Goal: Information Seeking & Learning: Learn about a topic

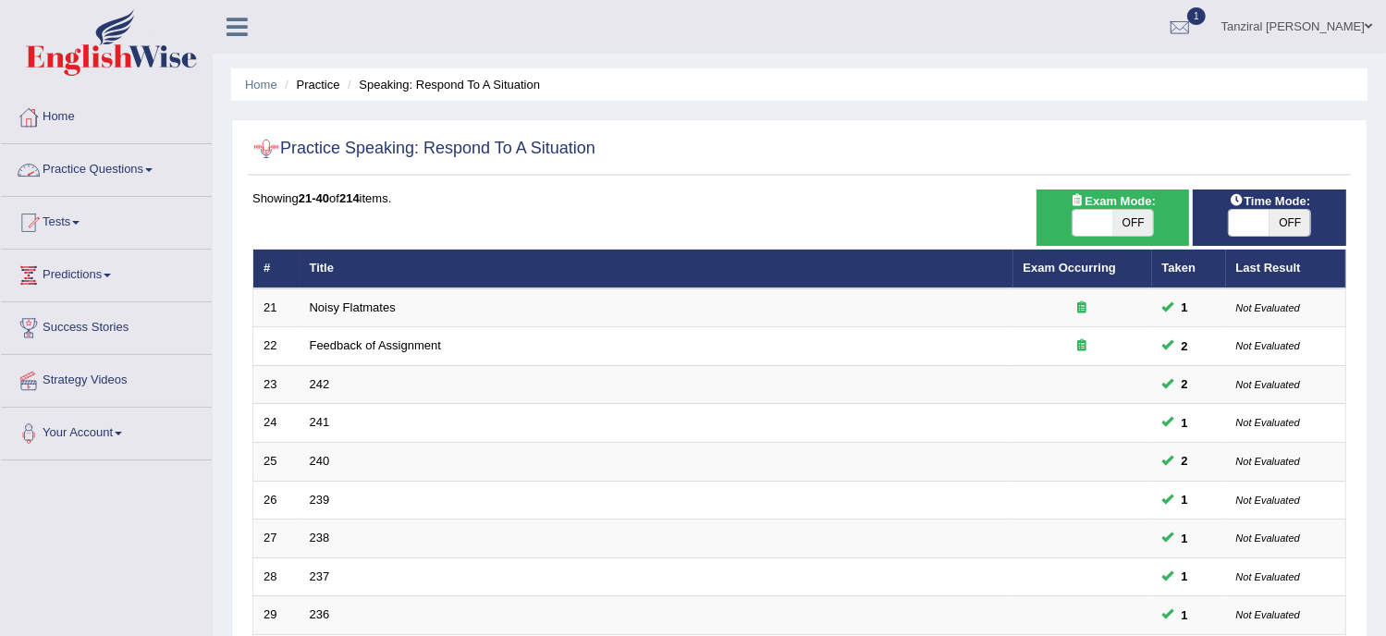
click at [129, 169] on link "Practice Questions" at bounding box center [106, 167] width 211 height 46
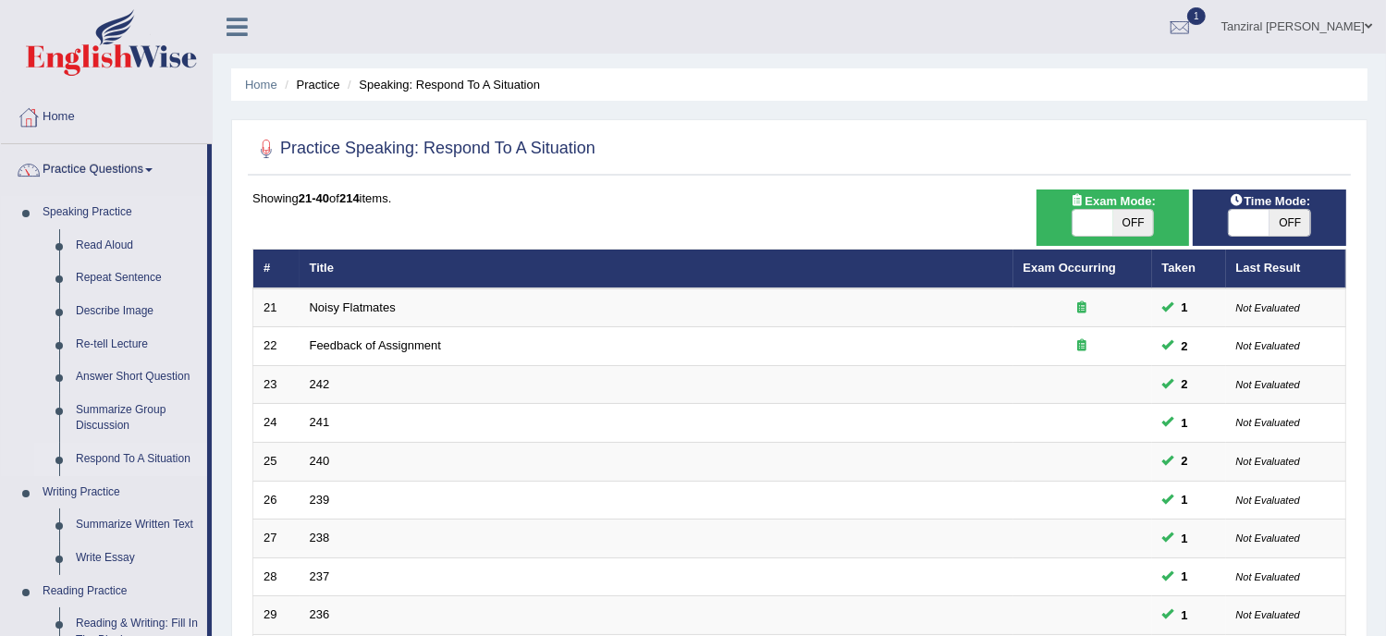
click at [123, 451] on link "Respond To A Situation" at bounding box center [138, 459] width 140 height 33
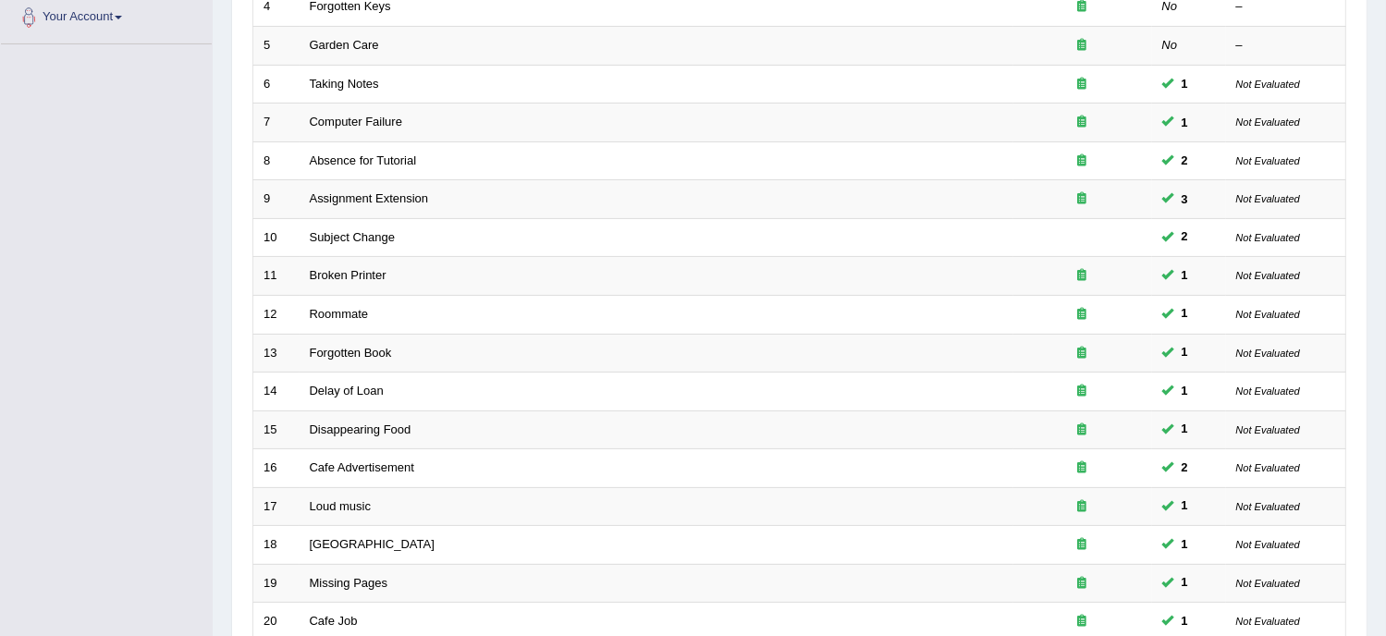
scroll to position [583, 0]
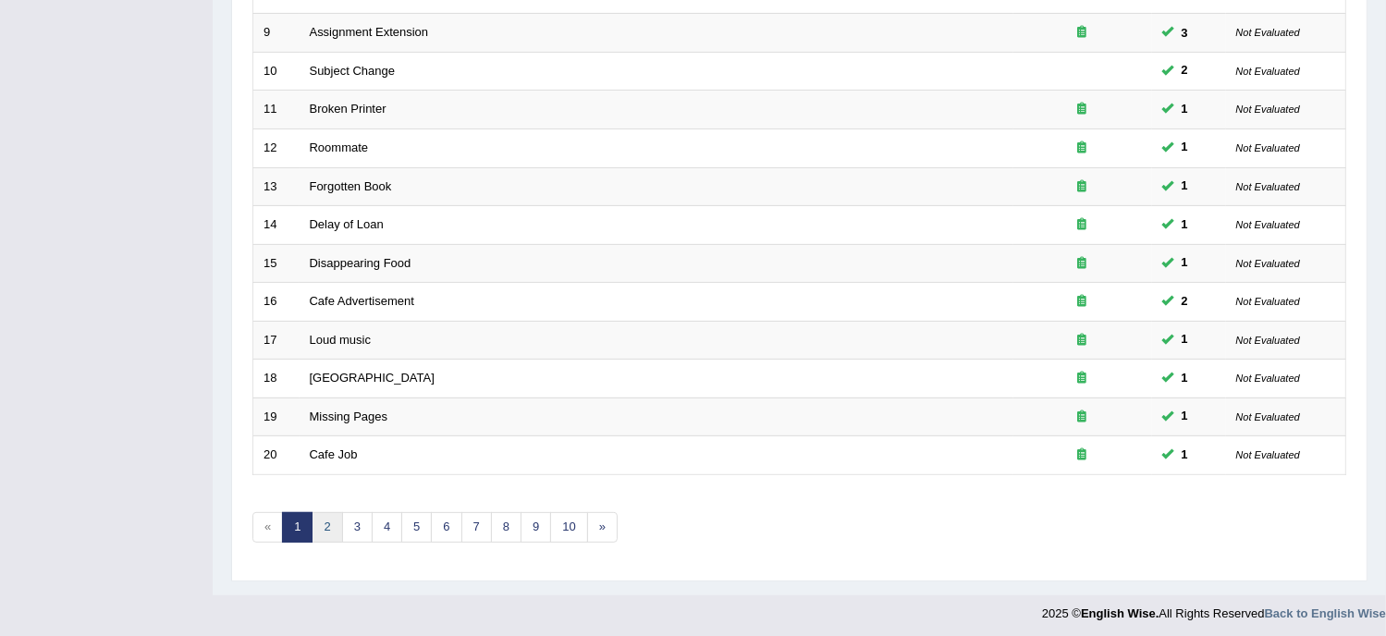
click at [335, 521] on link "2" at bounding box center [327, 527] width 31 height 31
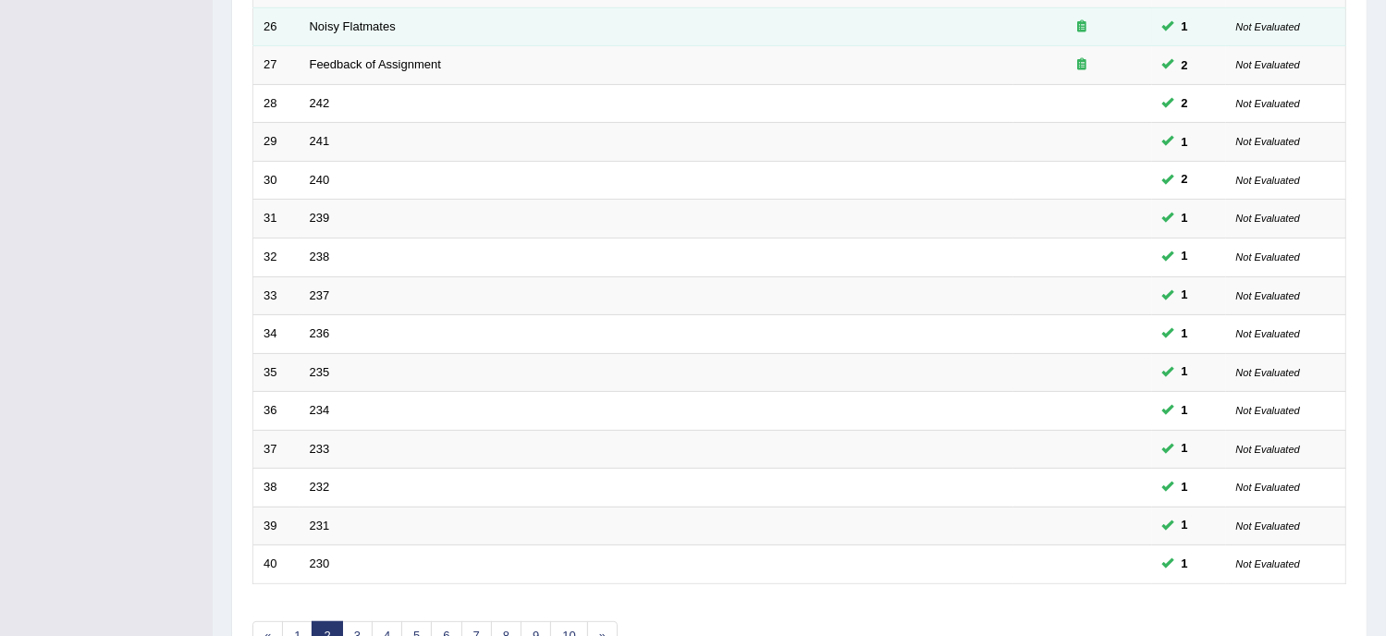
scroll to position [583, 0]
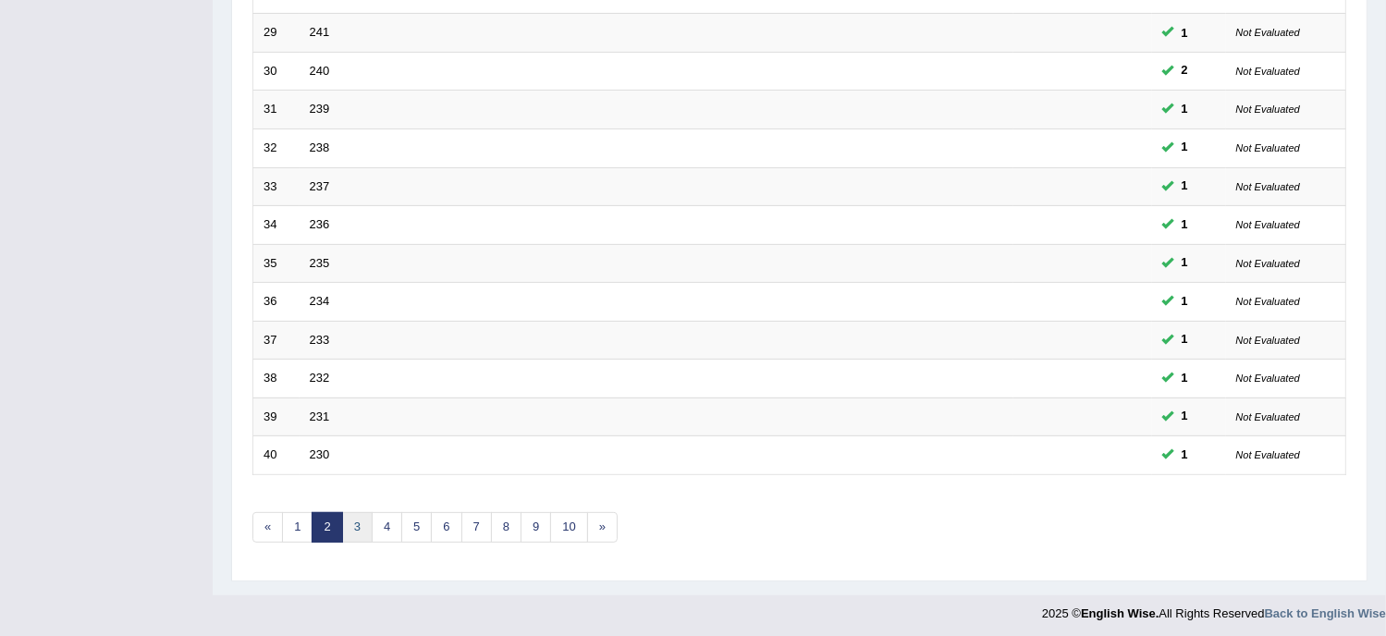
click at [358, 524] on link "3" at bounding box center [357, 527] width 31 height 31
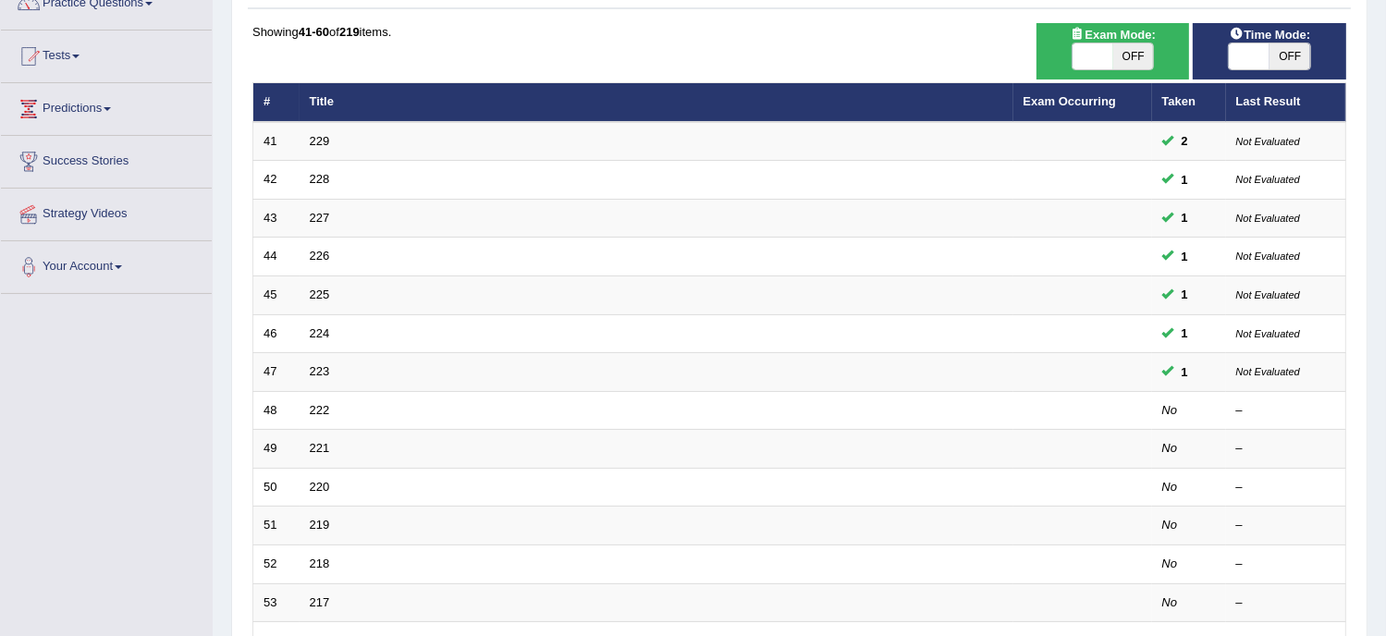
scroll to position [165, 0]
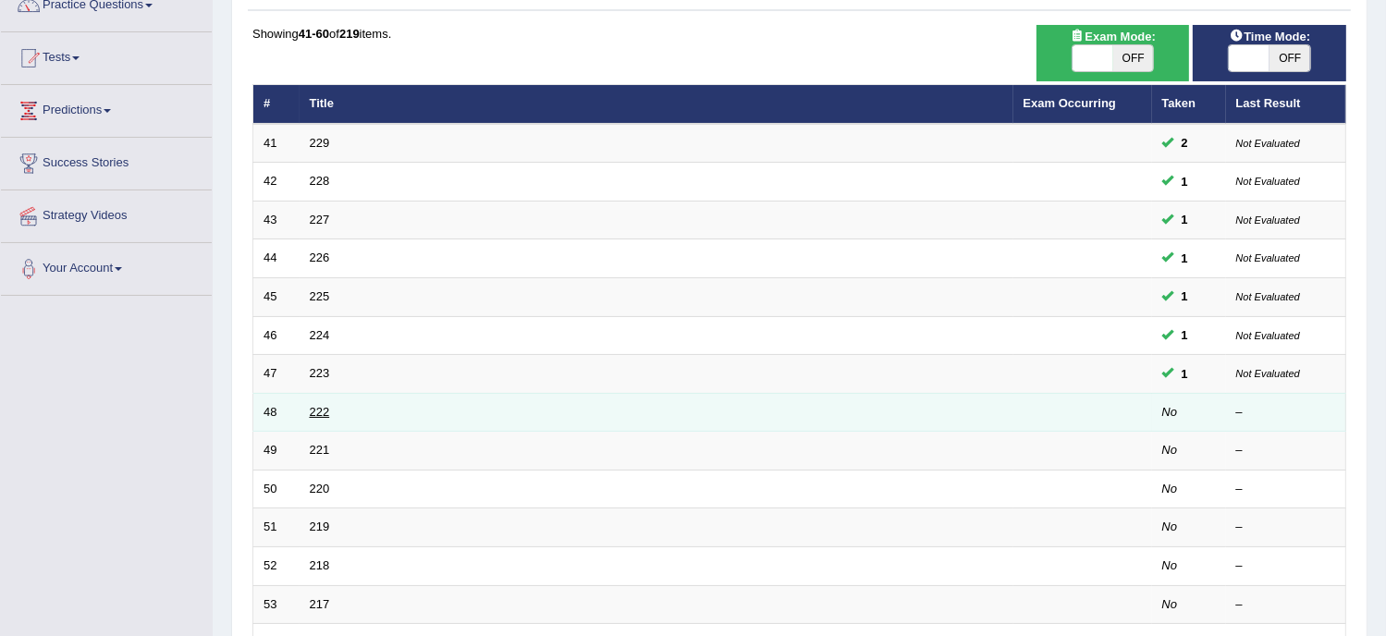
click at [314, 405] on link "222" at bounding box center [320, 412] width 20 height 14
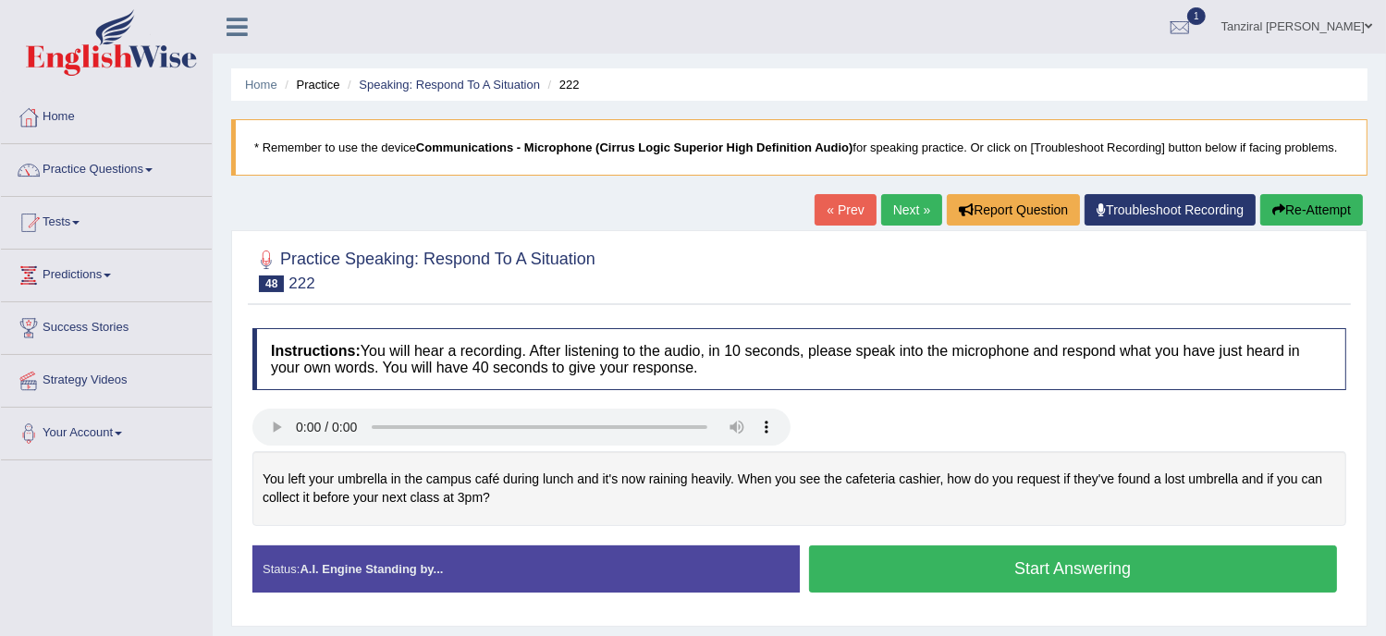
click at [906, 548] on button "Start Answering" at bounding box center [1073, 569] width 529 height 47
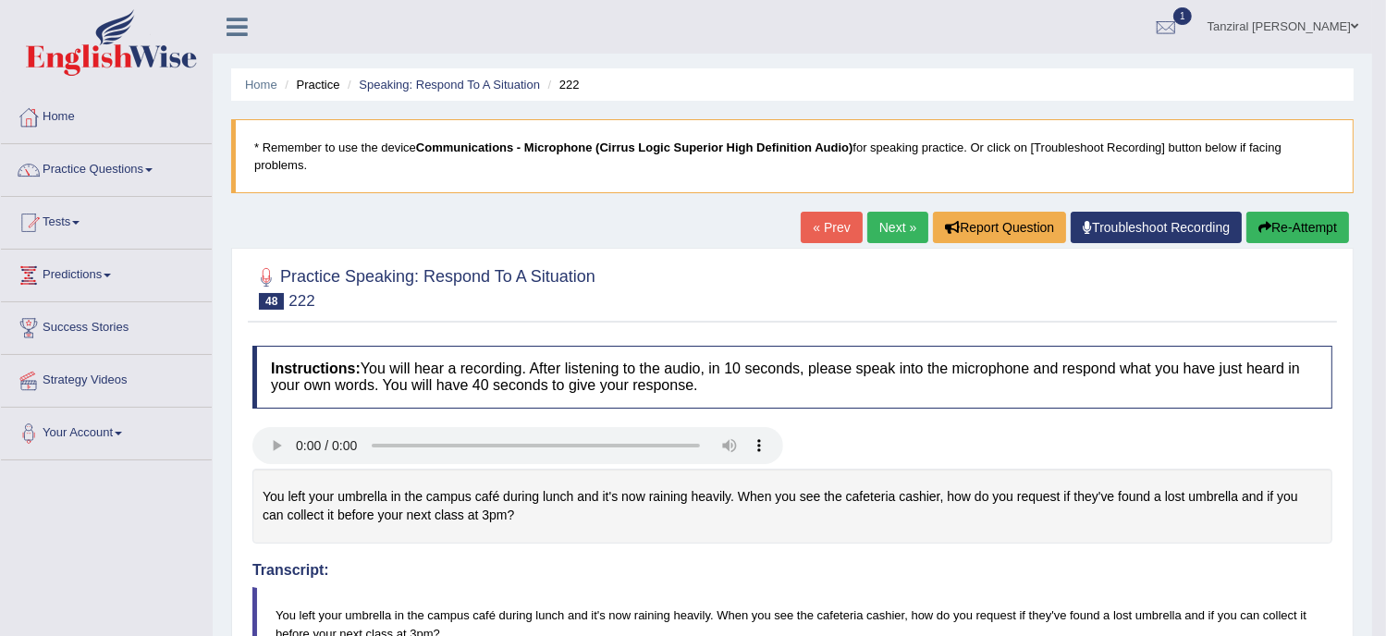
click at [888, 229] on link "Next »" at bounding box center [898, 227] width 61 height 31
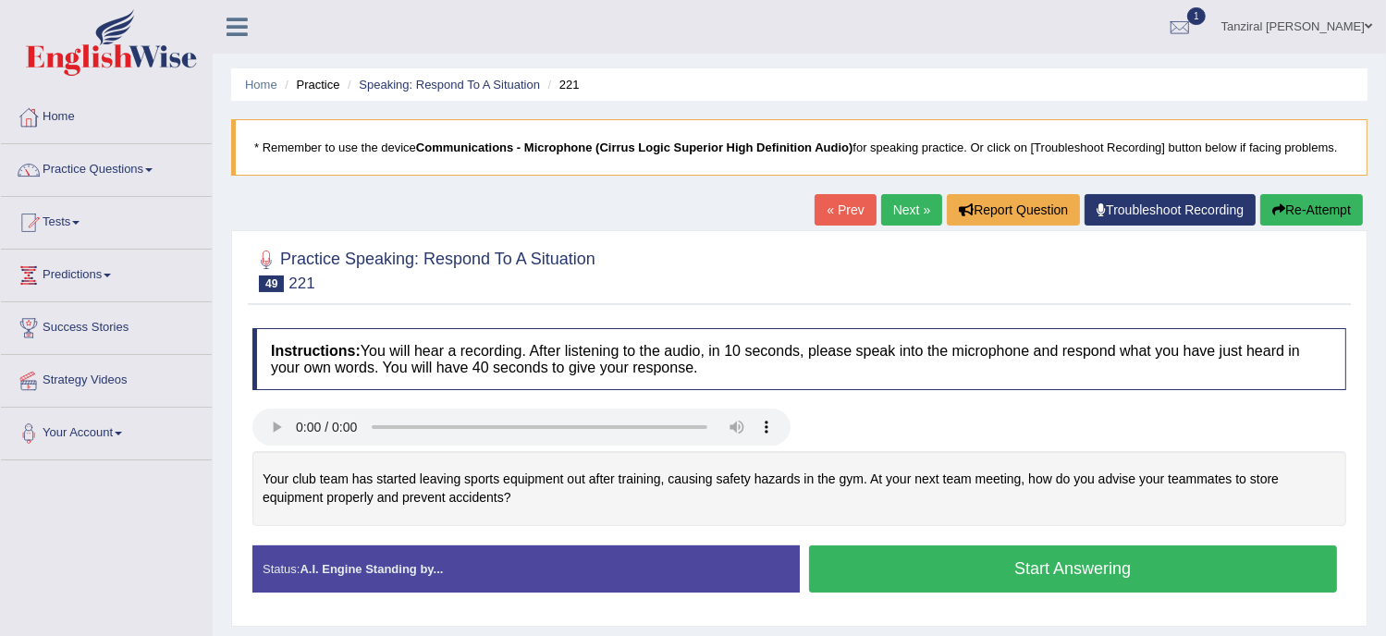
click at [961, 561] on button "Start Answering" at bounding box center [1073, 569] width 529 height 47
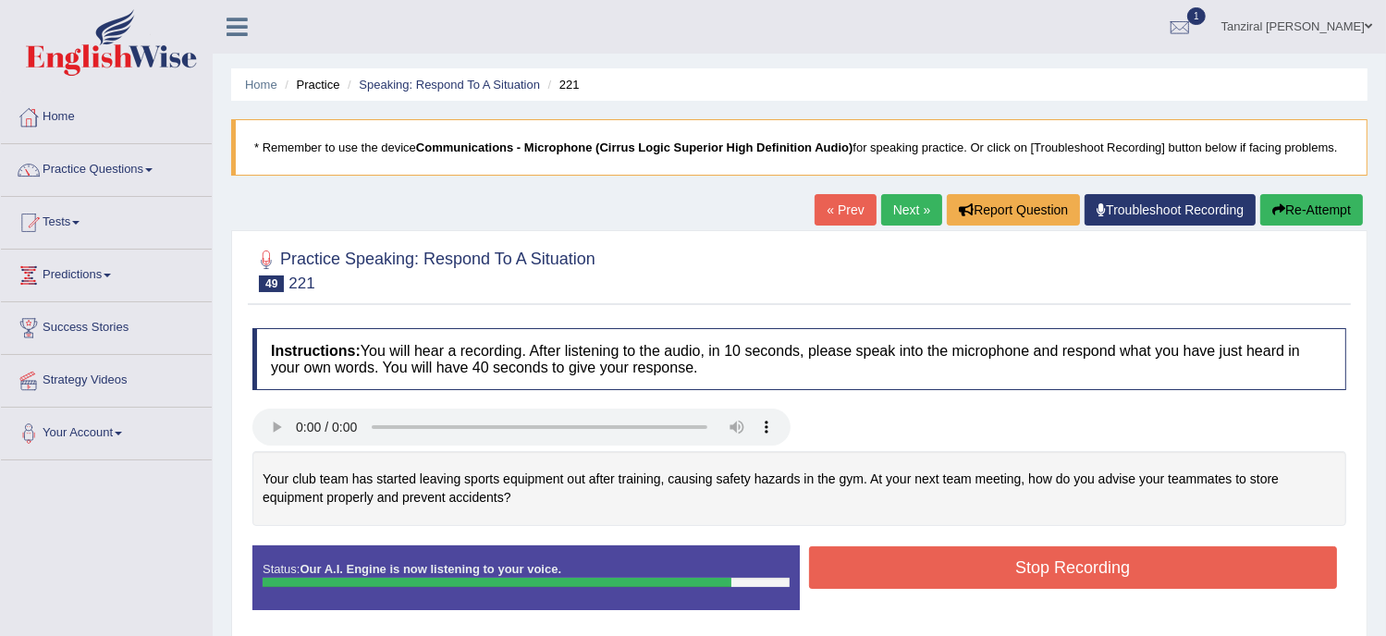
click at [1002, 561] on button "Stop Recording" at bounding box center [1073, 568] width 529 height 43
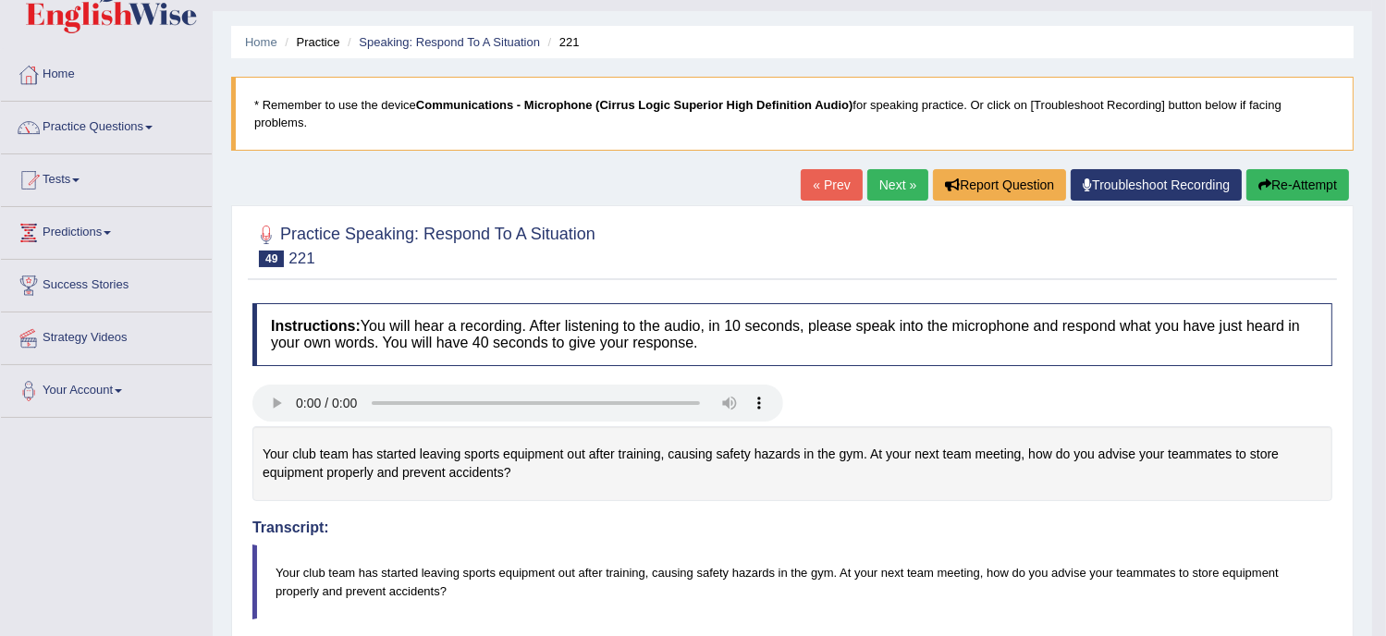
scroll to position [9, 0]
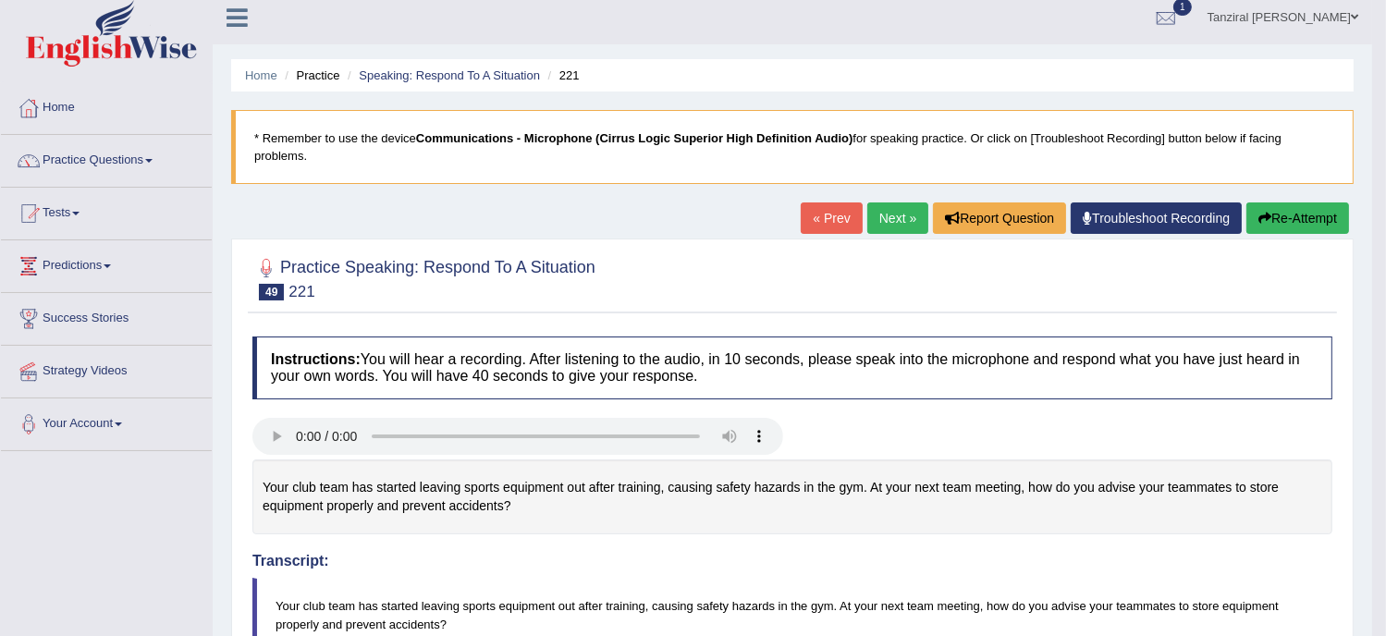
click at [891, 216] on link "Next »" at bounding box center [898, 218] width 61 height 31
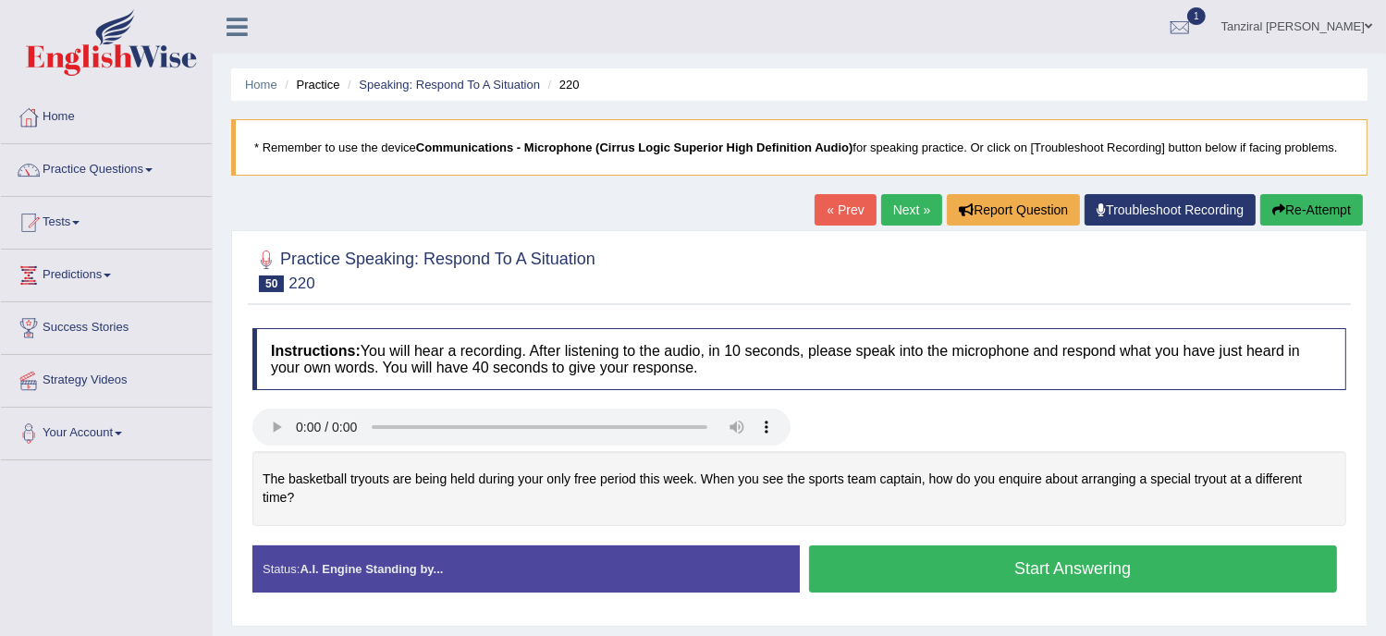
click at [923, 561] on button "Start Answering" at bounding box center [1073, 569] width 529 height 47
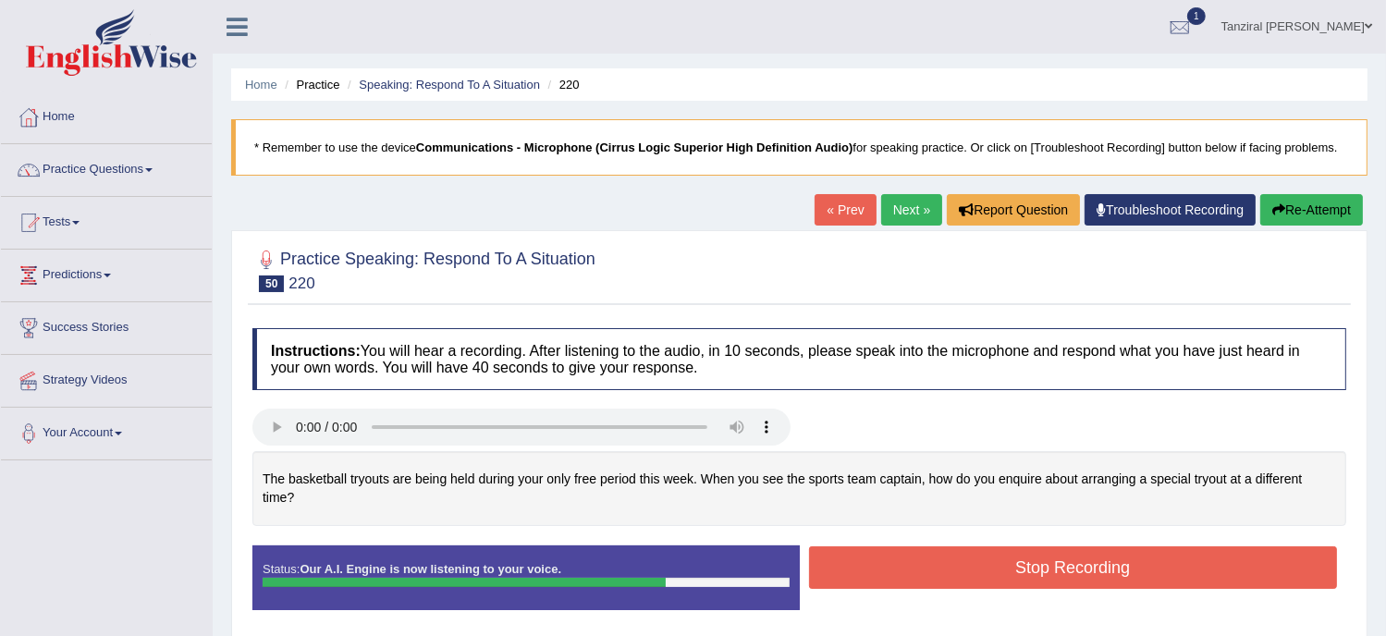
click at [1090, 560] on button "Stop Recording" at bounding box center [1073, 568] width 529 height 43
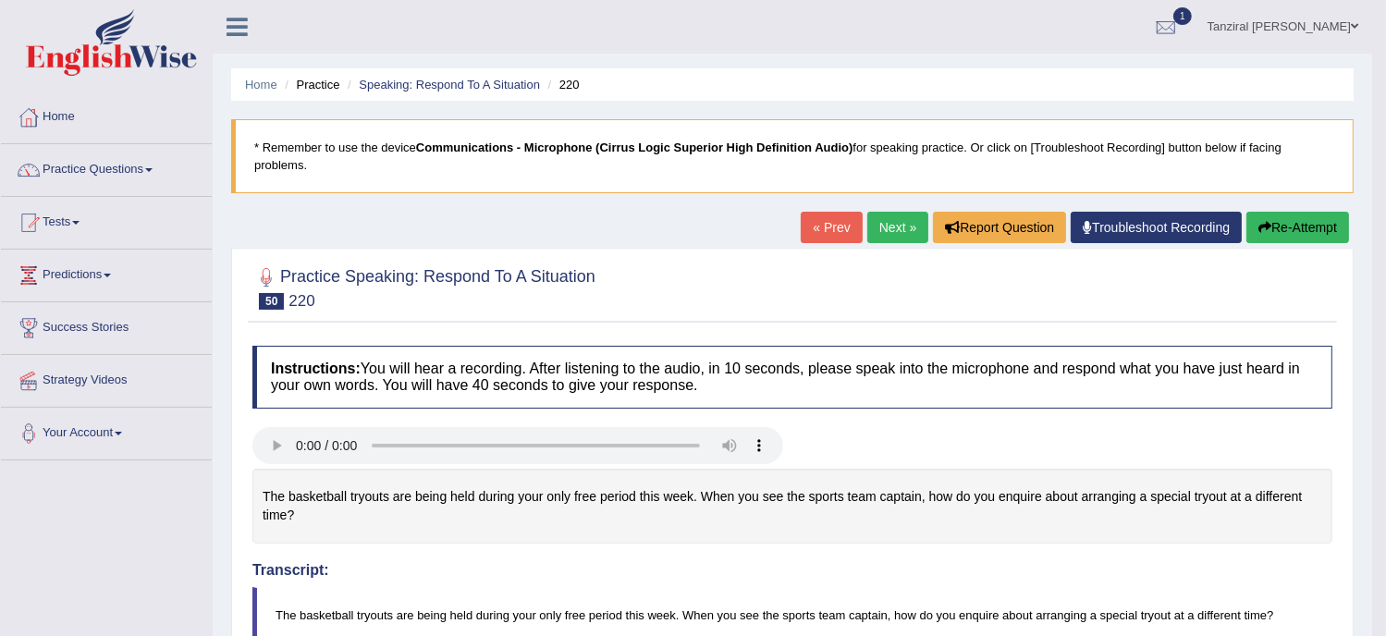
click at [1311, 230] on button "Re-Attempt" at bounding box center [1298, 227] width 103 height 31
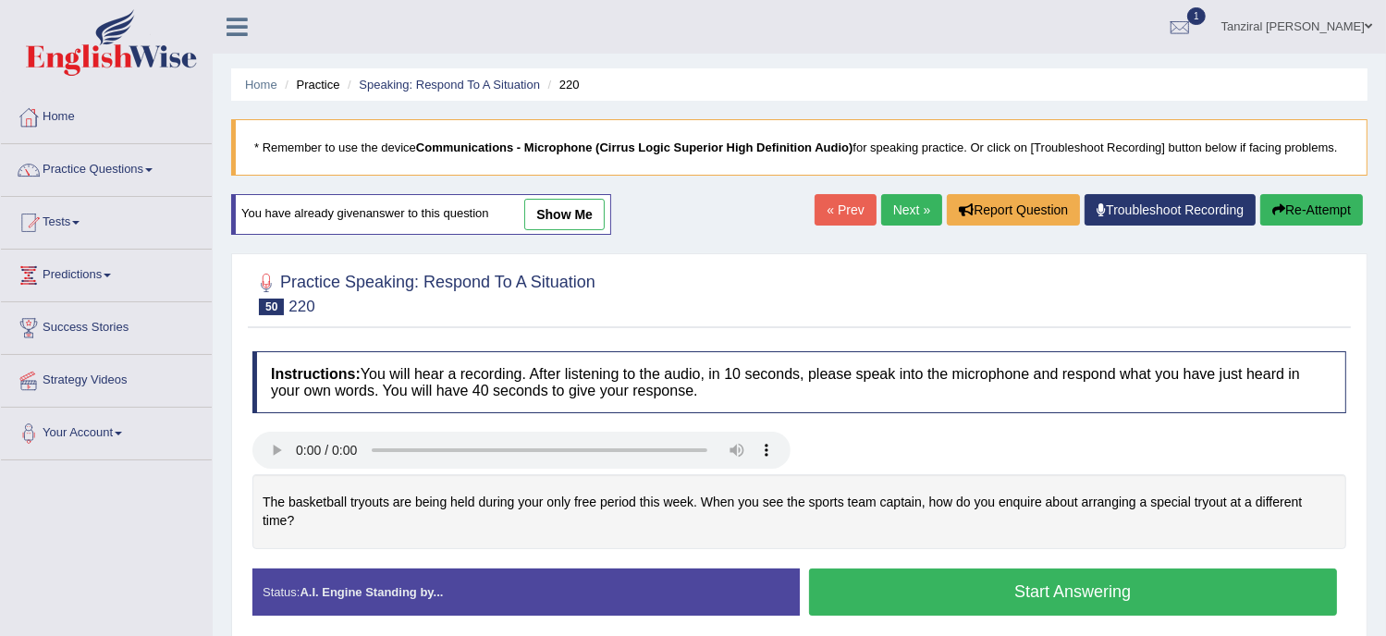
click at [988, 590] on button "Start Answering" at bounding box center [1073, 592] width 529 height 47
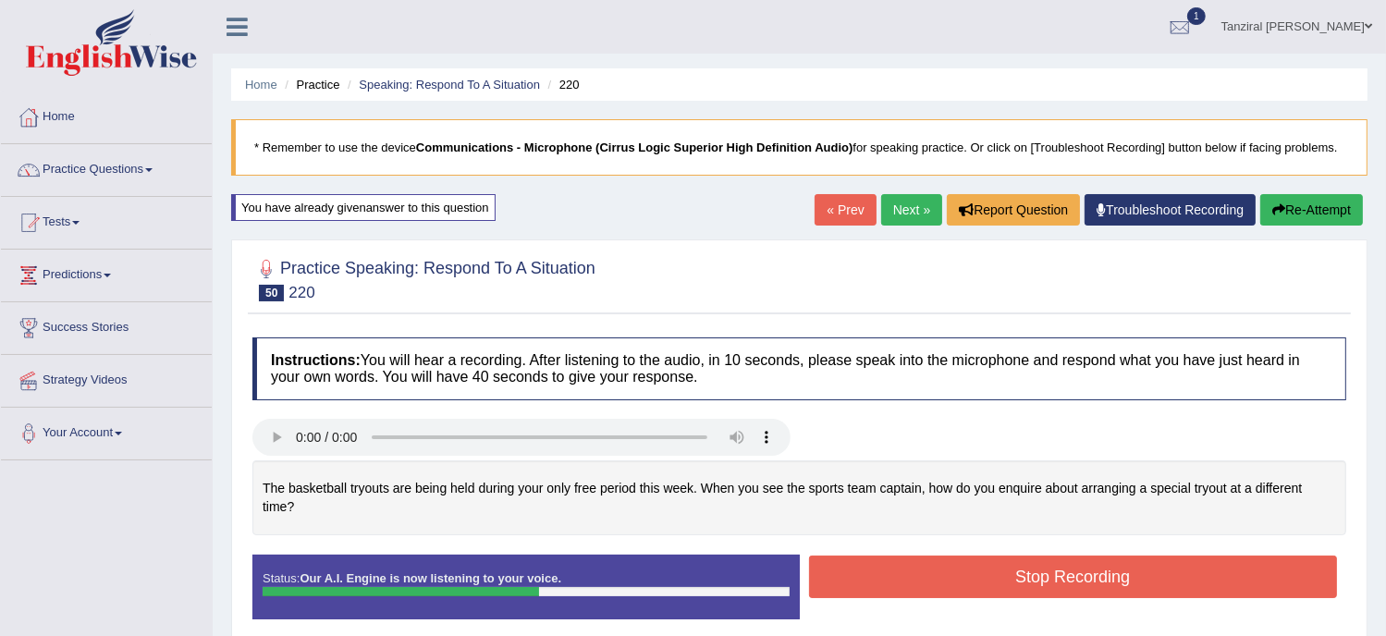
click at [1177, 584] on button "Stop Recording" at bounding box center [1073, 577] width 529 height 43
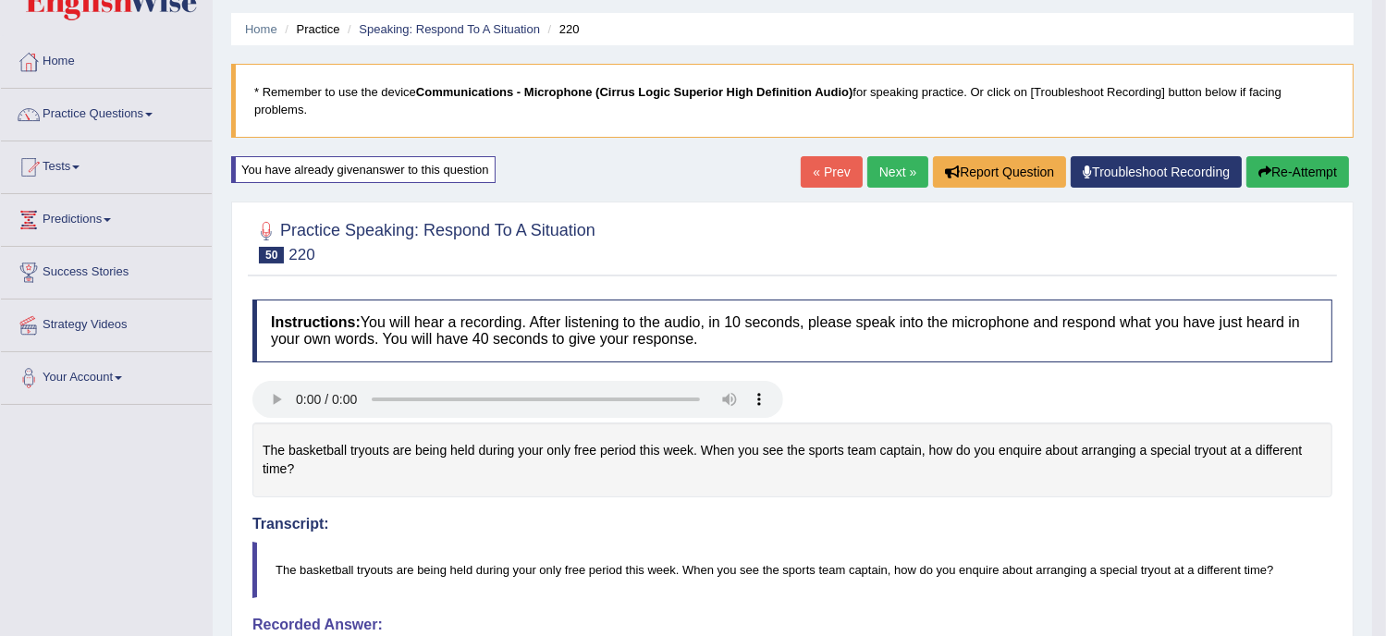
scroll to position [35, 0]
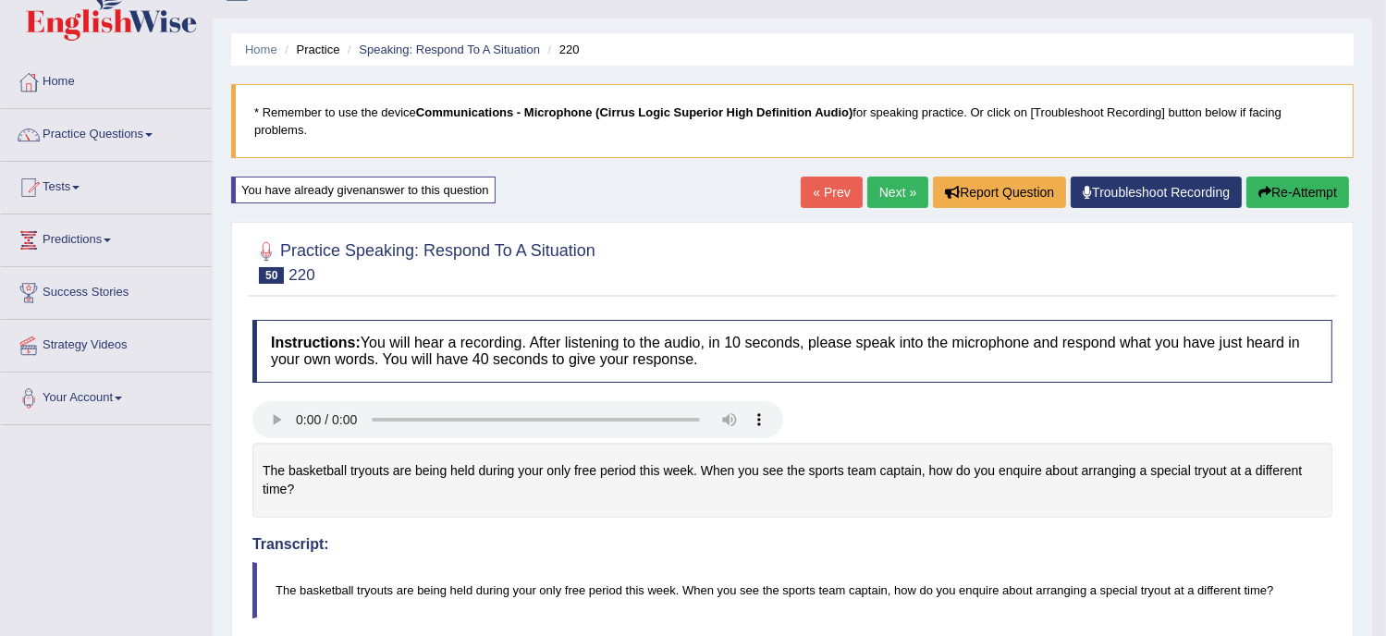
click at [890, 186] on link "Next »" at bounding box center [898, 192] width 61 height 31
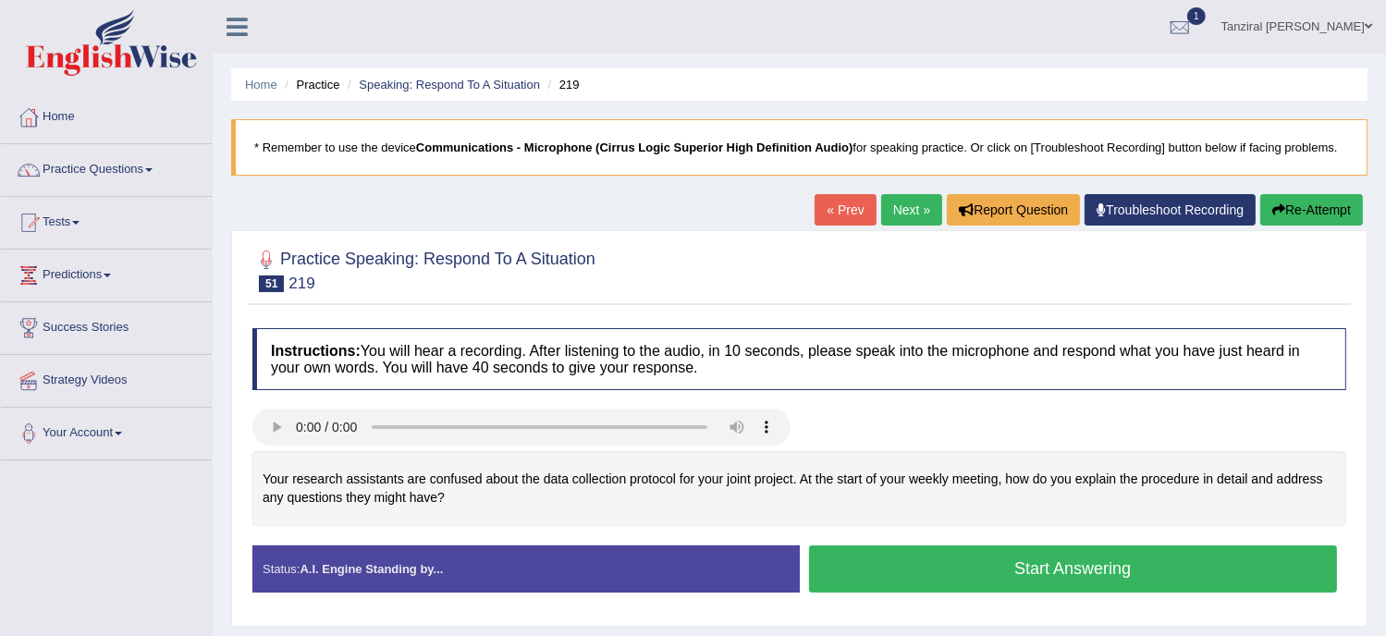
click at [936, 555] on button "Start Answering" at bounding box center [1073, 569] width 529 height 47
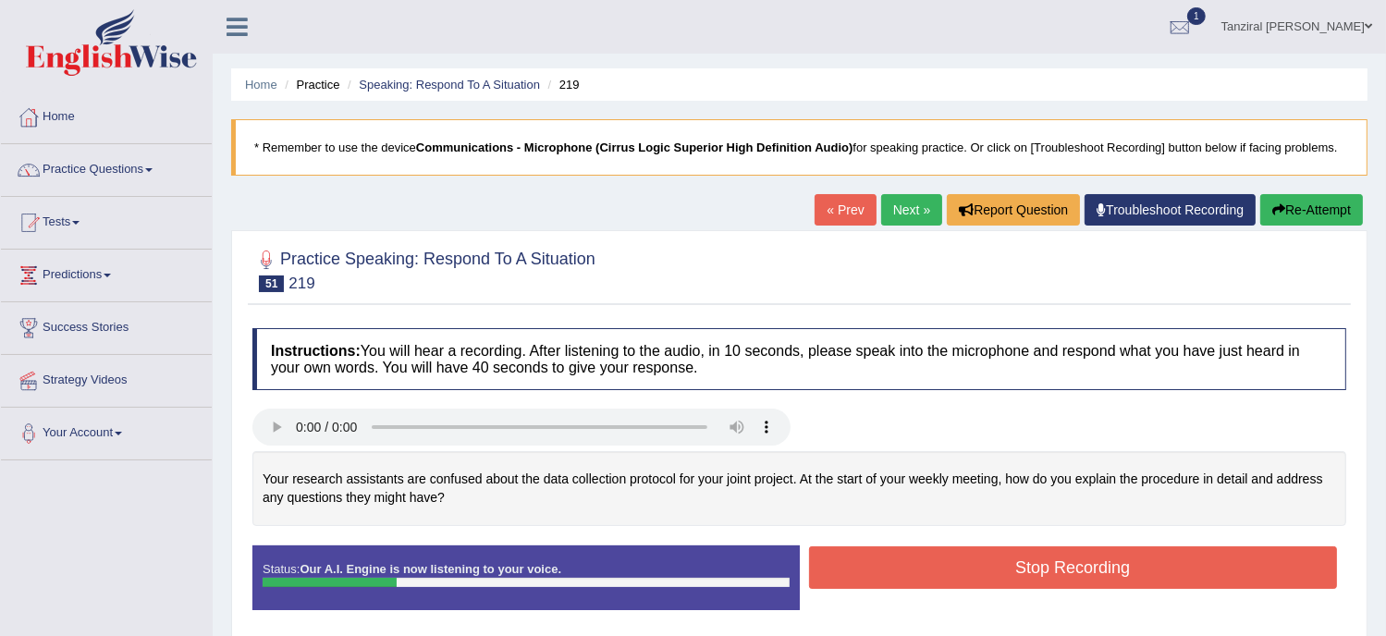
click at [939, 558] on button "Stop Recording" at bounding box center [1073, 568] width 529 height 43
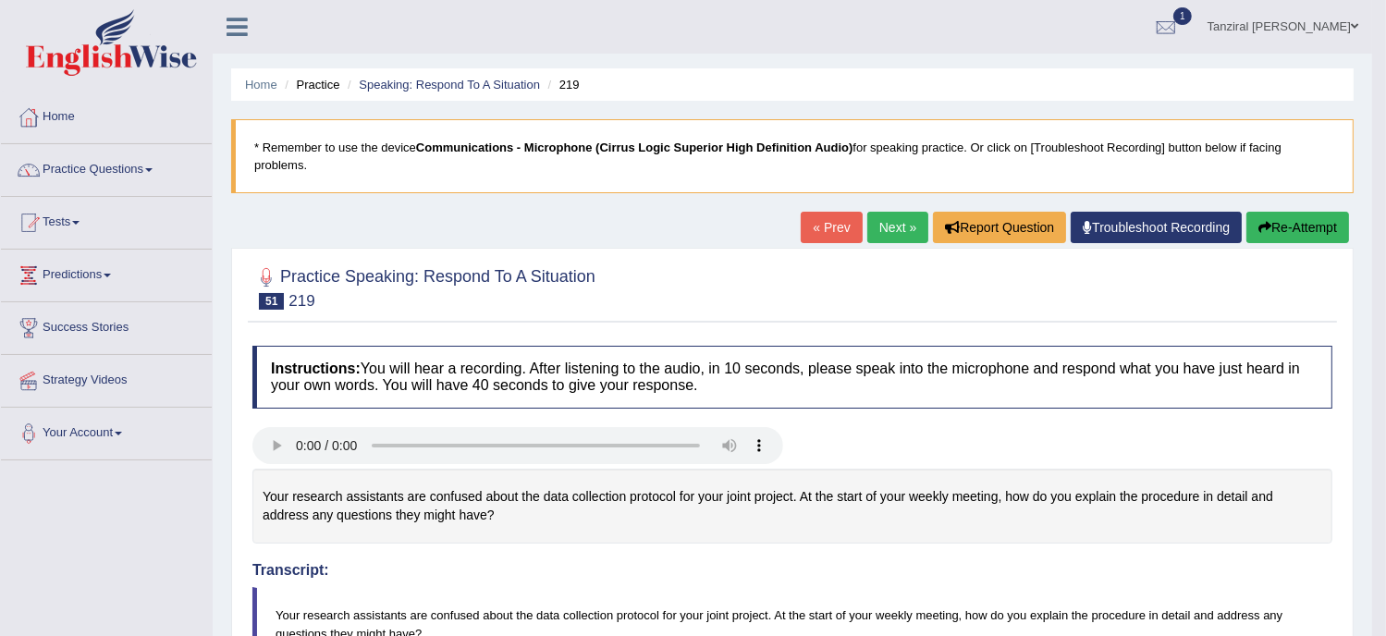
click at [1300, 232] on button "Re-Attempt" at bounding box center [1298, 227] width 103 height 31
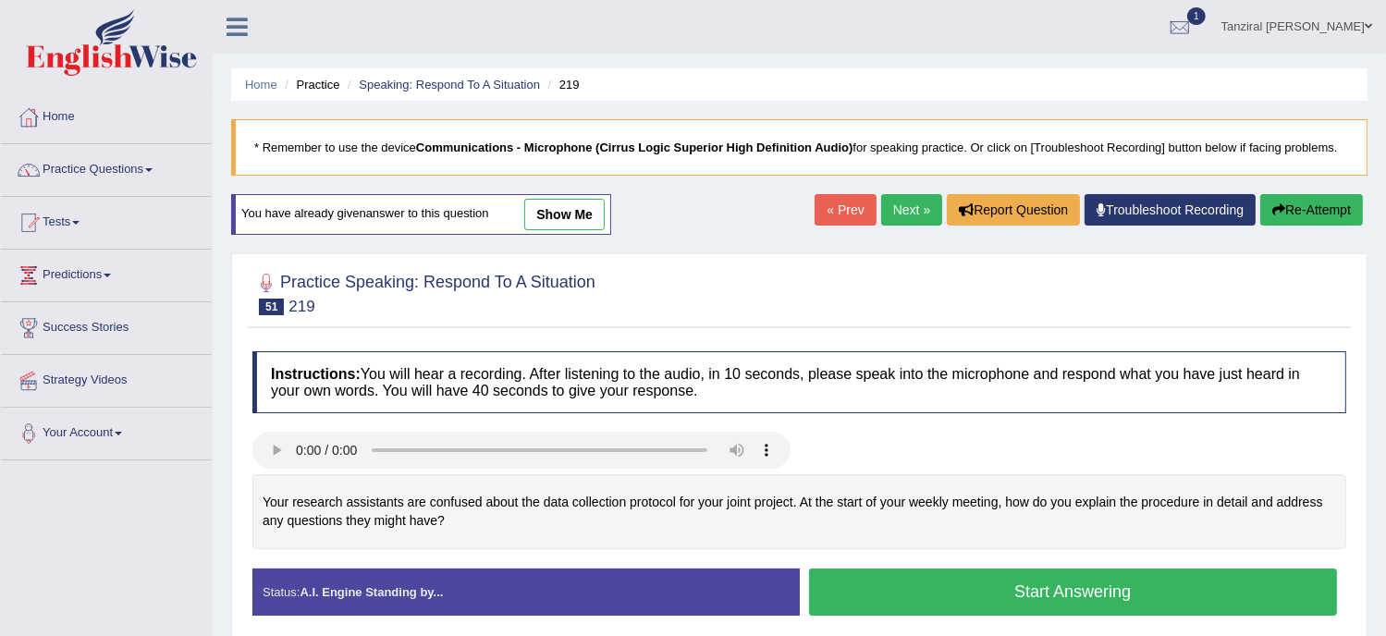
click at [925, 602] on button "Start Answering" at bounding box center [1073, 592] width 529 height 47
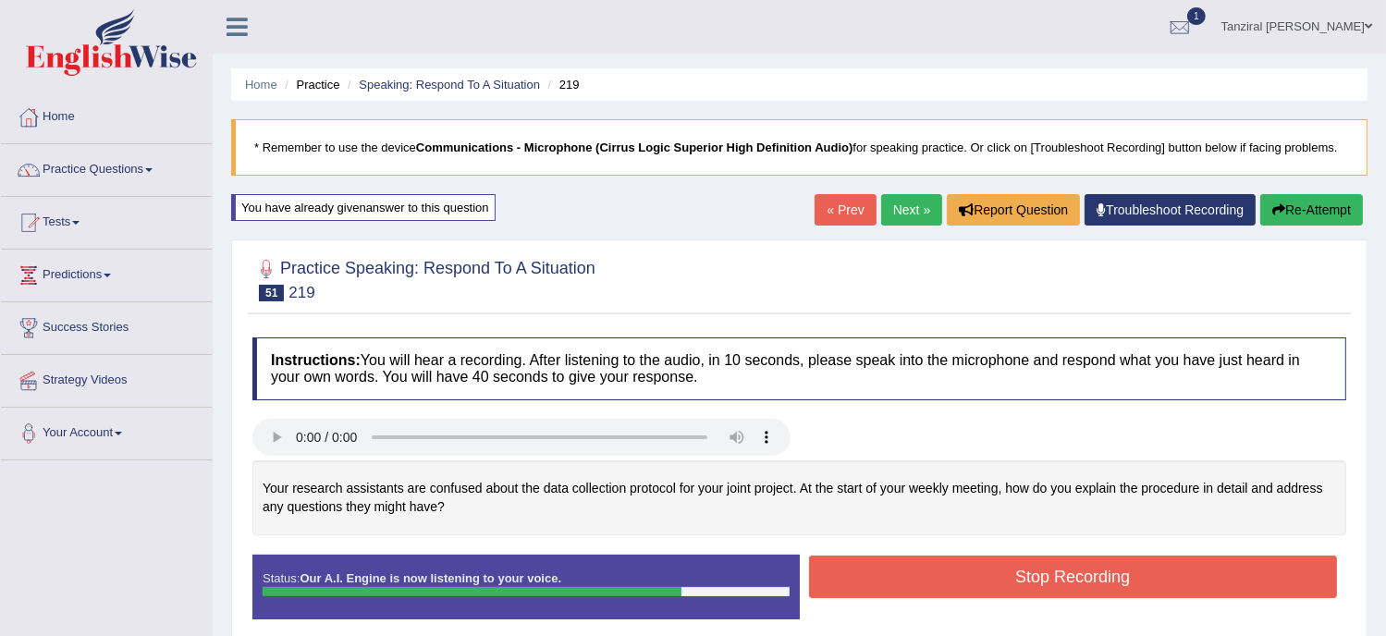
click at [937, 575] on button "Stop Recording" at bounding box center [1073, 577] width 529 height 43
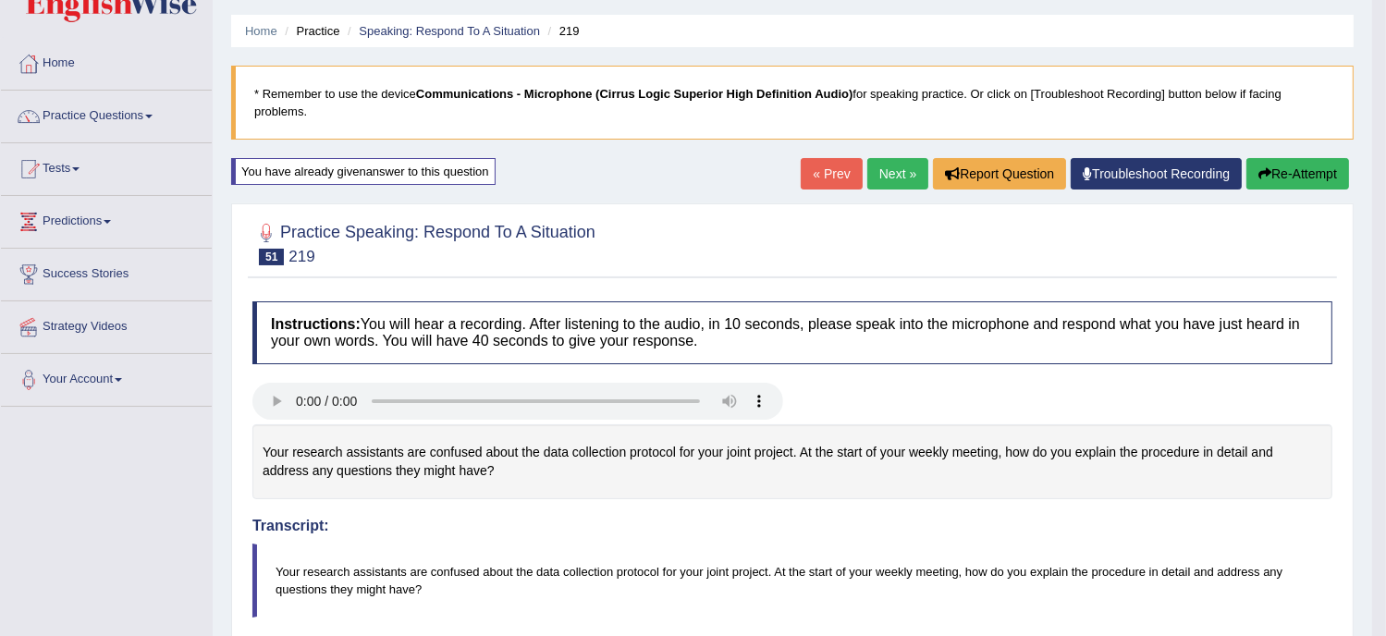
scroll to position [51, 0]
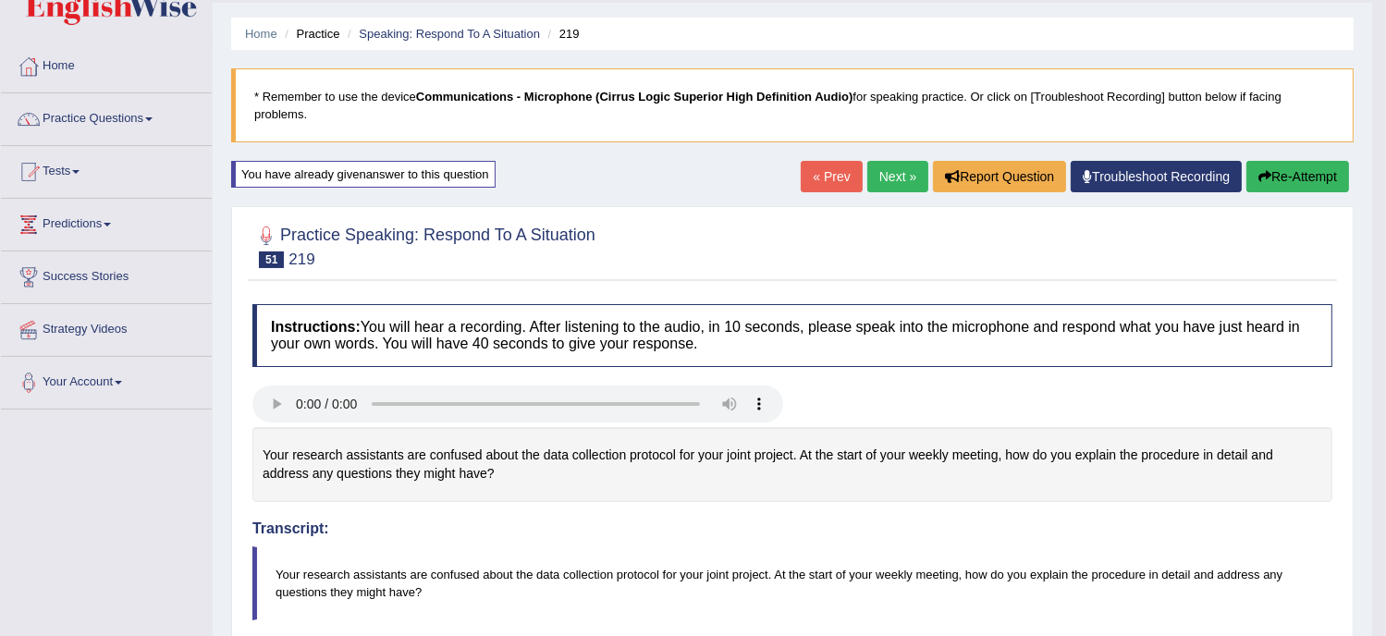
click at [897, 183] on link "Next »" at bounding box center [898, 176] width 61 height 31
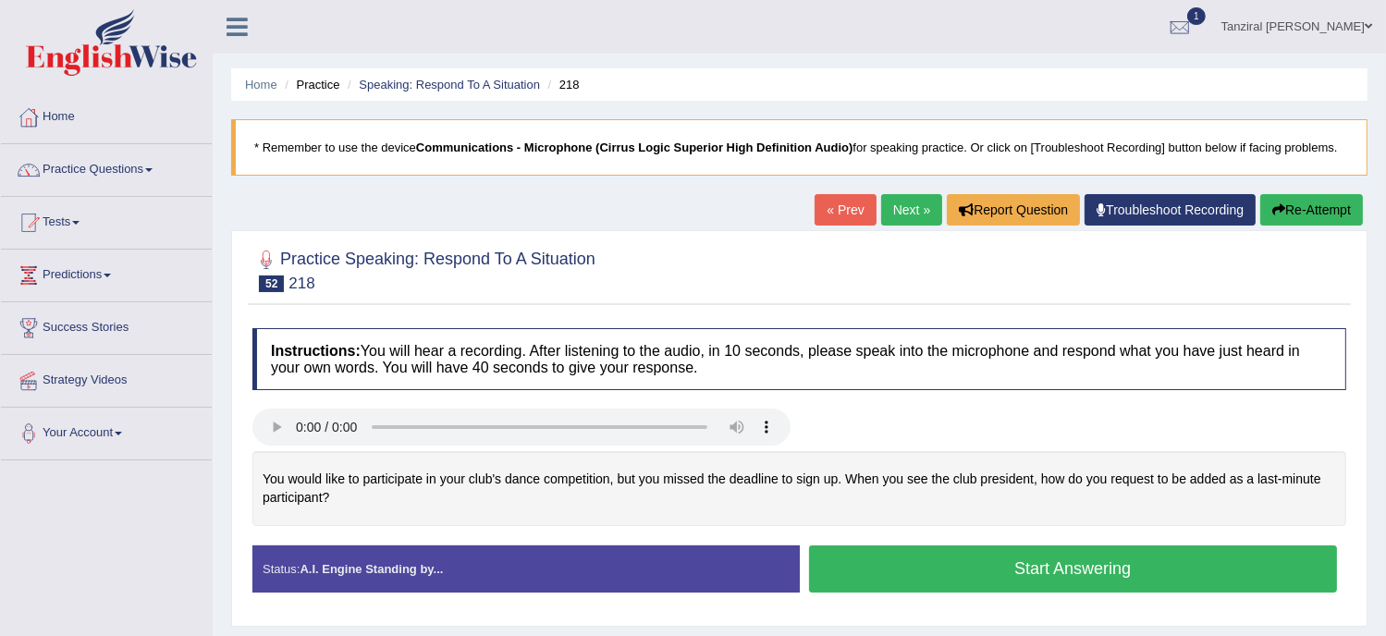
click at [910, 561] on button "Start Answering" at bounding box center [1073, 569] width 529 height 47
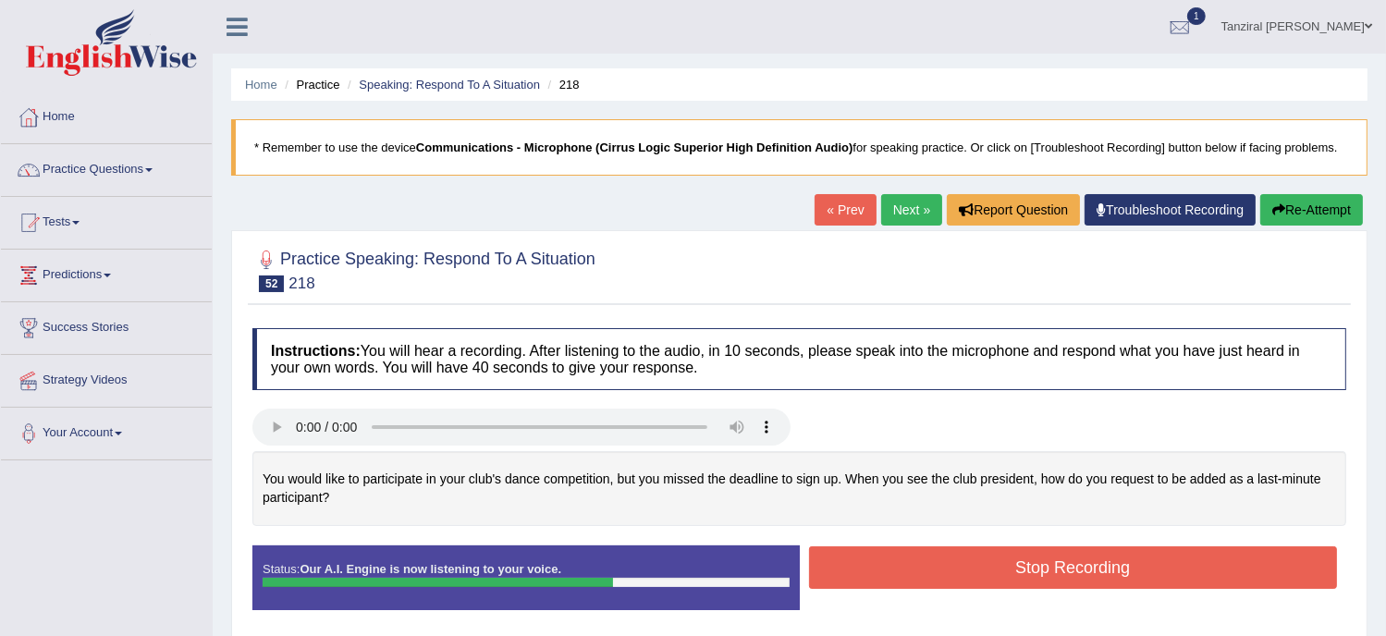
click at [974, 558] on button "Stop Recording" at bounding box center [1073, 568] width 529 height 43
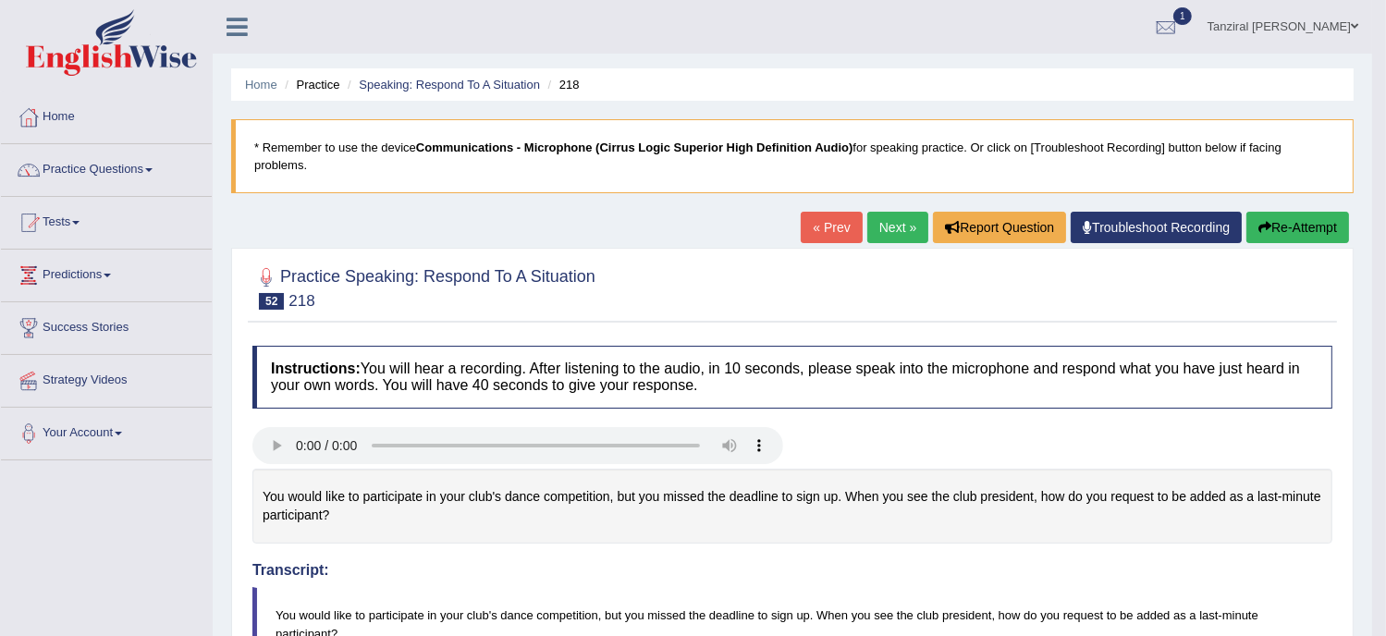
click at [887, 235] on link "Next »" at bounding box center [898, 227] width 61 height 31
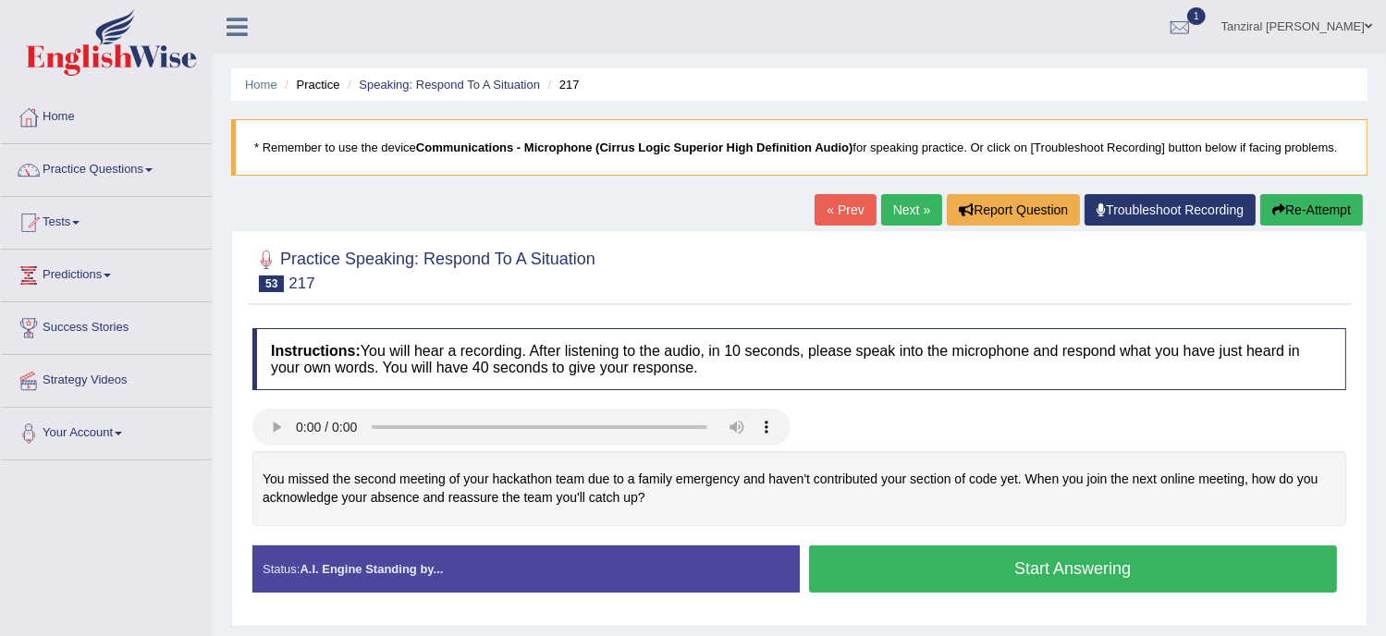
click at [899, 561] on button "Start Answering" at bounding box center [1073, 569] width 529 height 47
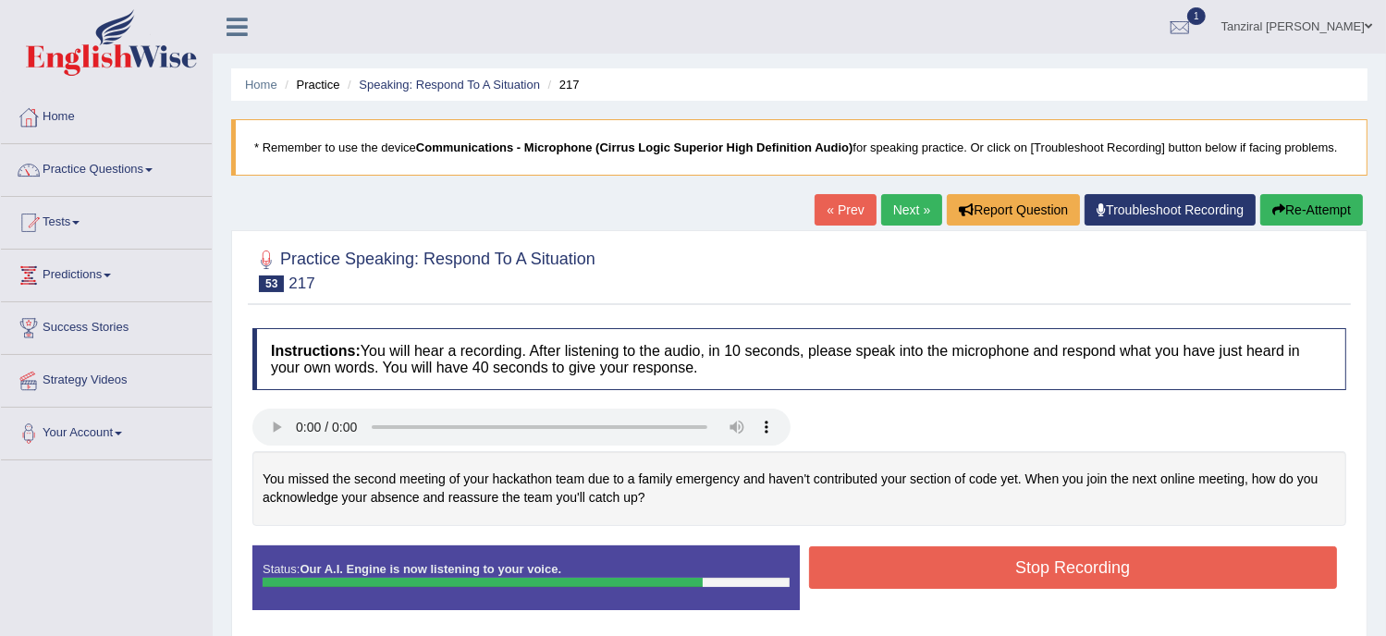
click at [1054, 582] on button "Stop Recording" at bounding box center [1073, 568] width 529 height 43
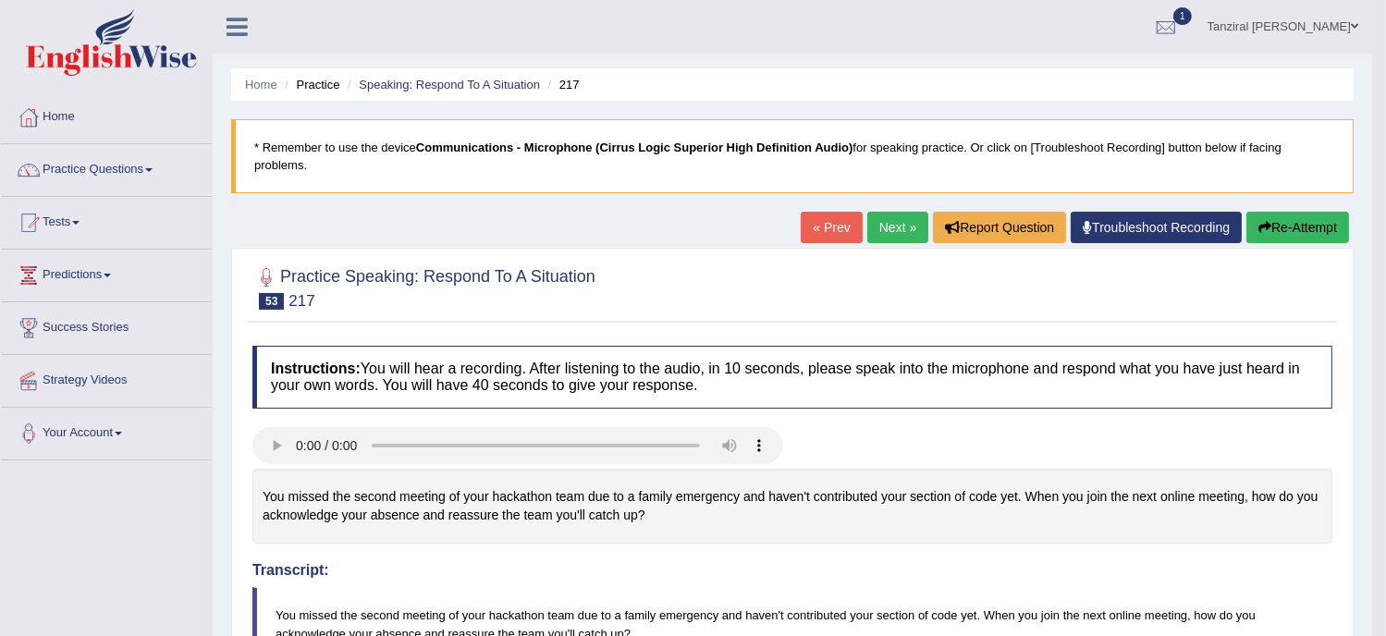
click at [892, 224] on link "Next »" at bounding box center [898, 227] width 61 height 31
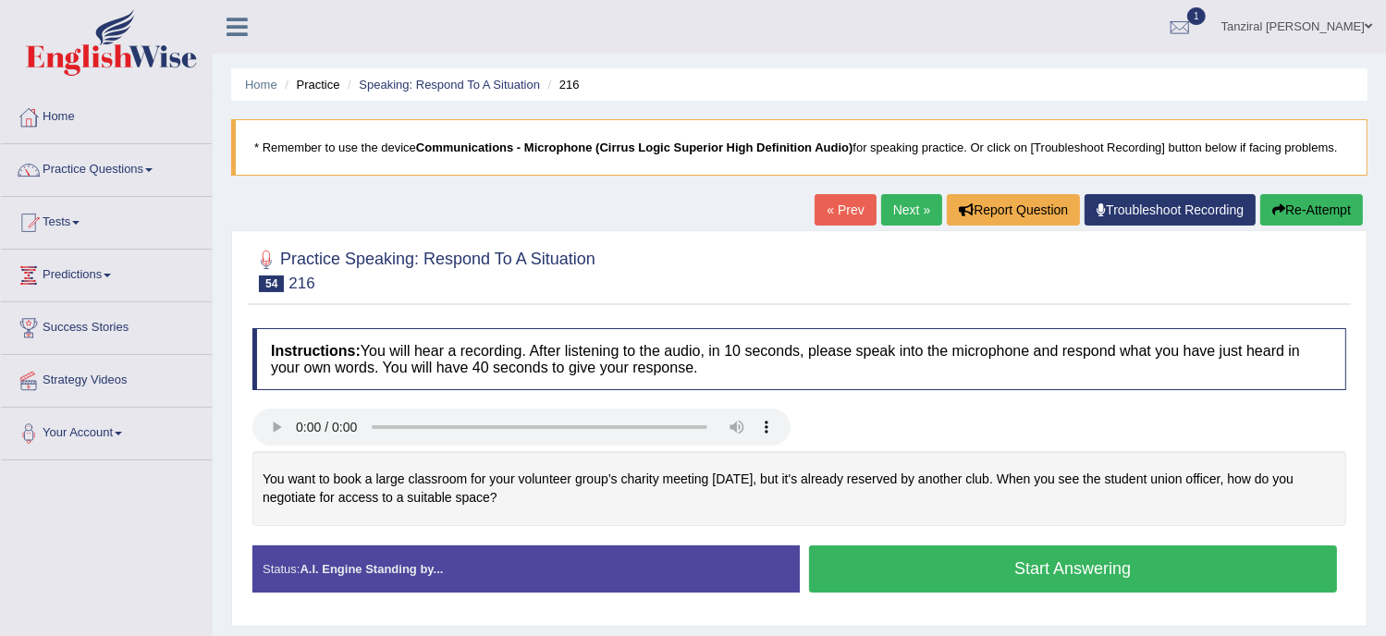
click at [957, 573] on button "Start Answering" at bounding box center [1073, 569] width 529 height 47
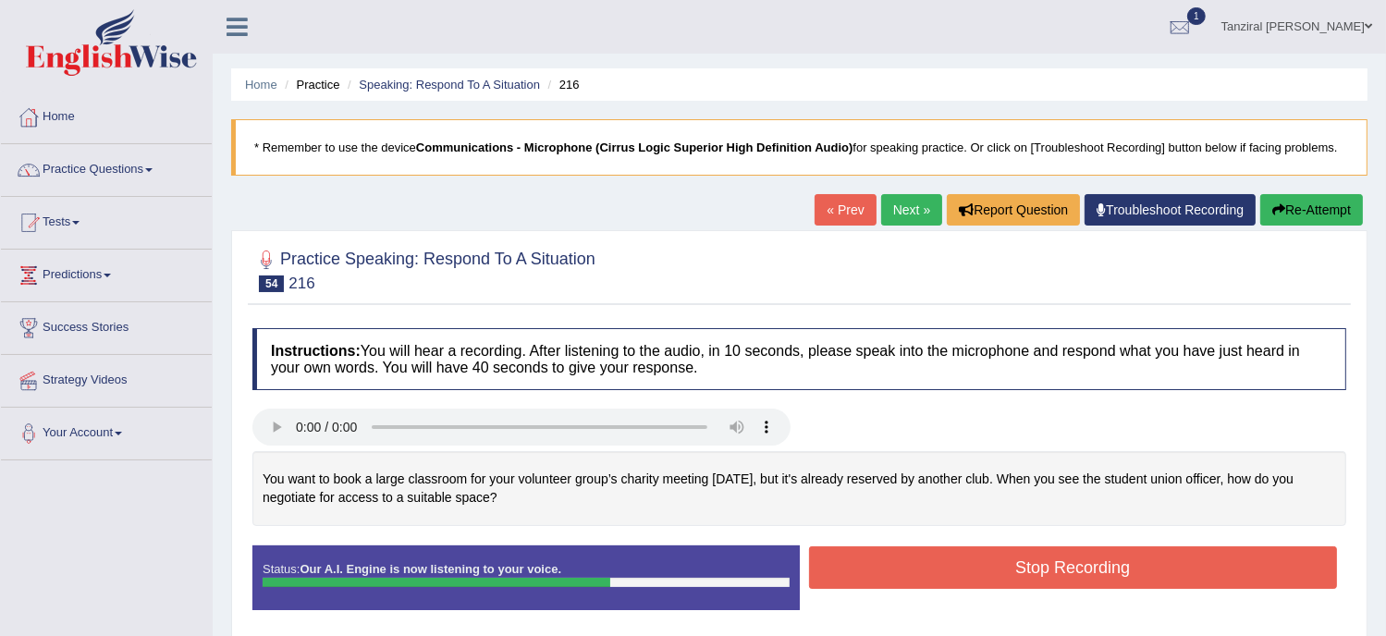
click at [1003, 573] on button "Stop Recording" at bounding box center [1073, 568] width 529 height 43
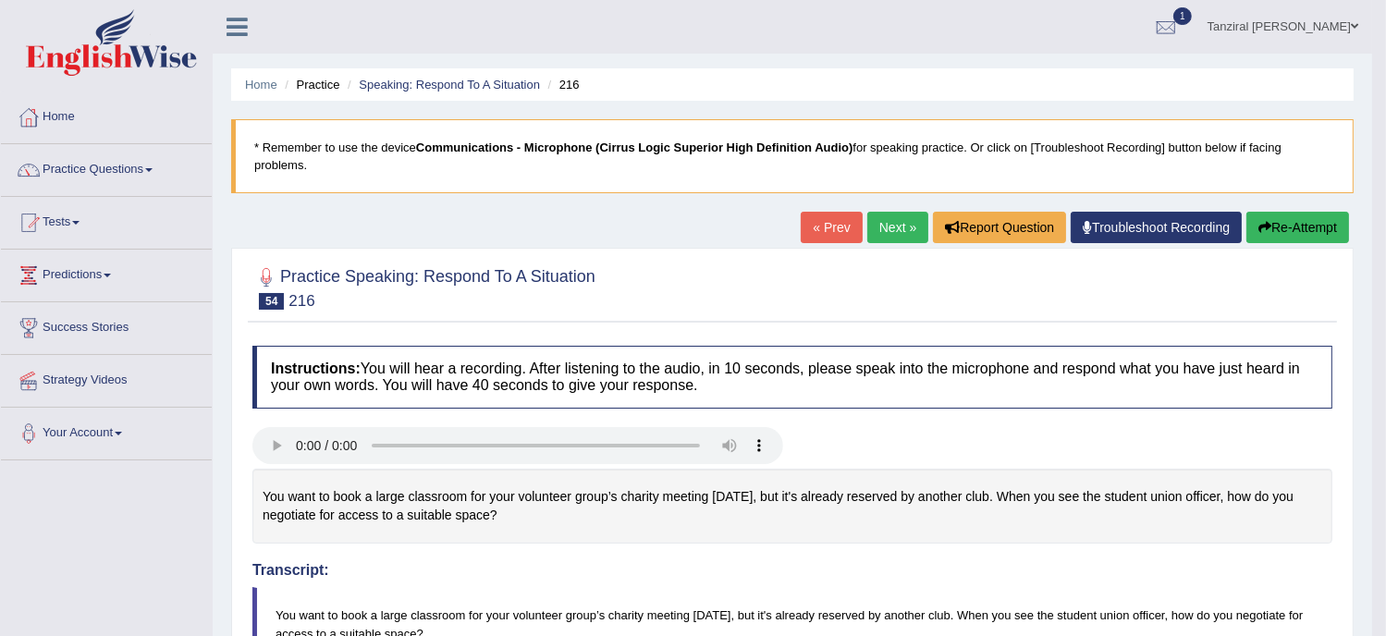
click at [890, 232] on link "Next »" at bounding box center [898, 227] width 61 height 31
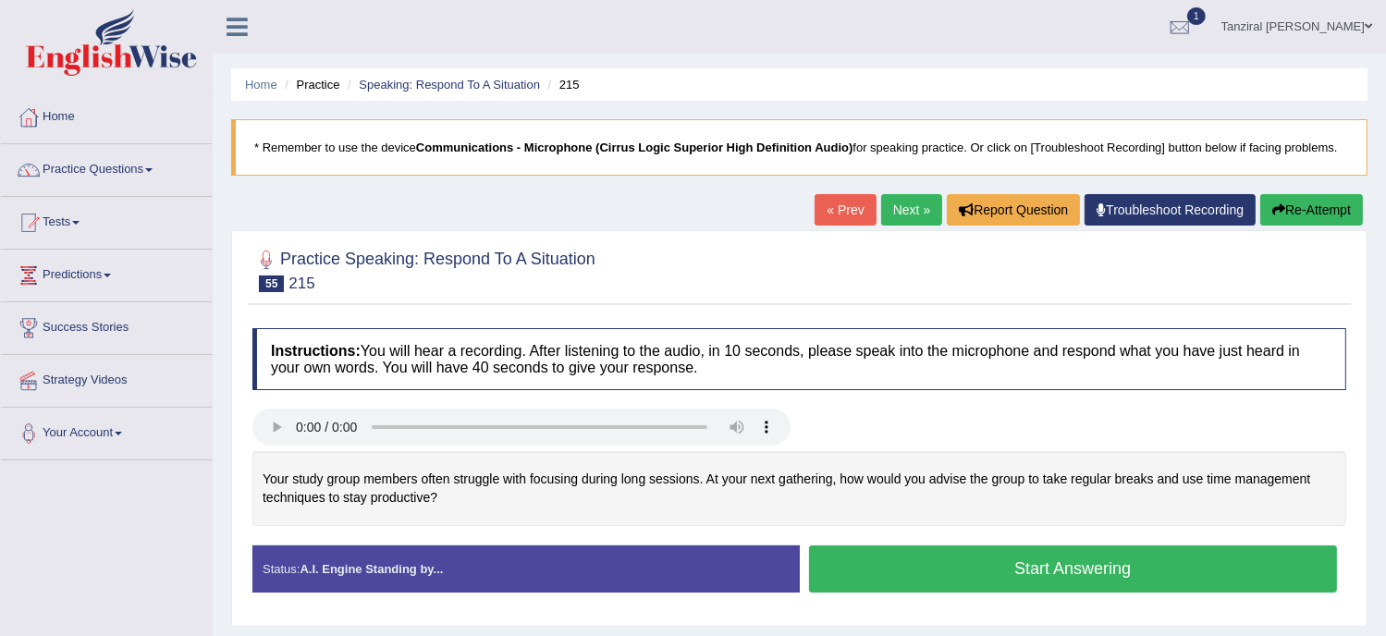
click at [866, 561] on button "Start Answering" at bounding box center [1073, 569] width 529 height 47
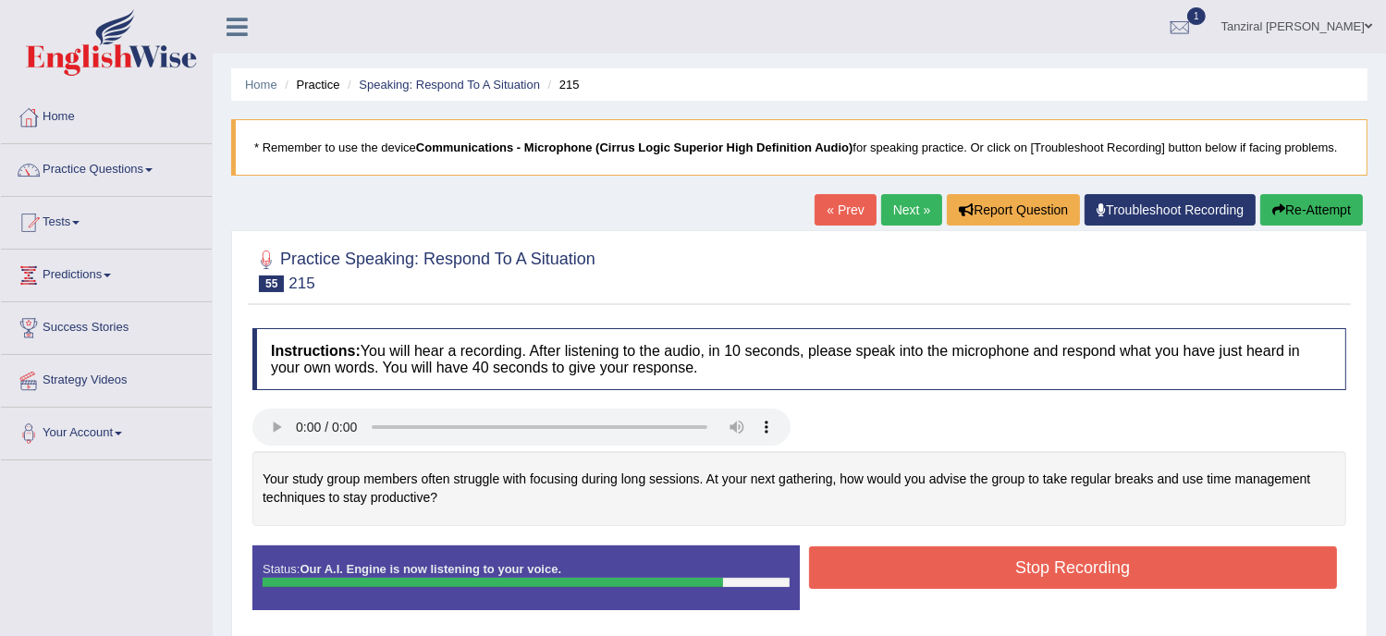
click at [1017, 573] on button "Stop Recording" at bounding box center [1073, 568] width 529 height 43
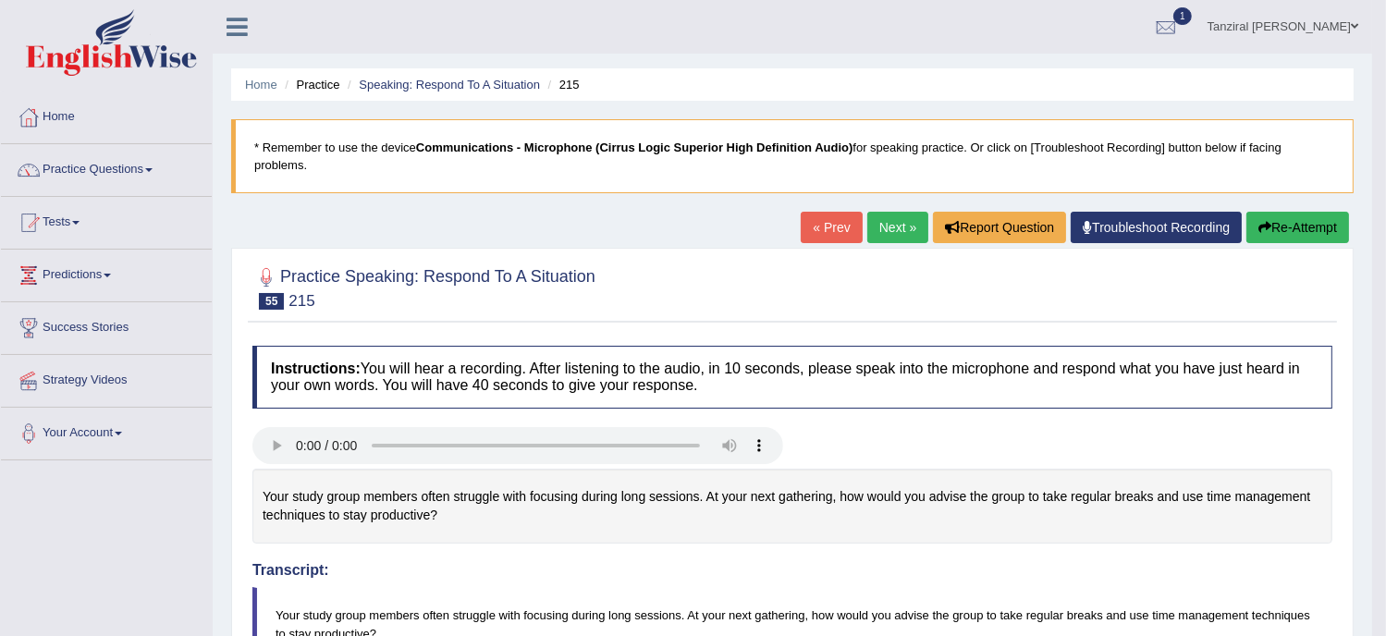
click at [884, 225] on link "Next »" at bounding box center [898, 227] width 61 height 31
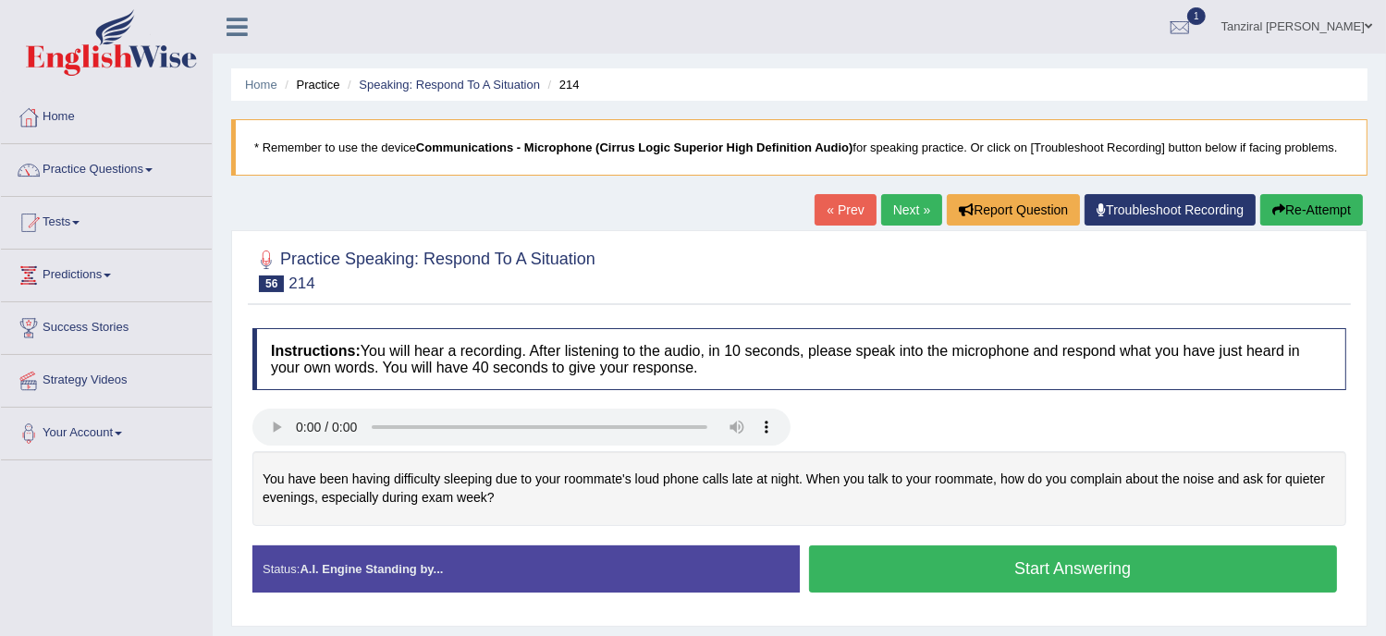
click at [959, 560] on button "Start Answering" at bounding box center [1073, 569] width 529 height 47
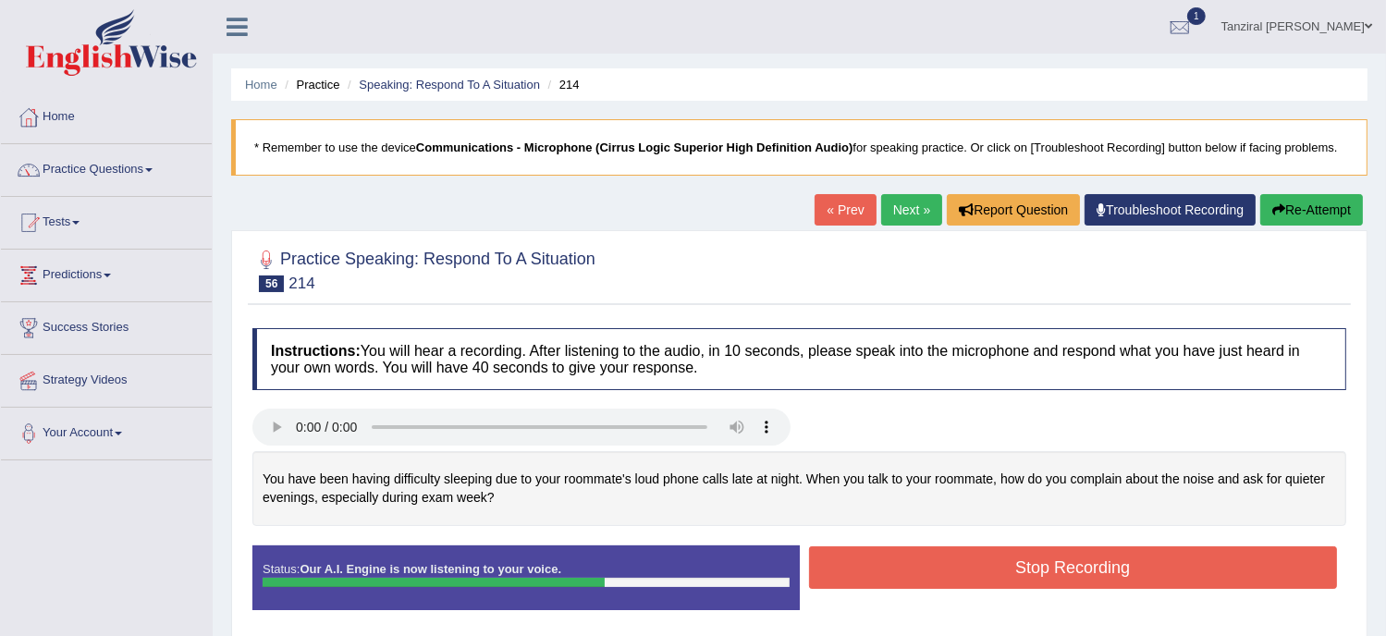
click at [1010, 564] on button "Stop Recording" at bounding box center [1073, 568] width 529 height 43
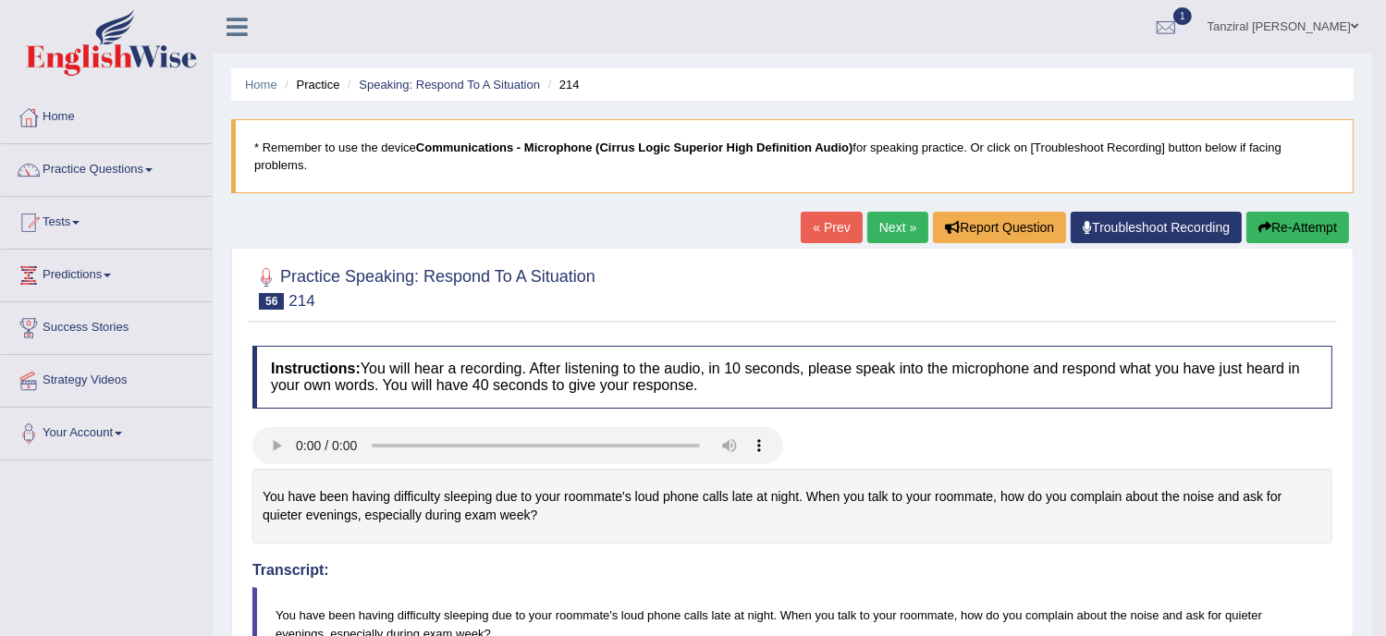
click at [894, 230] on link "Next »" at bounding box center [898, 227] width 61 height 31
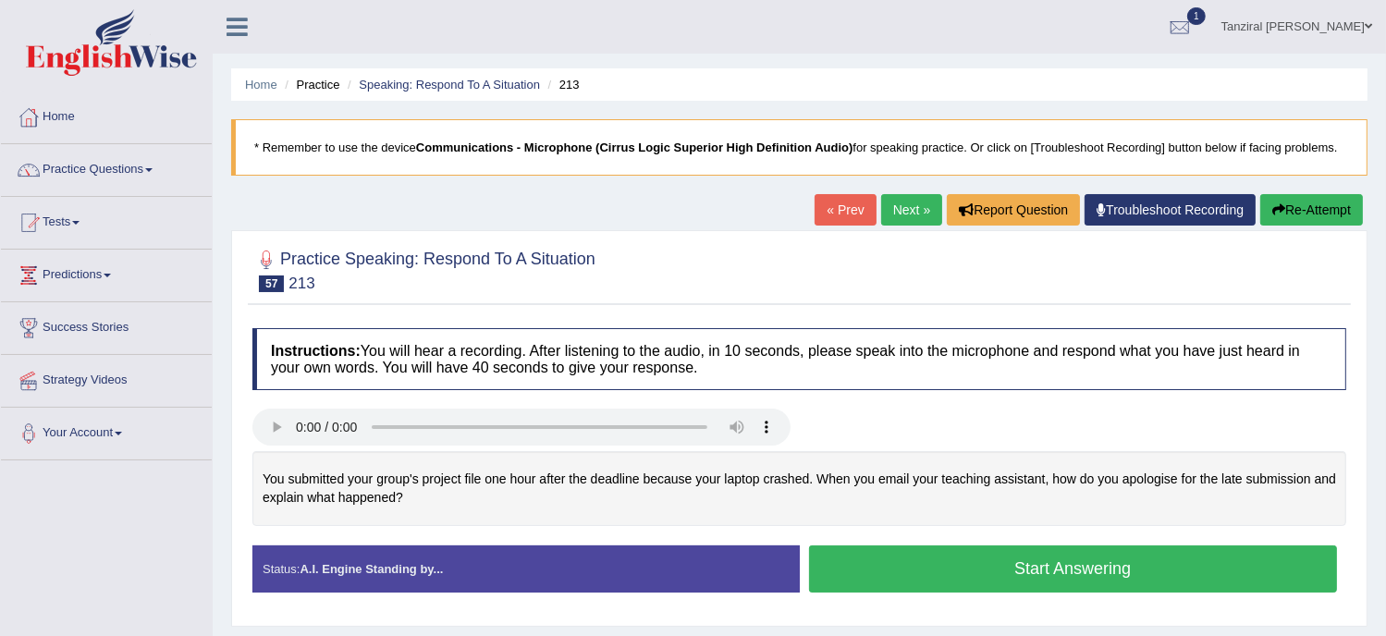
click at [921, 561] on button "Start Answering" at bounding box center [1073, 569] width 529 height 47
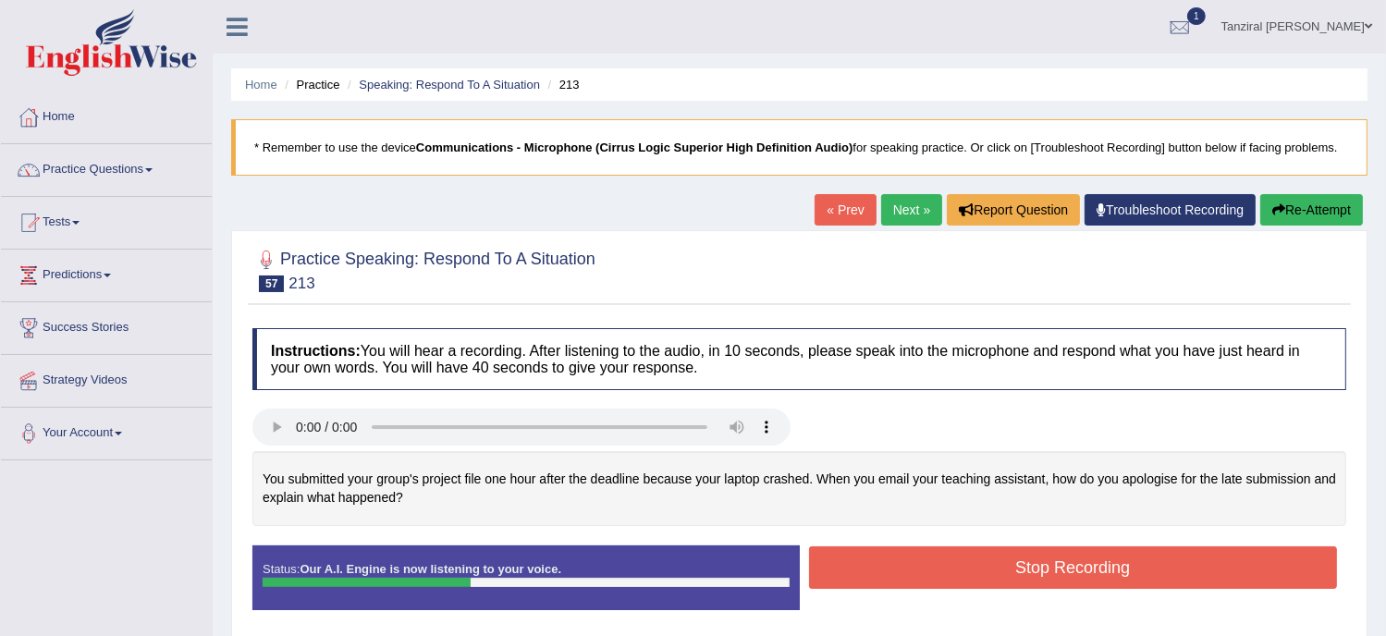
click at [1002, 565] on button "Stop Recording" at bounding box center [1073, 568] width 529 height 43
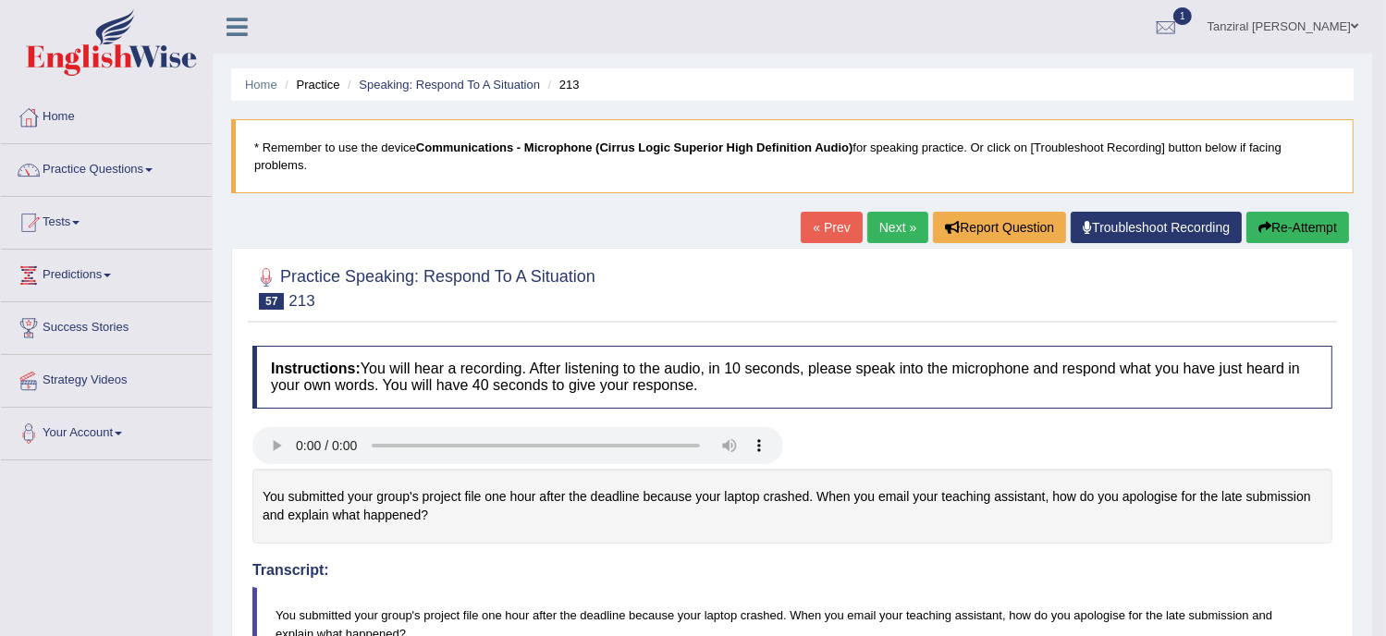
click at [1274, 235] on button "Re-Attempt" at bounding box center [1298, 227] width 103 height 31
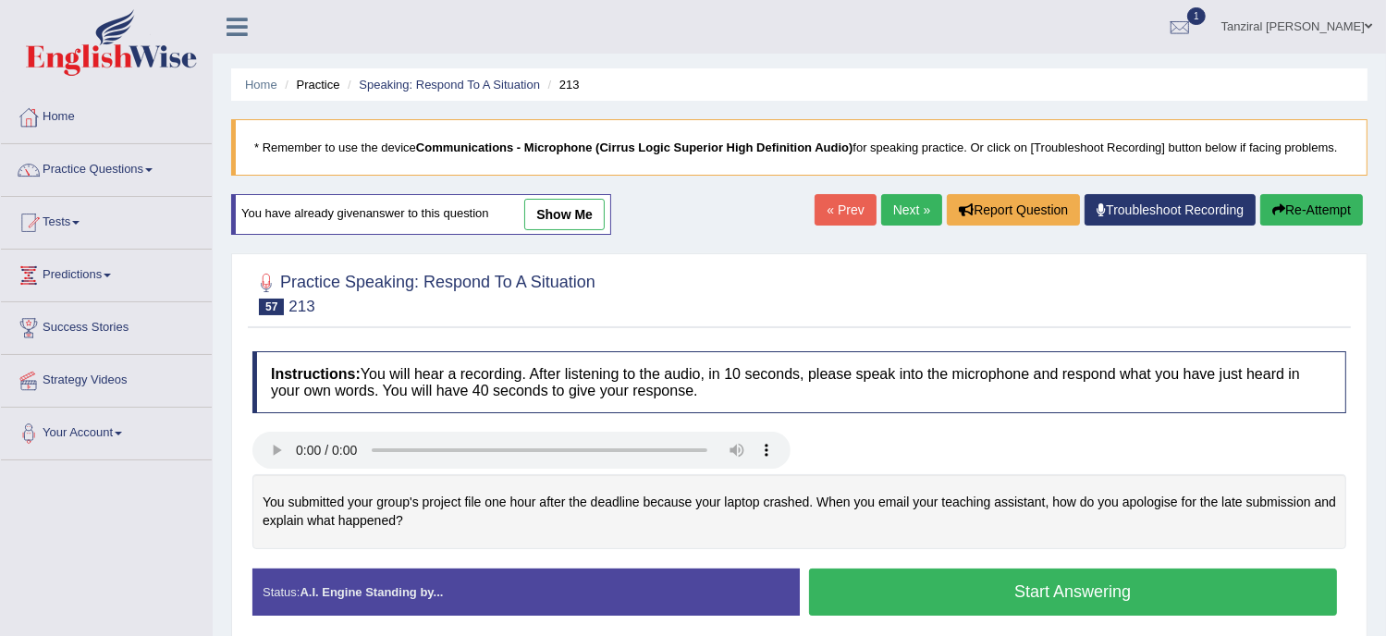
click at [910, 613] on div "Start Answering" at bounding box center [1074, 595] width 548 height 52
click at [915, 593] on button "Start Answering" at bounding box center [1073, 592] width 529 height 47
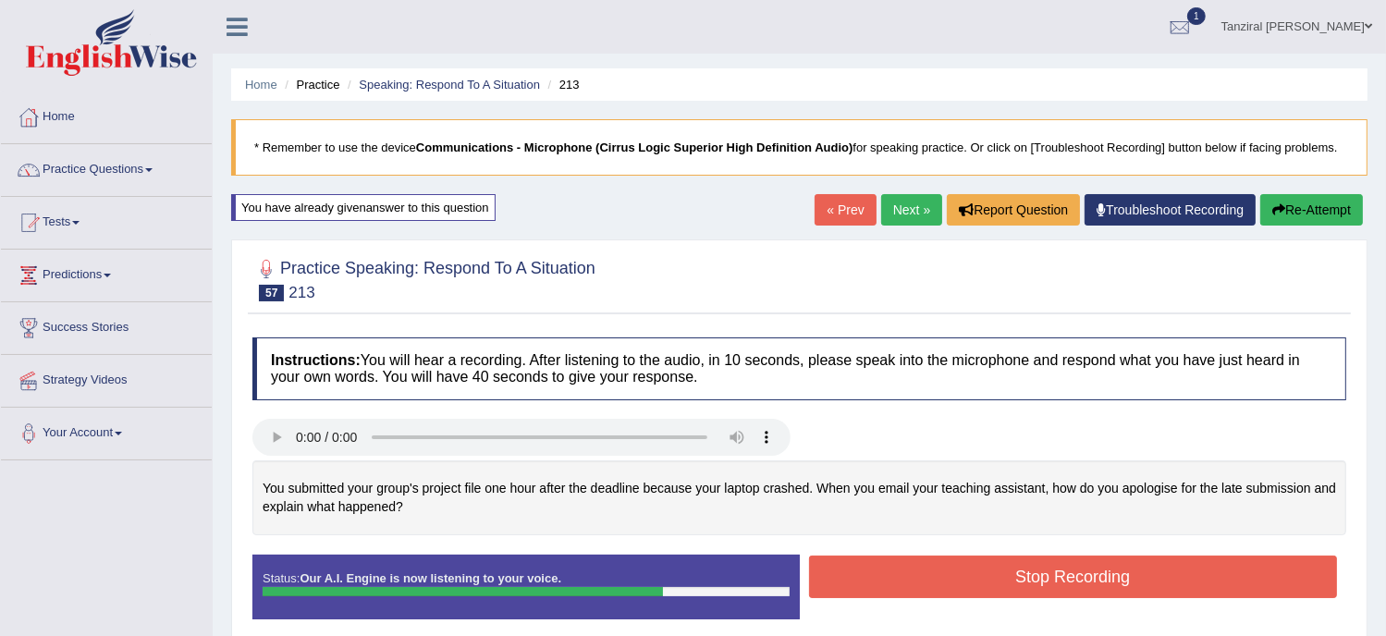
click at [958, 576] on button "Stop Recording" at bounding box center [1073, 577] width 529 height 43
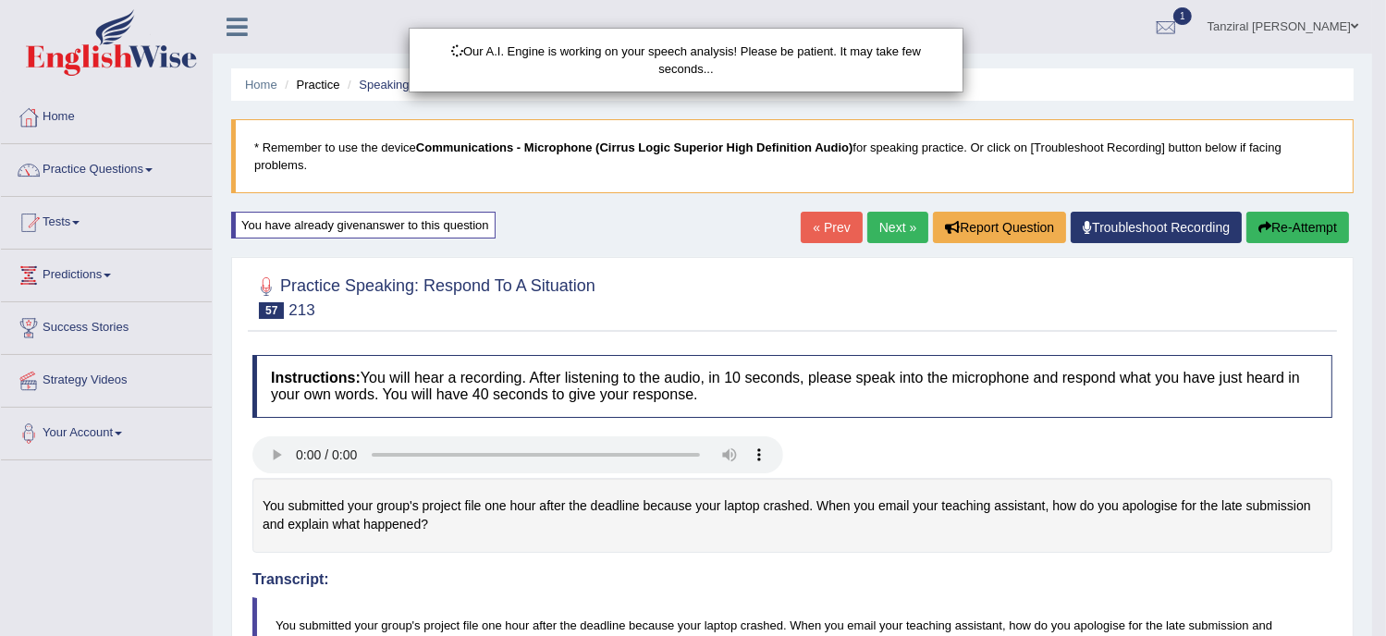
click at [958, 576] on div "Our A.I. Engine is working on your speech analysis! Please be patient. It may t…" at bounding box center [693, 318] width 1386 height 636
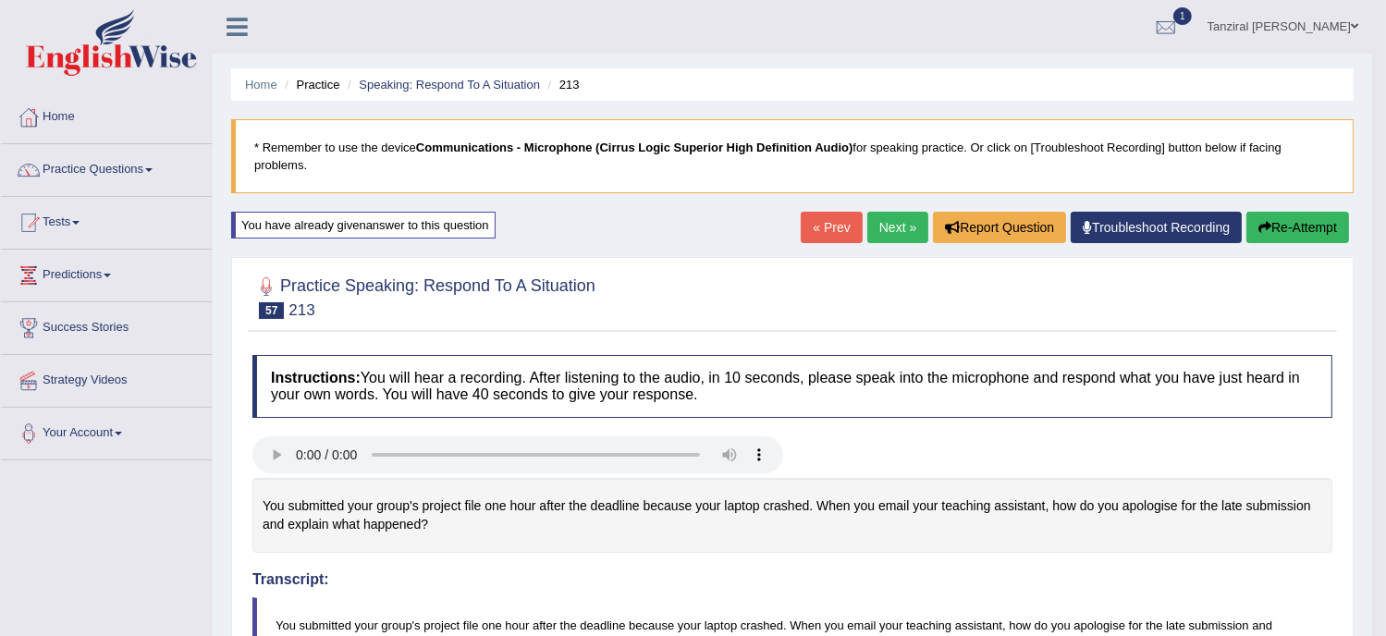
click at [881, 240] on link "Next »" at bounding box center [898, 227] width 61 height 31
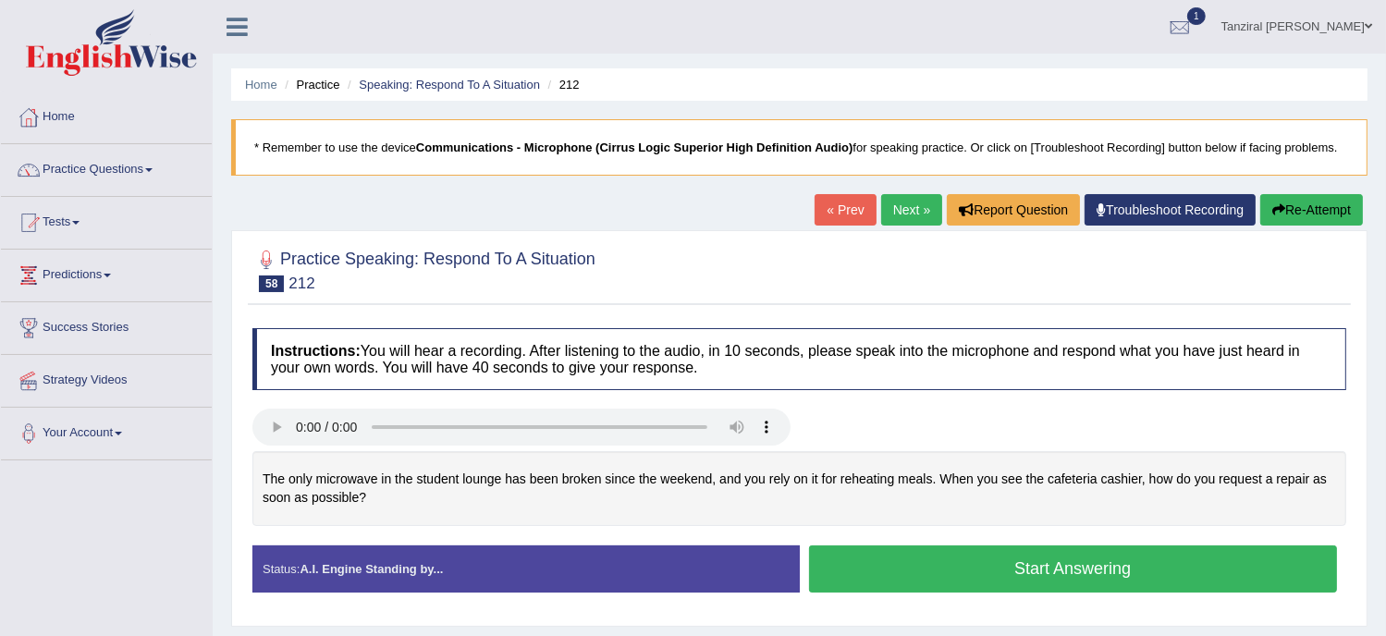
click at [895, 462] on div "The only microwave in the student lounge has been broken since the weekend, and…" at bounding box center [800, 488] width 1094 height 75
click at [966, 563] on button "Start Answering" at bounding box center [1073, 569] width 529 height 47
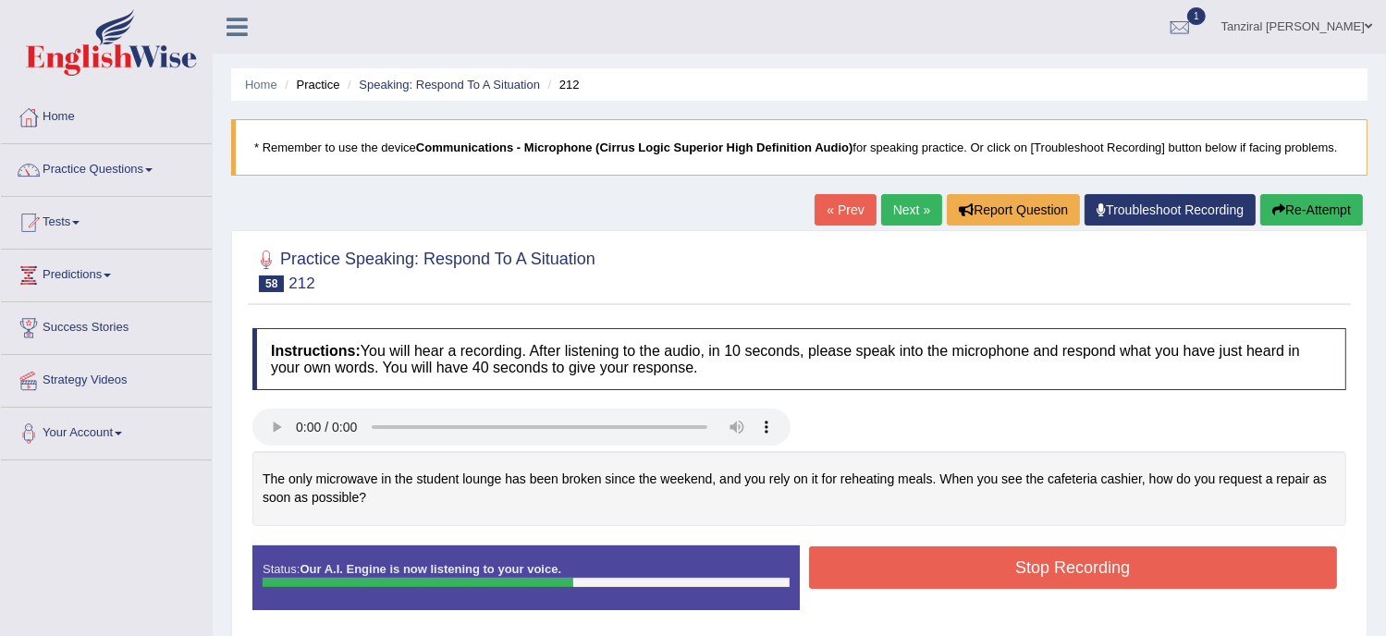
click at [1036, 568] on button "Stop Recording" at bounding box center [1073, 568] width 529 height 43
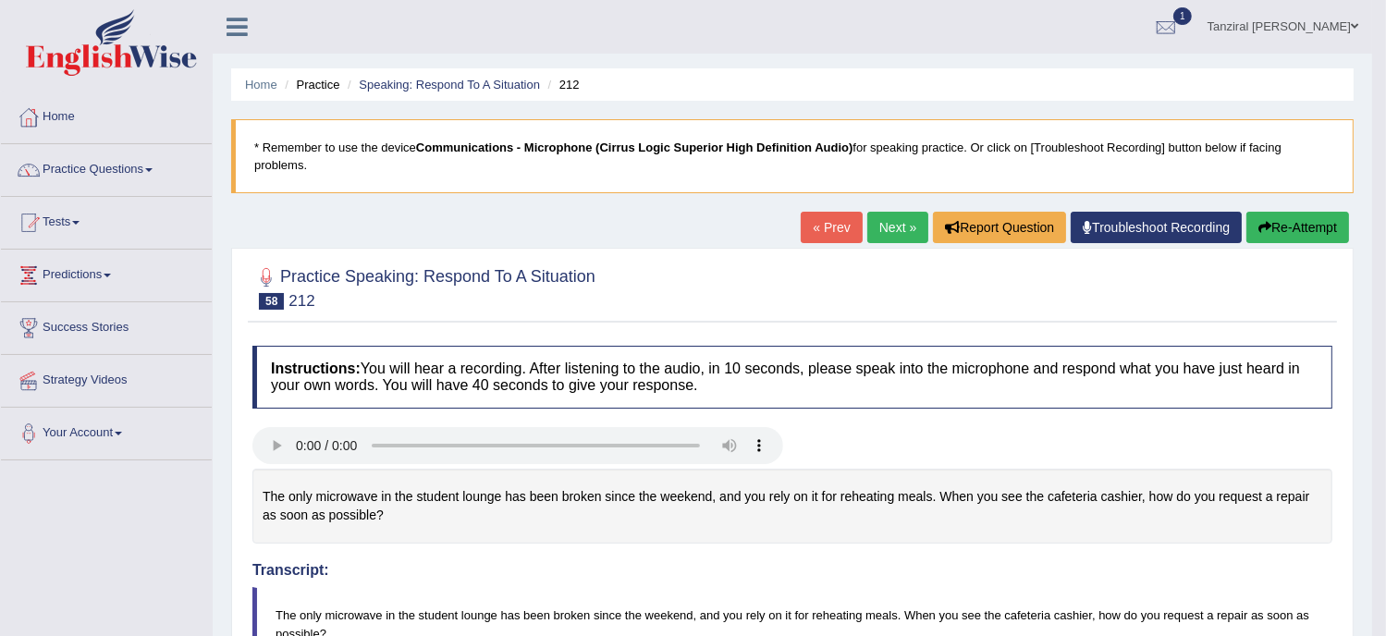
click at [1314, 224] on button "Re-Attempt" at bounding box center [1298, 227] width 103 height 31
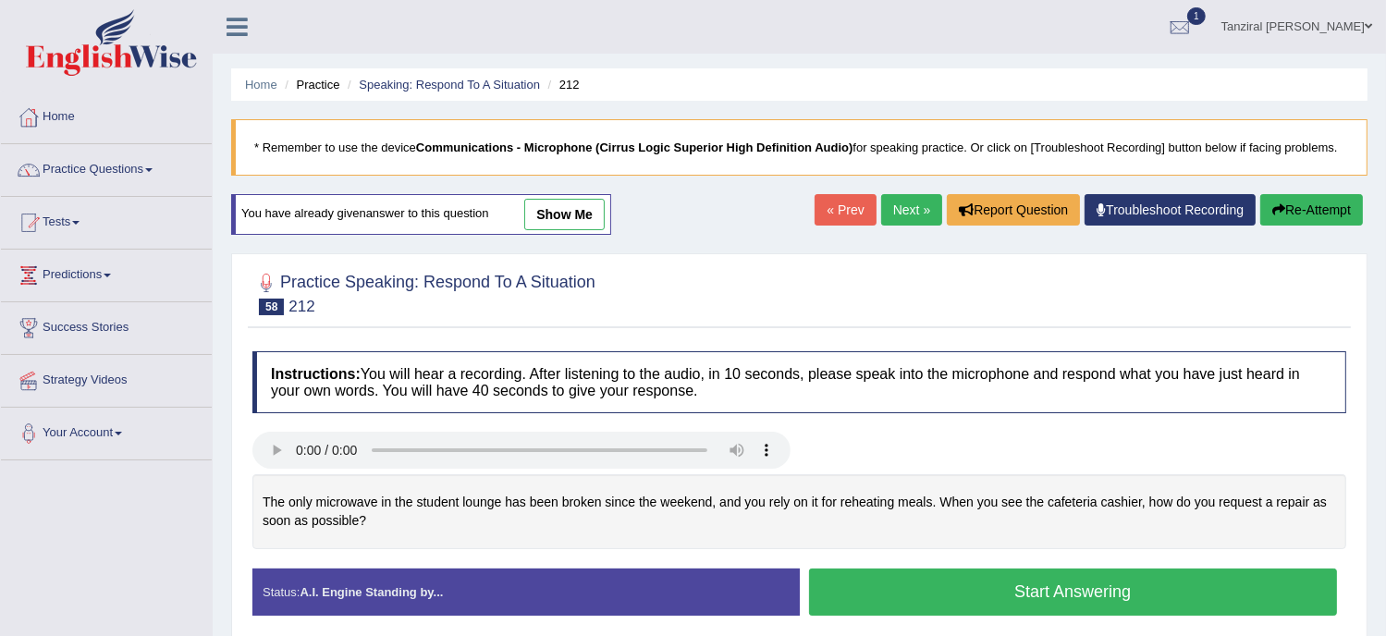
click at [913, 595] on button "Start Answering" at bounding box center [1073, 592] width 529 height 47
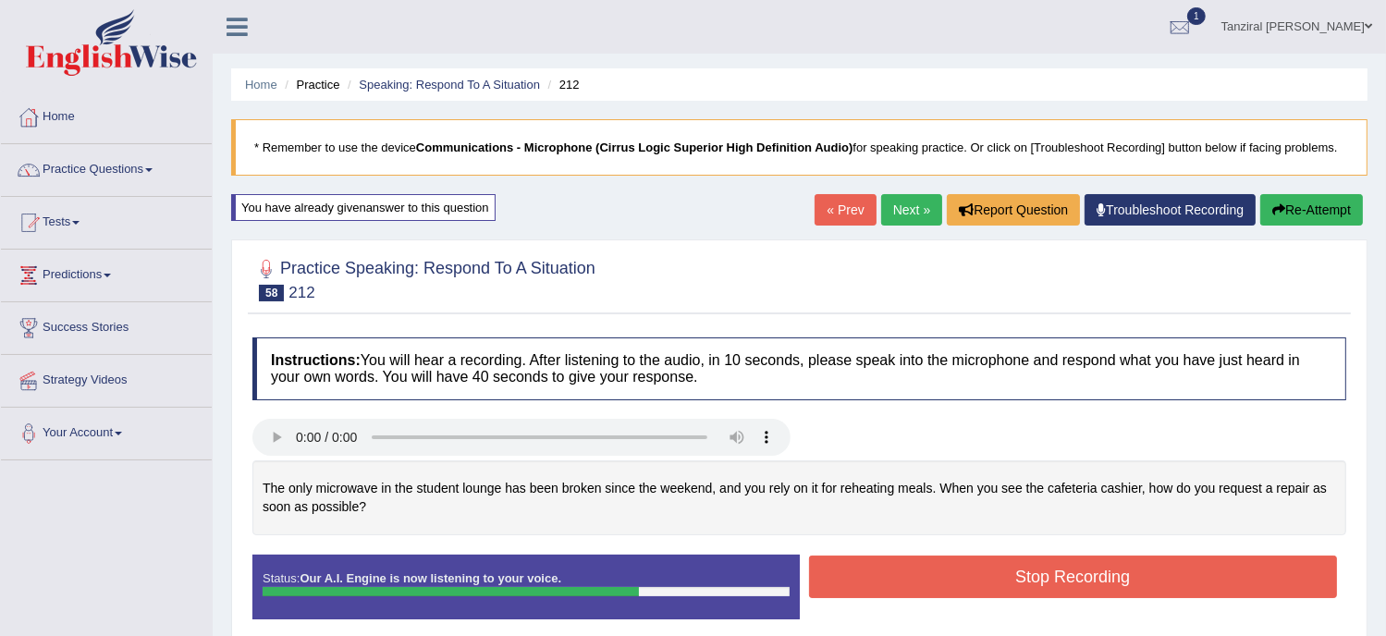
click at [960, 565] on button "Stop Recording" at bounding box center [1073, 577] width 529 height 43
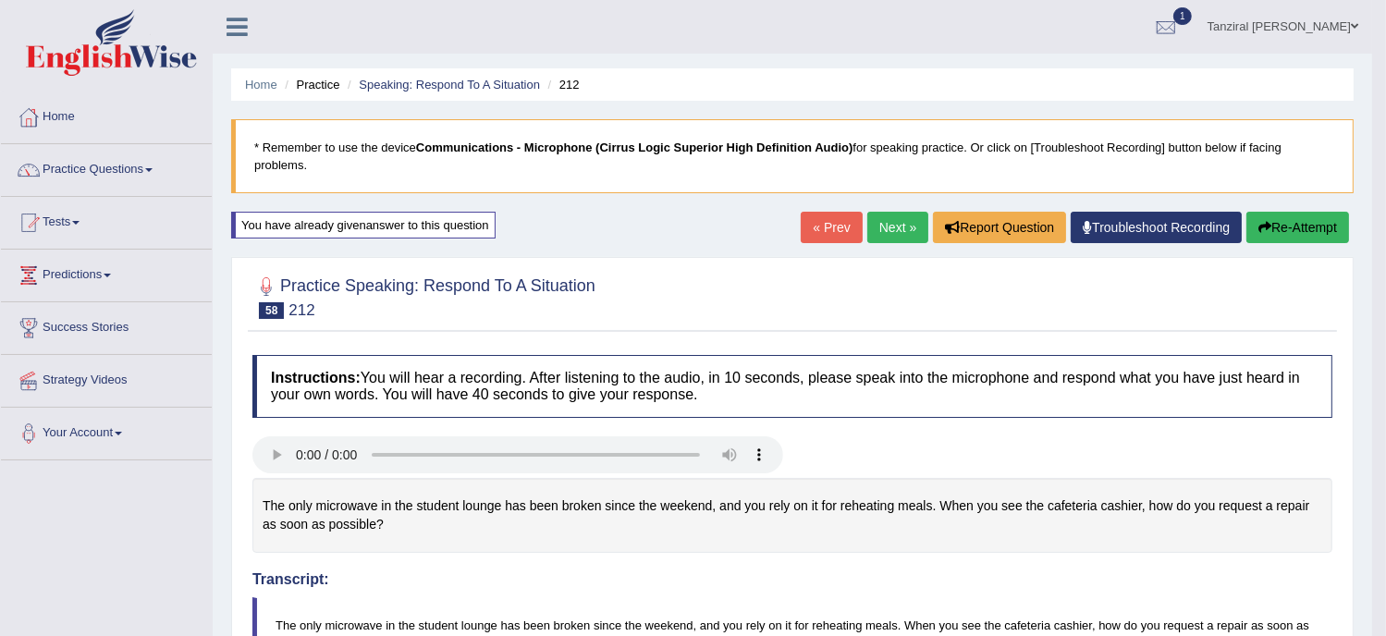
click at [899, 219] on link "Next »" at bounding box center [898, 227] width 61 height 31
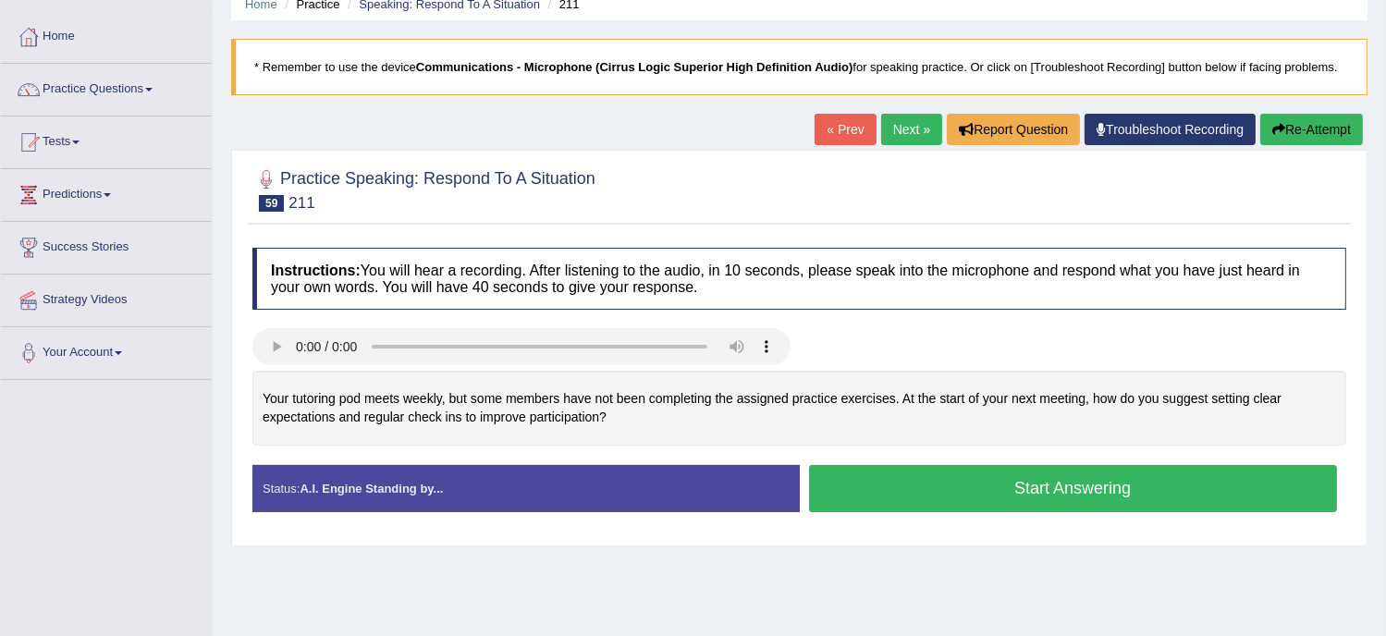
scroll to position [80, 0]
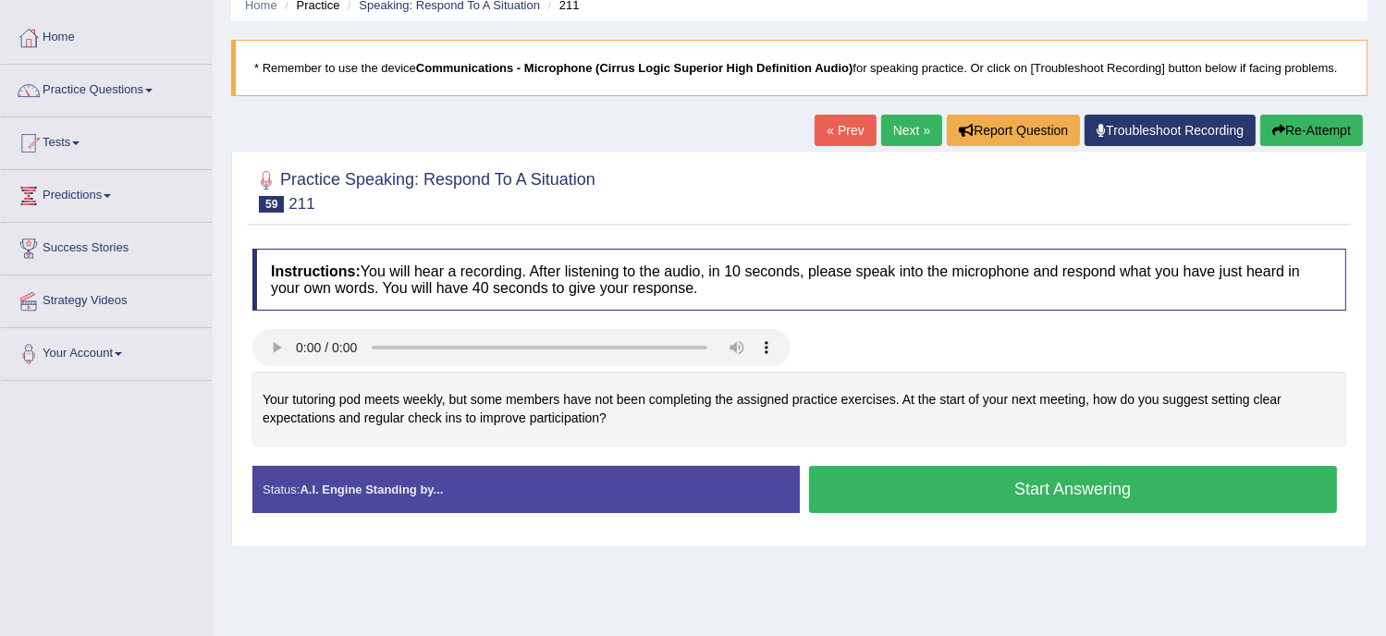
click at [930, 484] on button "Start Answering" at bounding box center [1073, 489] width 529 height 47
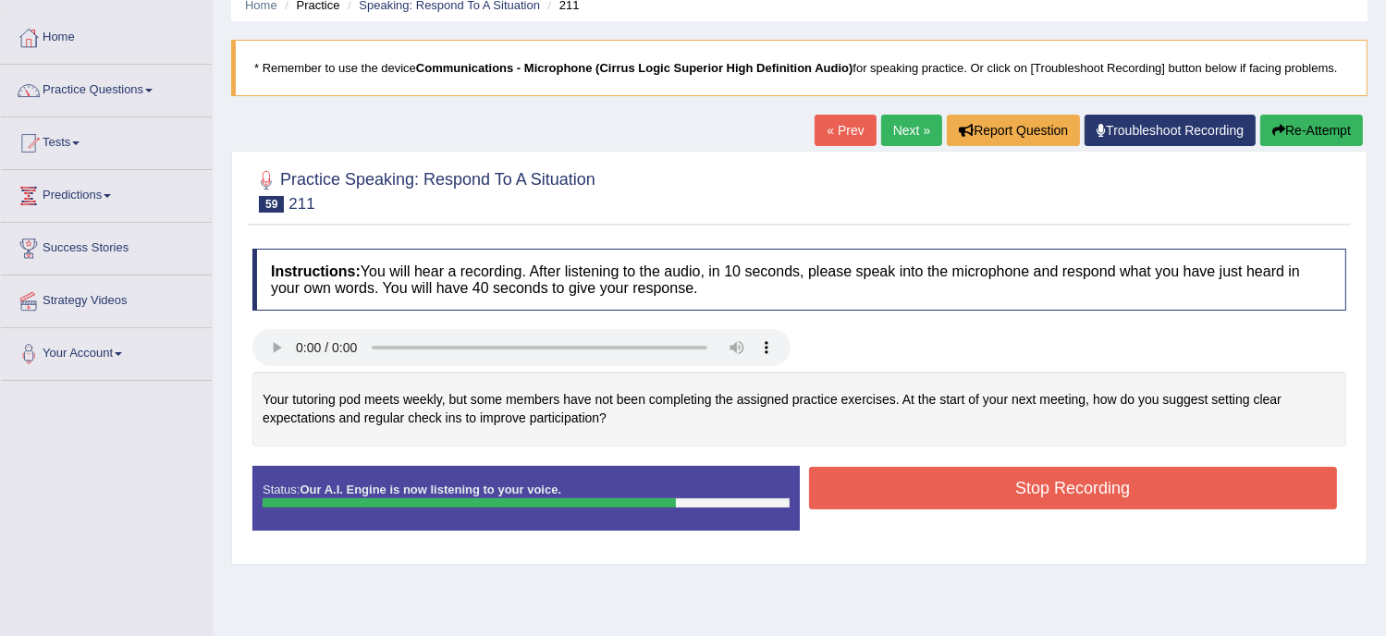
click at [1053, 495] on button "Stop Recording" at bounding box center [1073, 488] width 529 height 43
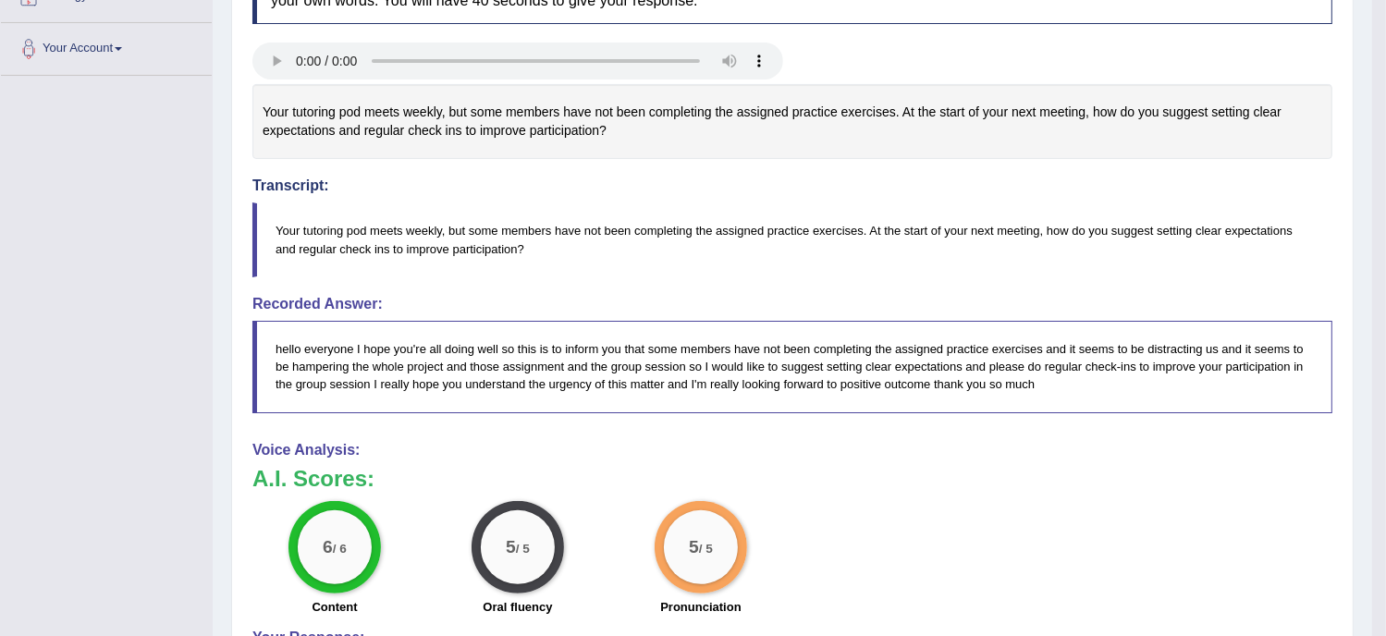
scroll to position [0, 0]
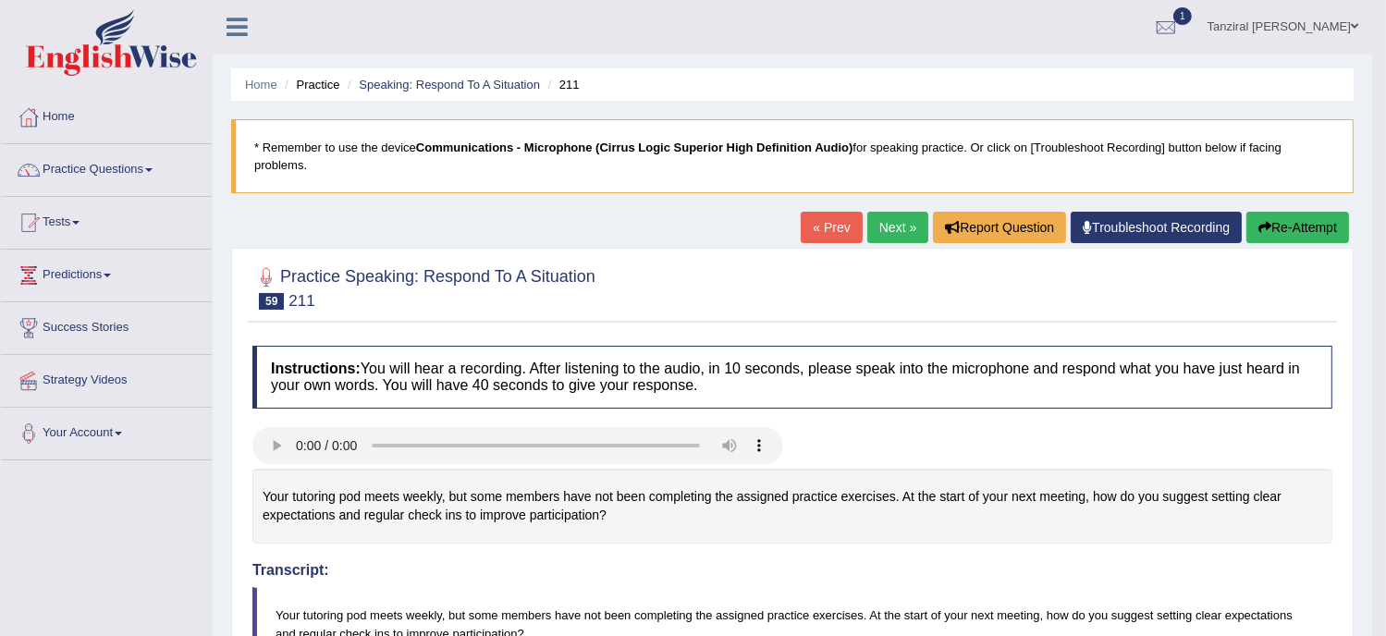
click at [896, 225] on link "Next »" at bounding box center [898, 227] width 61 height 31
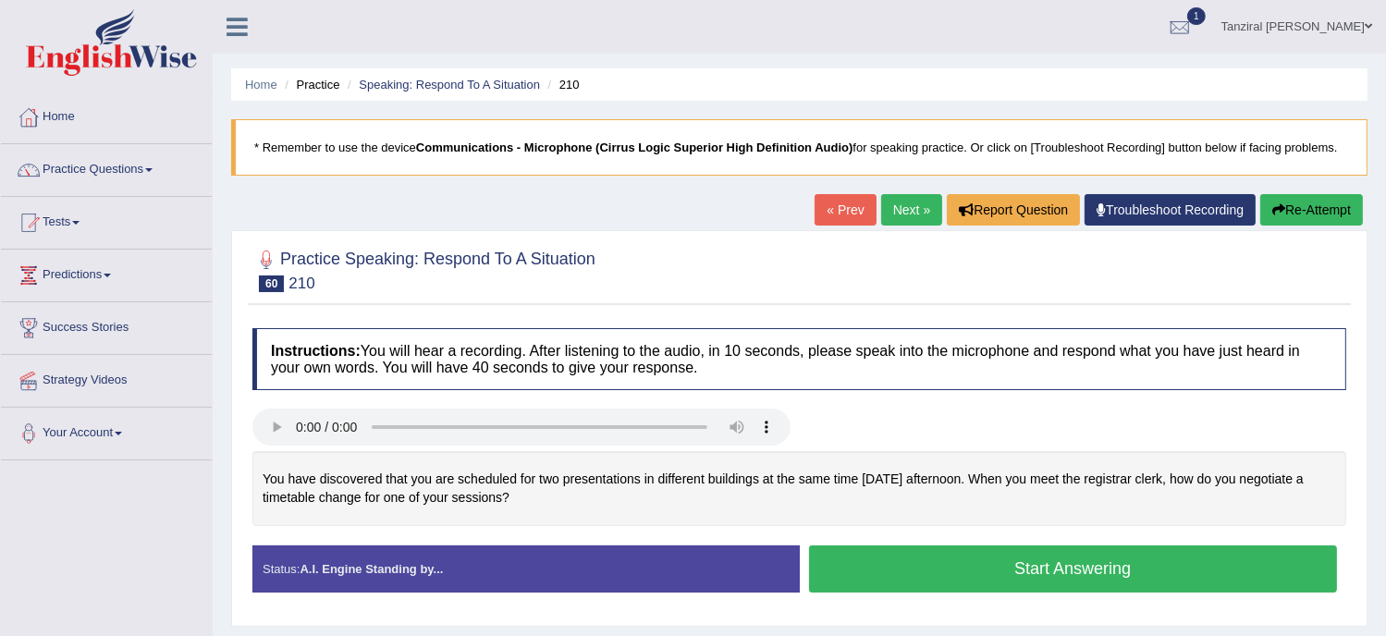
click at [944, 561] on button "Start Answering" at bounding box center [1073, 569] width 529 height 47
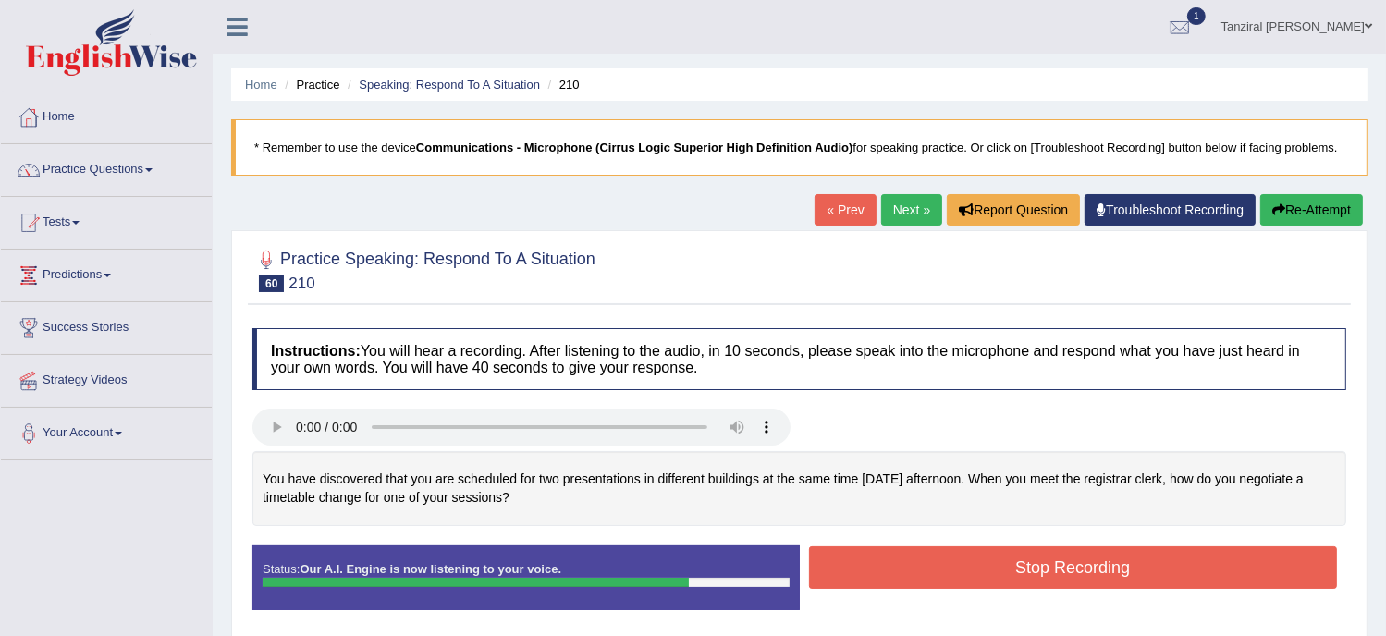
click at [1109, 557] on button "Stop Recording" at bounding box center [1073, 568] width 529 height 43
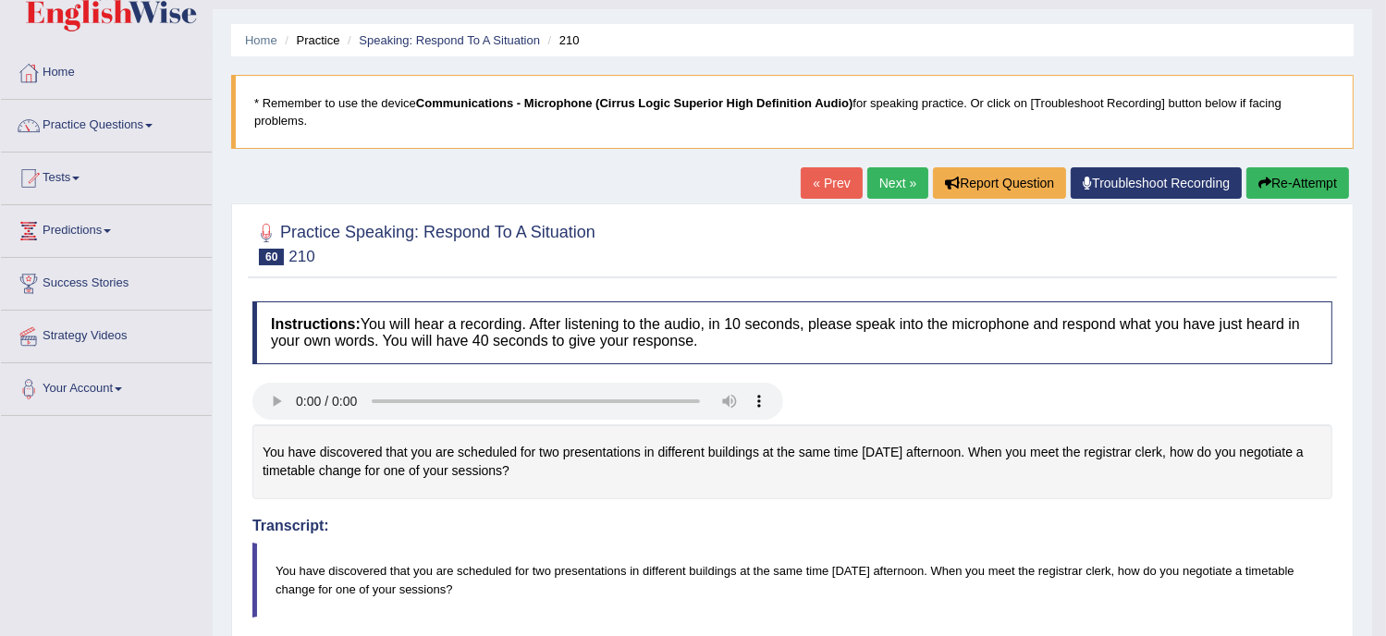
scroll to position [43, 0]
click at [880, 202] on div "« Prev Next » Report Question Troubleshoot Recording Re-Attempt" at bounding box center [1077, 186] width 553 height 36
click at [880, 186] on link "Next »" at bounding box center [898, 183] width 61 height 31
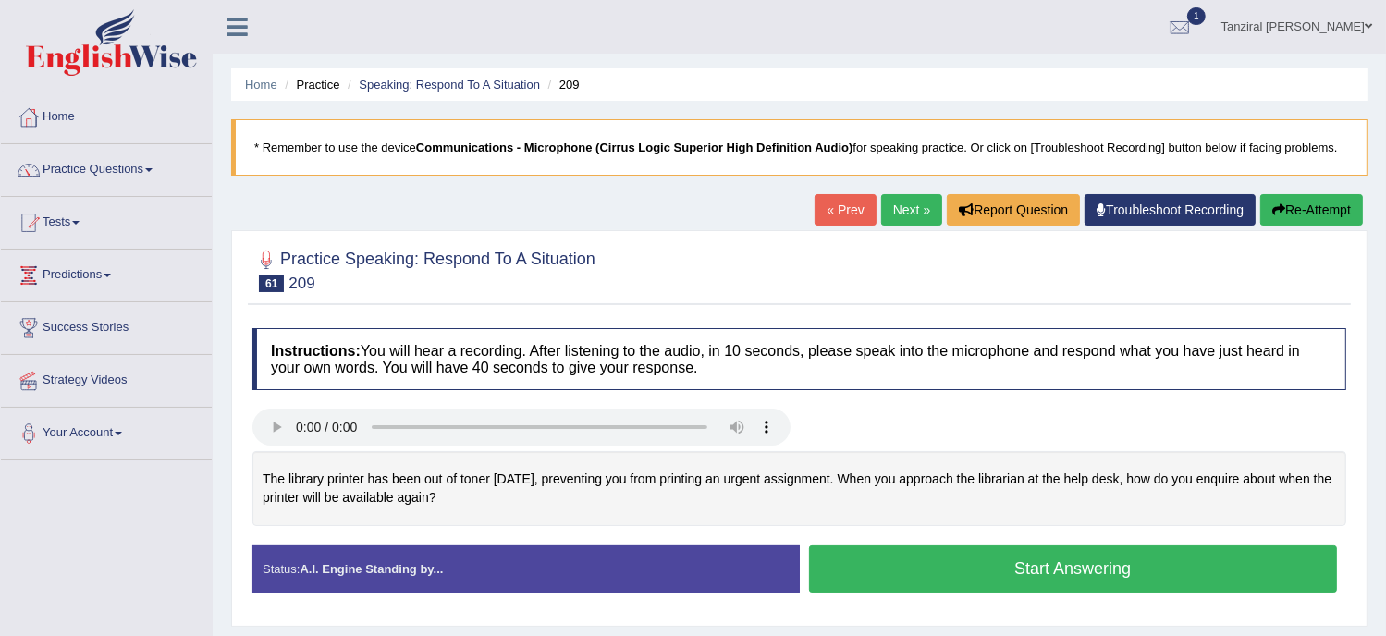
click at [936, 549] on button "Start Answering" at bounding box center [1073, 569] width 529 height 47
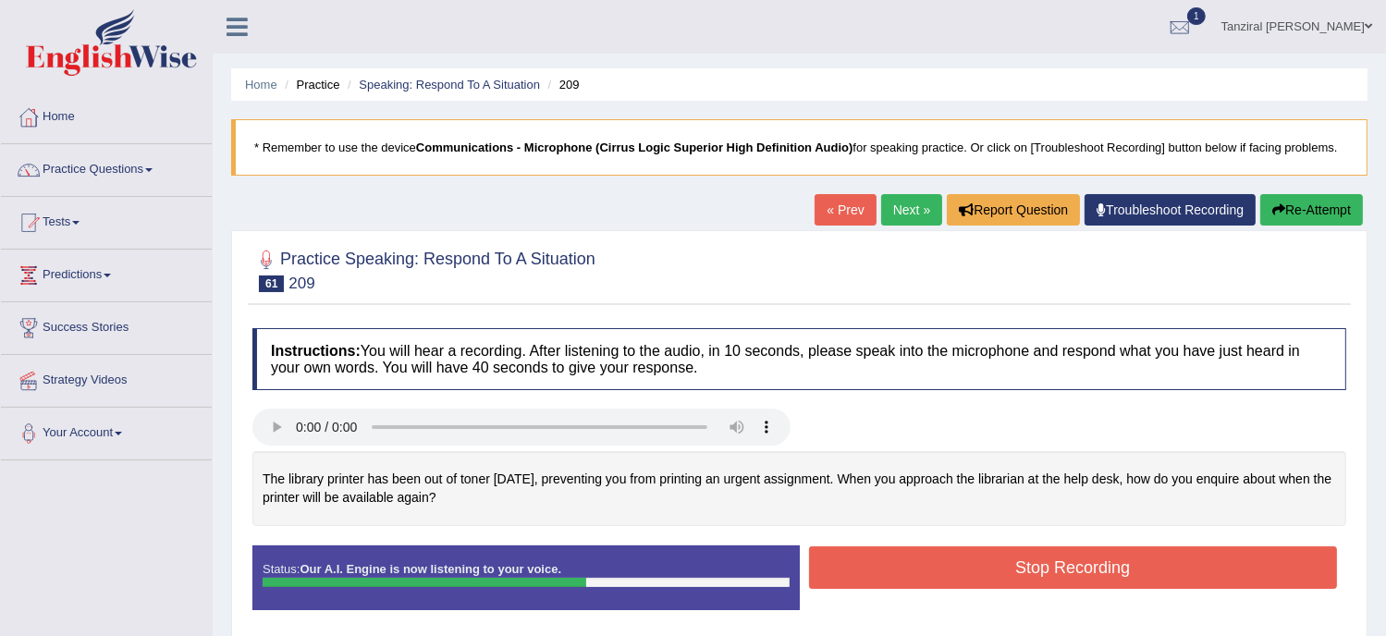
click at [1063, 574] on button "Stop Recording" at bounding box center [1073, 568] width 529 height 43
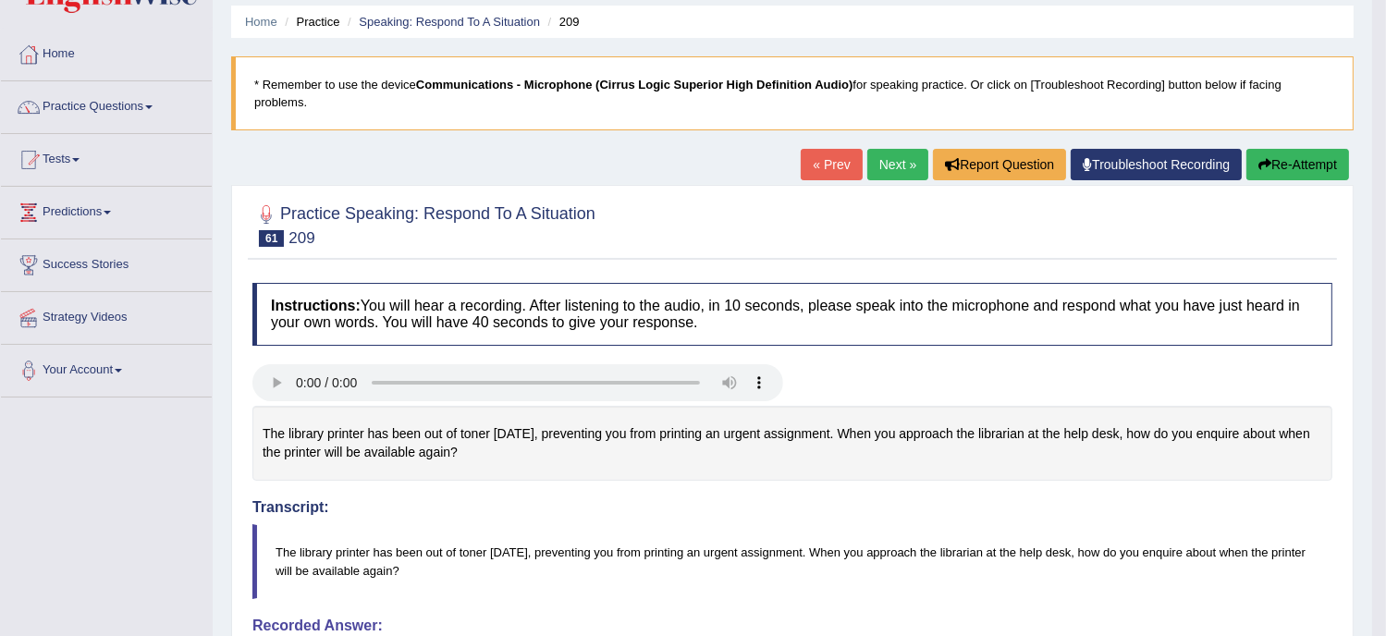
scroll to position [30, 0]
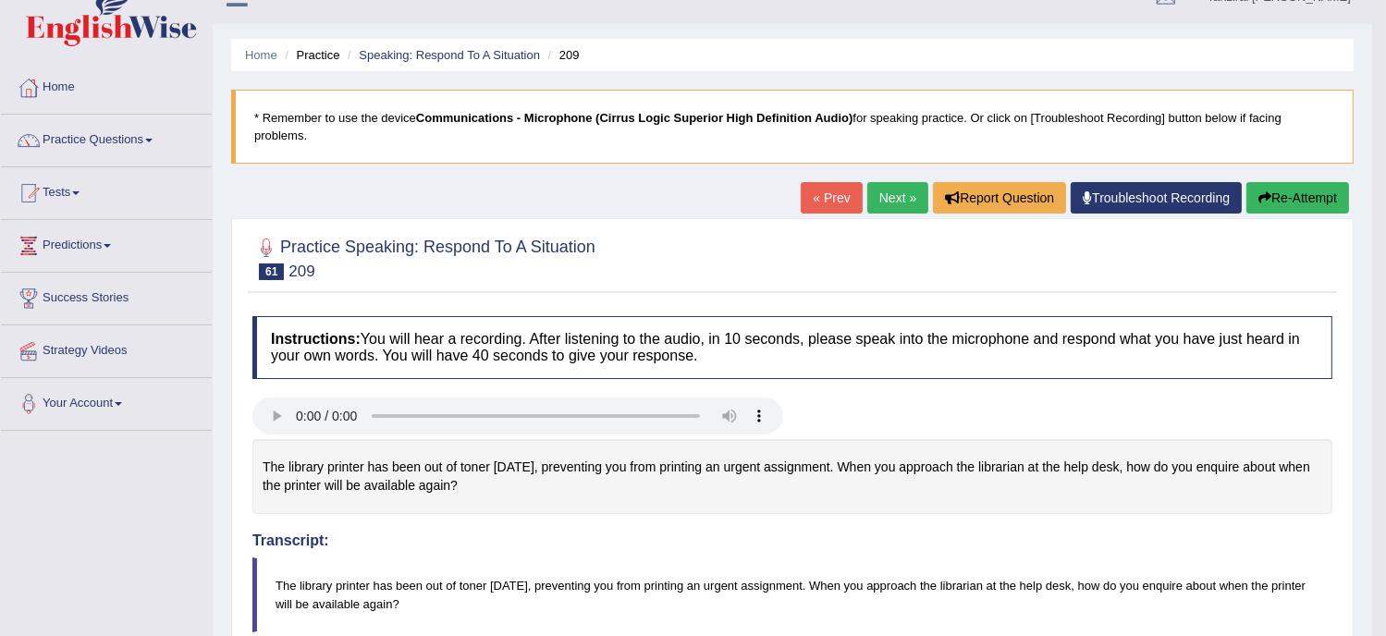
click at [891, 198] on link "Next »" at bounding box center [898, 197] width 61 height 31
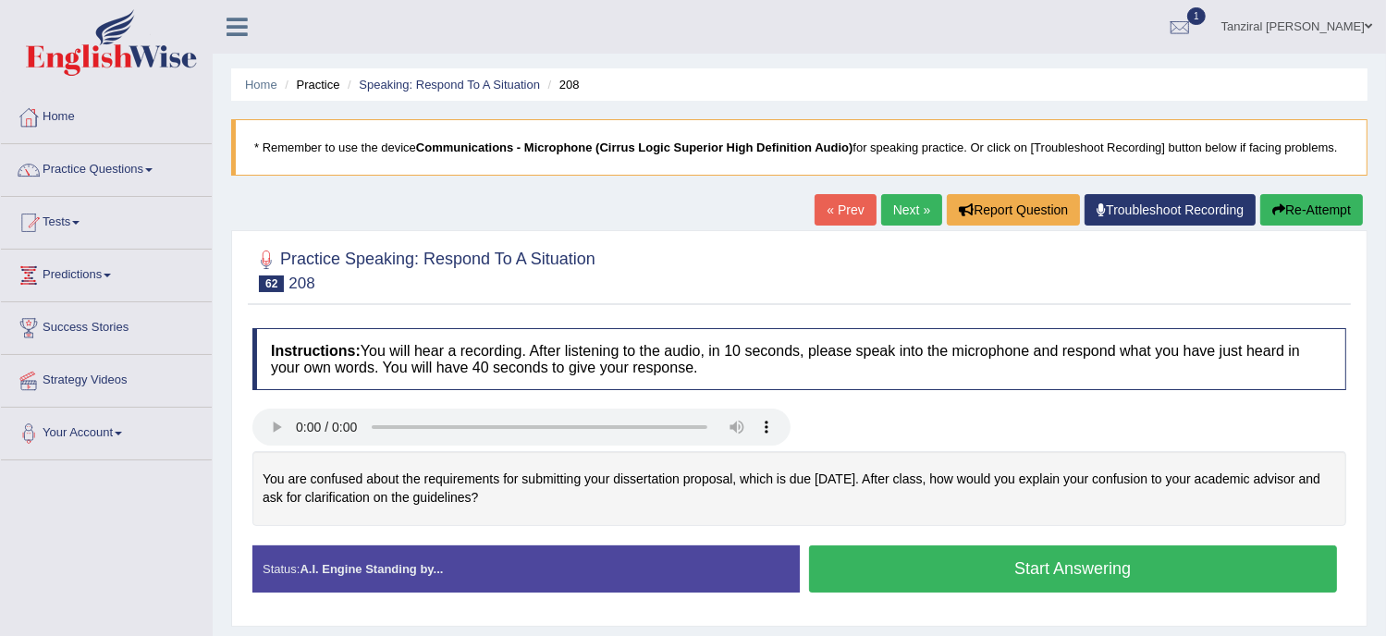
click at [882, 565] on button "Start Answering" at bounding box center [1073, 569] width 529 height 47
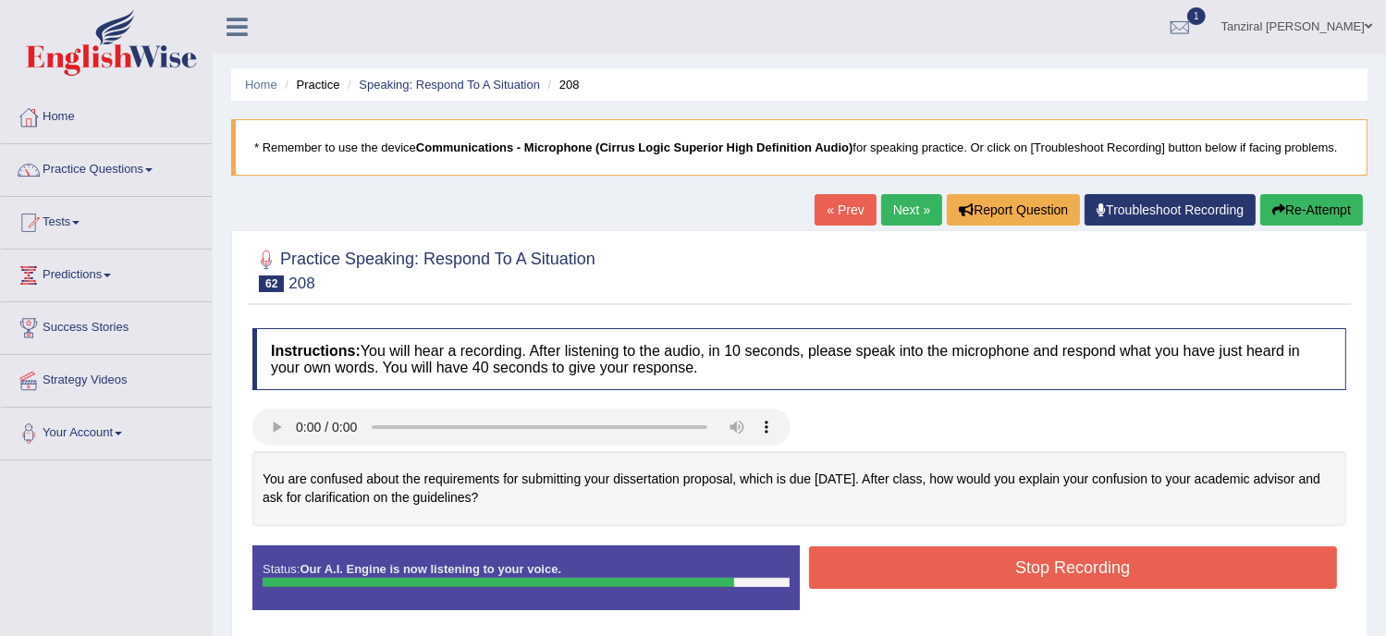
click at [1019, 565] on button "Stop Recording" at bounding box center [1073, 568] width 529 height 43
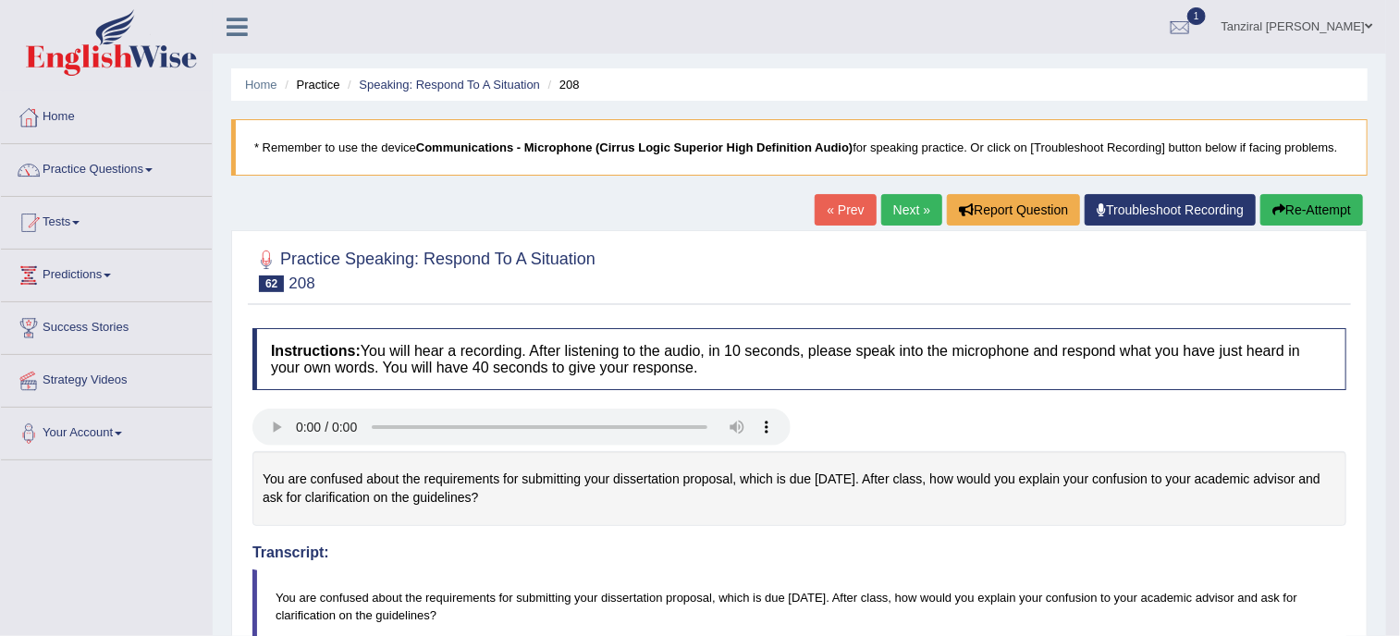
click at [1019, 565] on div "Saving your answer..." at bounding box center [700, 318] width 1400 height 636
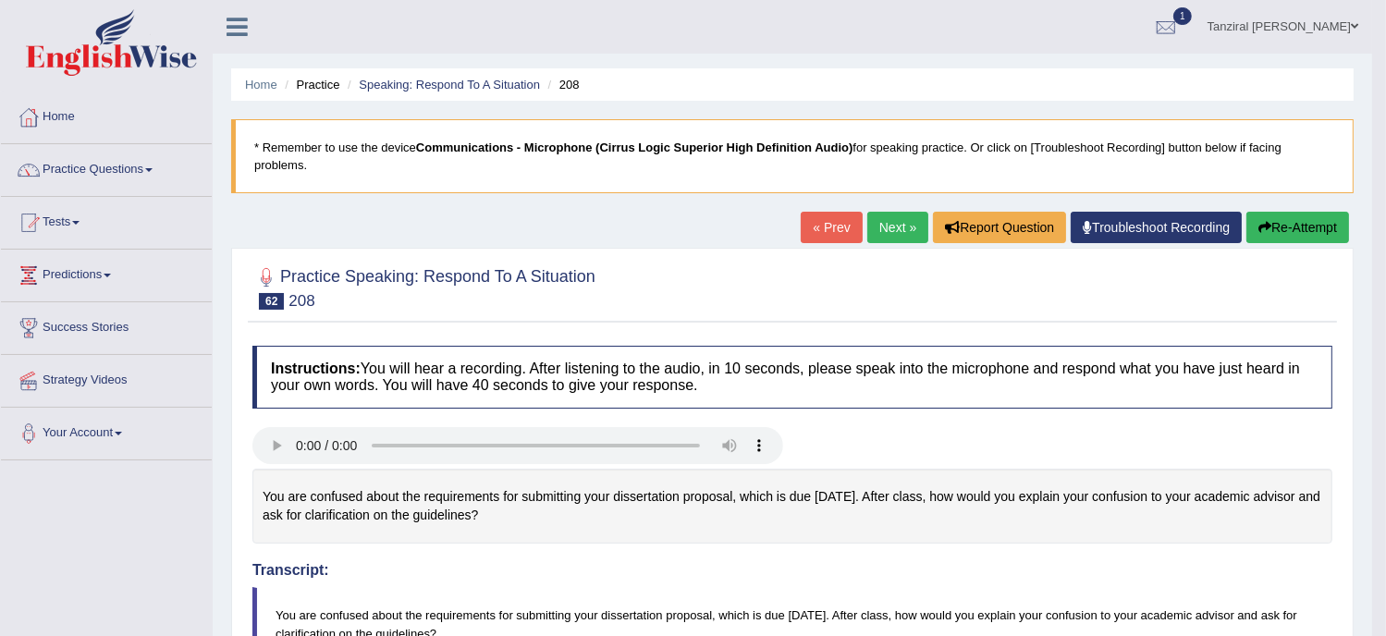
click at [878, 228] on link "Next »" at bounding box center [898, 227] width 61 height 31
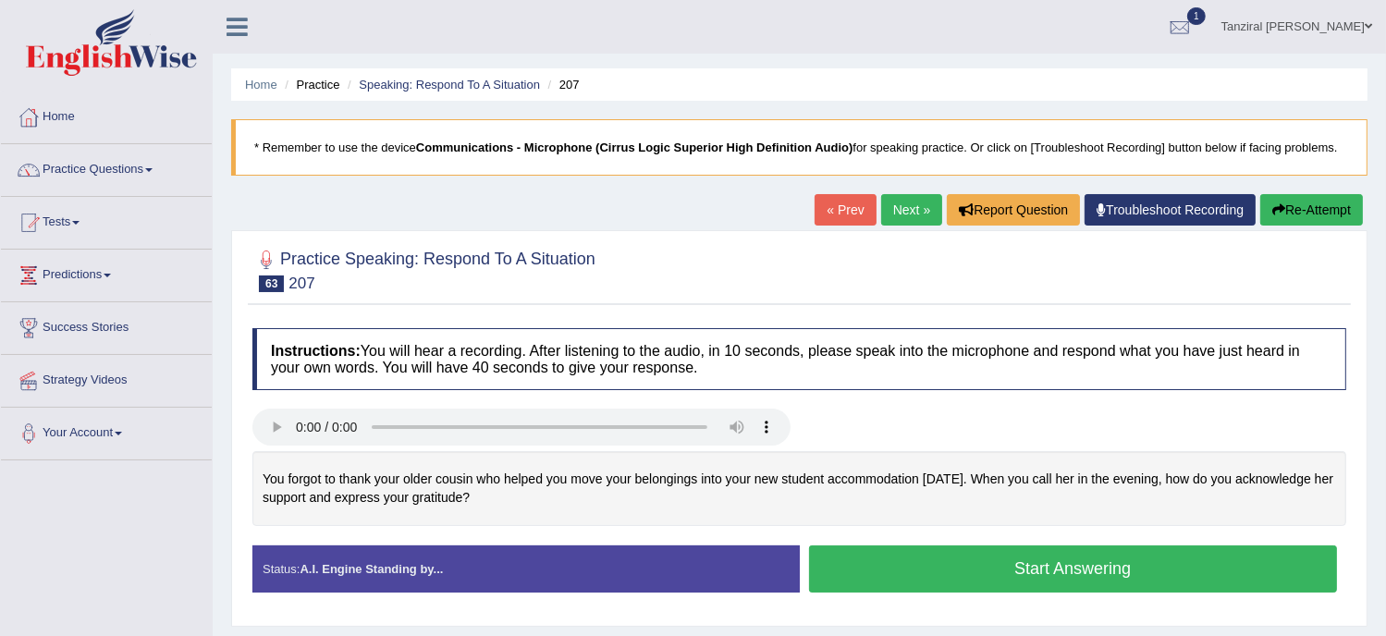
click at [947, 553] on button "Start Answering" at bounding box center [1073, 569] width 529 height 47
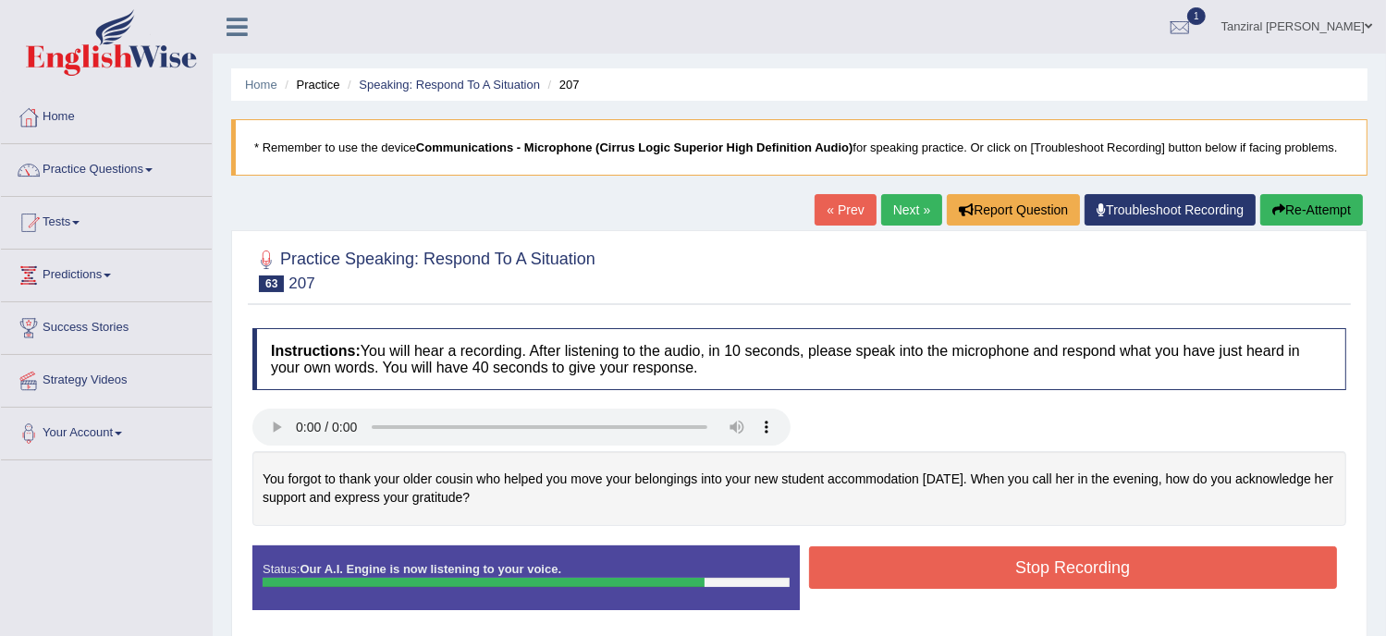
click at [1006, 561] on button "Stop Recording" at bounding box center [1073, 568] width 529 height 43
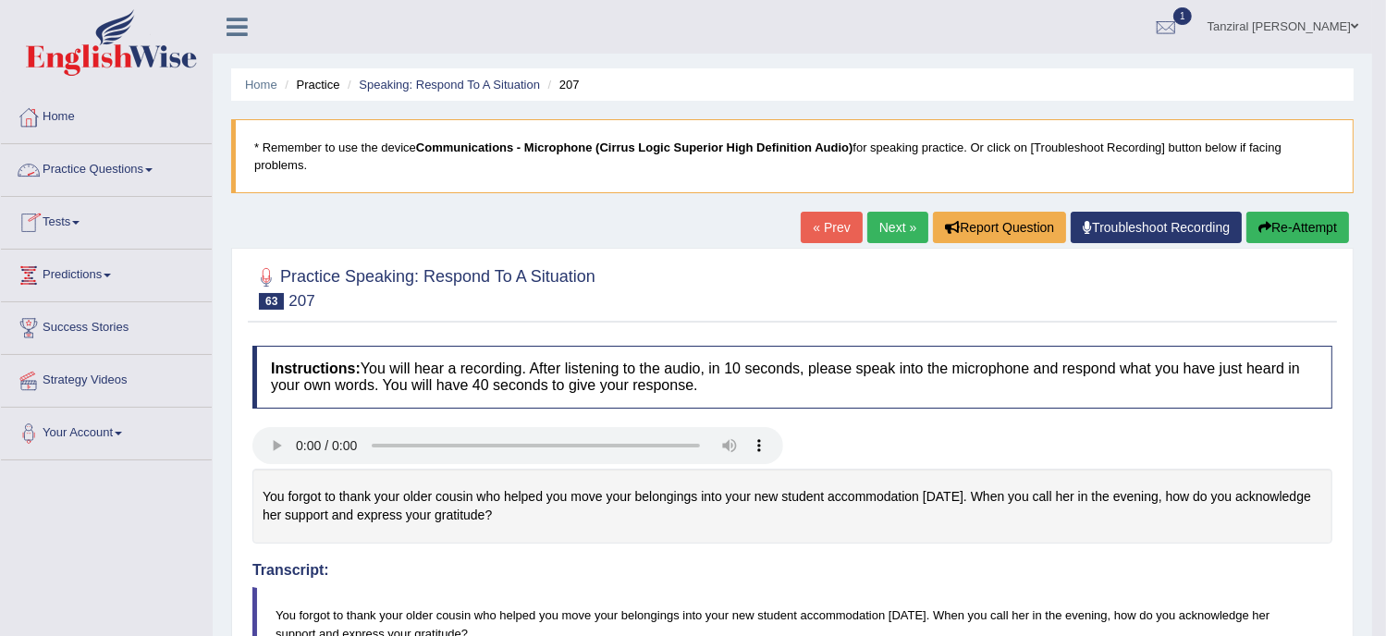
click at [106, 166] on link "Practice Questions" at bounding box center [106, 167] width 211 height 46
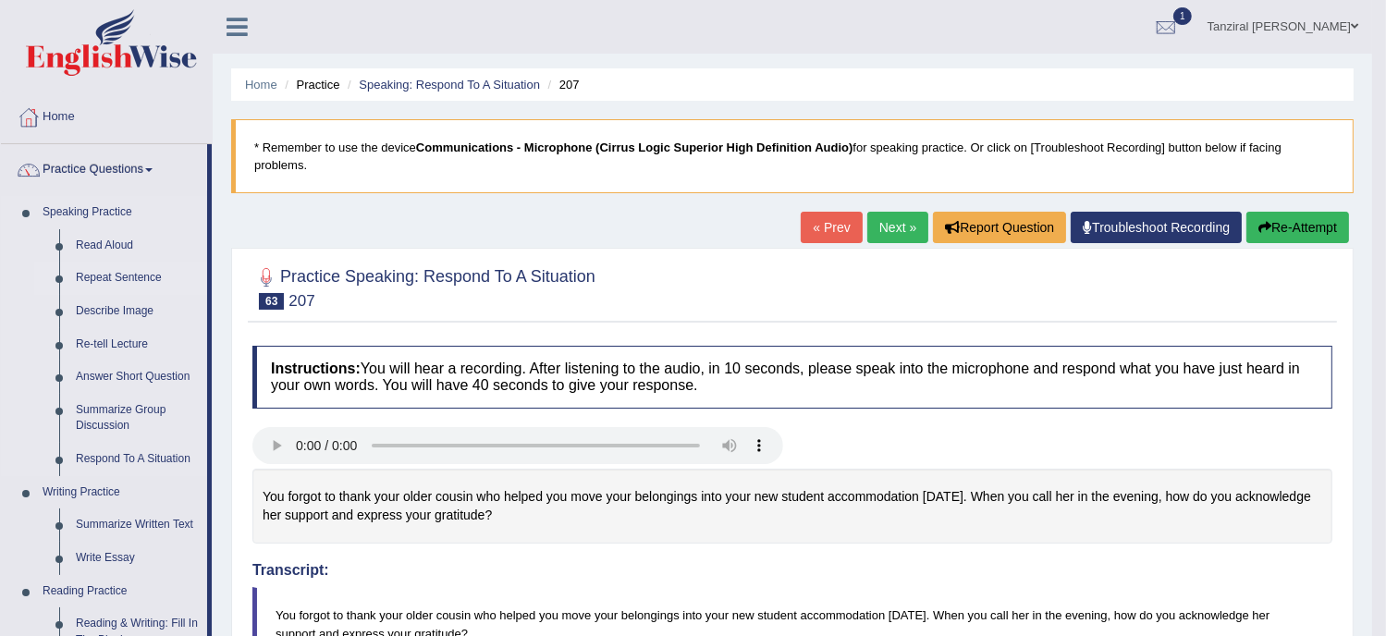
click at [132, 282] on link "Repeat Sentence" at bounding box center [138, 278] width 140 height 33
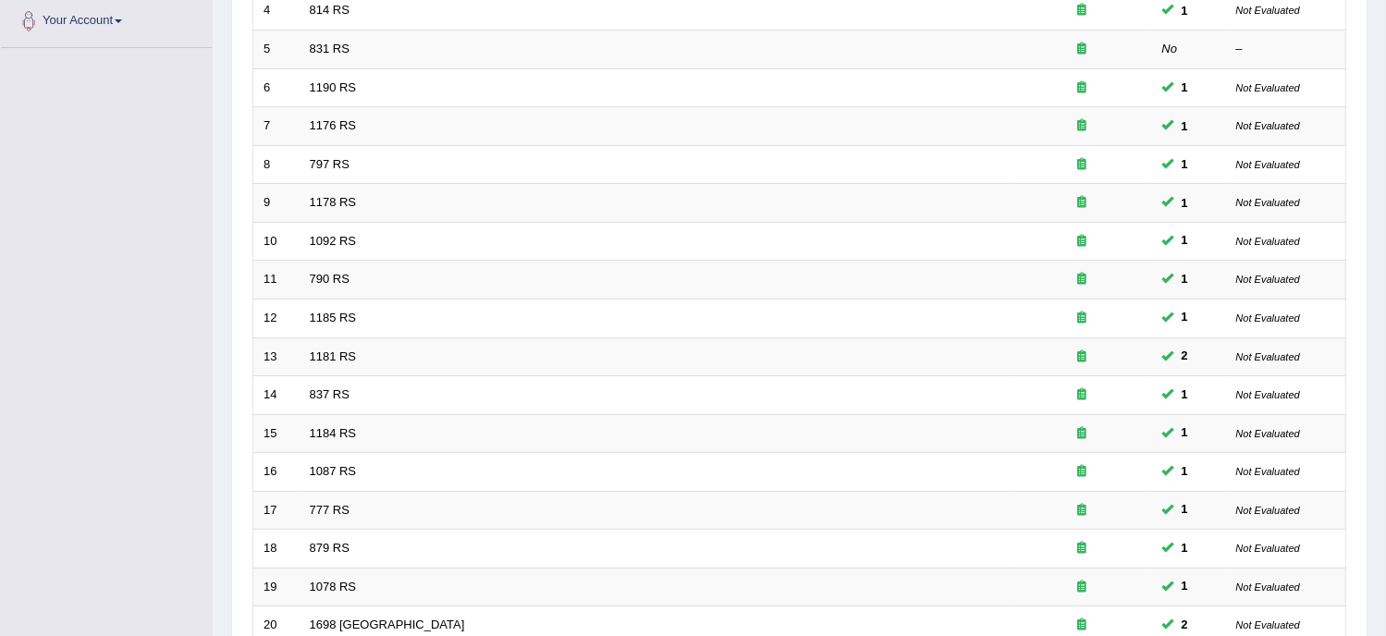
scroll to position [583, 0]
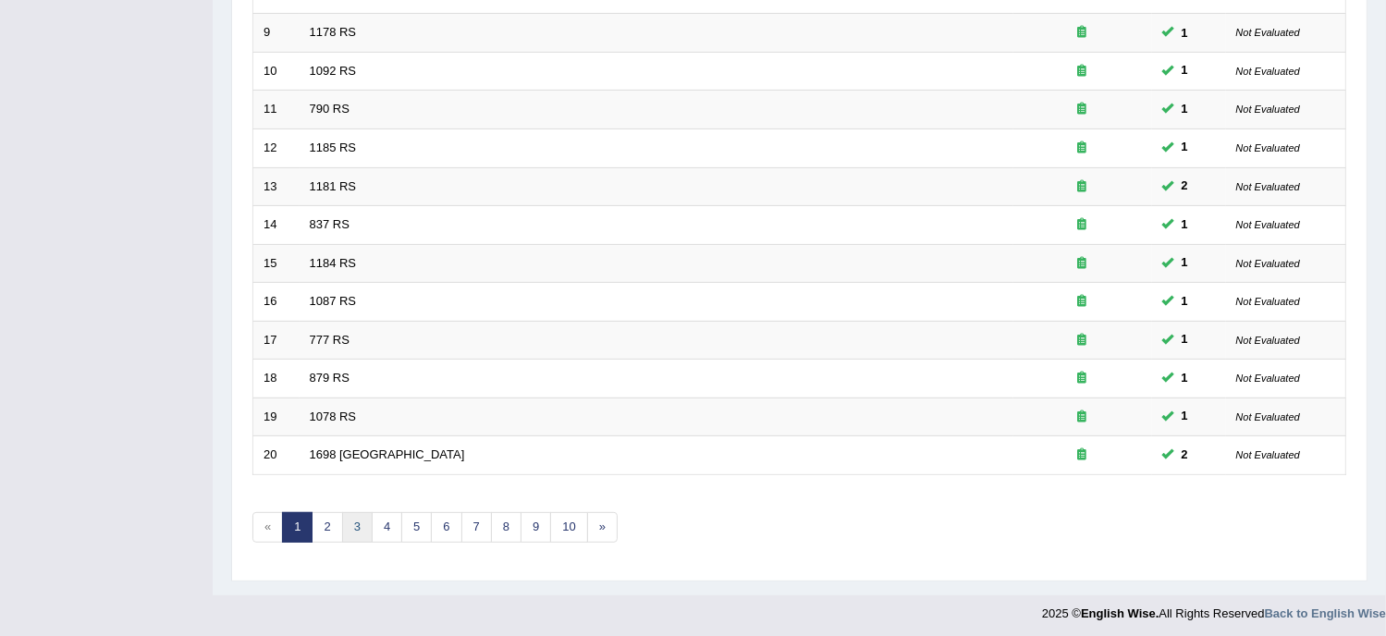
click at [359, 524] on link "3" at bounding box center [357, 527] width 31 height 31
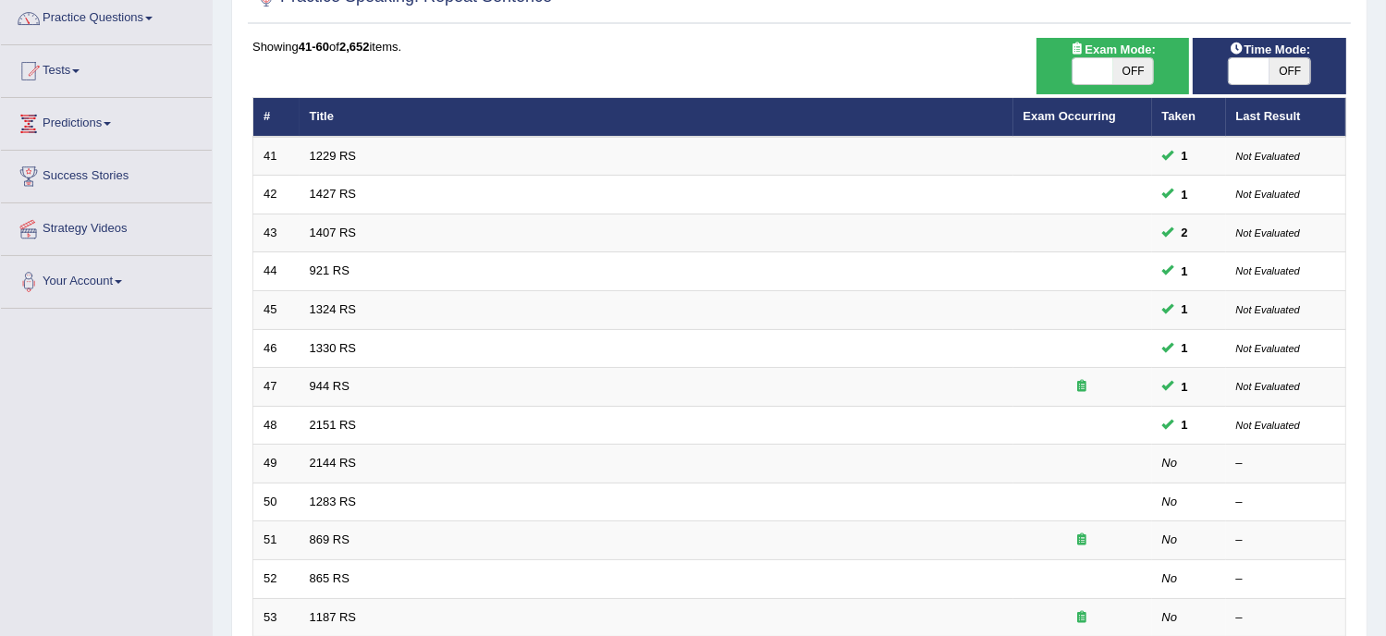
scroll to position [188, 0]
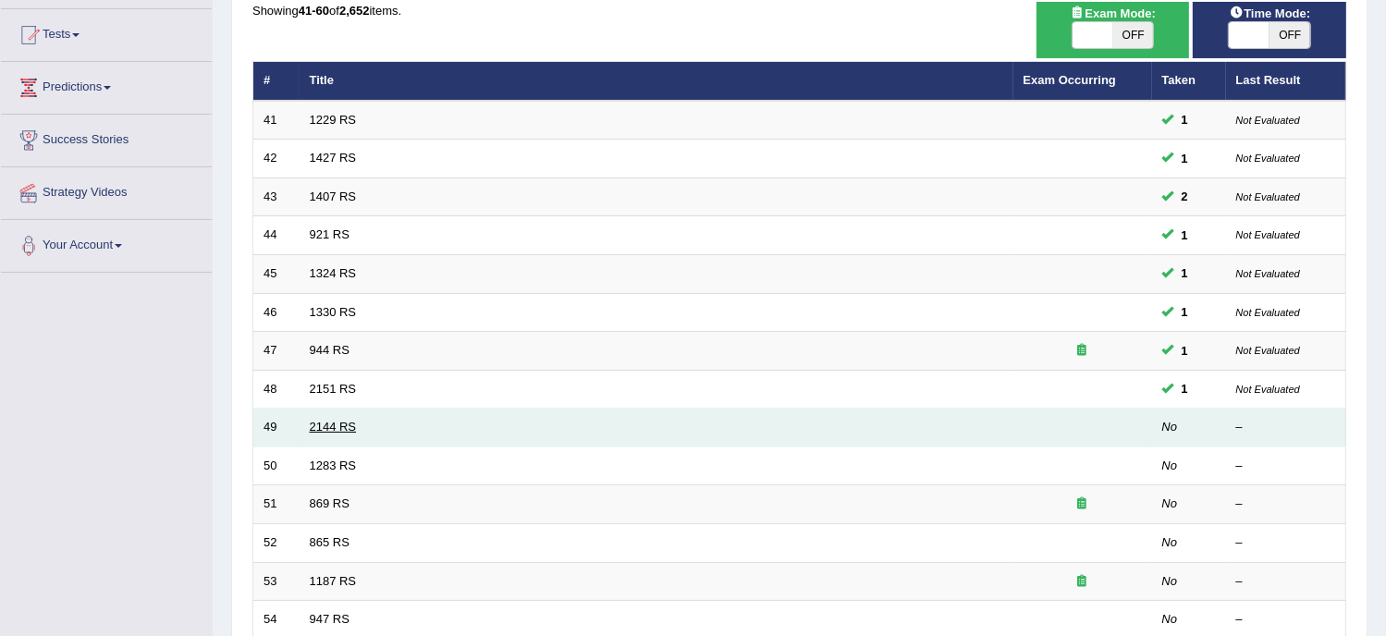
click at [336, 424] on link "2144 RS" at bounding box center [333, 427] width 47 height 14
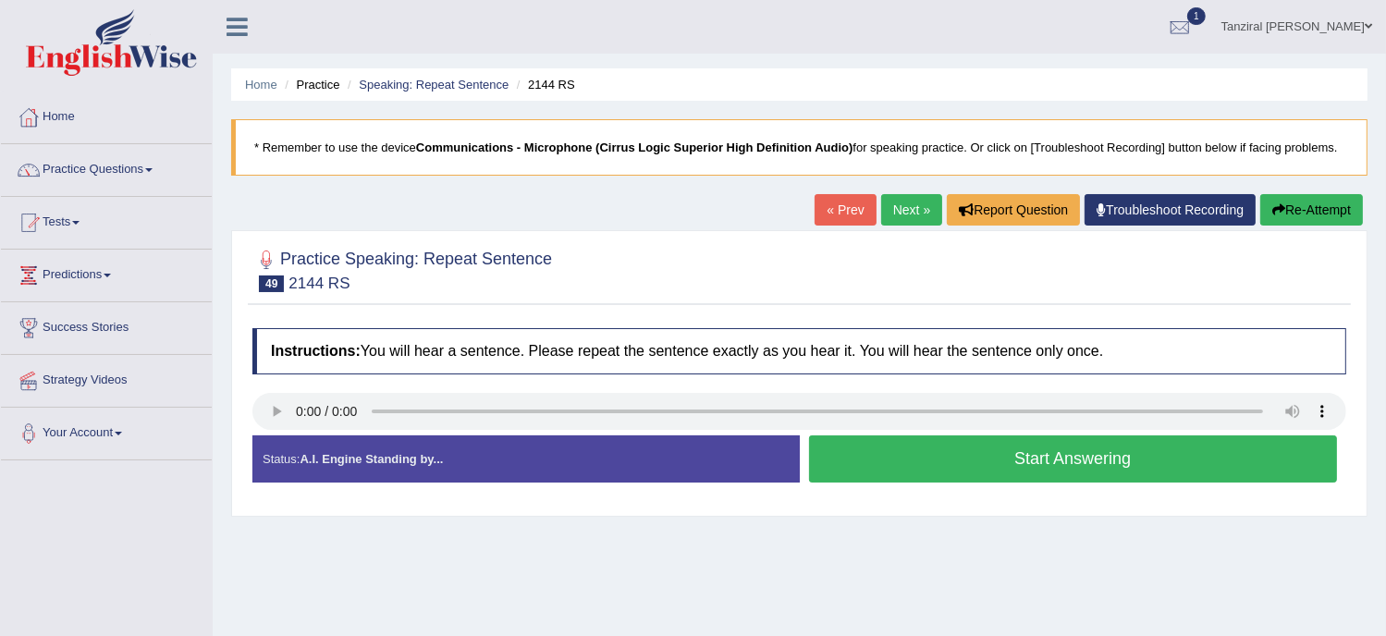
click at [1048, 462] on button "Start Answering" at bounding box center [1073, 459] width 529 height 47
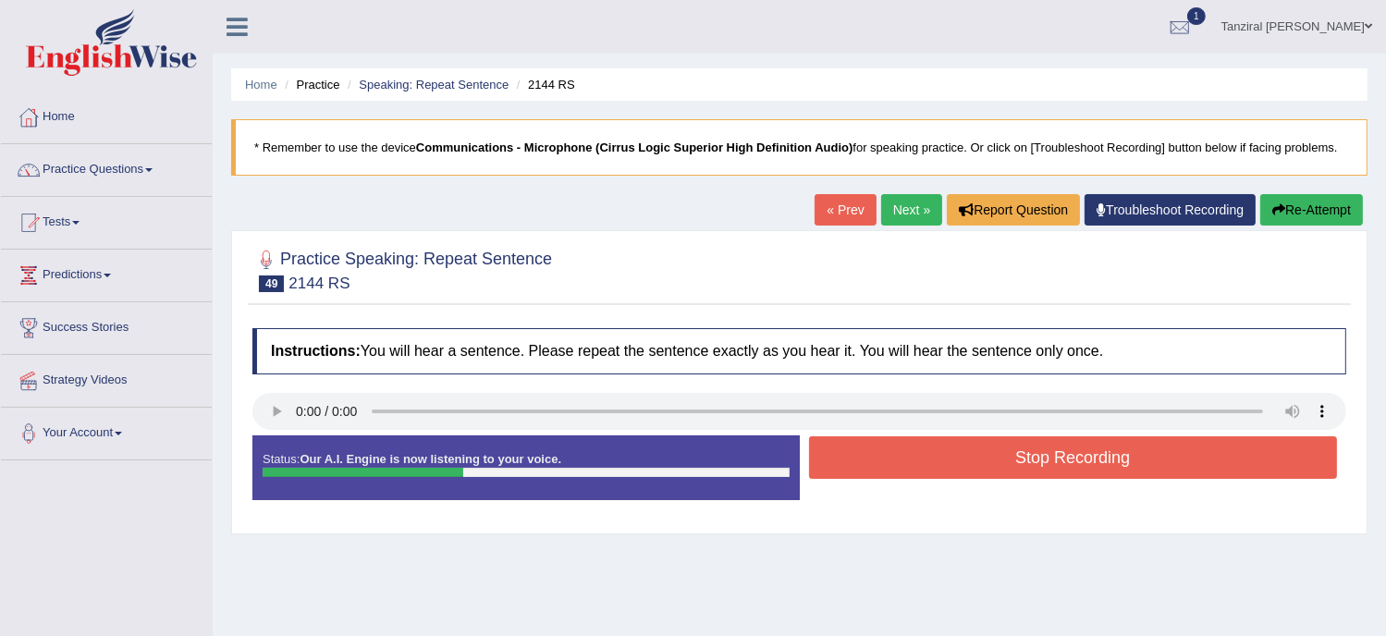
click at [1048, 462] on button "Stop Recording" at bounding box center [1073, 458] width 529 height 43
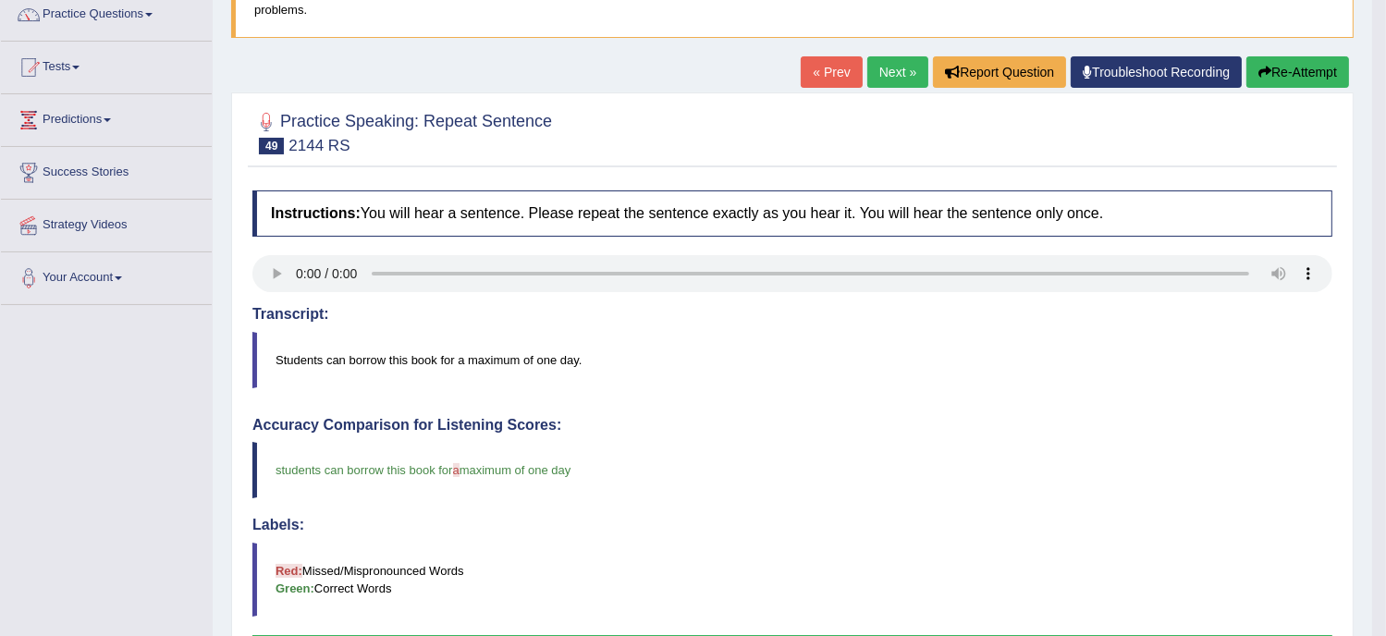
scroll to position [17, 0]
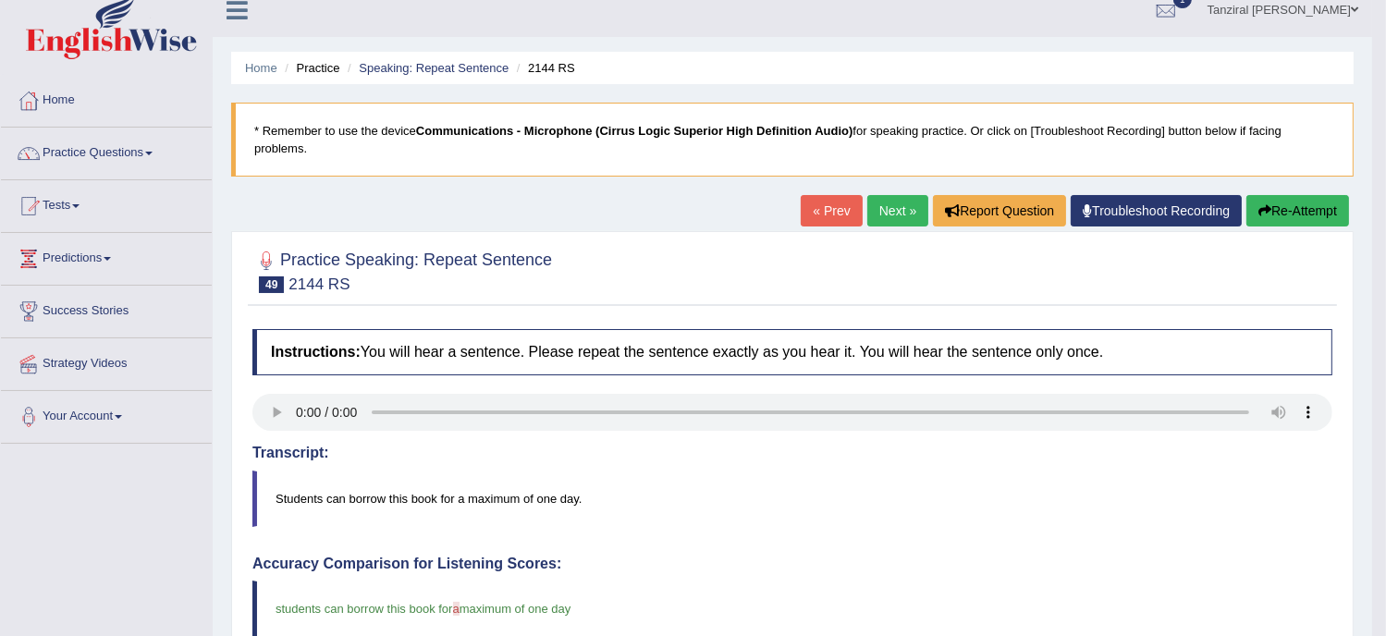
click at [899, 214] on link "Next »" at bounding box center [898, 210] width 61 height 31
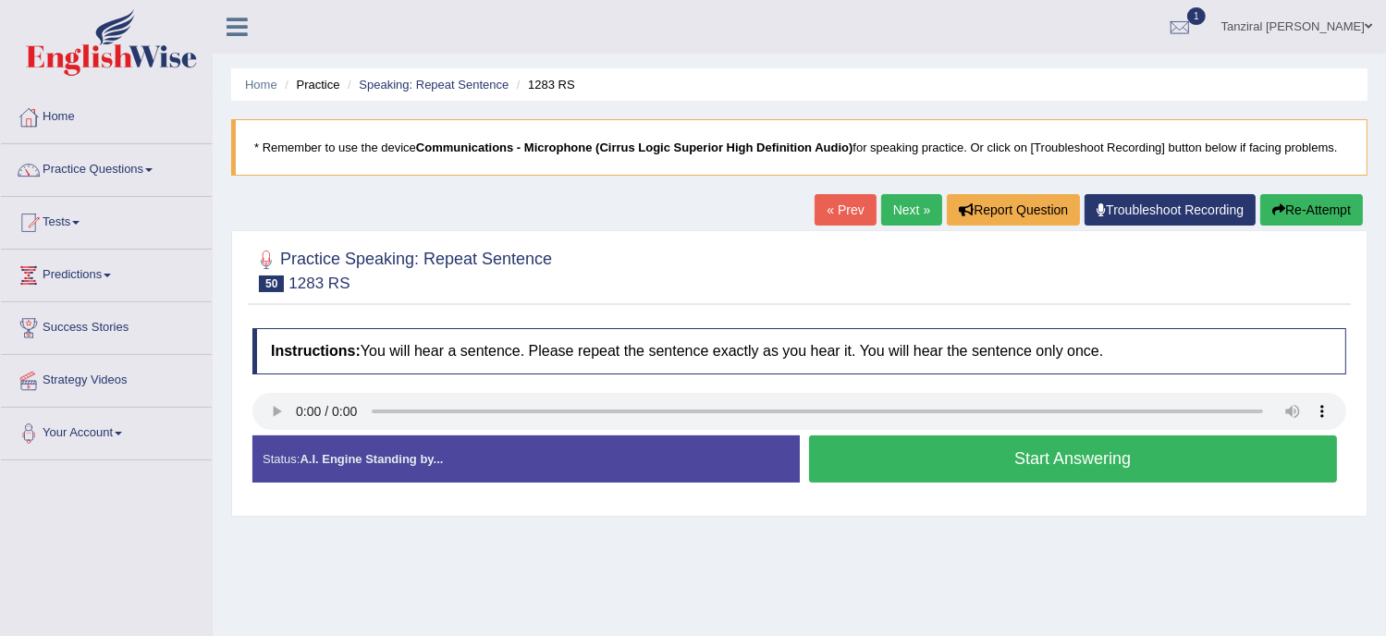
click at [980, 451] on button "Start Answering" at bounding box center [1073, 459] width 529 height 47
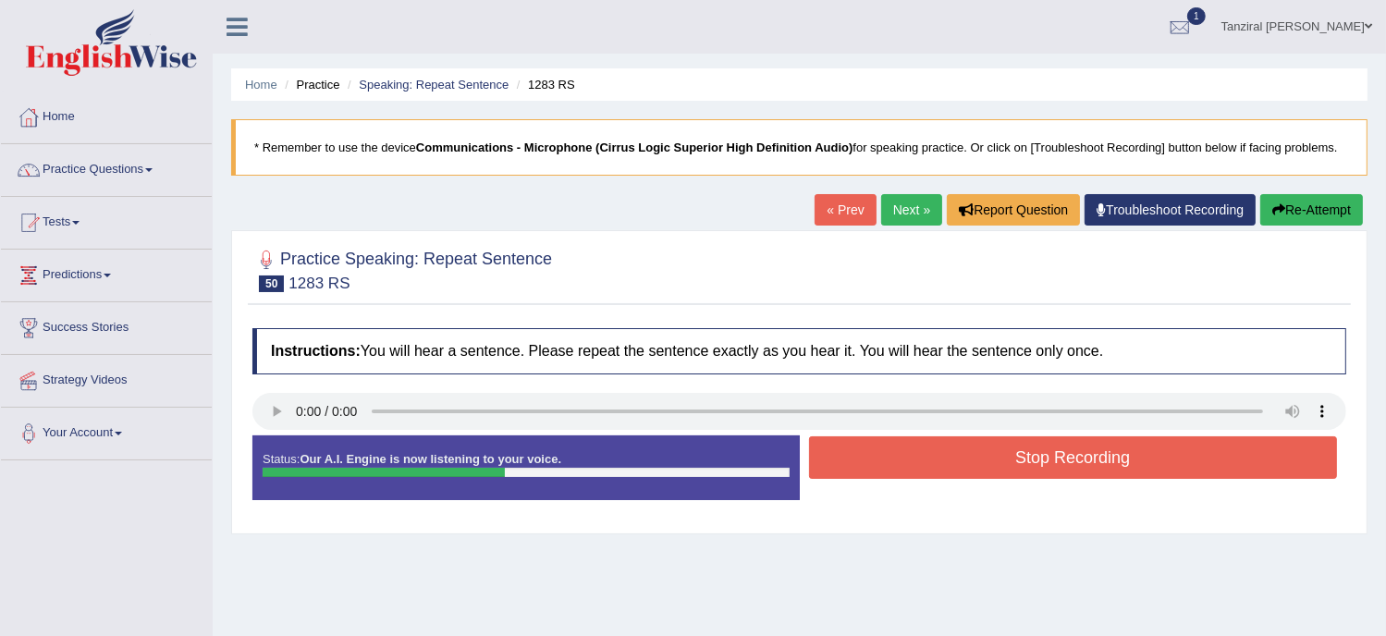
click at [980, 451] on button "Stop Recording" at bounding box center [1073, 458] width 529 height 43
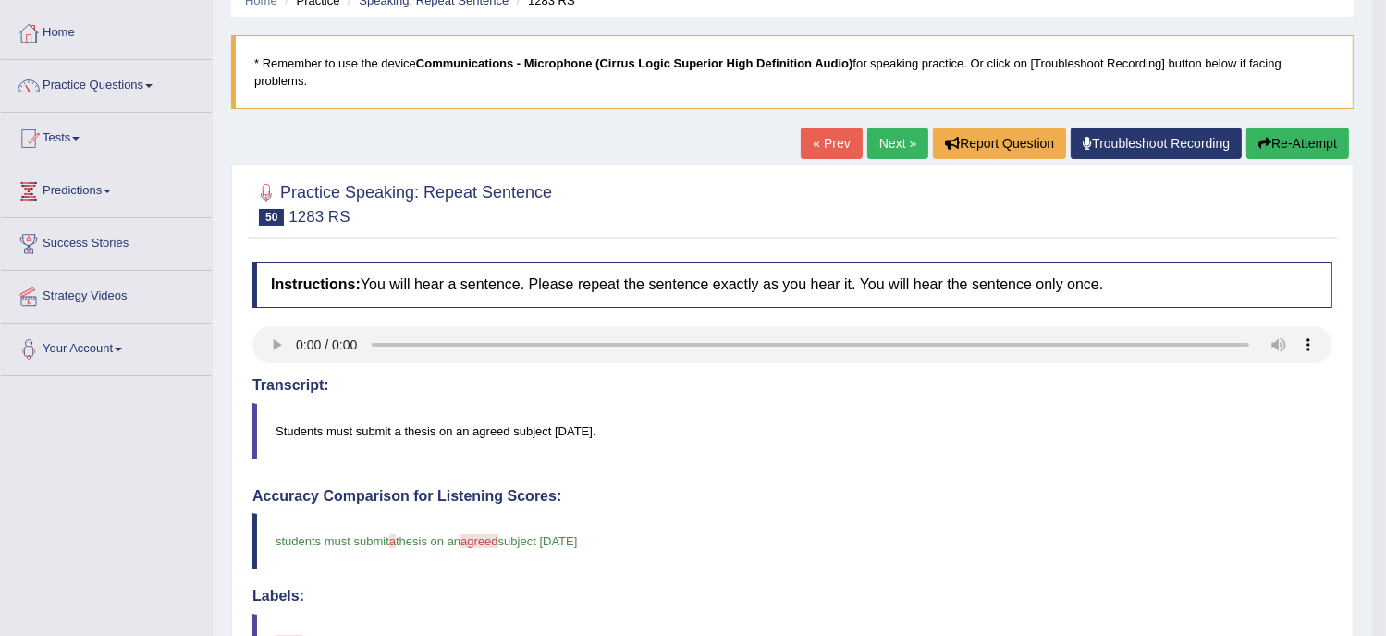
scroll to position [58, 0]
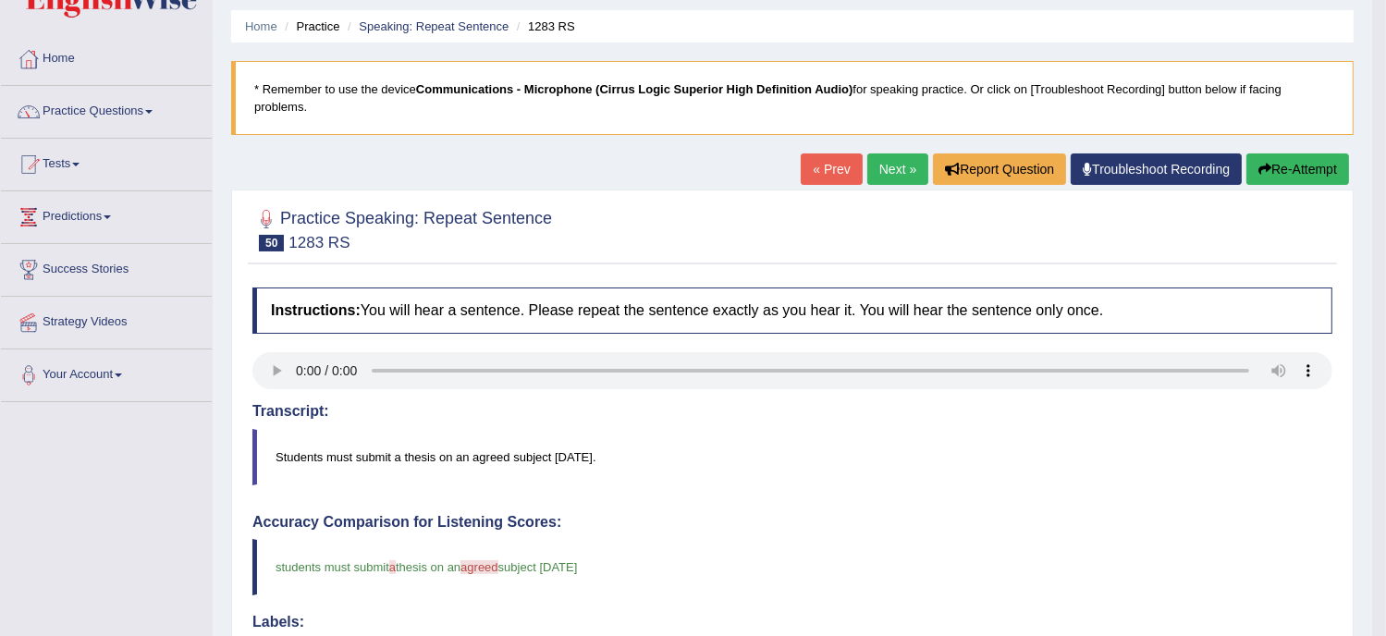
click at [893, 179] on link "Next »" at bounding box center [898, 169] width 61 height 31
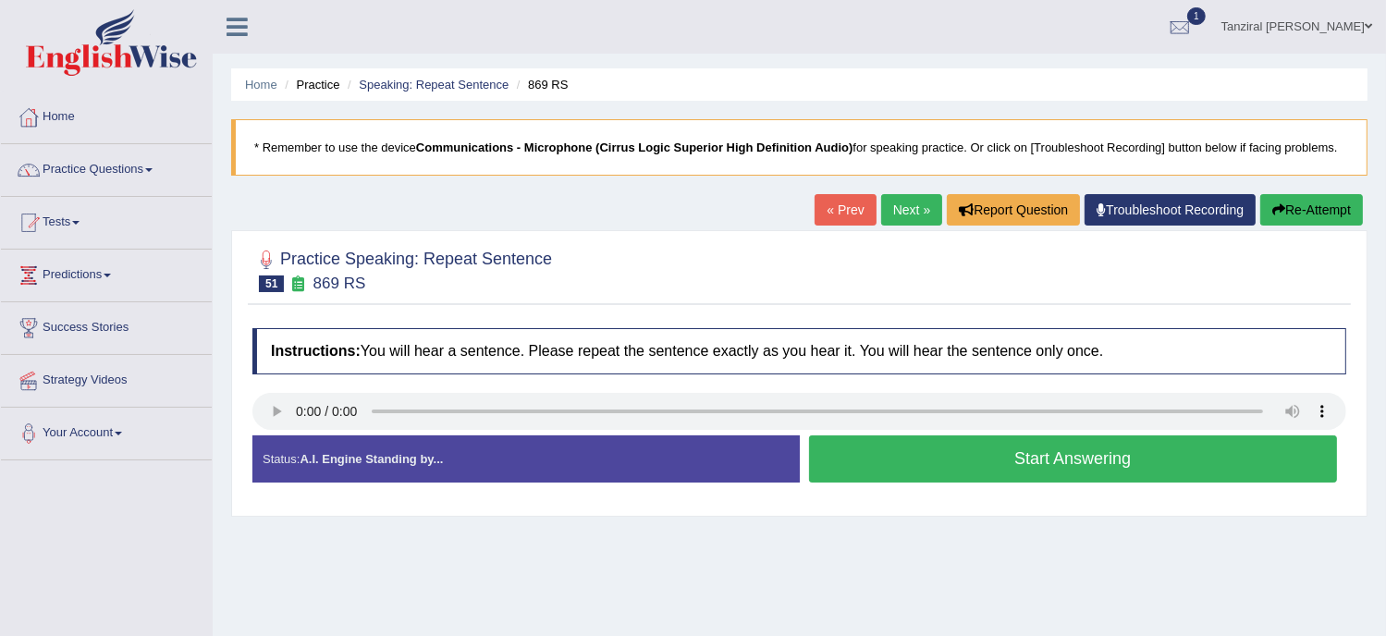
click at [924, 449] on button "Start Answering" at bounding box center [1073, 459] width 529 height 47
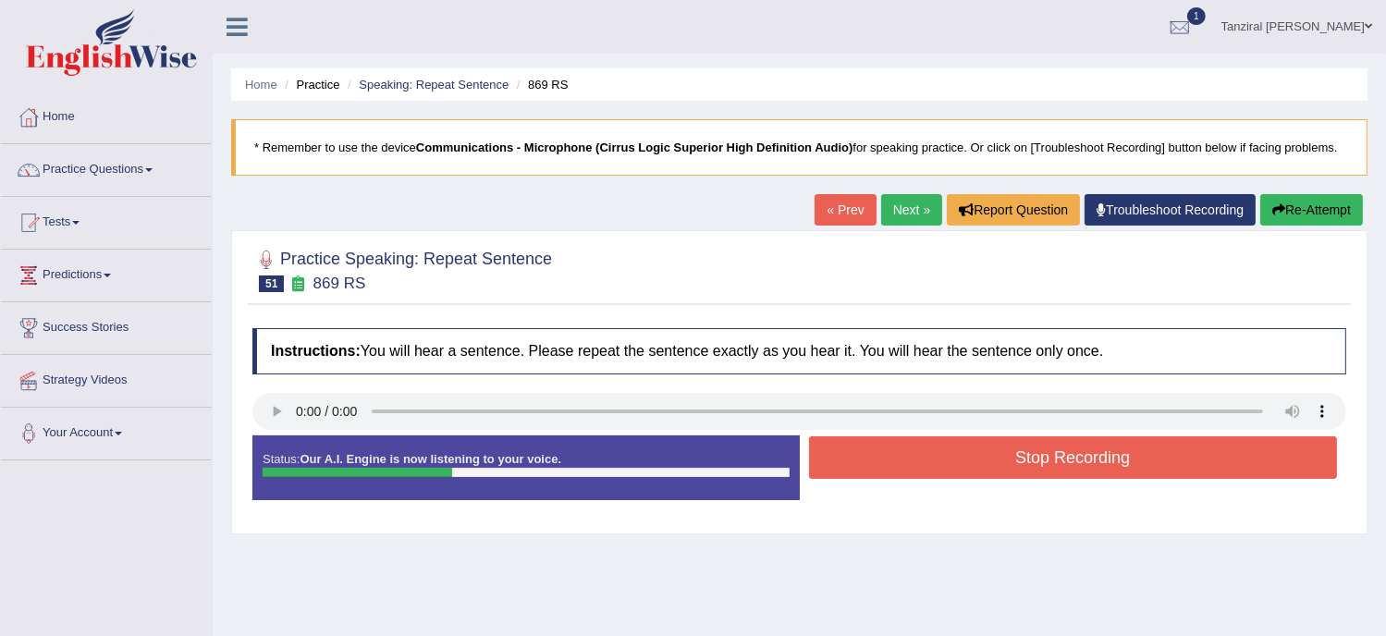
click at [924, 449] on button "Stop Recording" at bounding box center [1073, 458] width 529 height 43
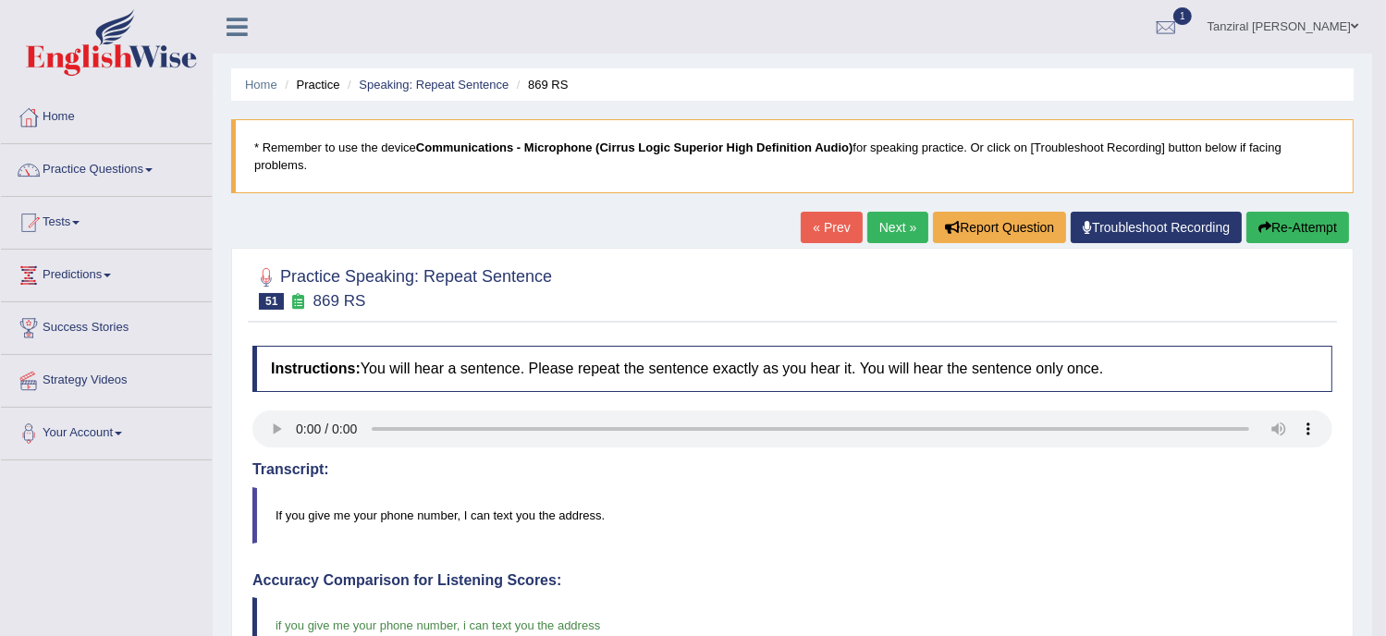
click at [895, 224] on link "Next »" at bounding box center [898, 227] width 61 height 31
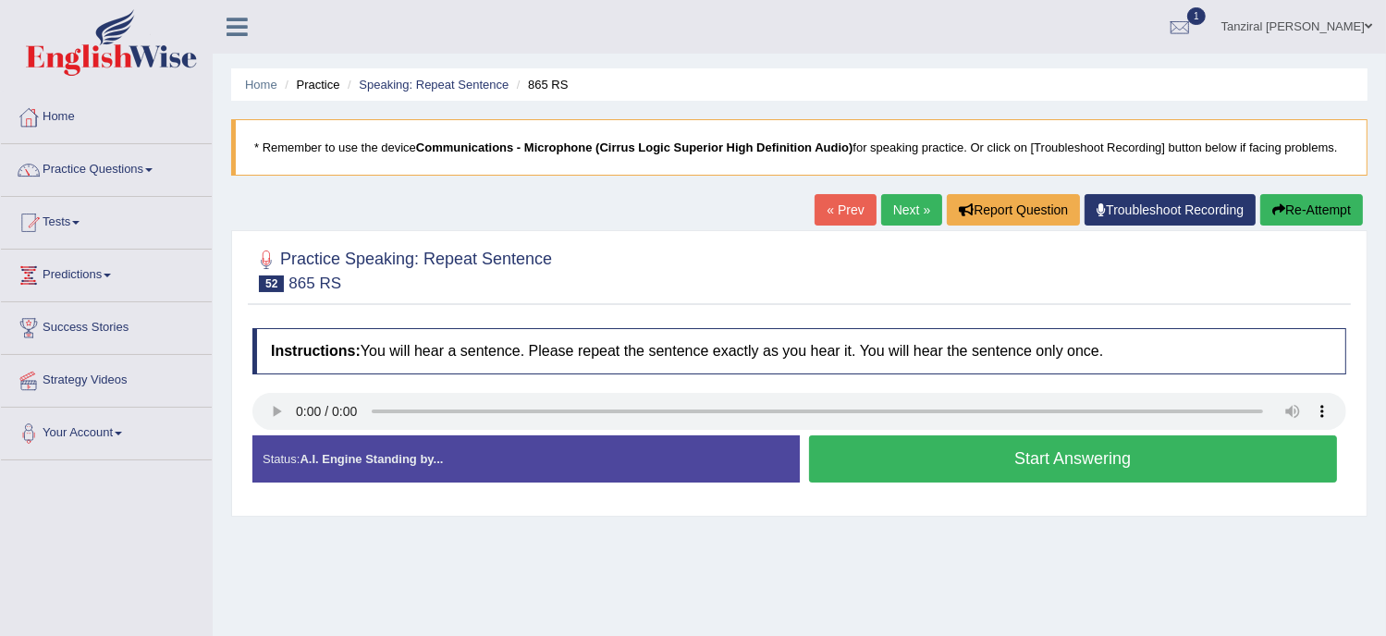
click at [897, 448] on button "Start Answering" at bounding box center [1073, 459] width 529 height 47
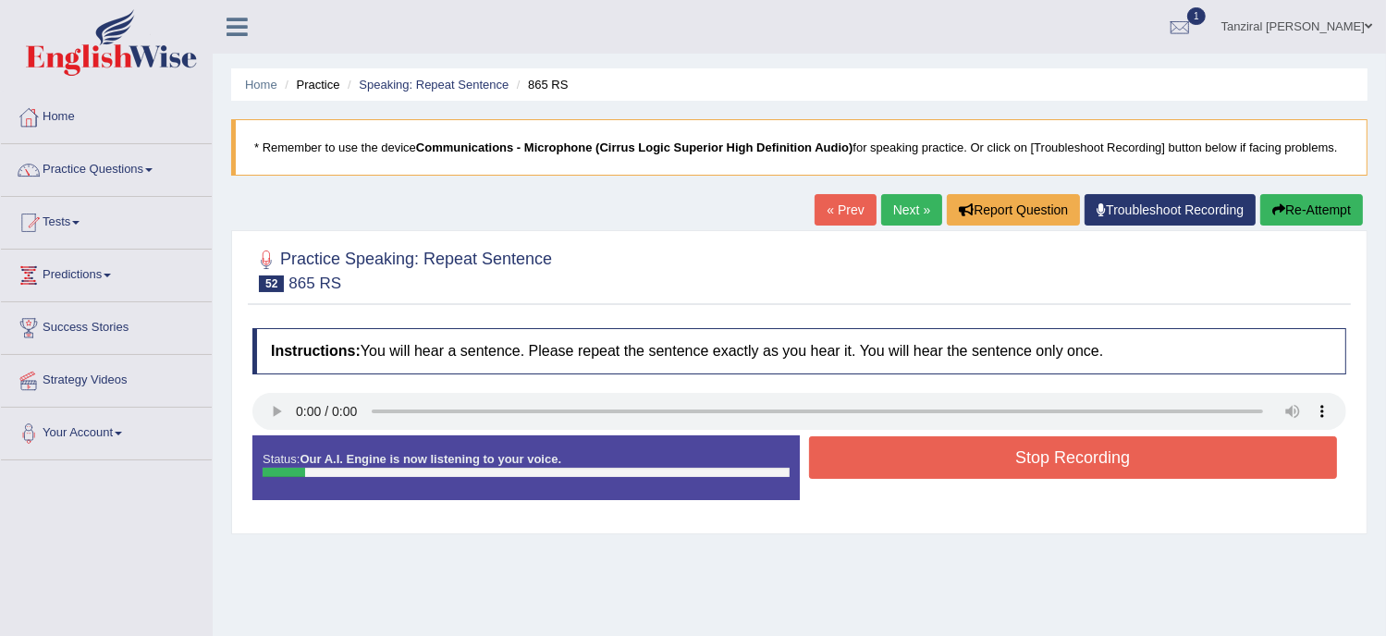
click at [921, 450] on button "Stop Recording" at bounding box center [1073, 458] width 529 height 43
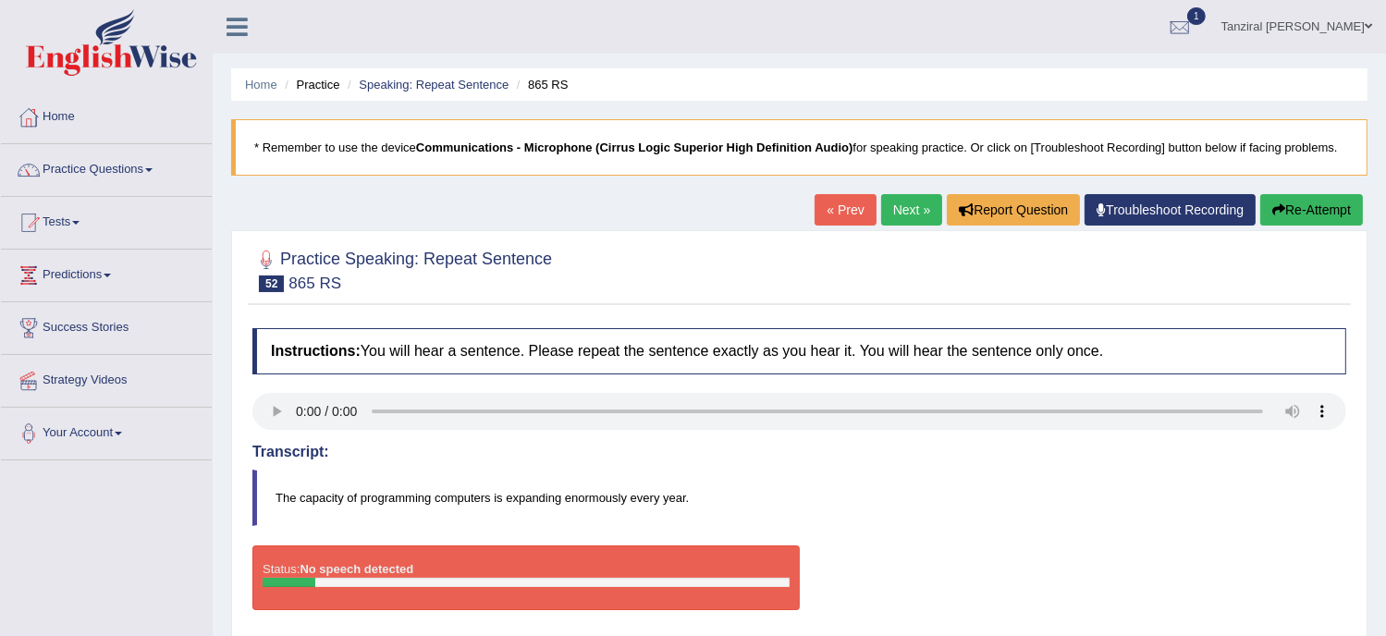
click at [1295, 211] on button "Re-Attempt" at bounding box center [1312, 209] width 103 height 31
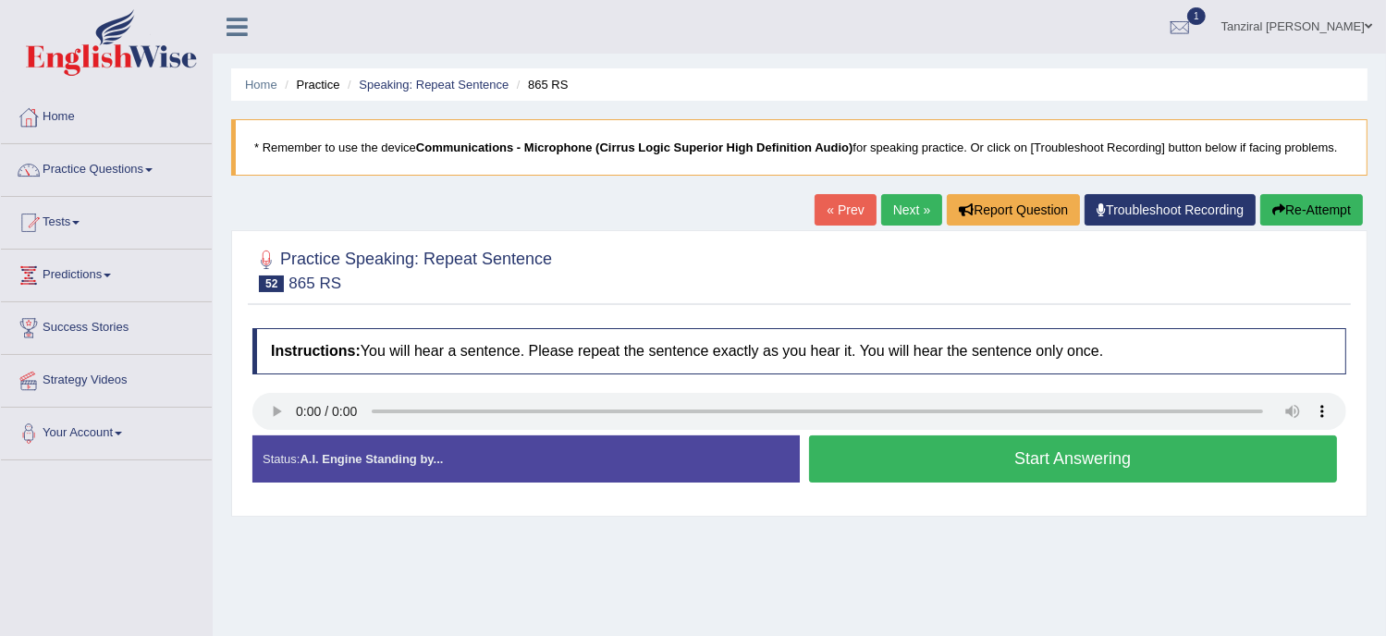
click at [1017, 470] on button "Start Answering" at bounding box center [1073, 459] width 529 height 47
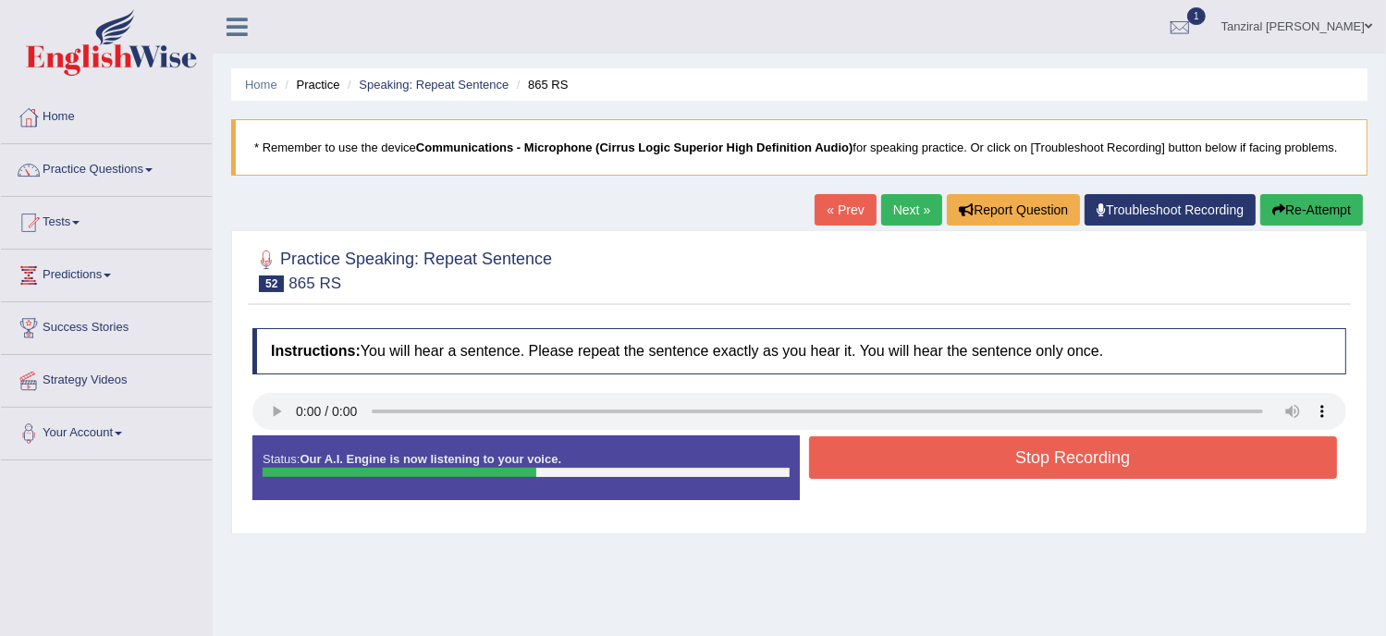
click at [1017, 470] on button "Stop Recording" at bounding box center [1073, 458] width 529 height 43
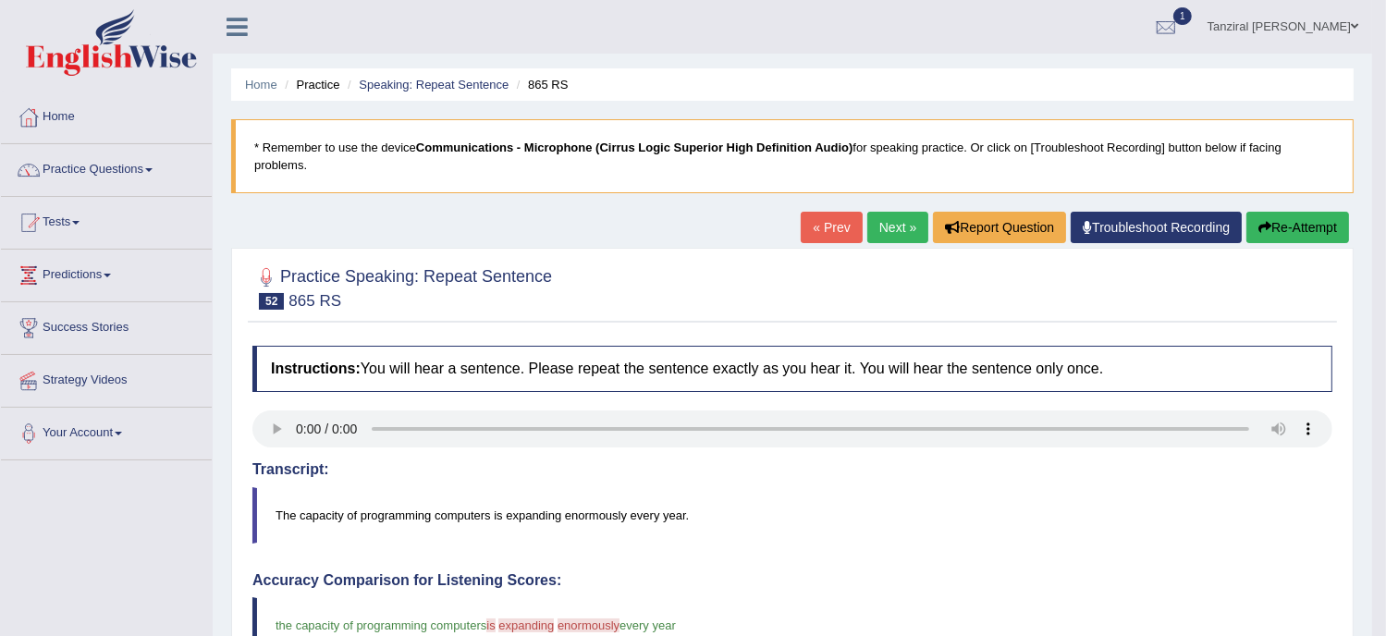
click at [903, 216] on link "Next »" at bounding box center [898, 227] width 61 height 31
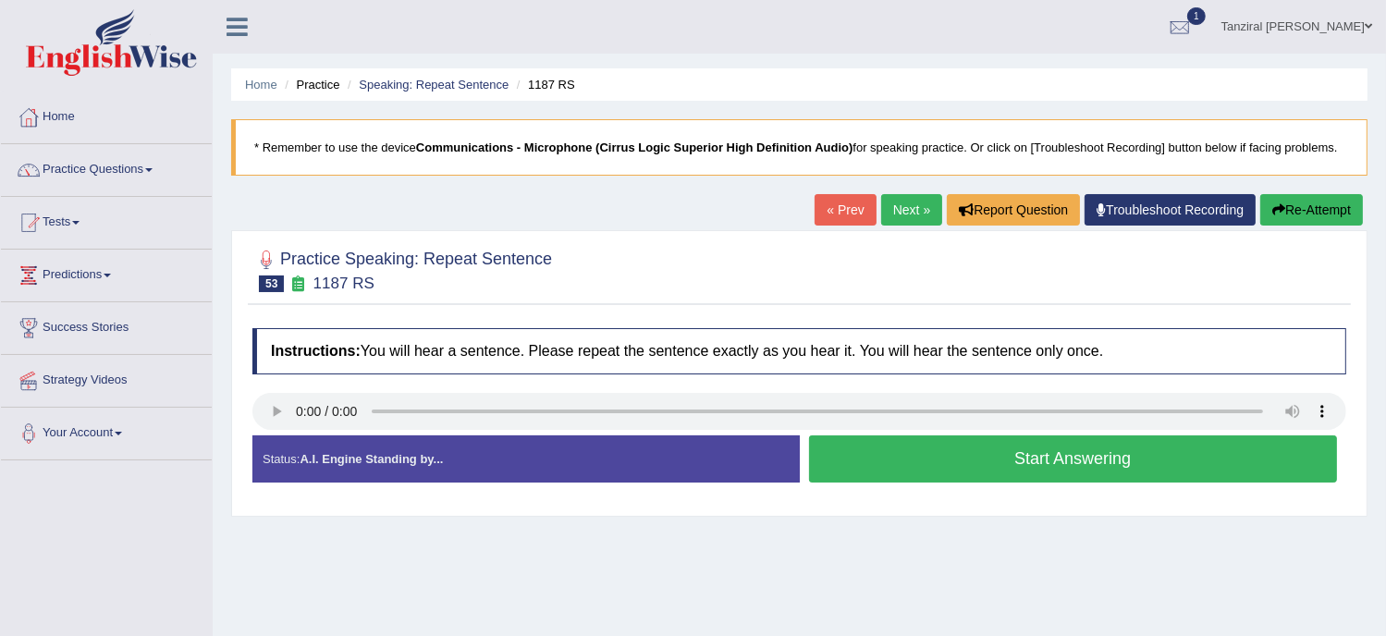
click at [954, 463] on button "Start Answering" at bounding box center [1073, 459] width 529 height 47
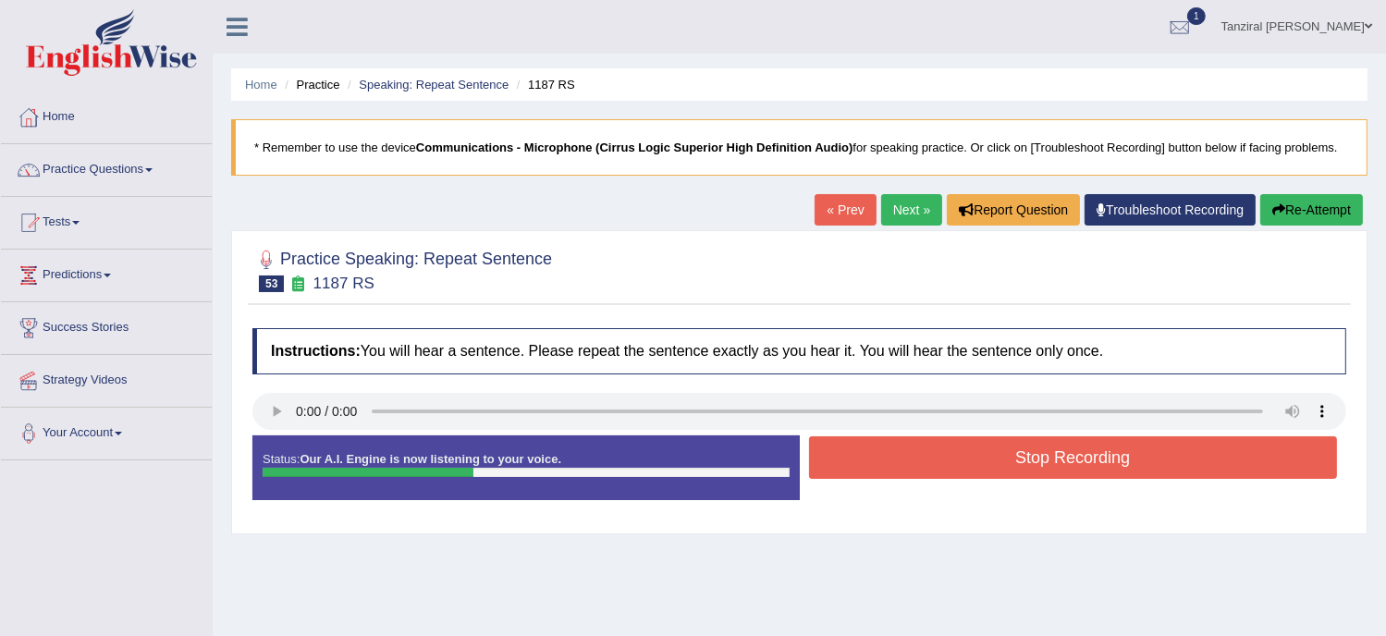
click at [954, 463] on button "Stop Recording" at bounding box center [1073, 458] width 529 height 43
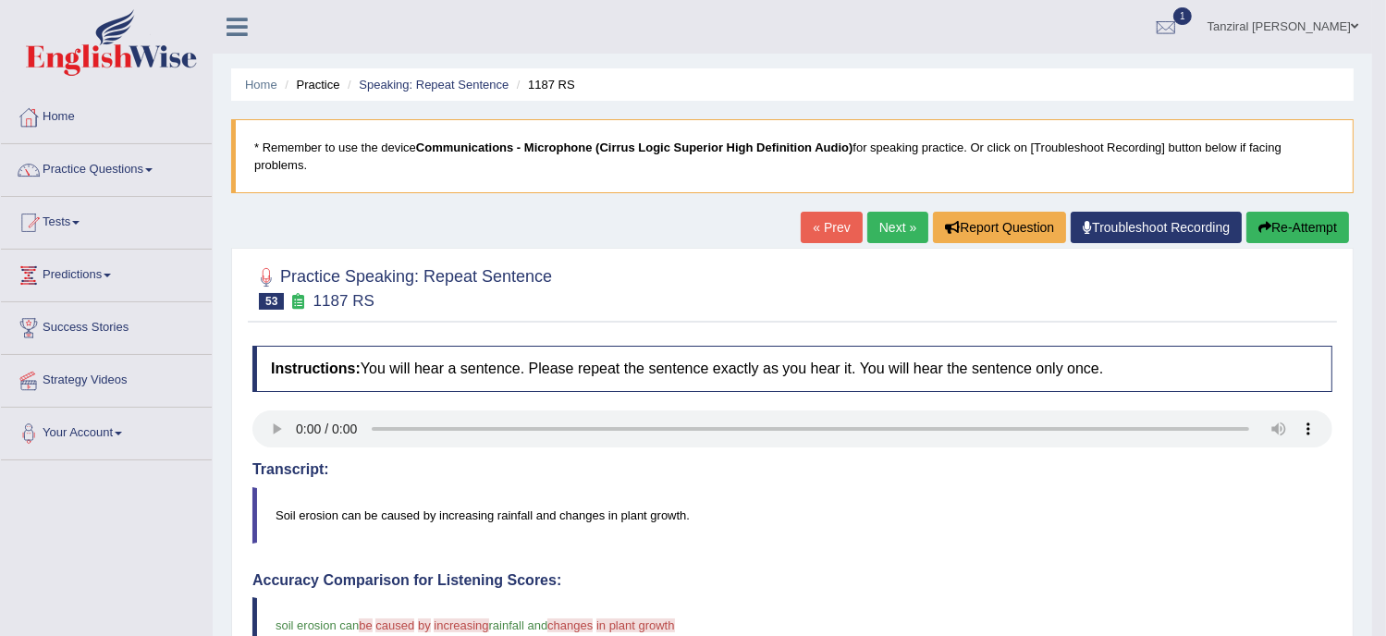
click at [895, 227] on link "Next »" at bounding box center [898, 227] width 61 height 31
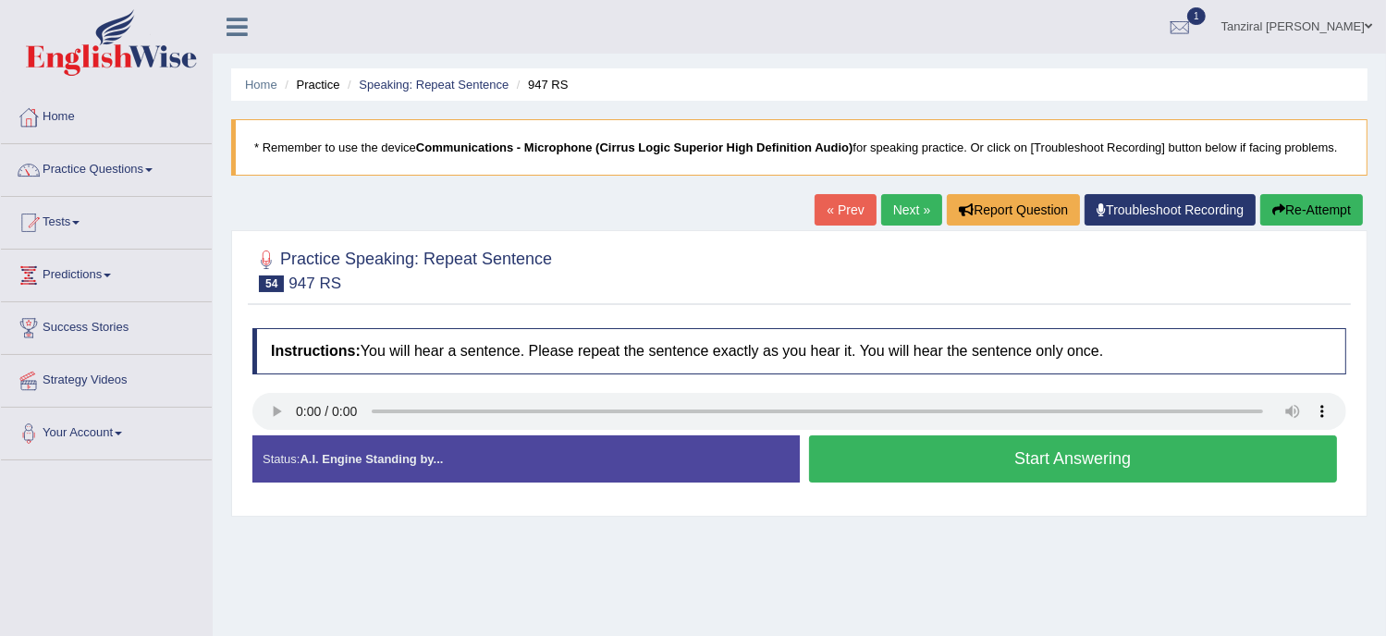
click at [948, 469] on button "Start Answering" at bounding box center [1073, 459] width 529 height 47
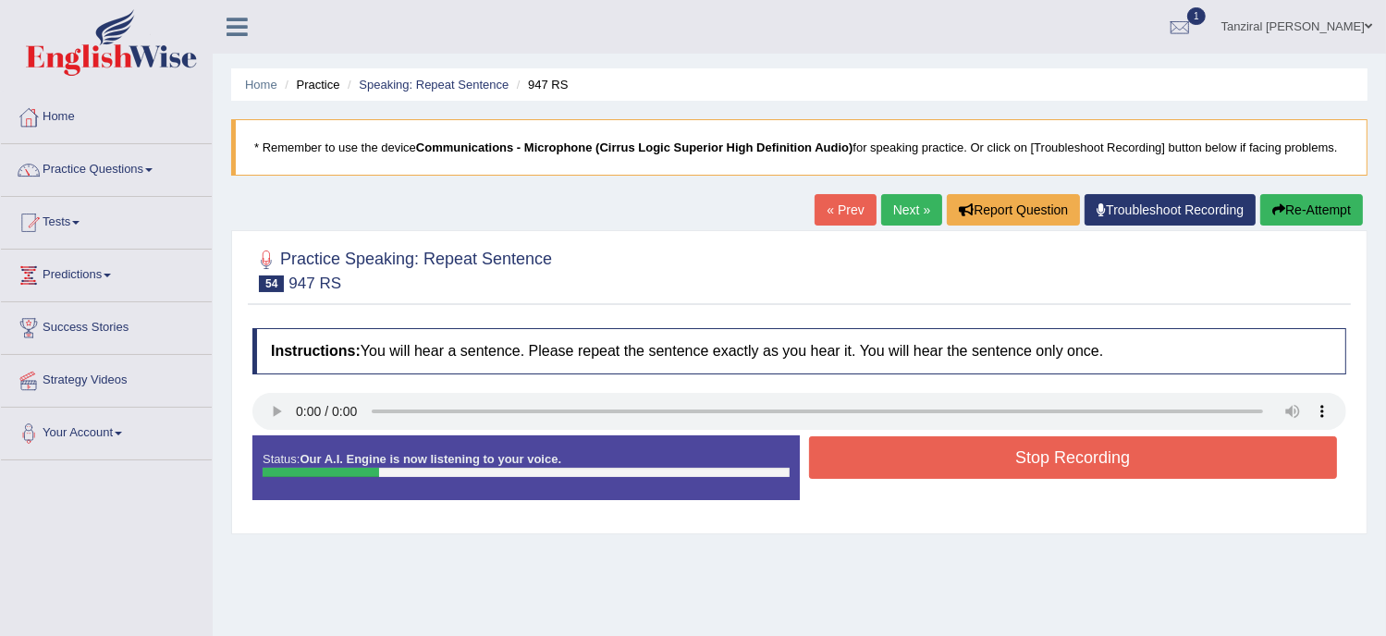
click at [946, 465] on button "Stop Recording" at bounding box center [1073, 458] width 529 height 43
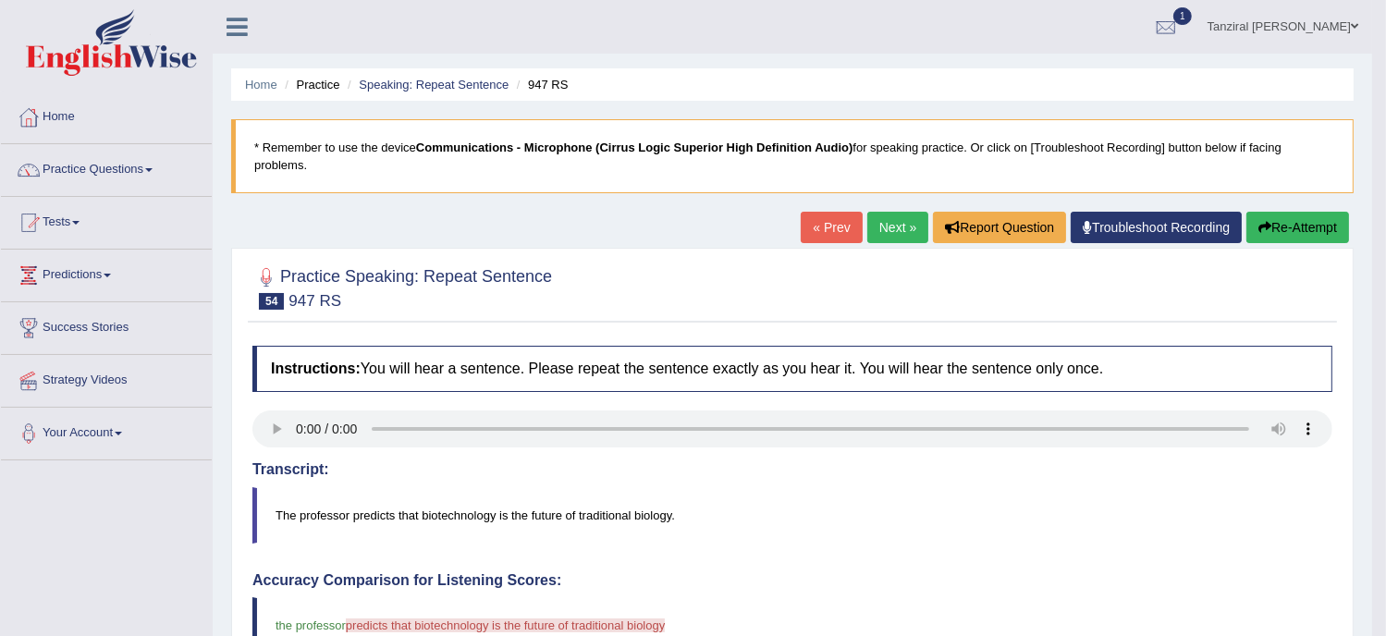
click at [1300, 224] on button "Re-Attempt" at bounding box center [1298, 227] width 103 height 31
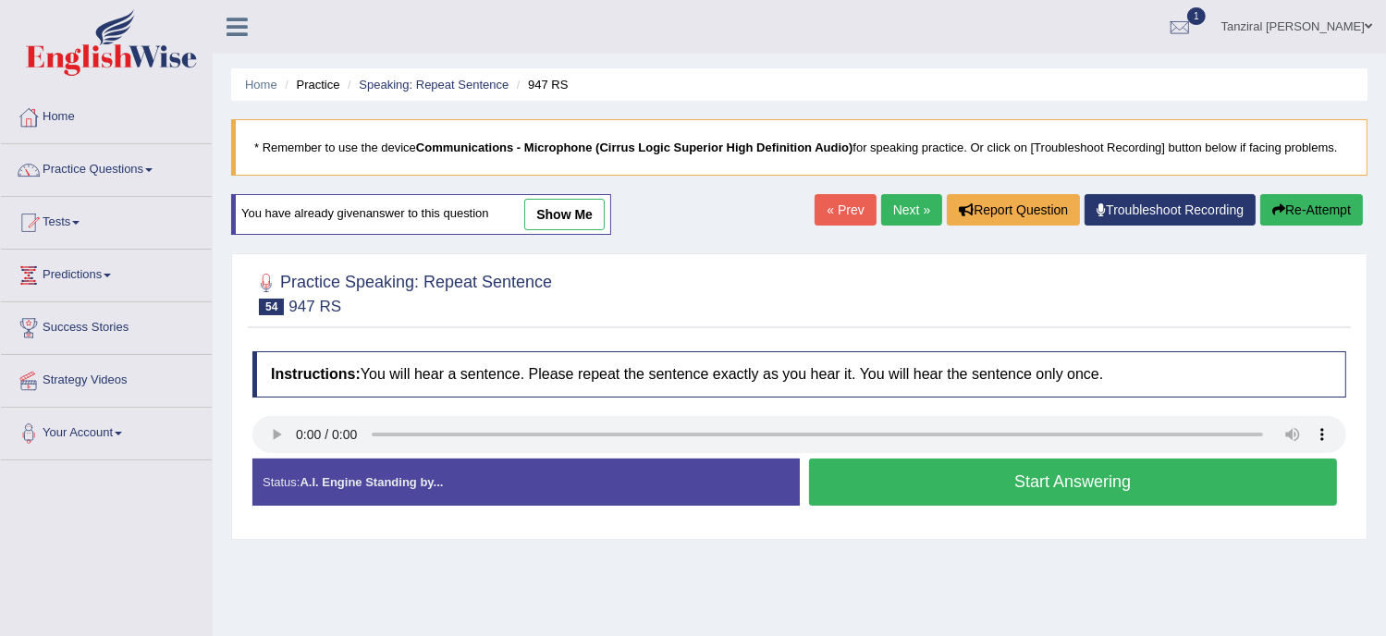
click at [910, 492] on button "Start Answering" at bounding box center [1073, 482] width 529 height 47
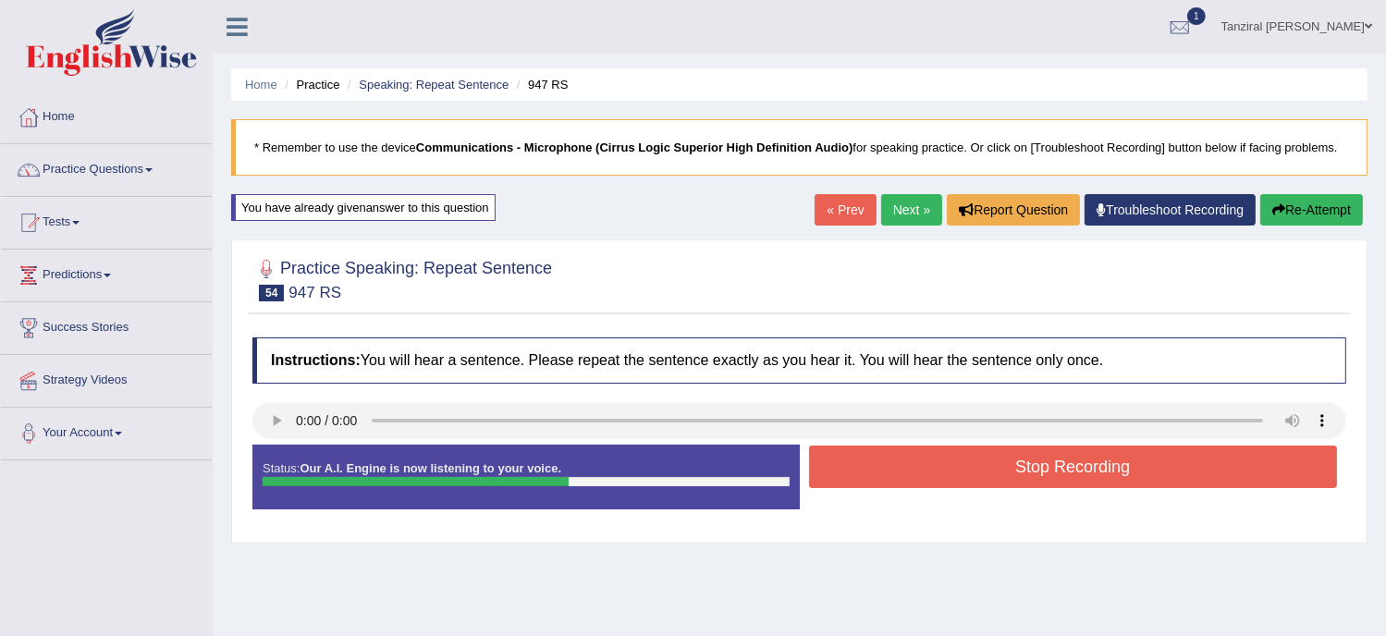
click at [943, 448] on button "Stop Recording" at bounding box center [1073, 467] width 529 height 43
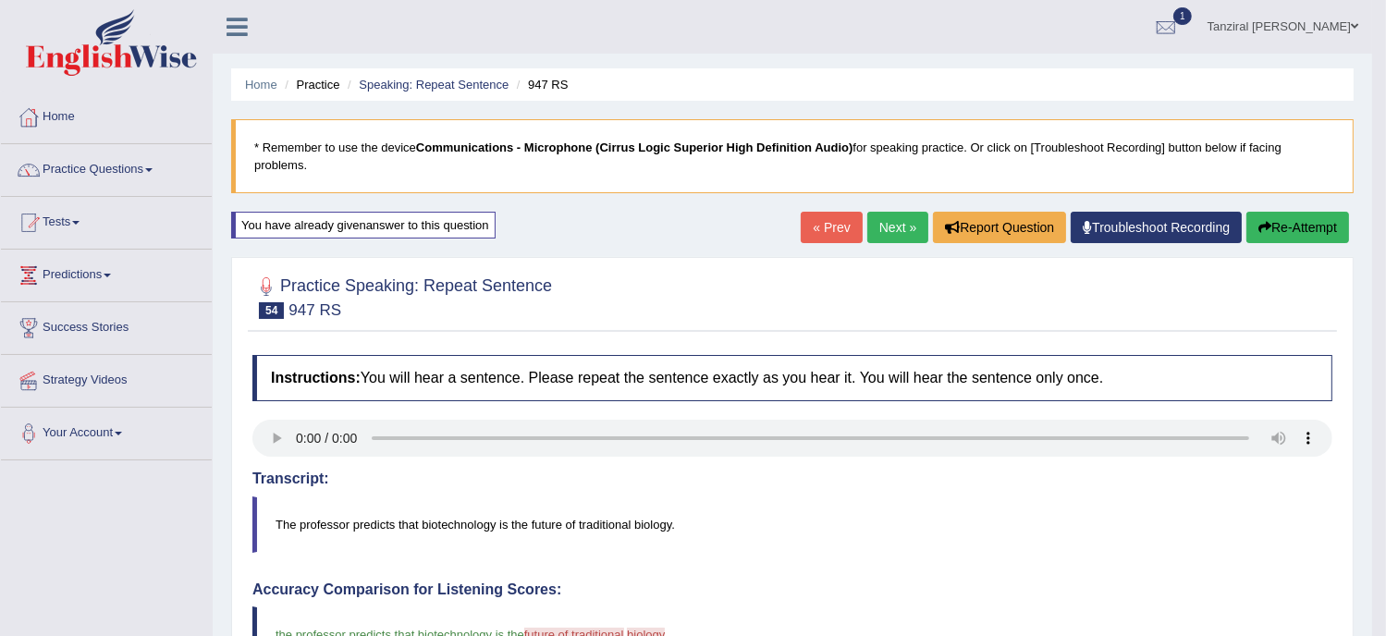
click at [896, 212] on link "Next »" at bounding box center [898, 227] width 61 height 31
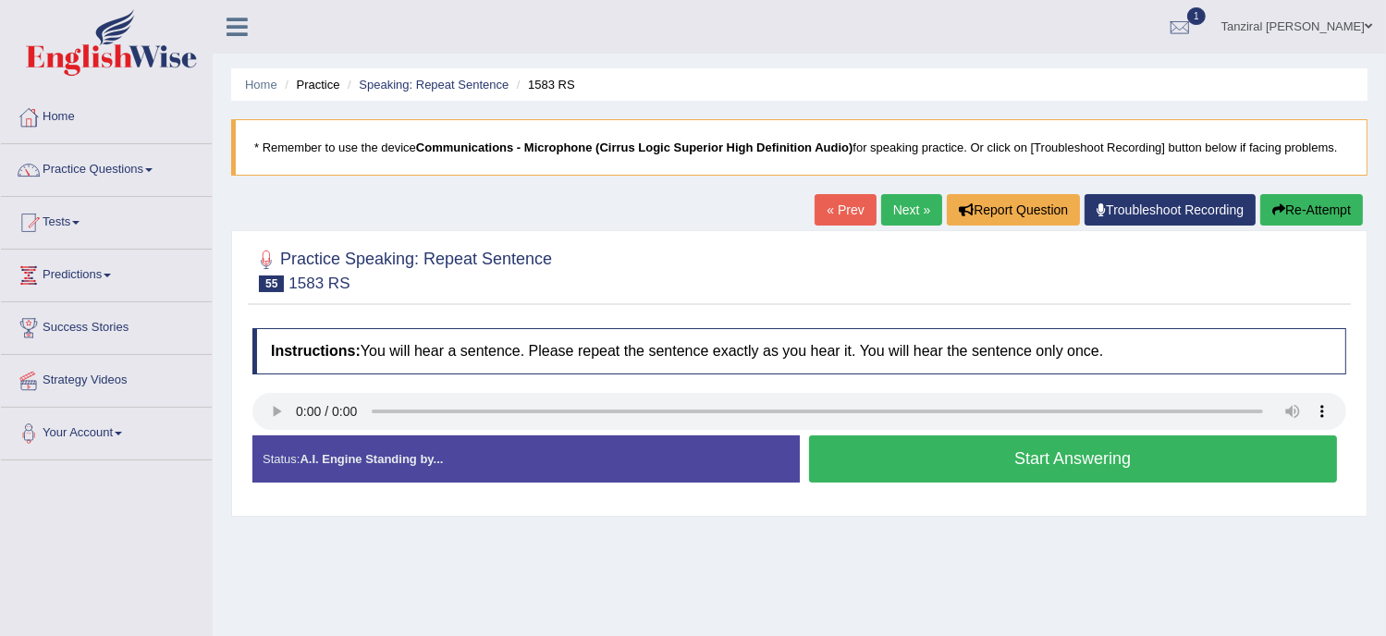
click at [1004, 459] on button "Start Answering" at bounding box center [1073, 459] width 529 height 47
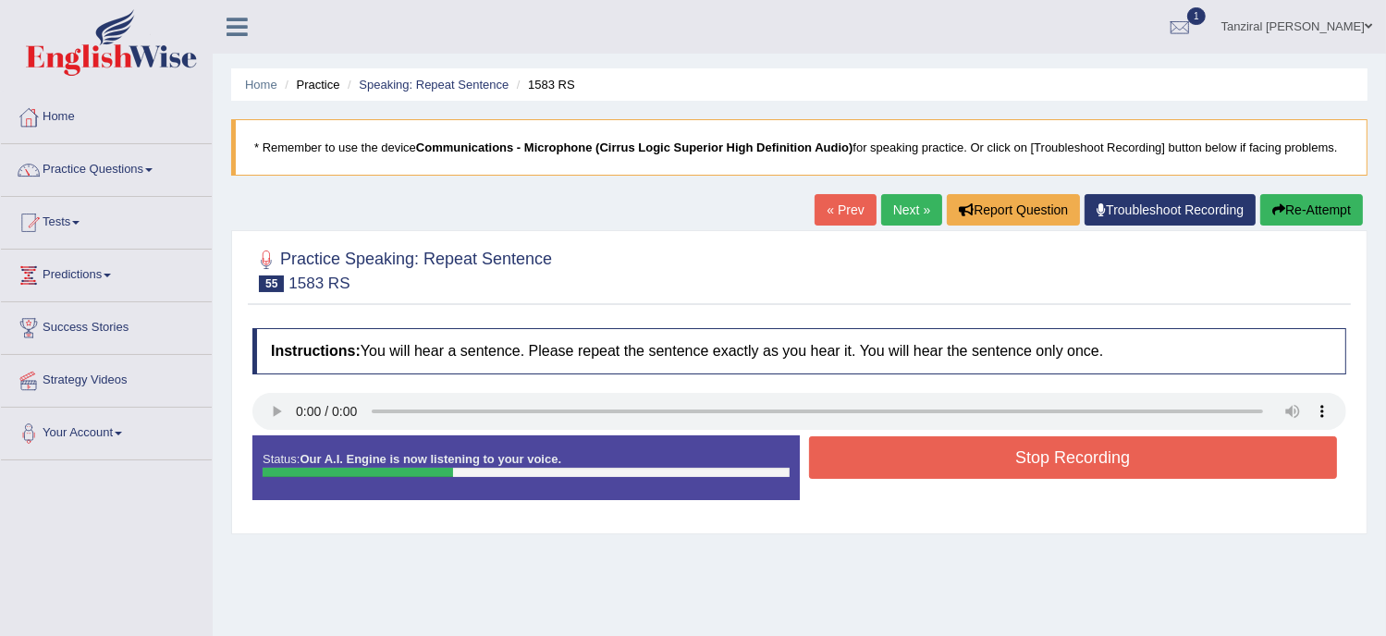
click at [1004, 459] on button "Stop Recording" at bounding box center [1073, 458] width 529 height 43
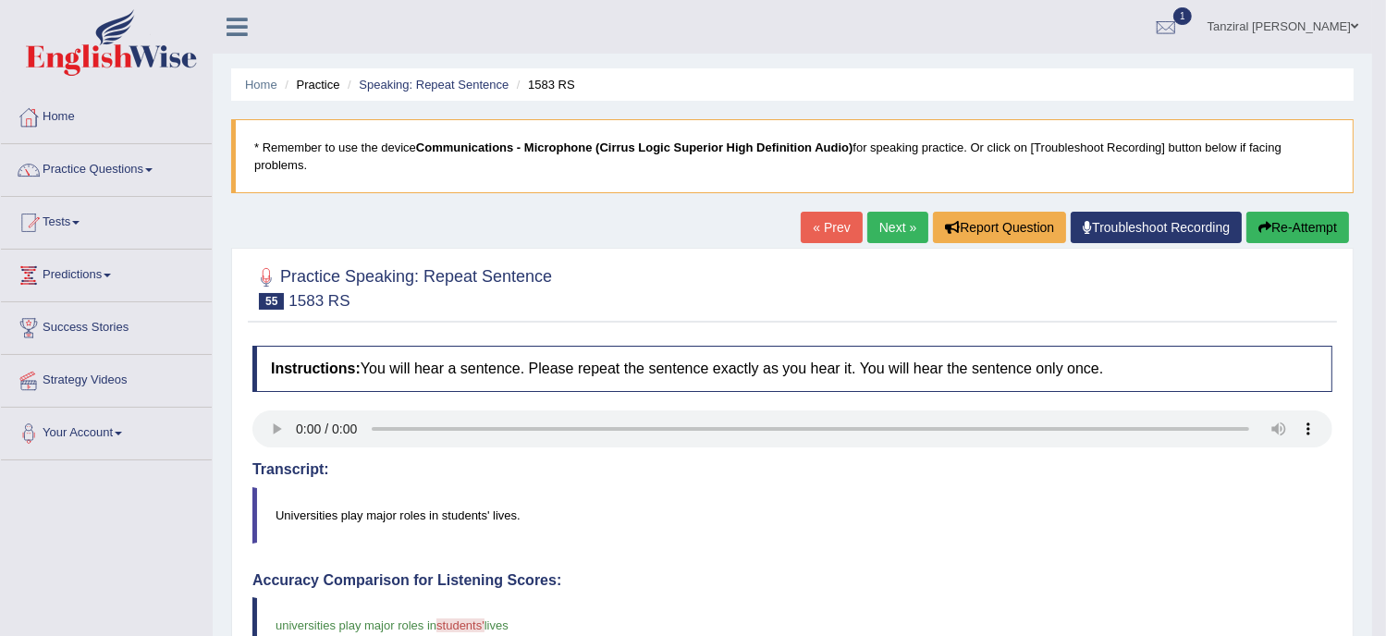
click at [898, 218] on link "Next »" at bounding box center [898, 227] width 61 height 31
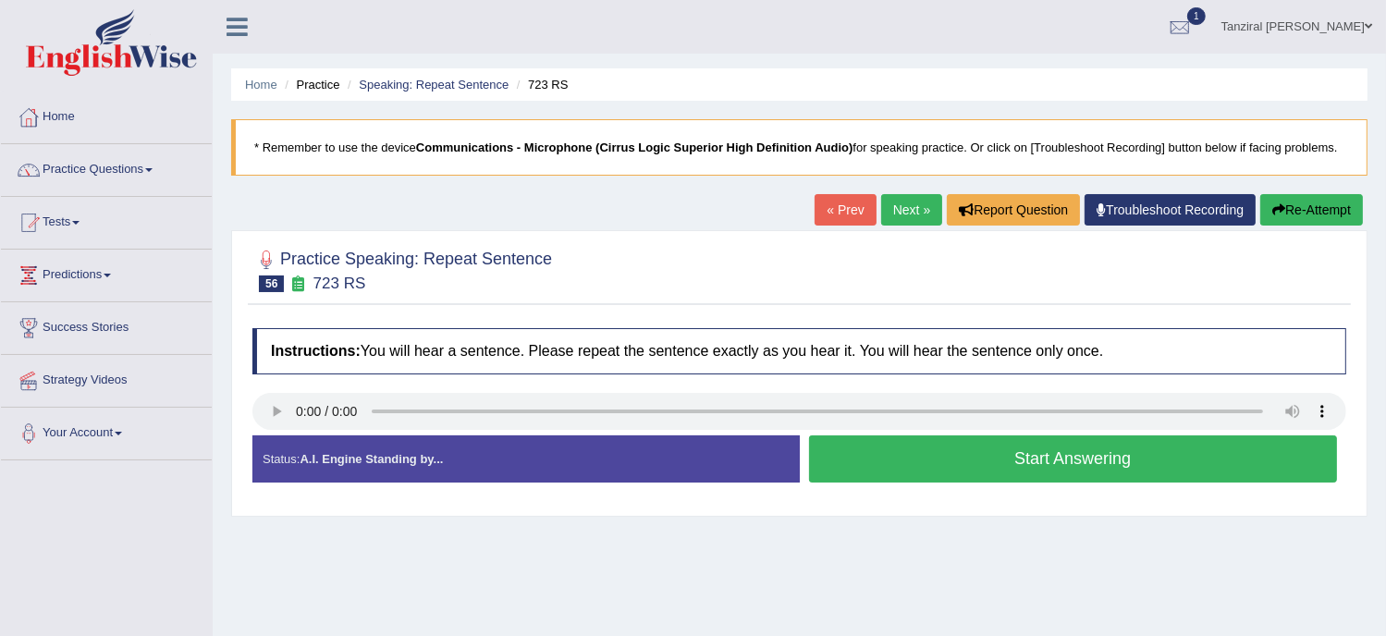
click at [928, 458] on button "Start Answering" at bounding box center [1073, 459] width 529 height 47
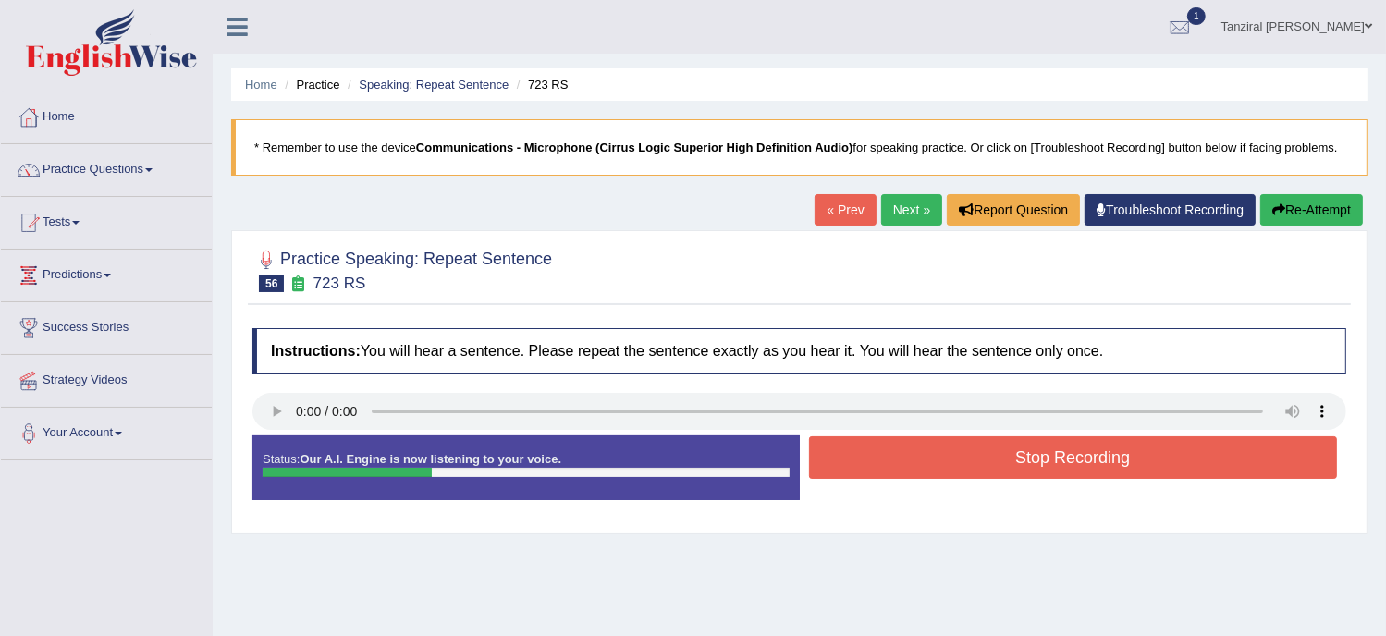
click at [928, 458] on button "Stop Recording" at bounding box center [1073, 458] width 529 height 43
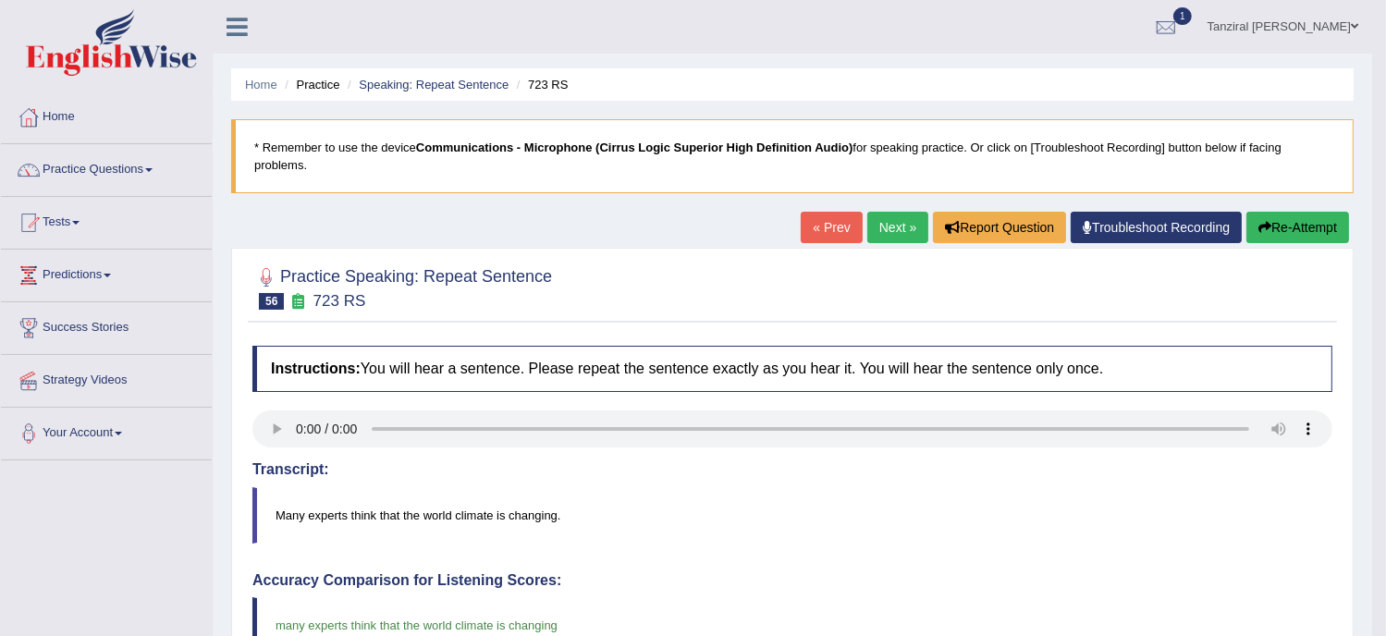
click at [890, 217] on link "Next »" at bounding box center [898, 227] width 61 height 31
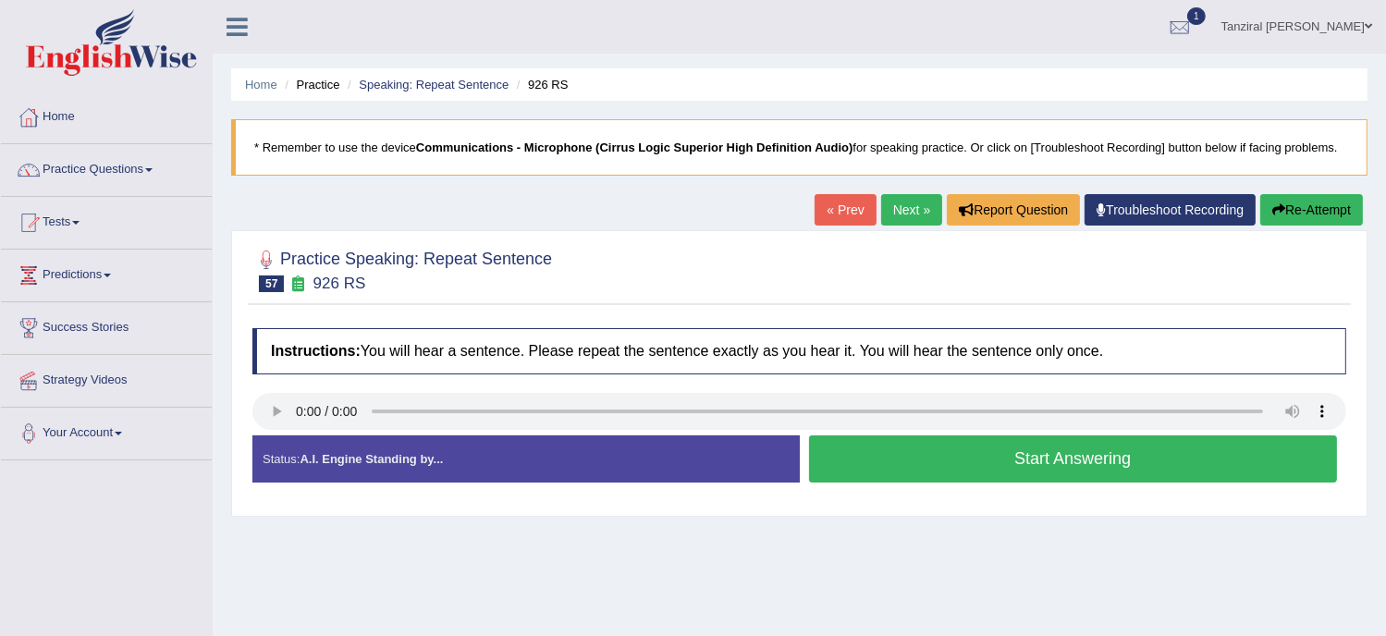
click at [1029, 456] on button "Start Answering" at bounding box center [1073, 459] width 529 height 47
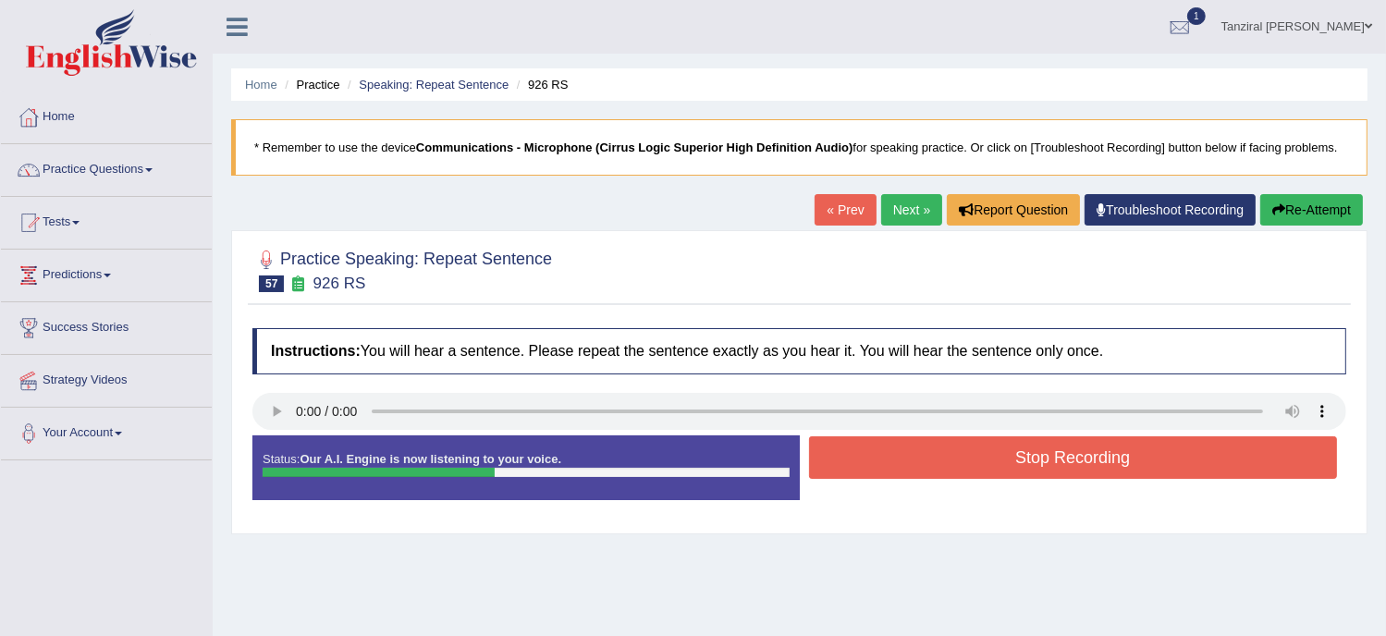
click at [1029, 456] on button "Stop Recording" at bounding box center [1073, 458] width 529 height 43
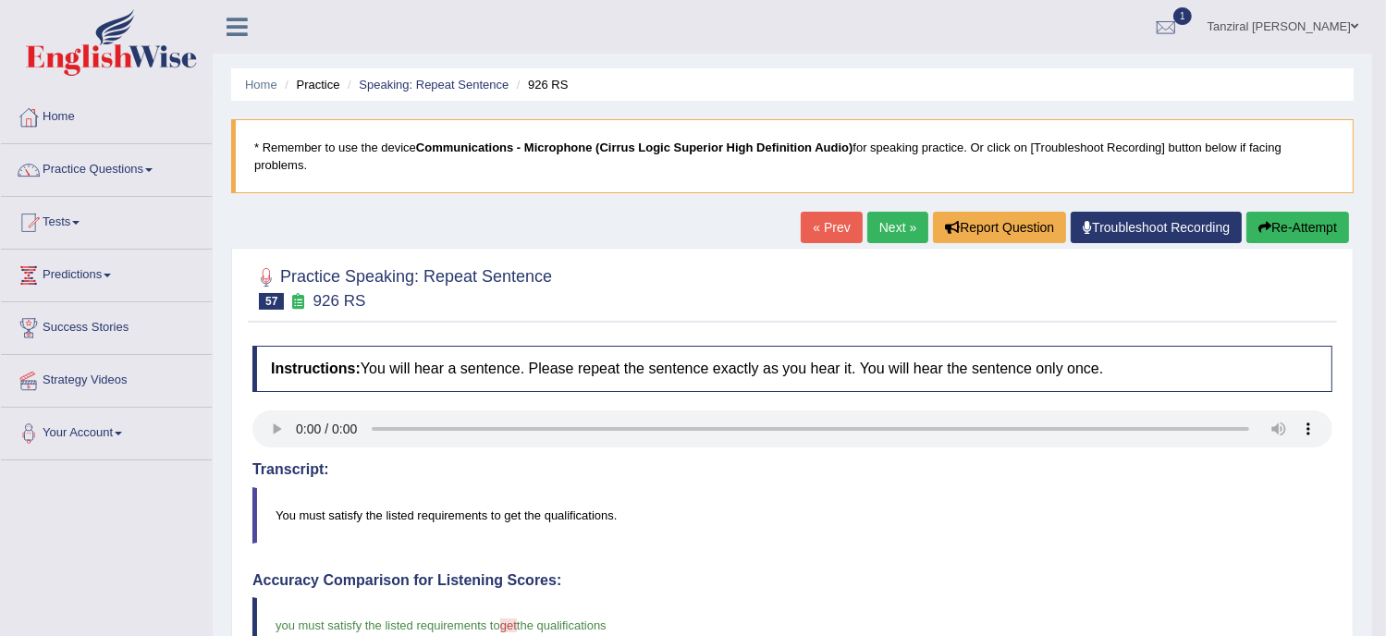
click at [901, 232] on link "Next »" at bounding box center [898, 227] width 61 height 31
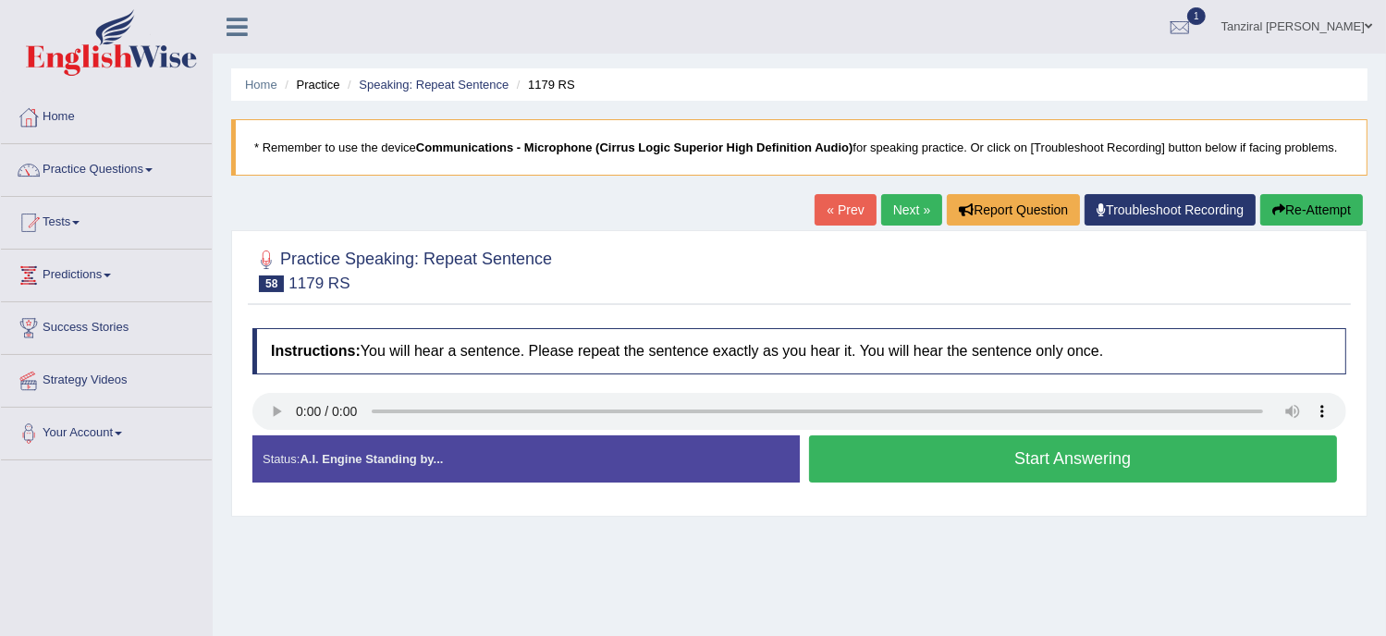
click at [1027, 464] on button "Start Answering" at bounding box center [1073, 459] width 529 height 47
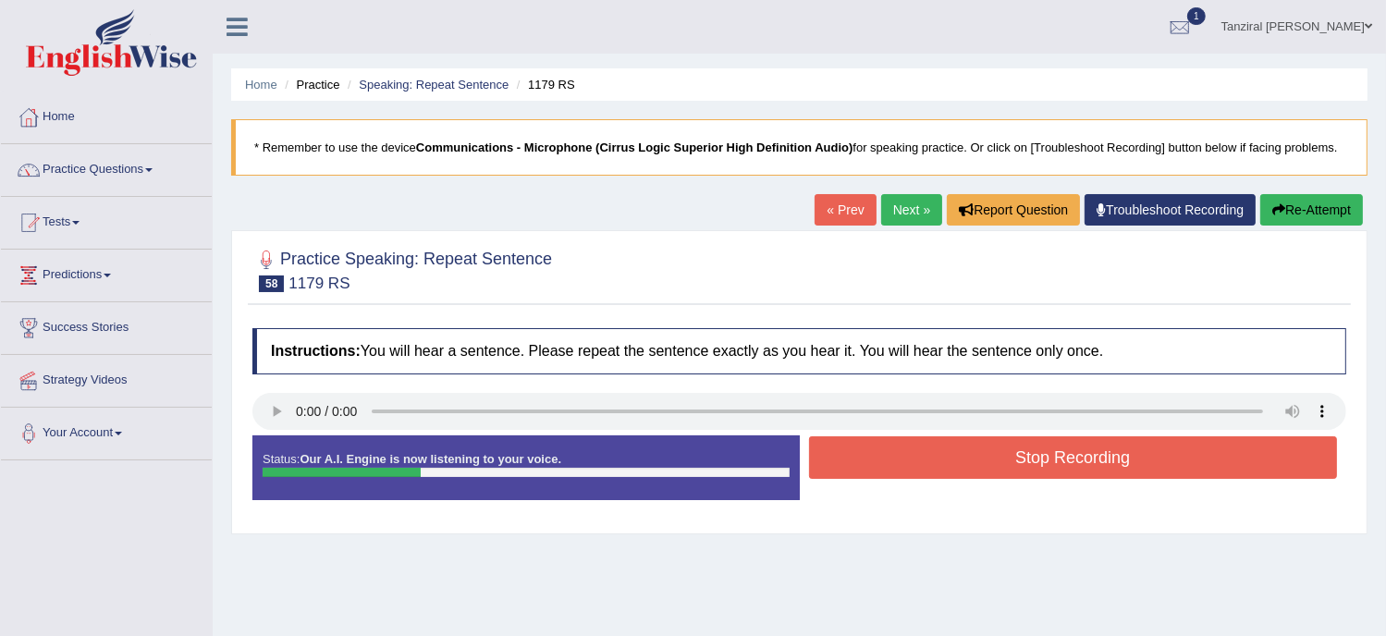
click at [1027, 464] on button "Stop Recording" at bounding box center [1073, 458] width 529 height 43
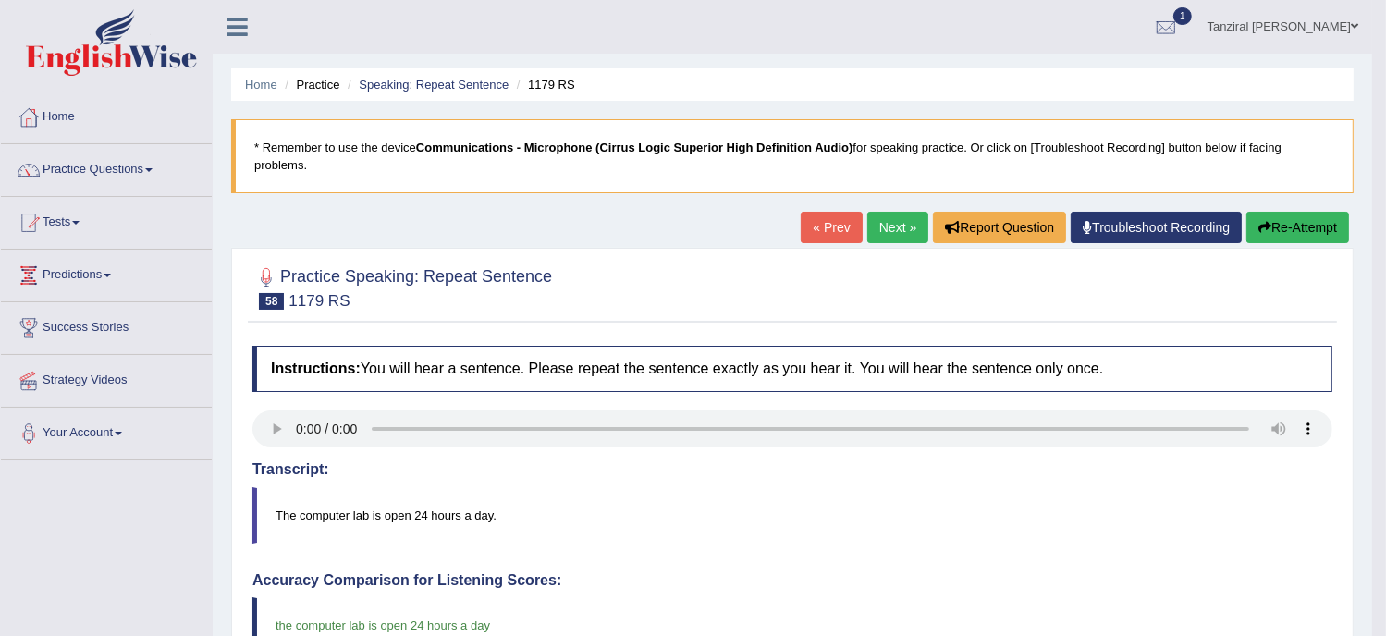
click at [893, 228] on link "Next »" at bounding box center [898, 227] width 61 height 31
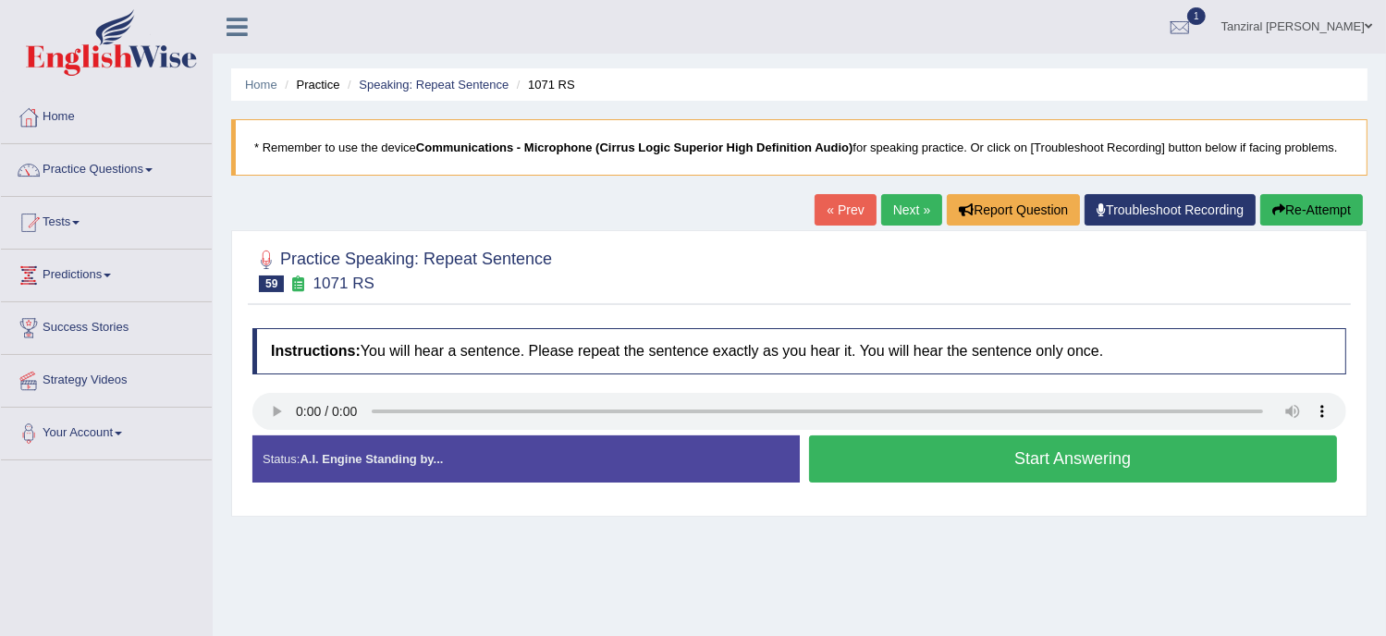
click at [1080, 461] on button "Start Answering" at bounding box center [1073, 459] width 529 height 47
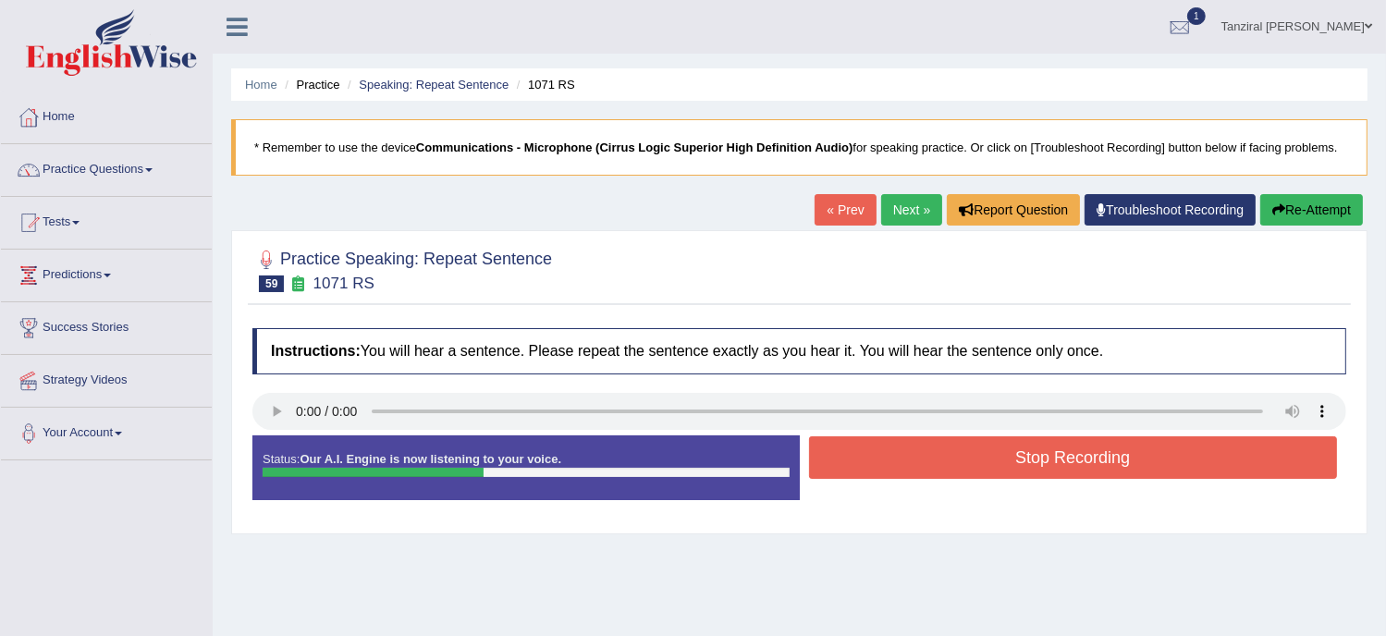
click at [1080, 461] on button "Stop Recording" at bounding box center [1073, 458] width 529 height 43
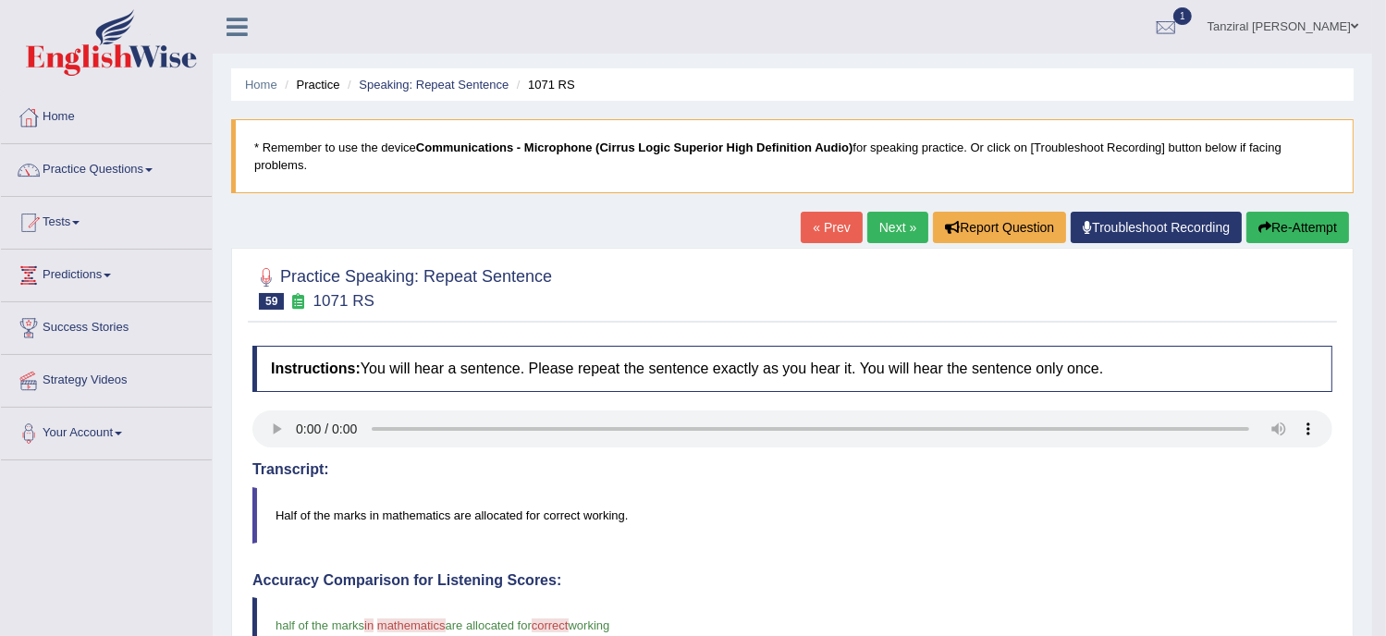
click at [906, 240] on link "Next »" at bounding box center [898, 227] width 61 height 31
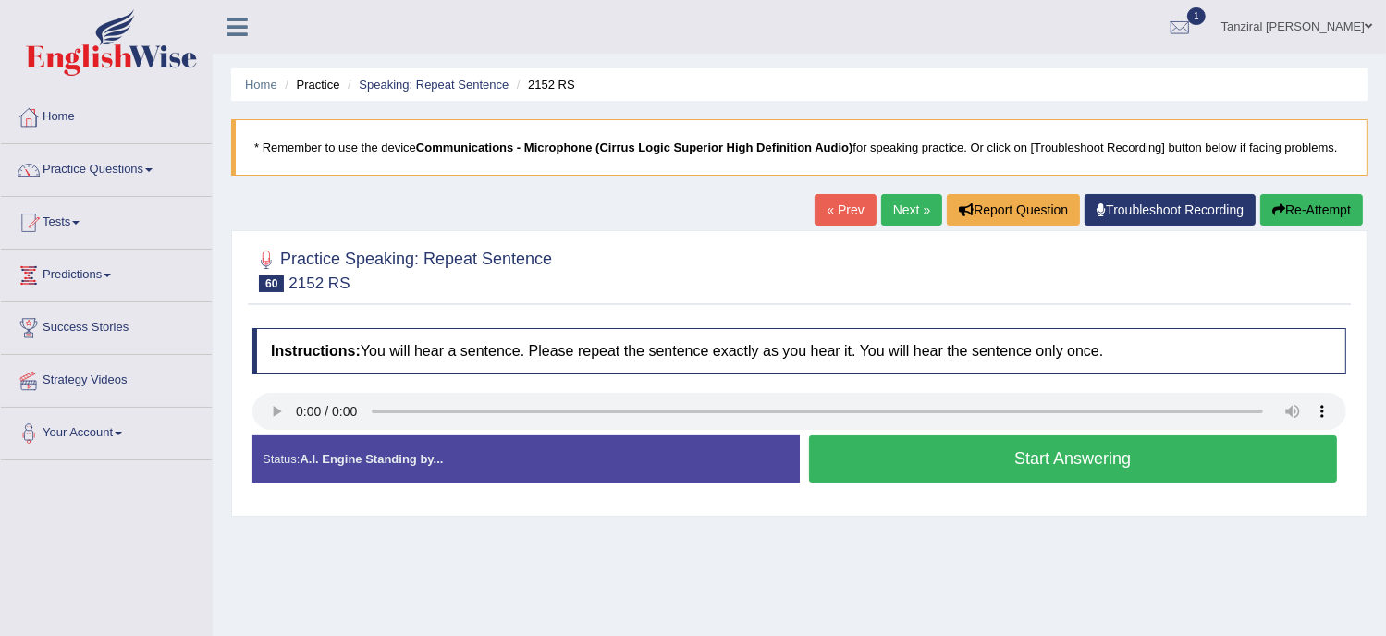
click at [867, 460] on button "Start Answering" at bounding box center [1073, 459] width 529 height 47
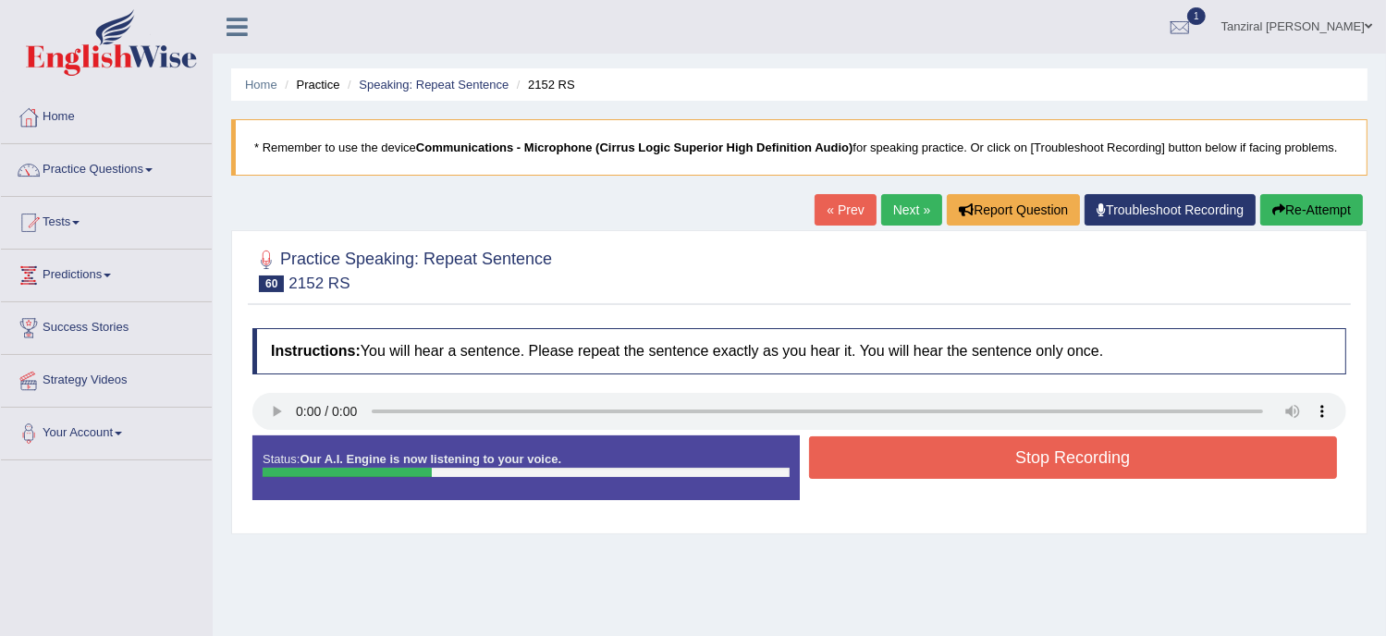
click at [867, 460] on button "Stop Recording" at bounding box center [1073, 458] width 529 height 43
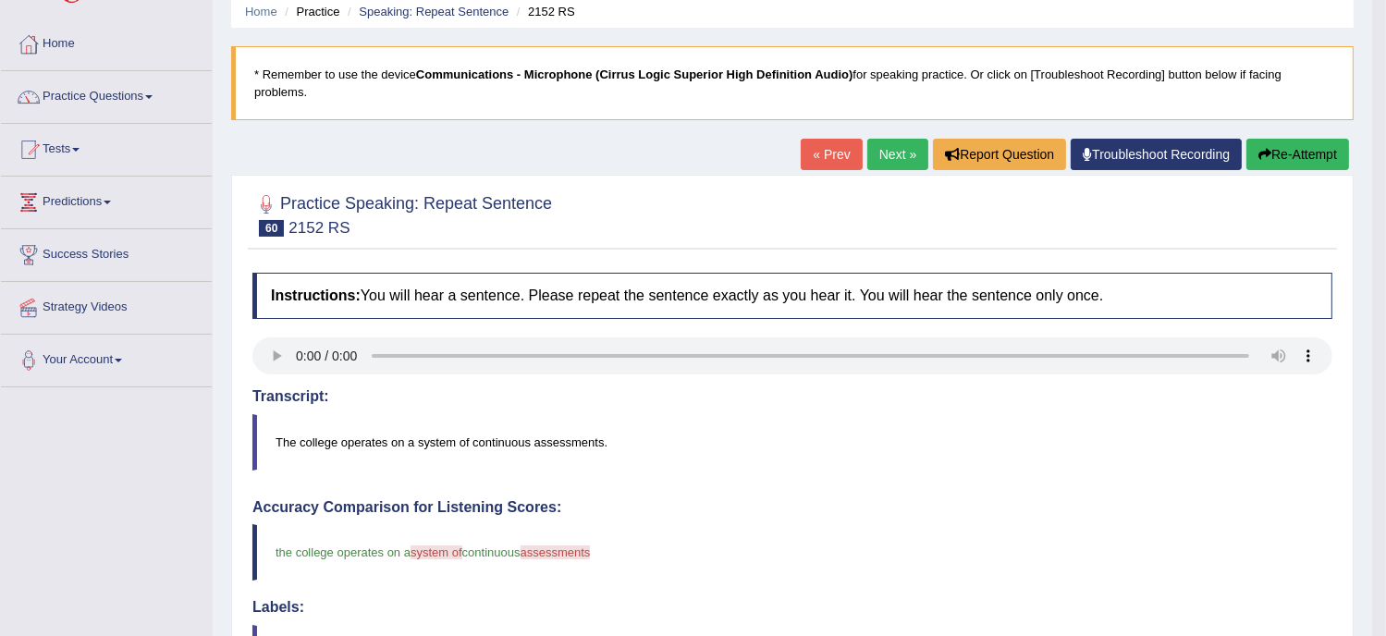
scroll to position [57, 0]
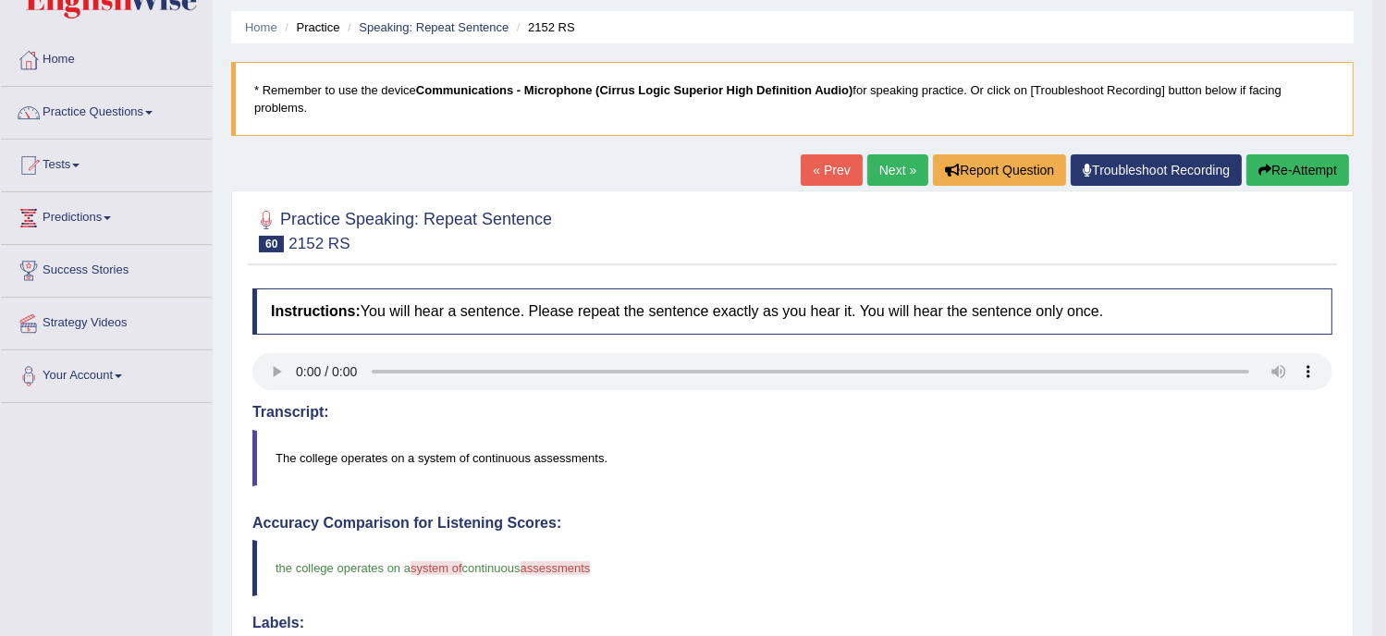
click at [903, 165] on link "Next »" at bounding box center [898, 169] width 61 height 31
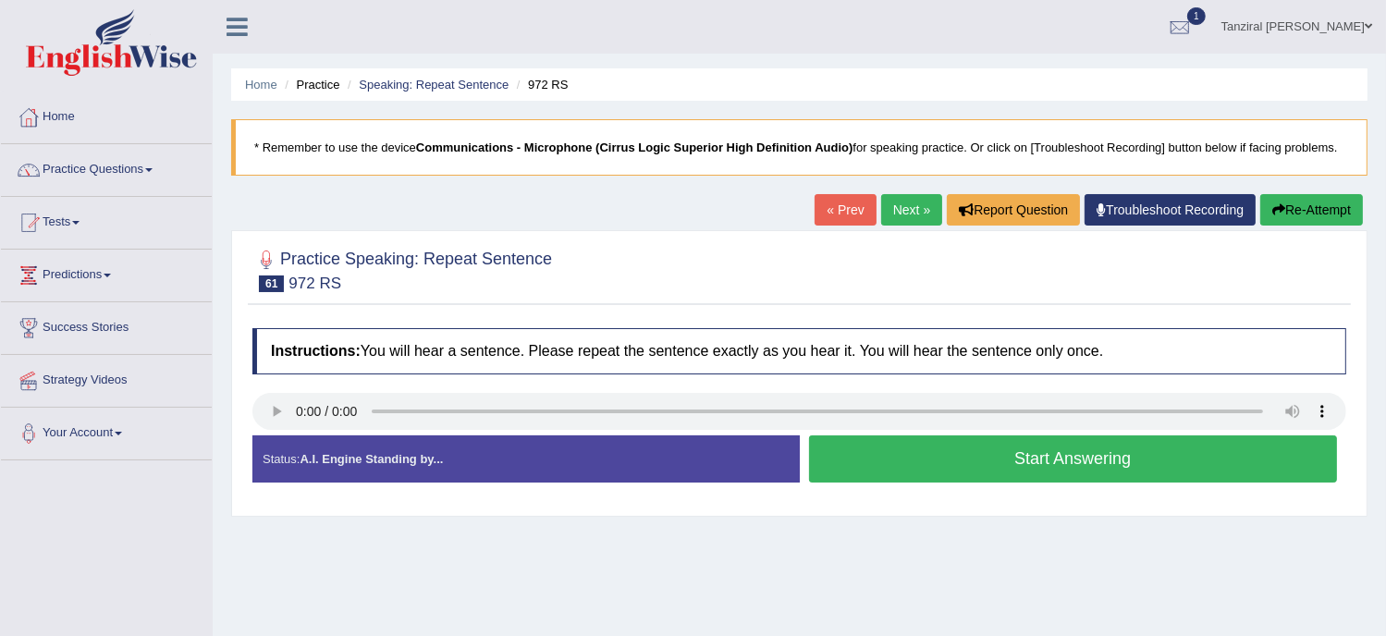
click at [906, 453] on button "Start Answering" at bounding box center [1073, 459] width 529 height 47
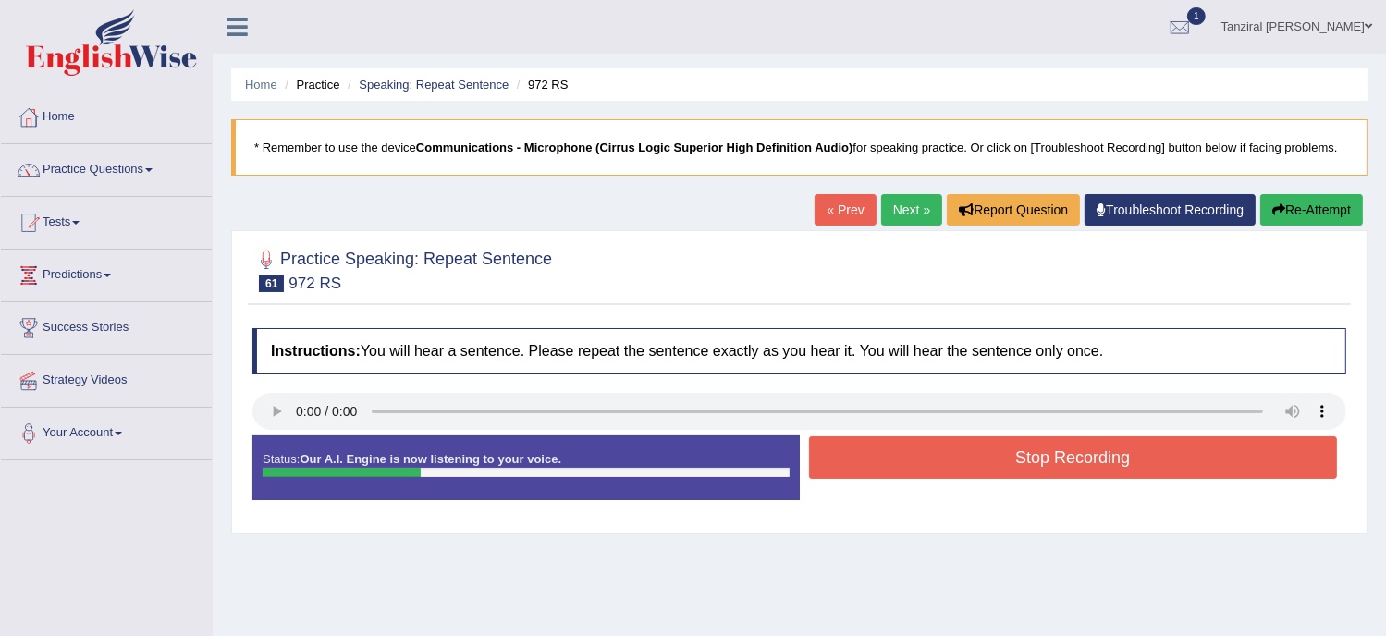
click at [906, 453] on button "Stop Recording" at bounding box center [1073, 458] width 529 height 43
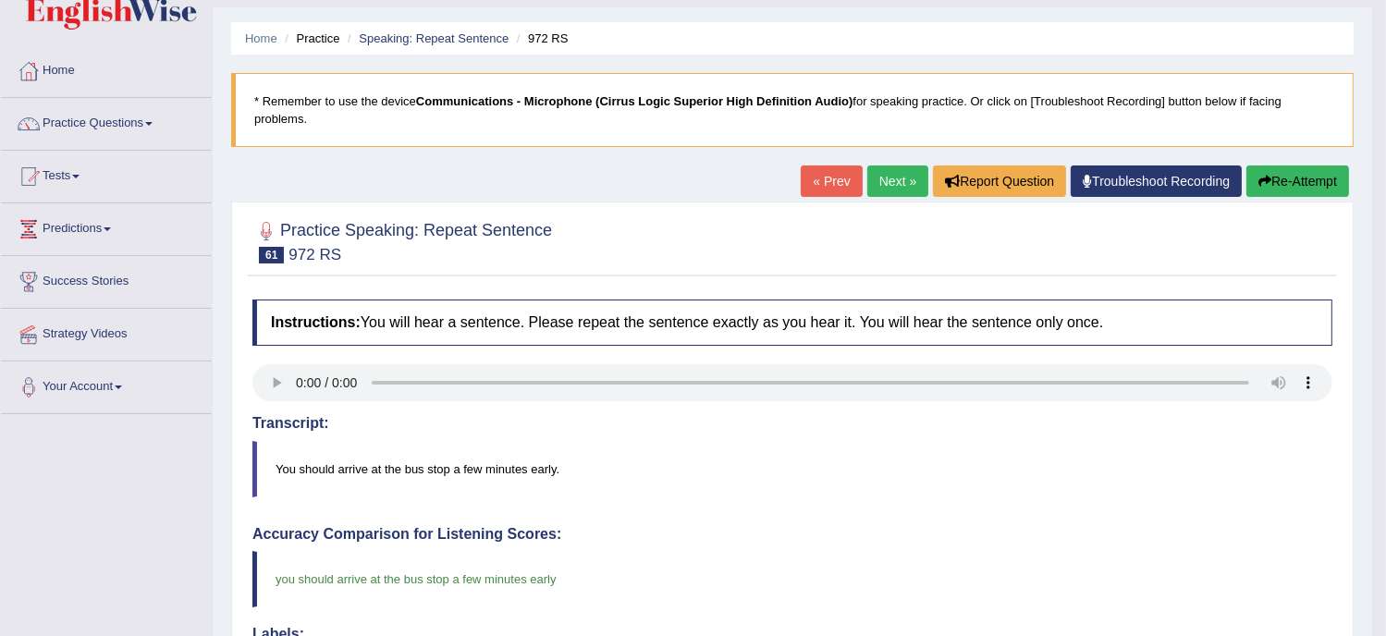
scroll to position [18, 0]
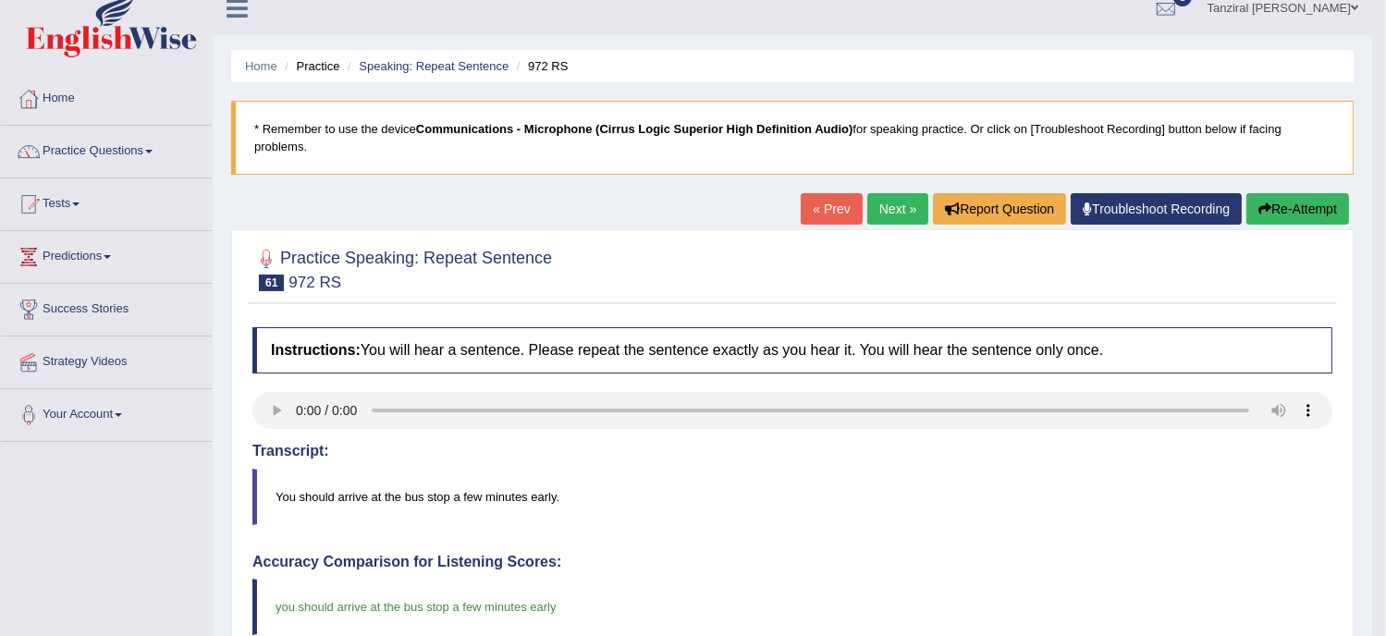
click at [882, 203] on link "Next »" at bounding box center [898, 208] width 61 height 31
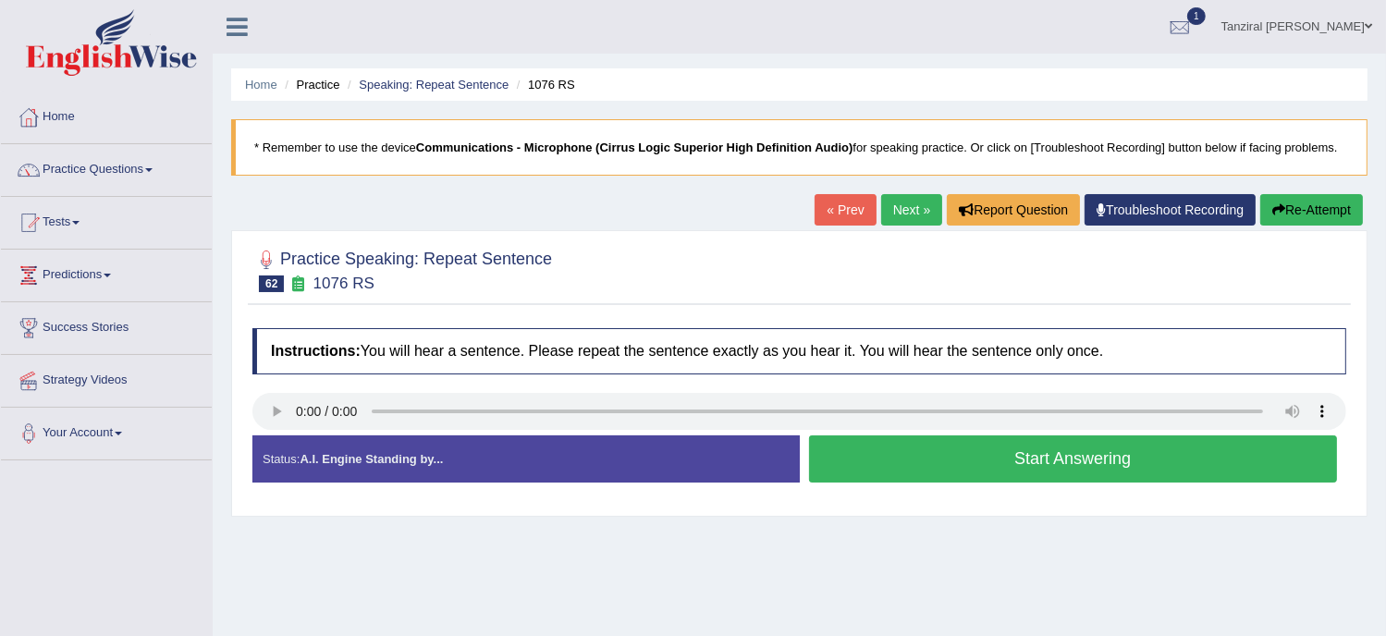
click at [903, 462] on button "Start Answering" at bounding box center [1073, 459] width 529 height 47
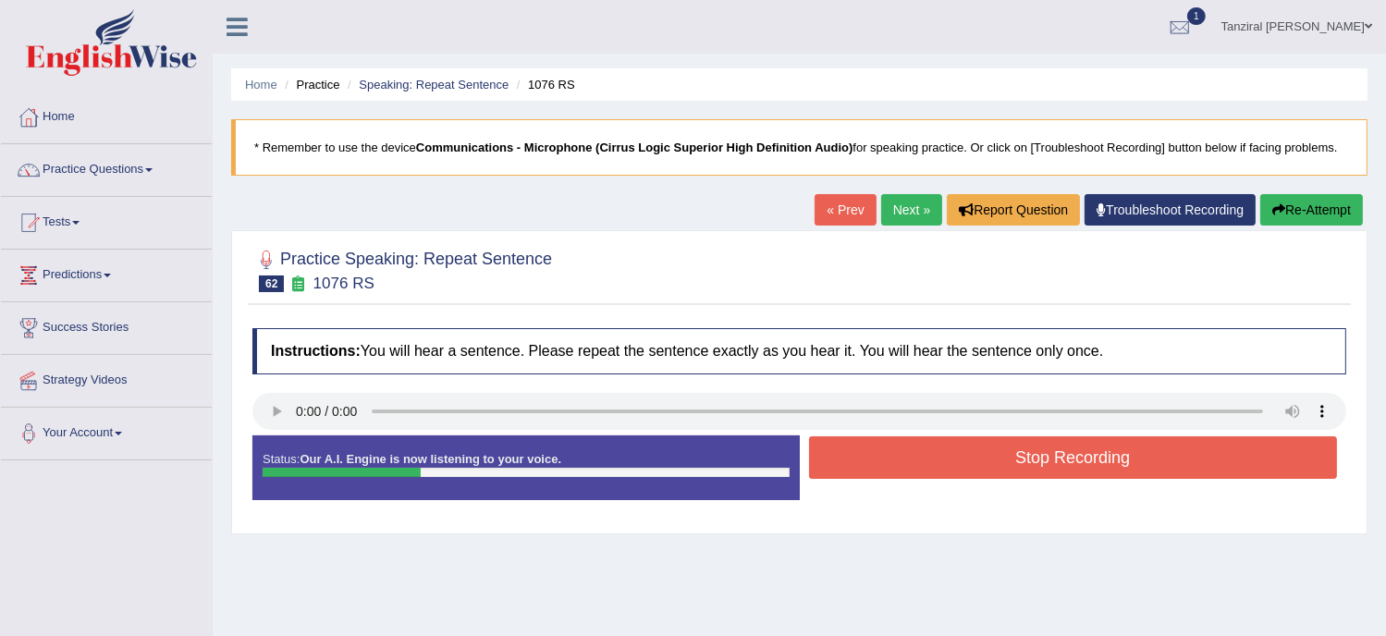
click at [903, 462] on button "Stop Recording" at bounding box center [1073, 458] width 529 height 43
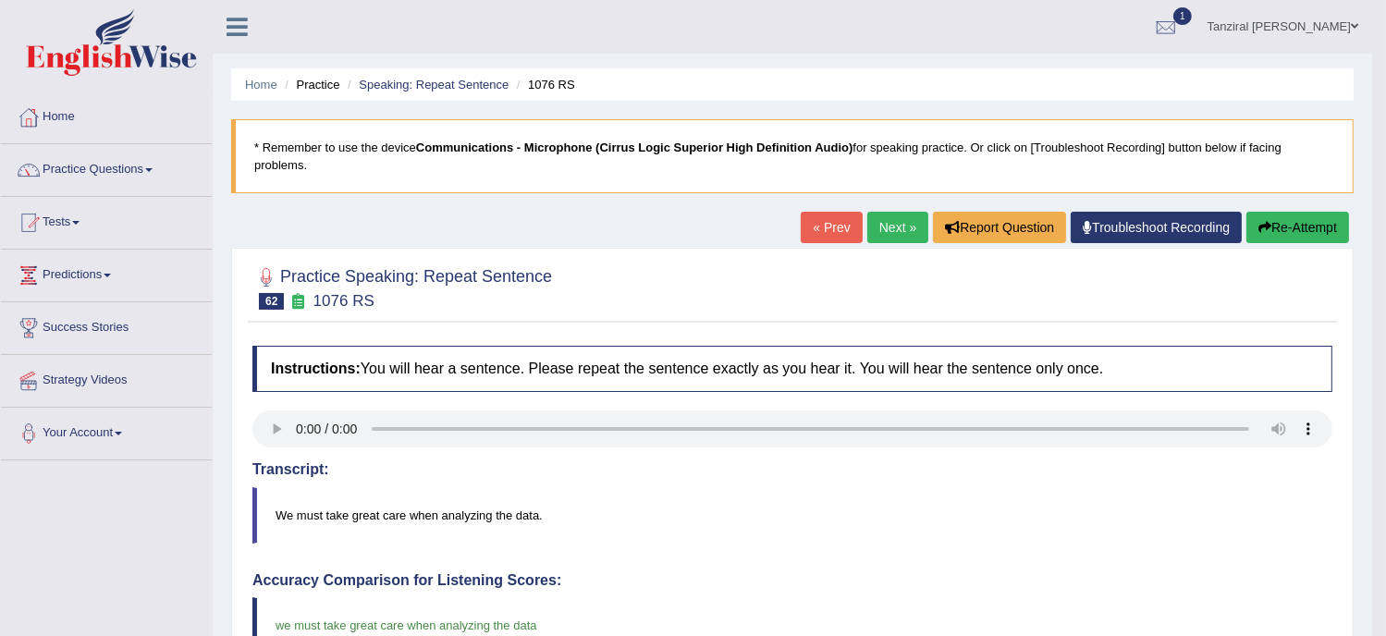
click at [903, 462] on h4 "Transcript:" at bounding box center [793, 470] width 1080 height 17
click at [877, 219] on link "Next »" at bounding box center [898, 227] width 61 height 31
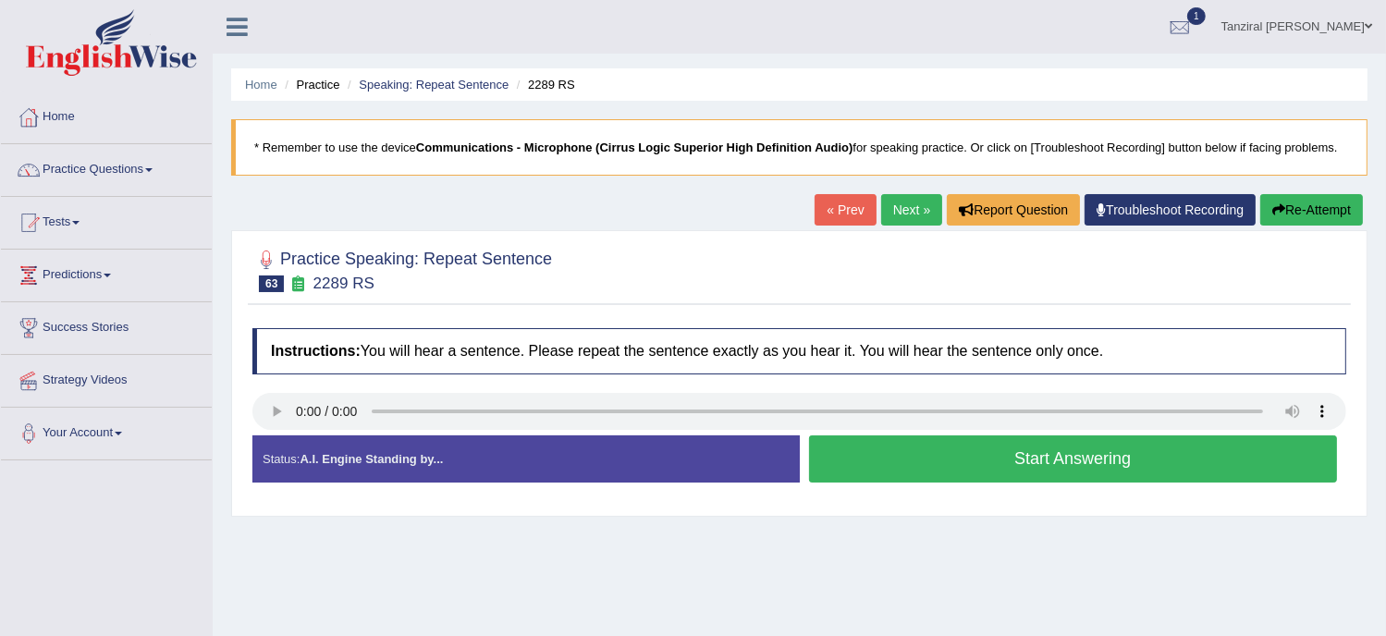
click at [935, 466] on button "Start Answering" at bounding box center [1073, 459] width 529 height 47
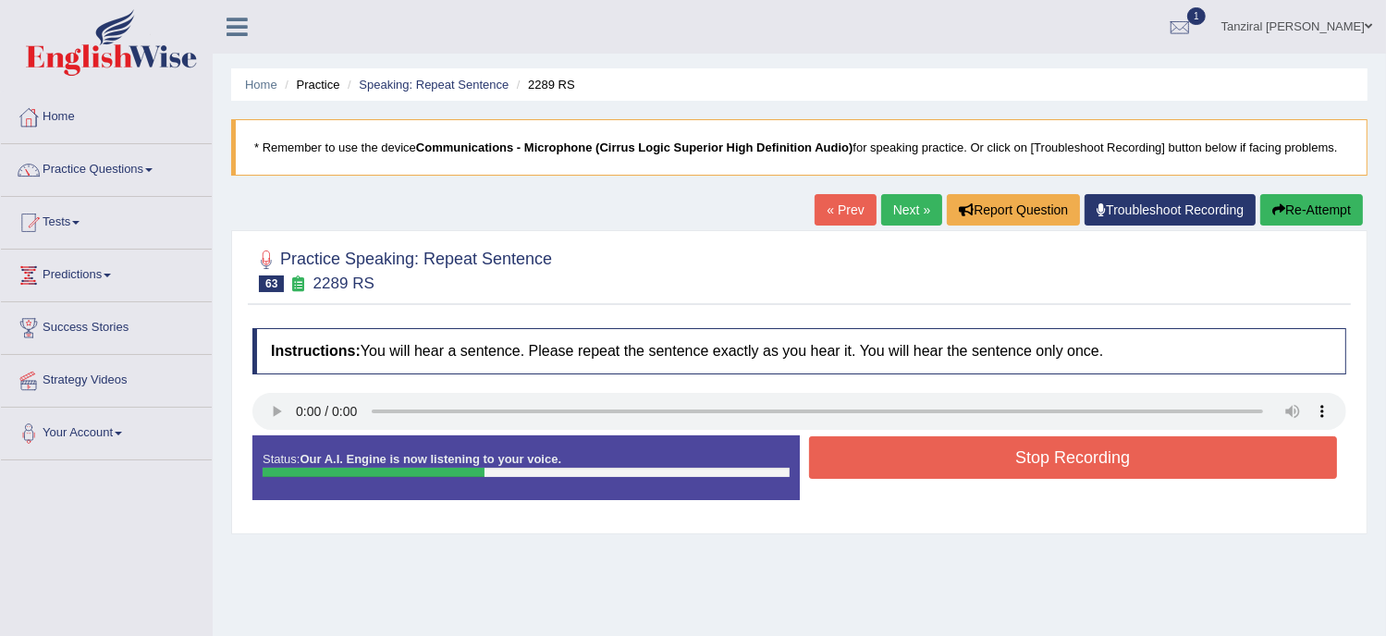
click at [935, 466] on button "Stop Recording" at bounding box center [1073, 458] width 529 height 43
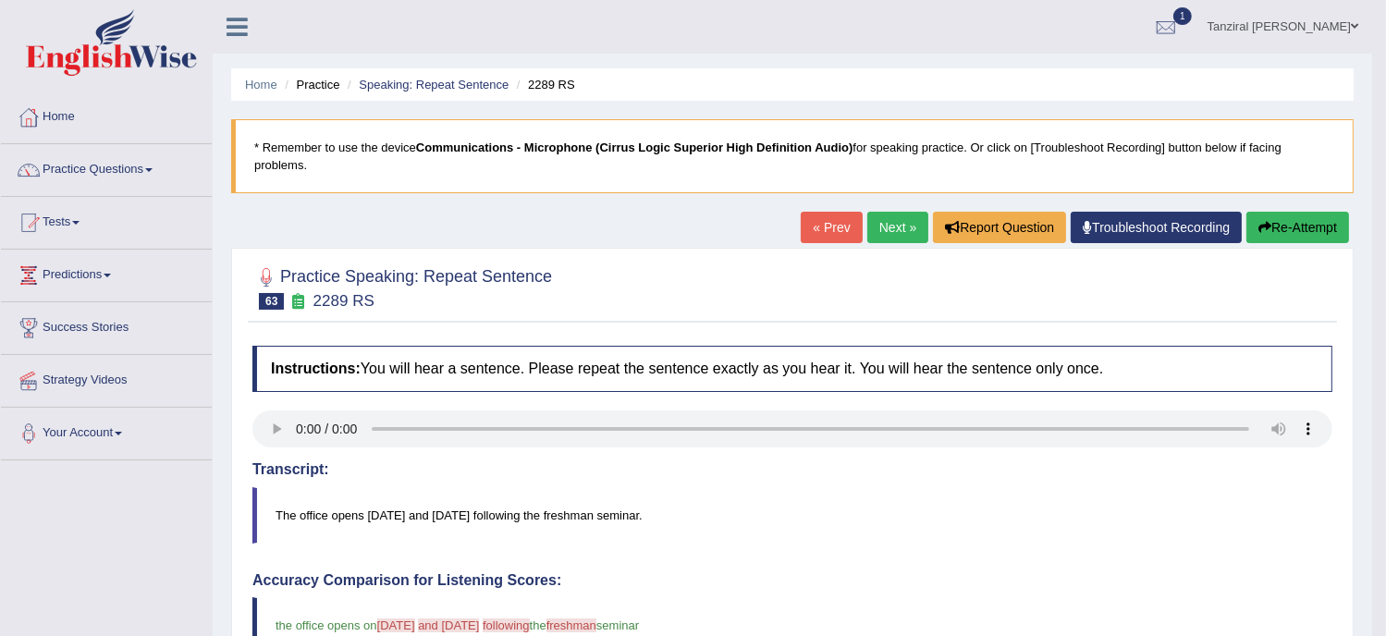
click at [894, 228] on link "Next »" at bounding box center [898, 227] width 61 height 31
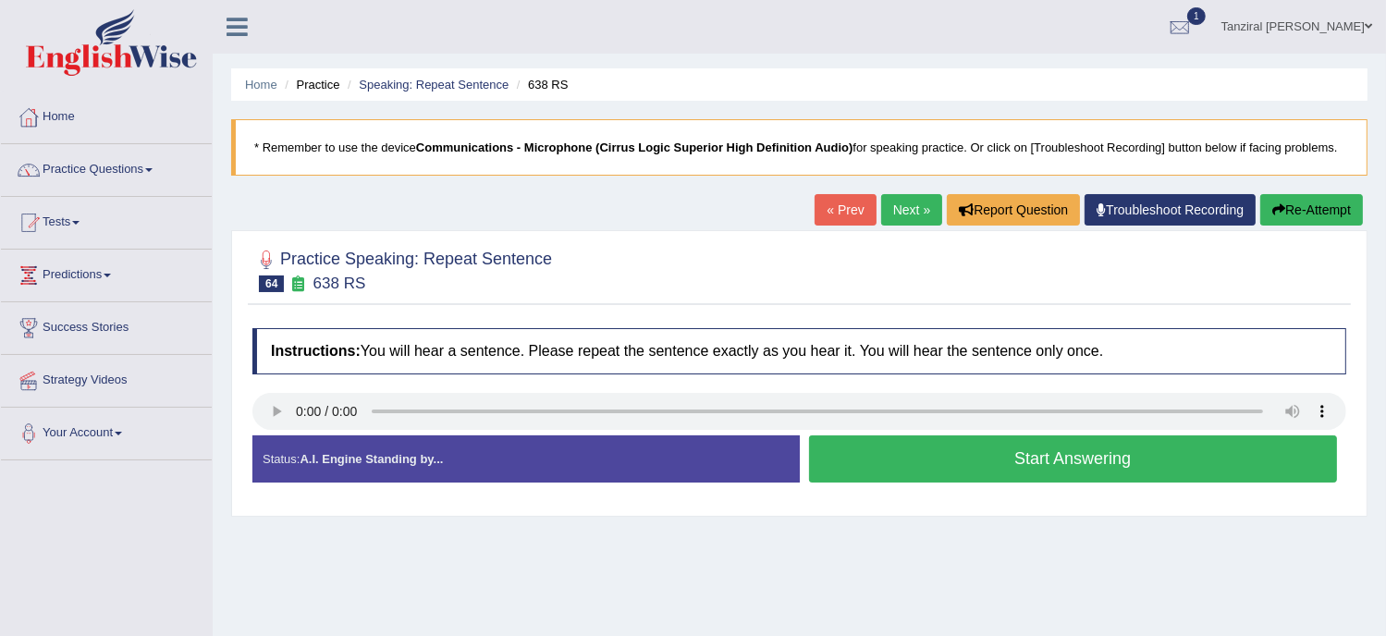
click at [976, 462] on button "Start Answering" at bounding box center [1073, 459] width 529 height 47
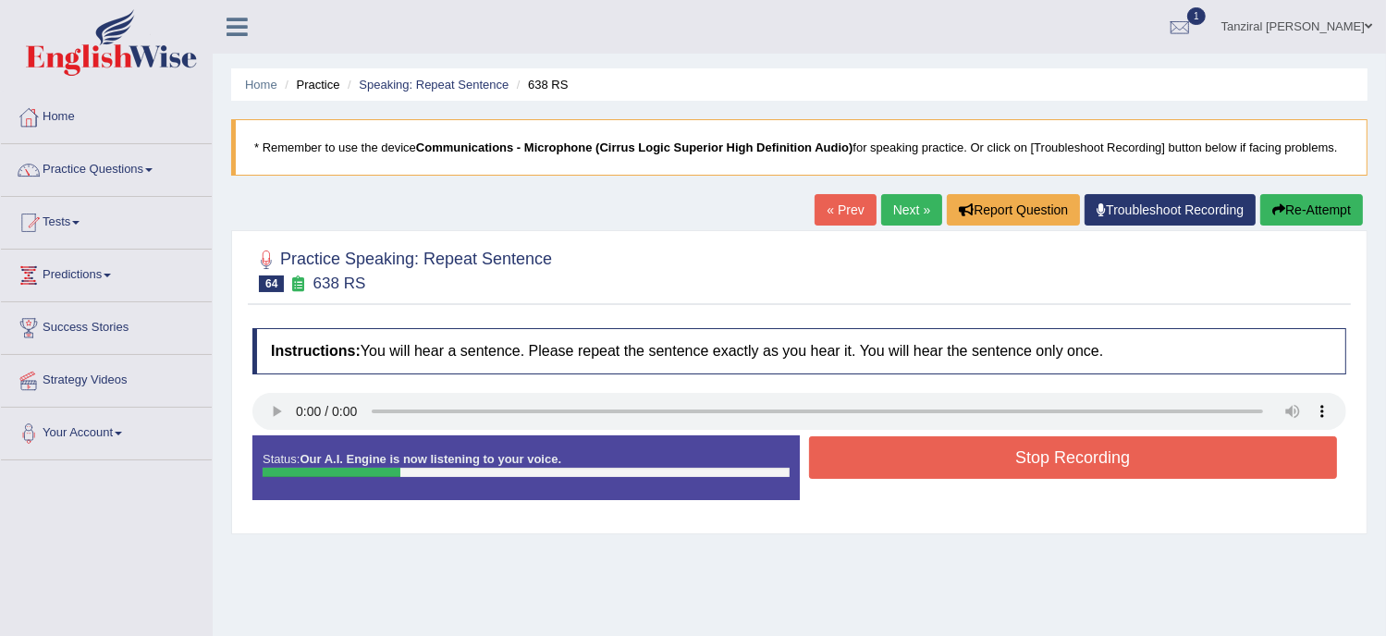
click at [976, 462] on button "Stop Recording" at bounding box center [1073, 458] width 529 height 43
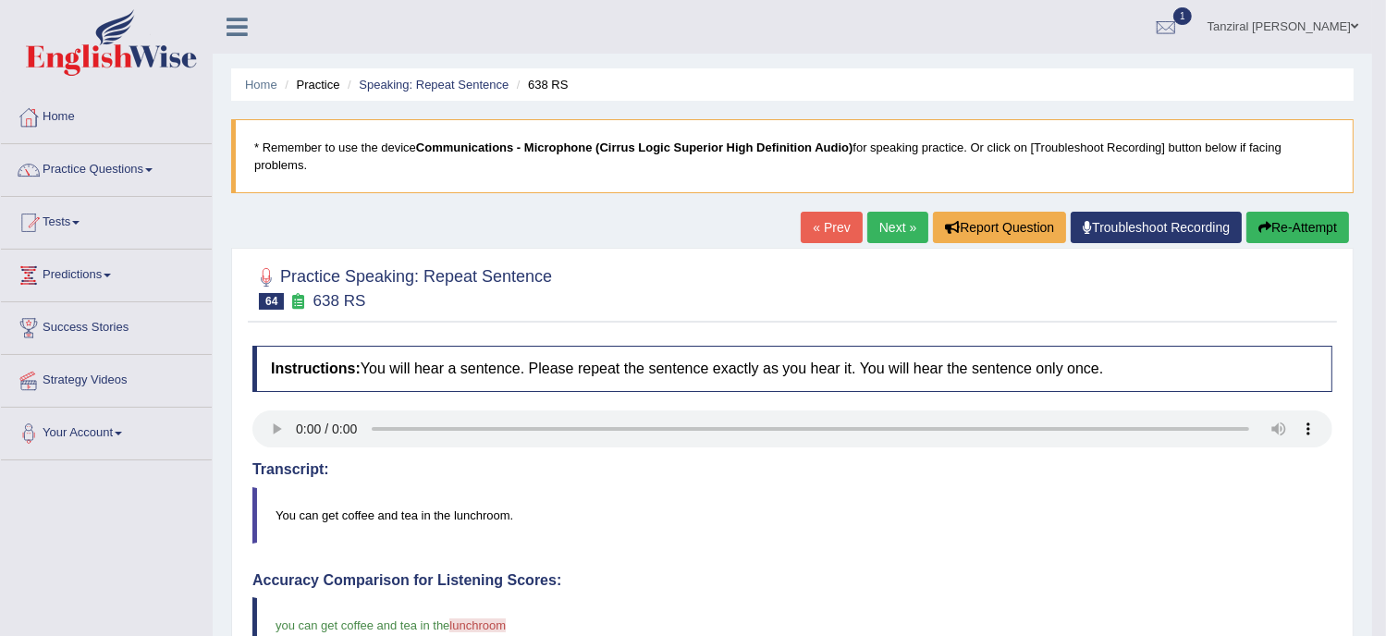
click at [906, 234] on link "Next »" at bounding box center [898, 227] width 61 height 31
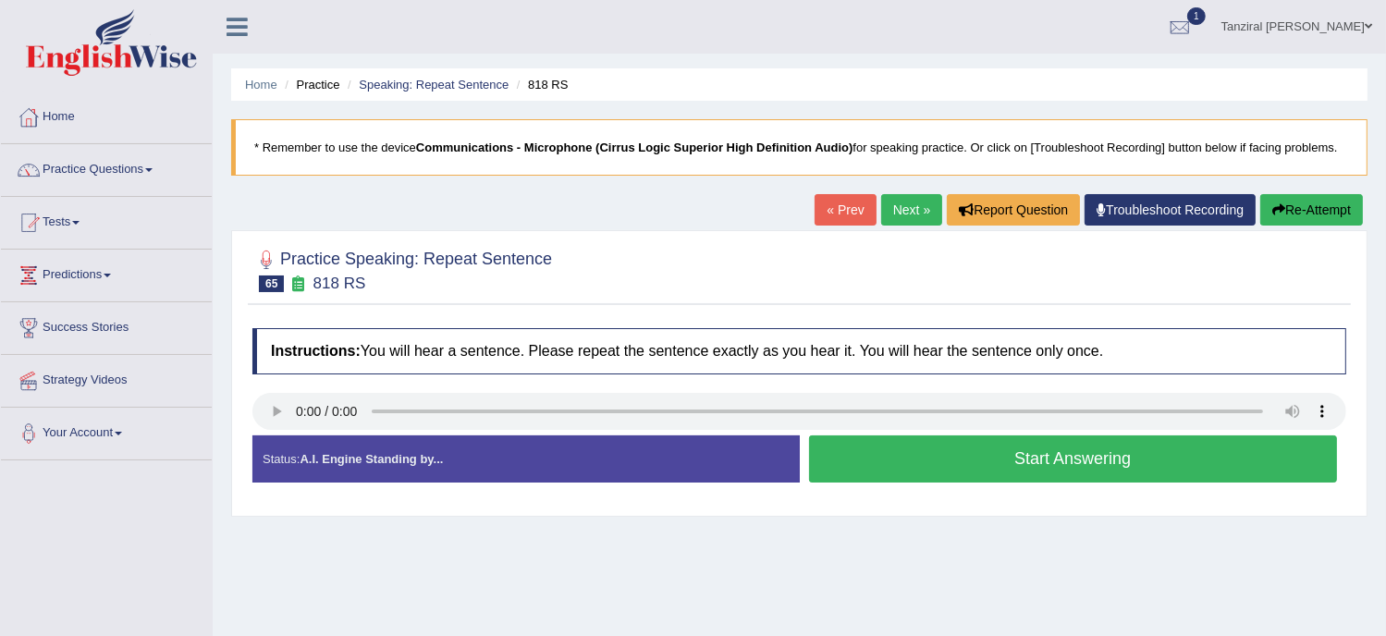
click at [999, 454] on button "Start Answering" at bounding box center [1073, 459] width 529 height 47
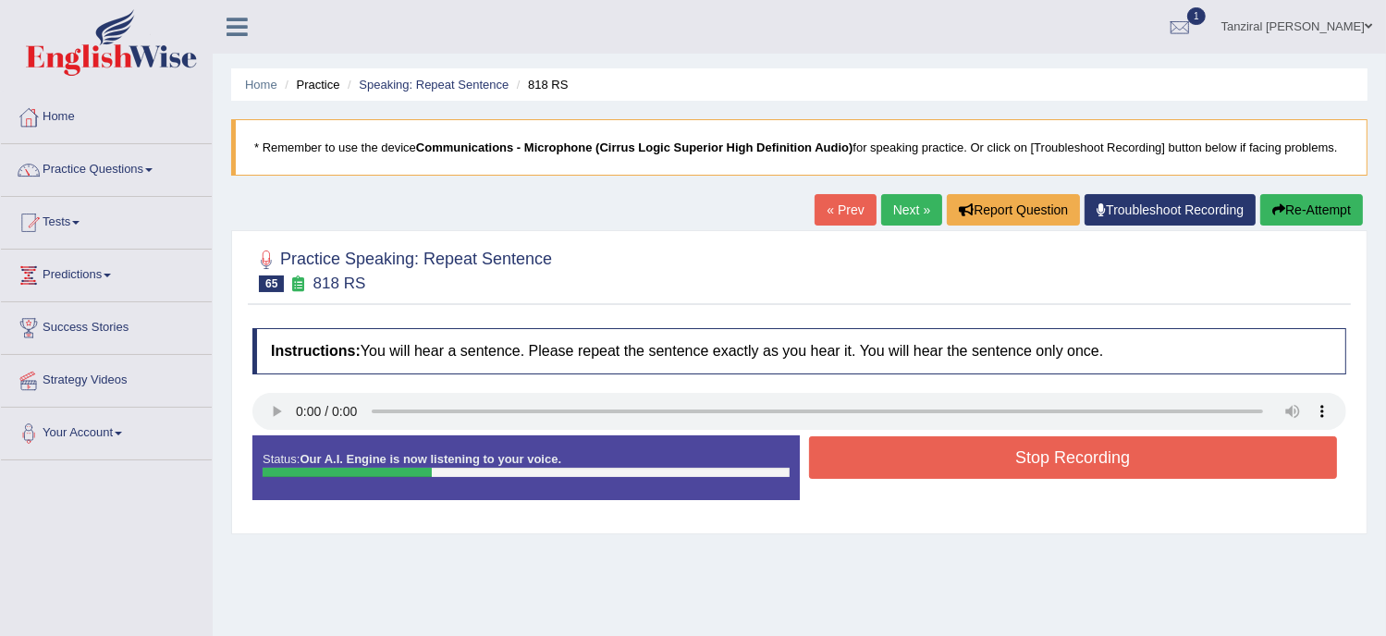
click at [999, 454] on button "Stop Recording" at bounding box center [1073, 458] width 529 height 43
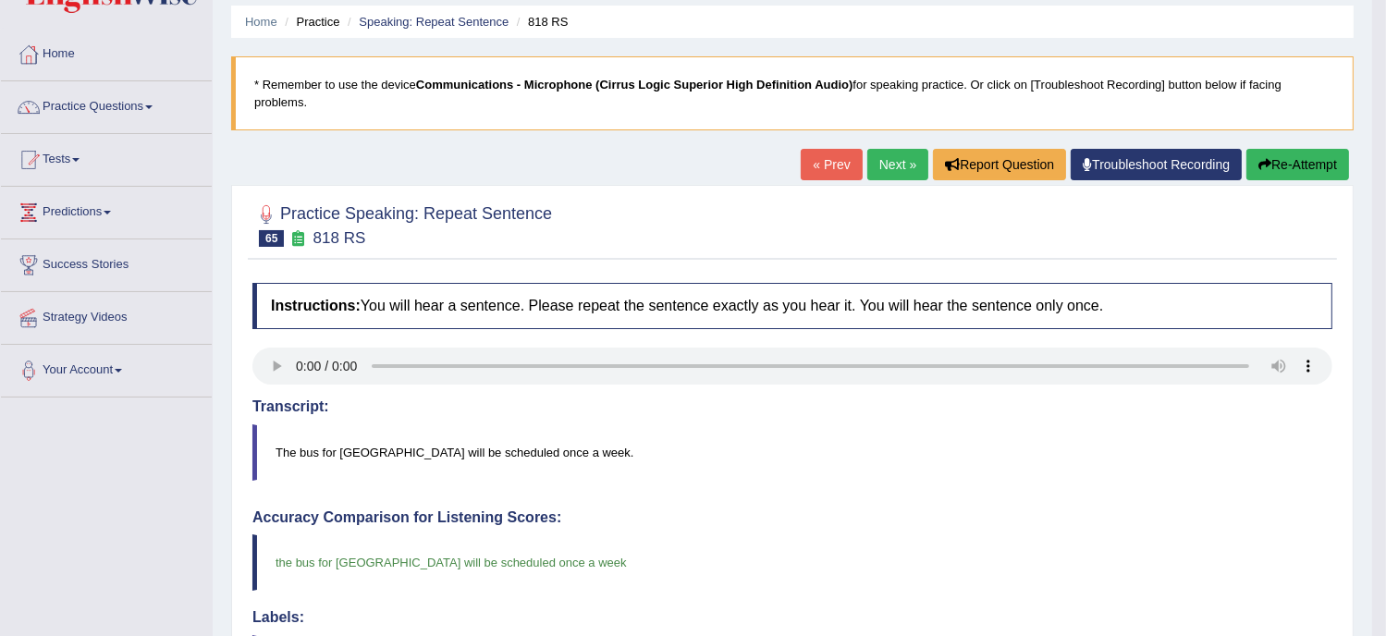
scroll to position [51, 0]
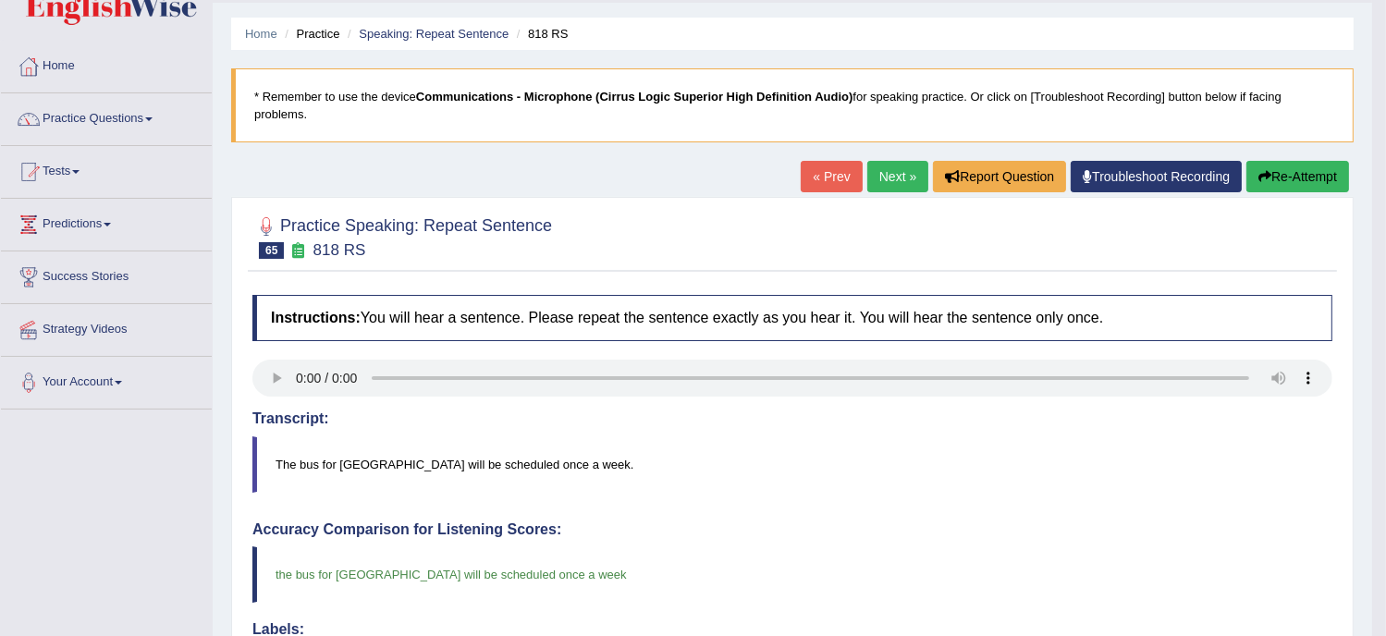
click at [897, 174] on link "Next »" at bounding box center [898, 176] width 61 height 31
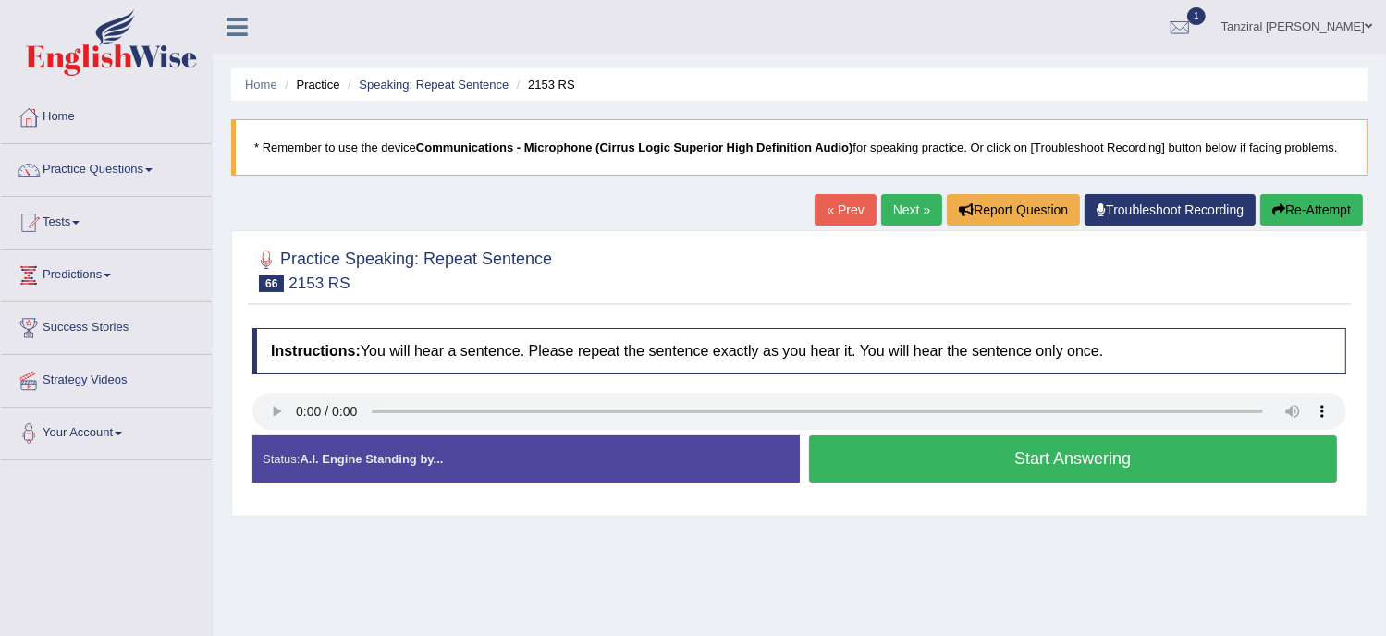
click at [949, 464] on button "Start Answering" at bounding box center [1073, 459] width 529 height 47
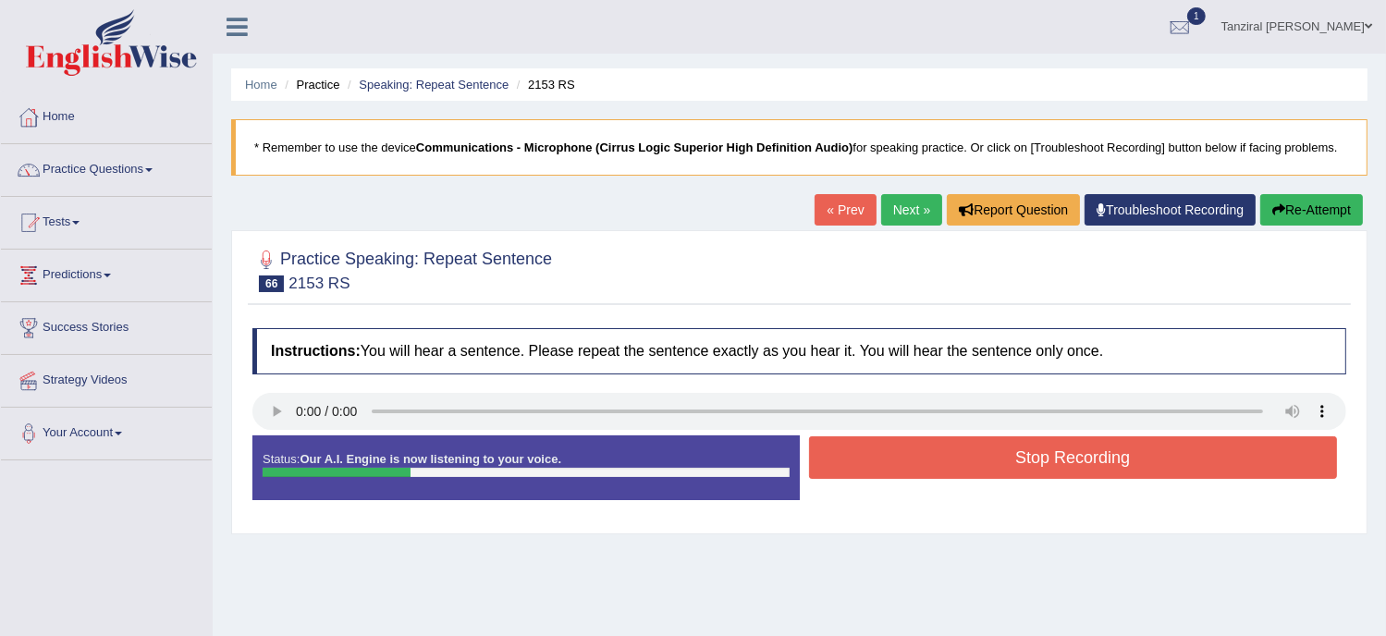
click at [949, 464] on button "Stop Recording" at bounding box center [1073, 458] width 529 height 43
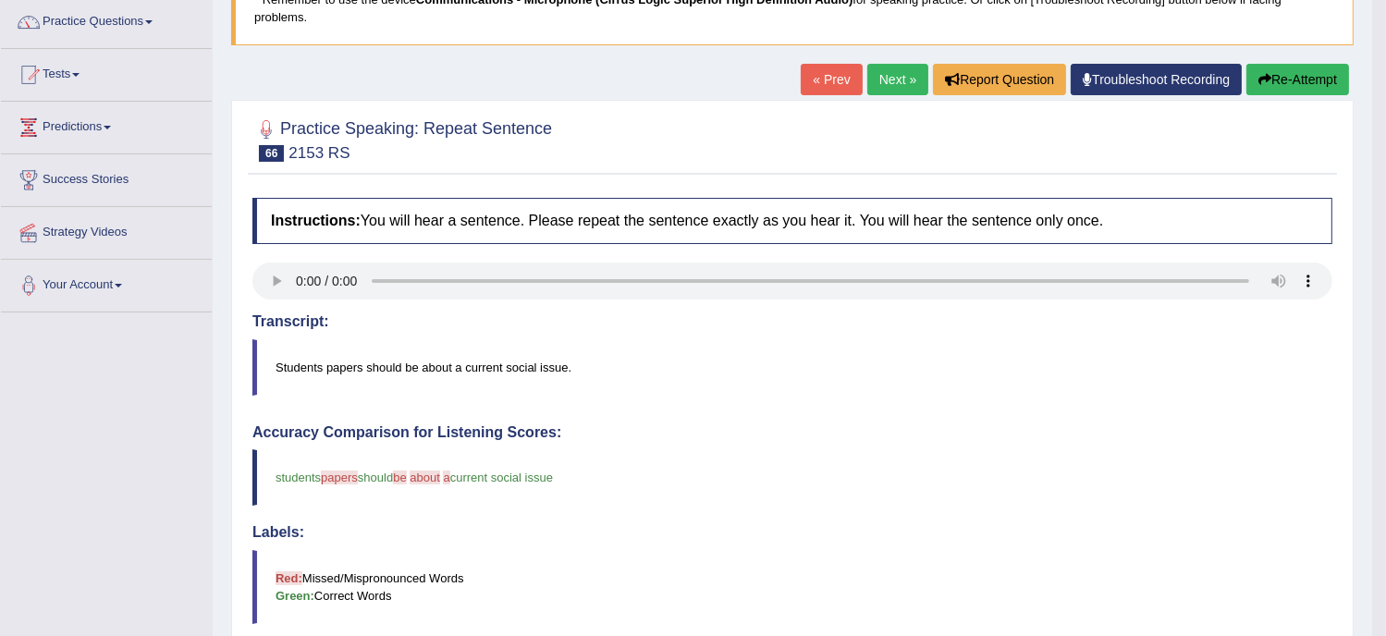
scroll to position [148, 0]
click at [915, 84] on link "Next »" at bounding box center [898, 79] width 61 height 31
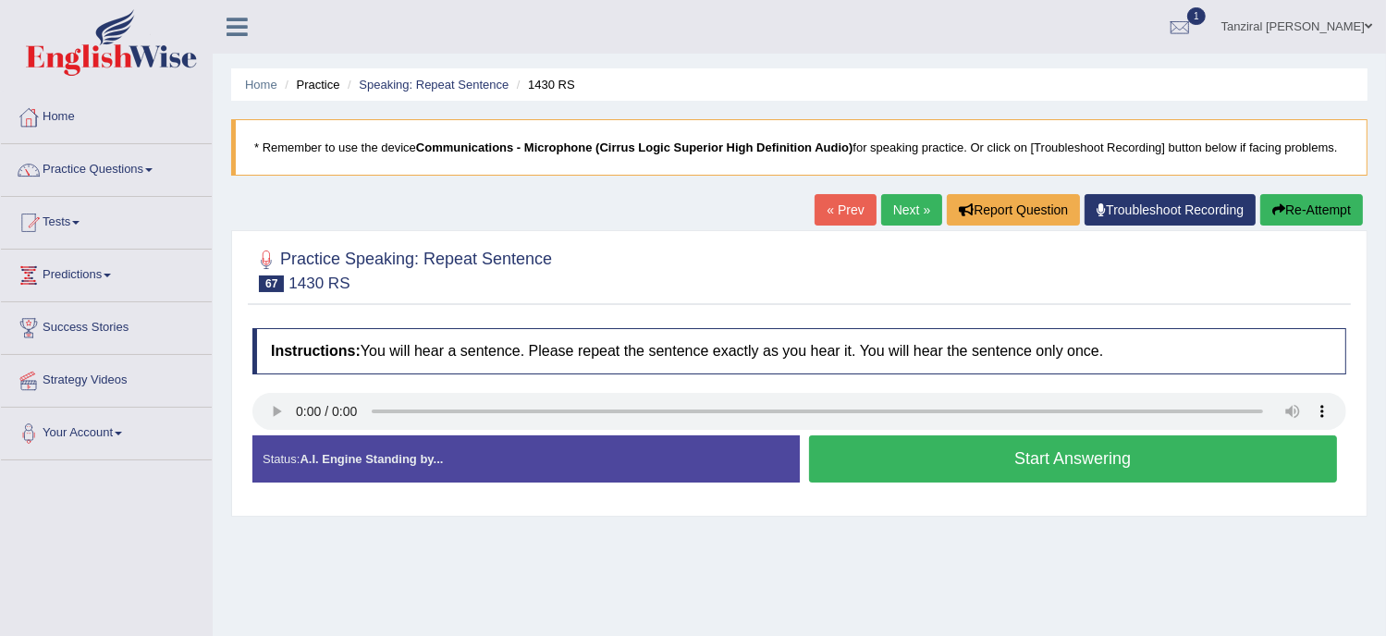
click at [987, 447] on button "Start Answering" at bounding box center [1073, 459] width 529 height 47
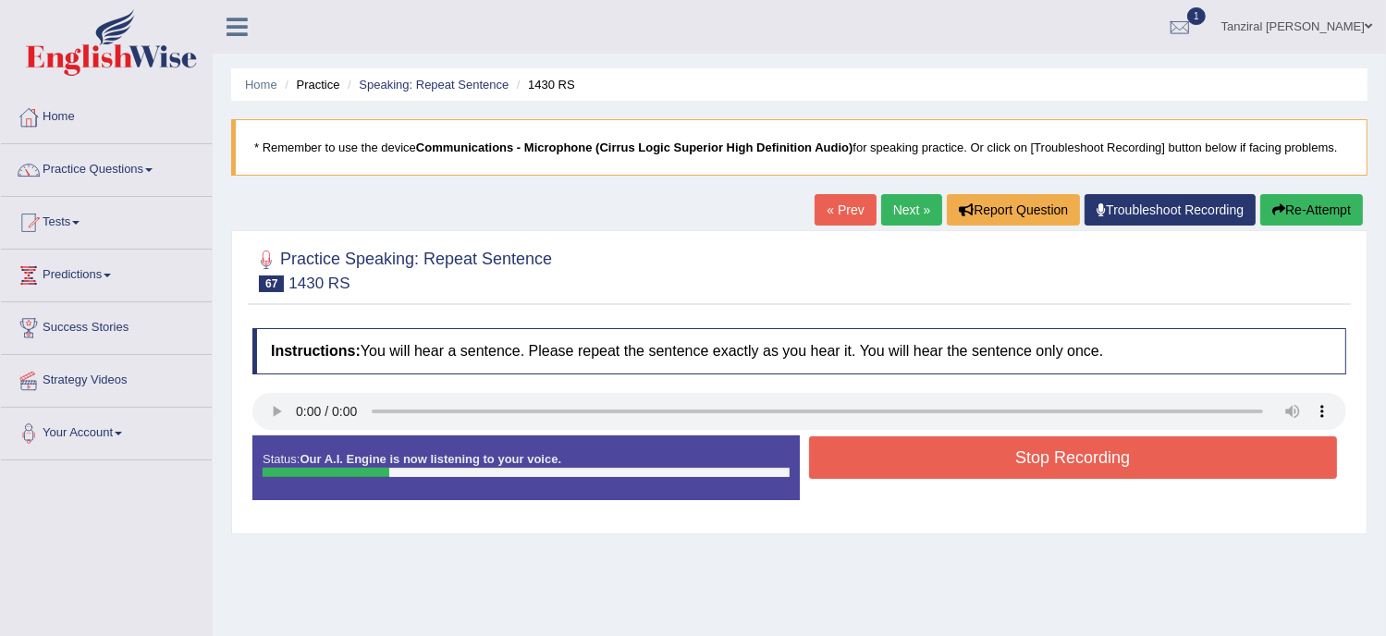
click at [987, 448] on button "Stop Recording" at bounding box center [1073, 458] width 529 height 43
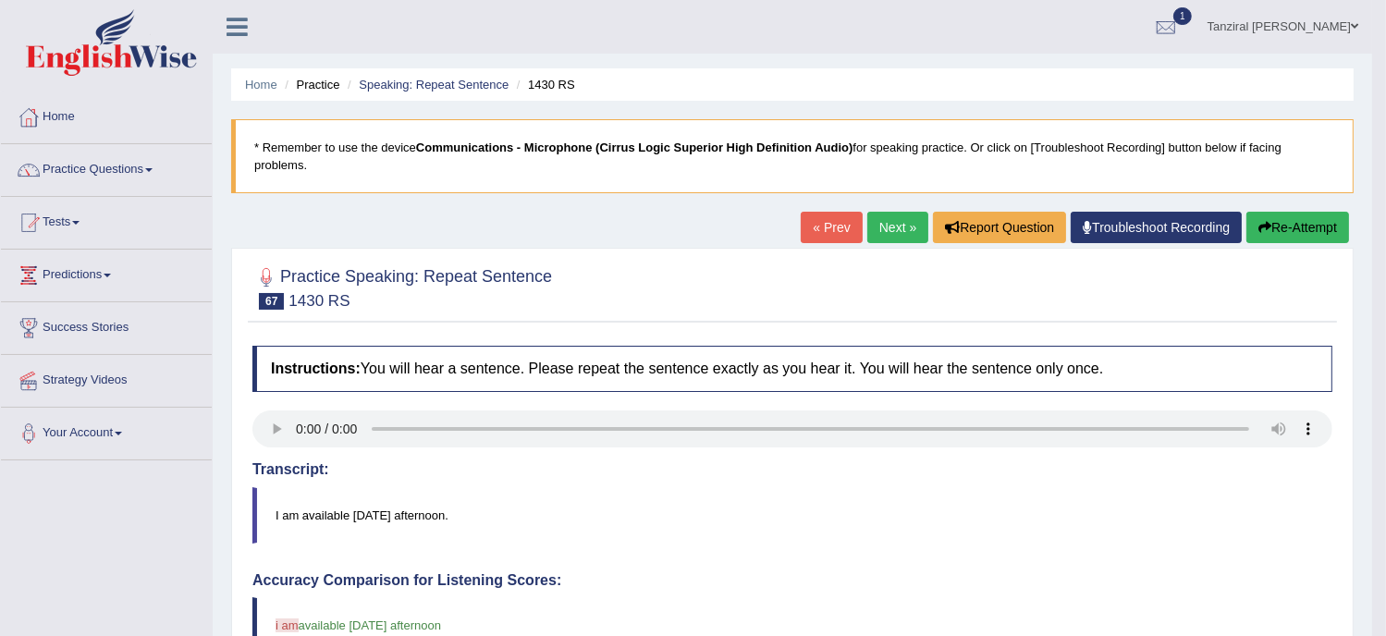
click at [880, 228] on link "Next »" at bounding box center [898, 227] width 61 height 31
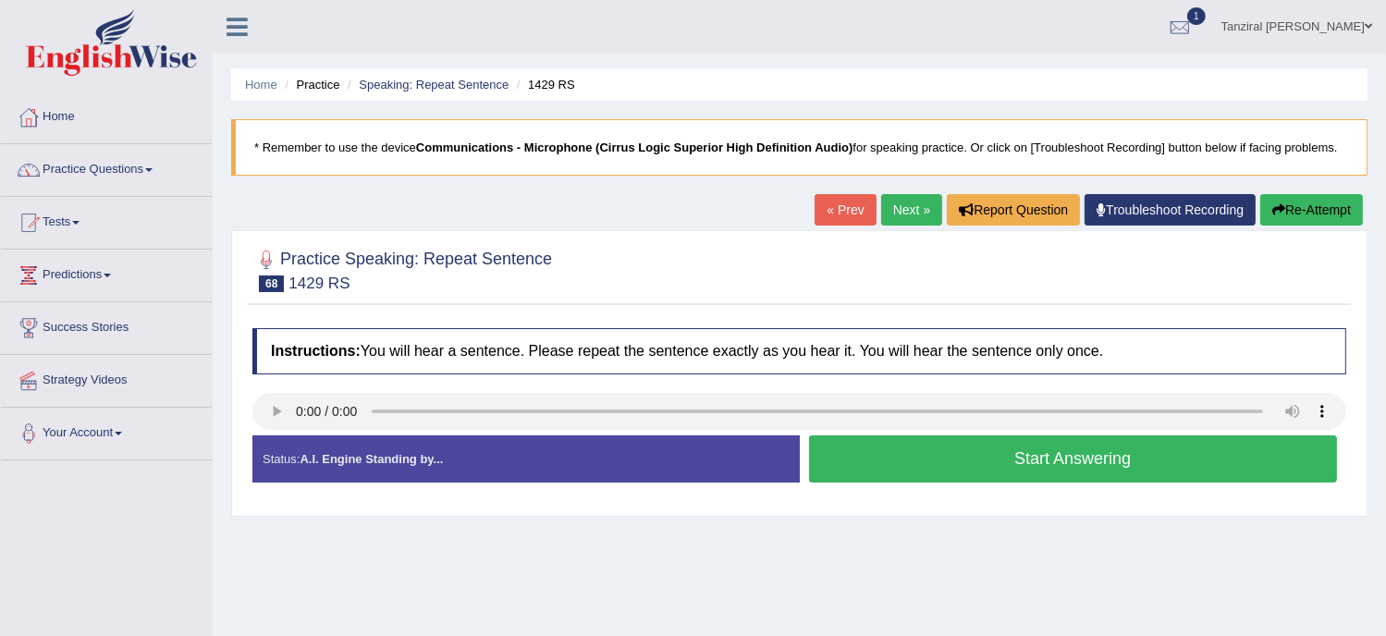
click at [995, 443] on button "Start Answering" at bounding box center [1073, 459] width 529 height 47
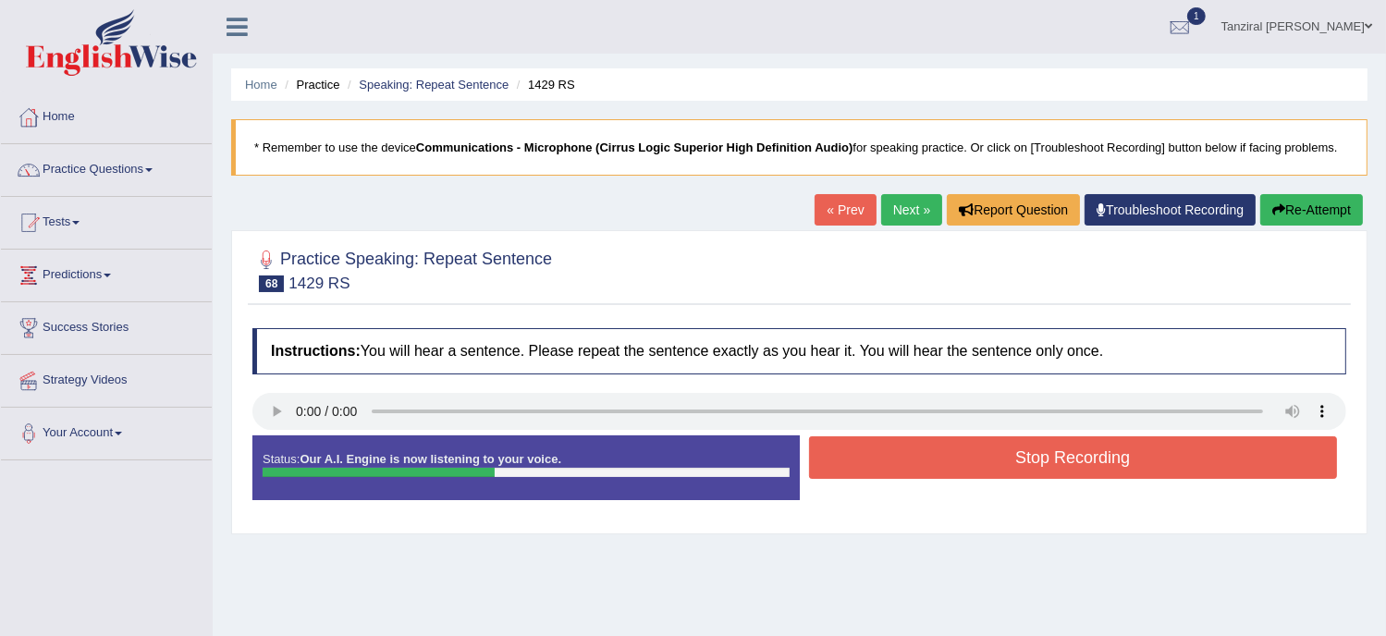
click at [995, 443] on button "Stop Recording" at bounding box center [1073, 458] width 529 height 43
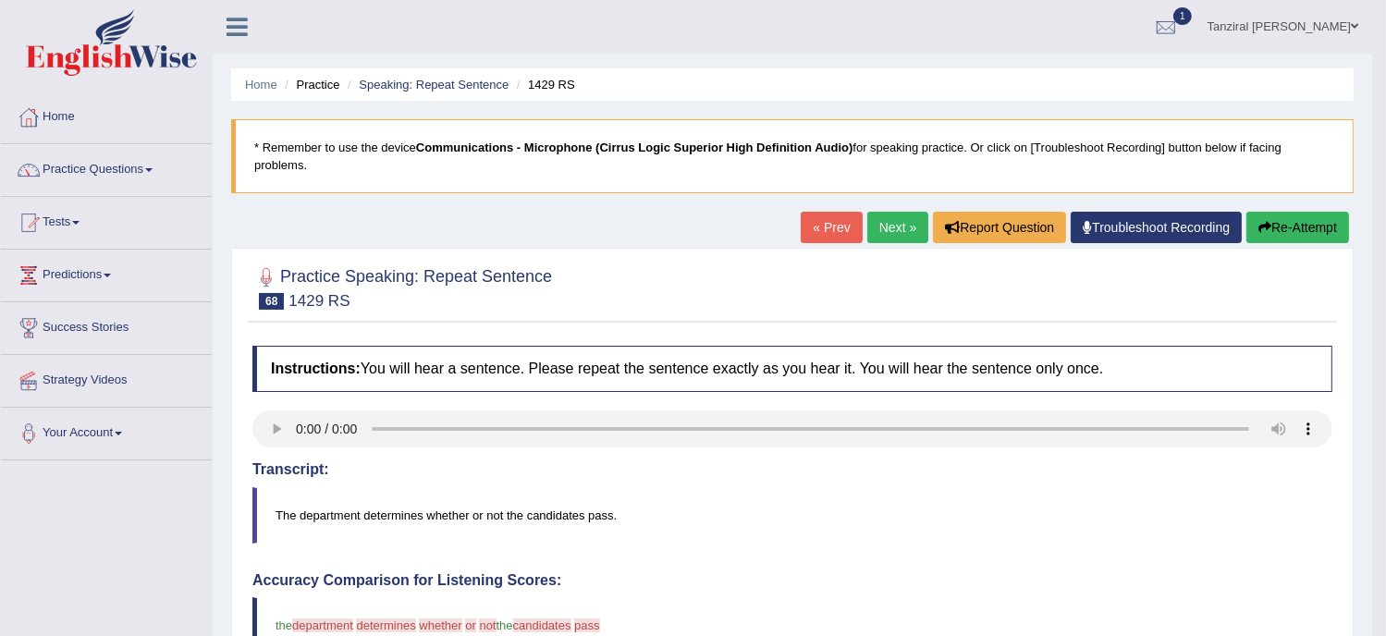
click at [898, 236] on link "Next »" at bounding box center [898, 227] width 61 height 31
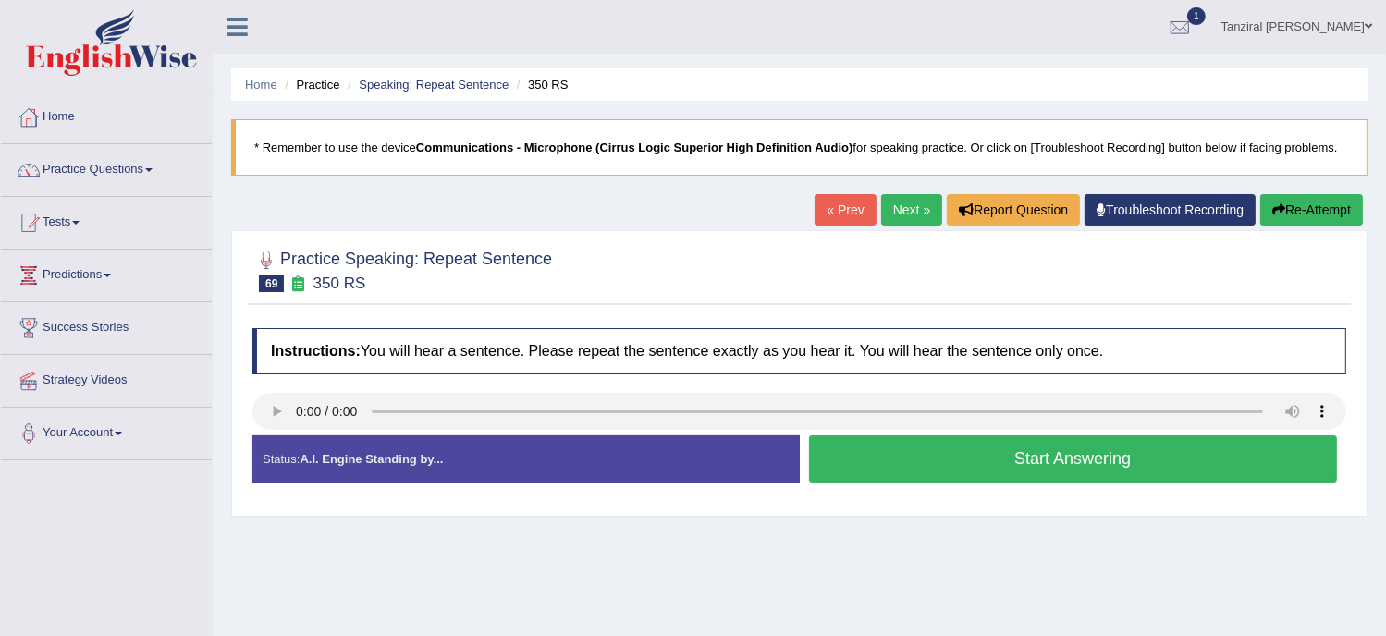
click at [958, 468] on button "Start Answering" at bounding box center [1073, 459] width 529 height 47
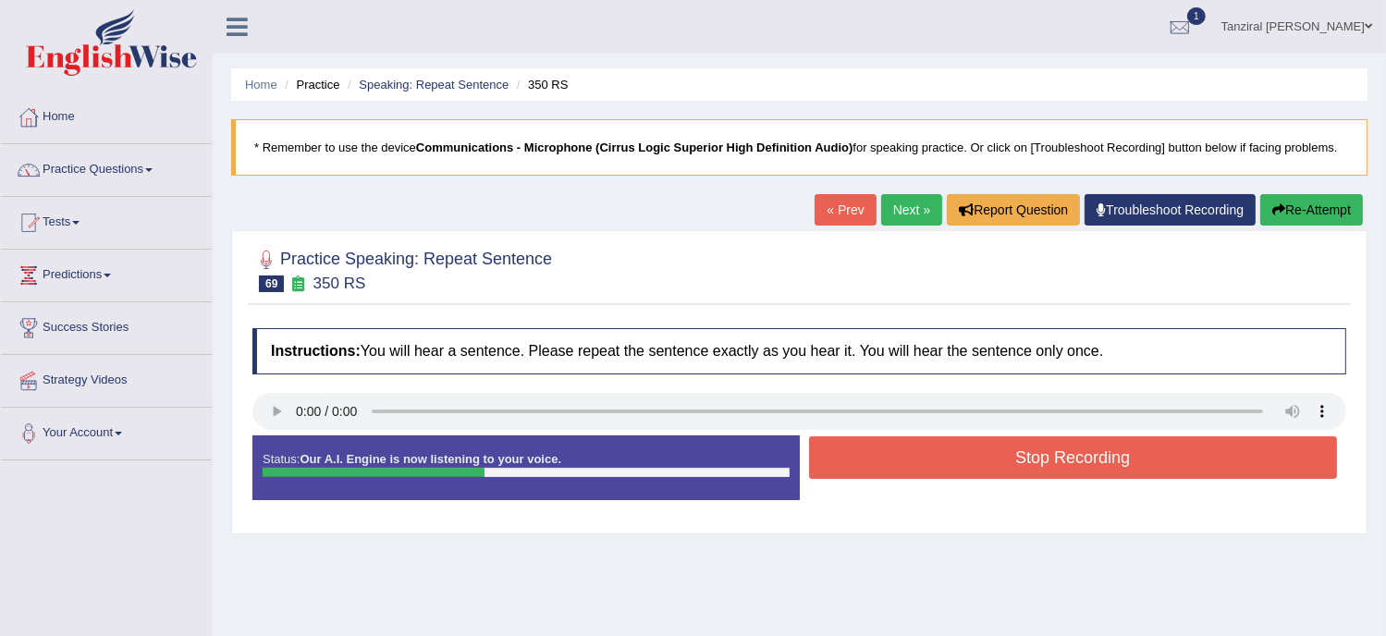
click at [958, 468] on button "Stop Recording" at bounding box center [1073, 458] width 529 height 43
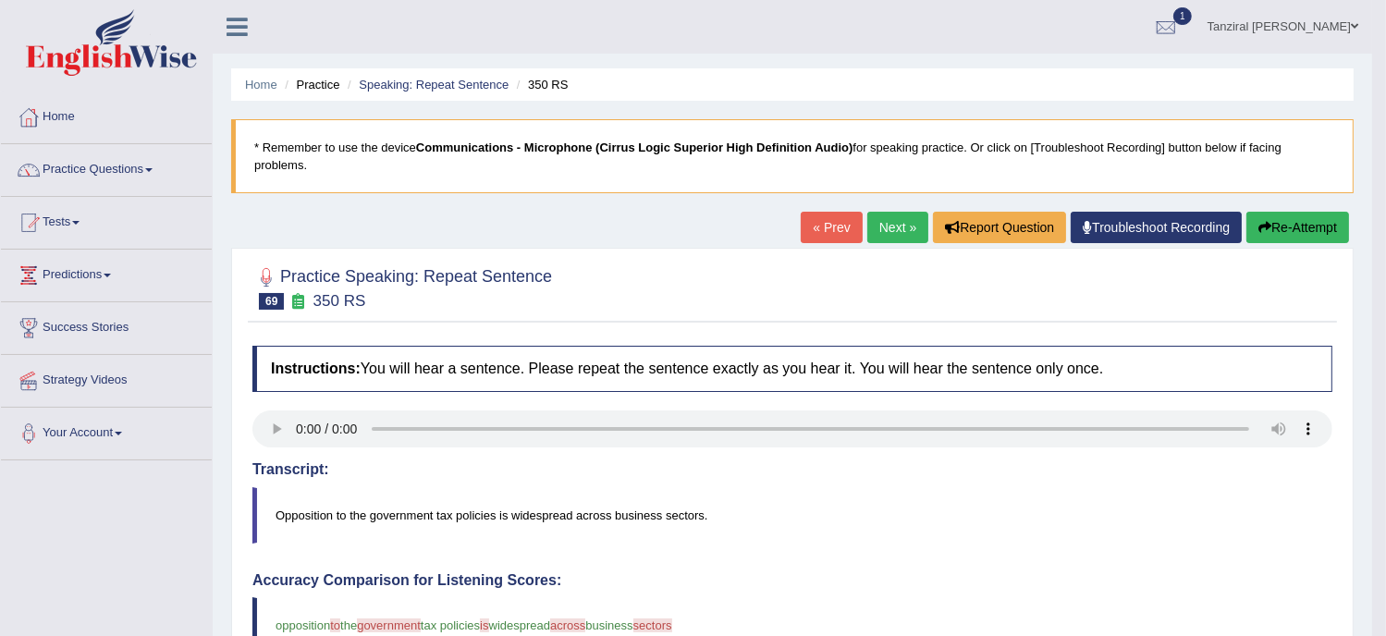
click at [882, 233] on link "Next »" at bounding box center [898, 227] width 61 height 31
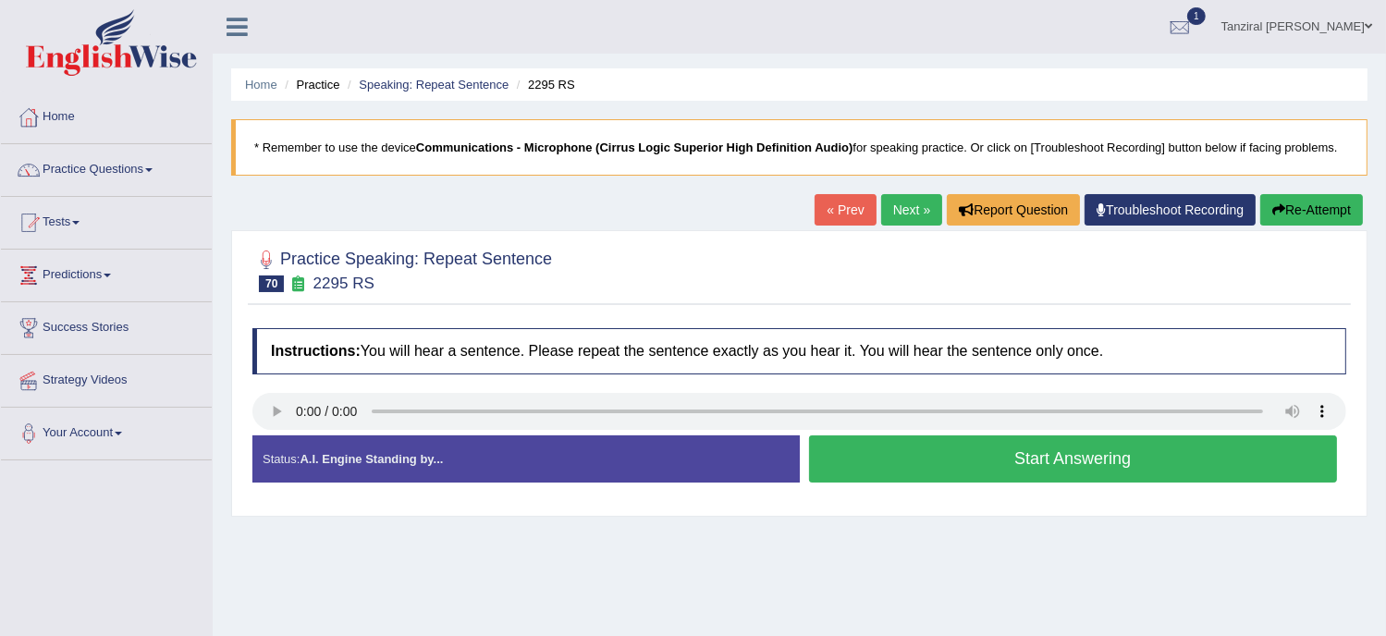
click at [985, 450] on button "Start Answering" at bounding box center [1073, 459] width 529 height 47
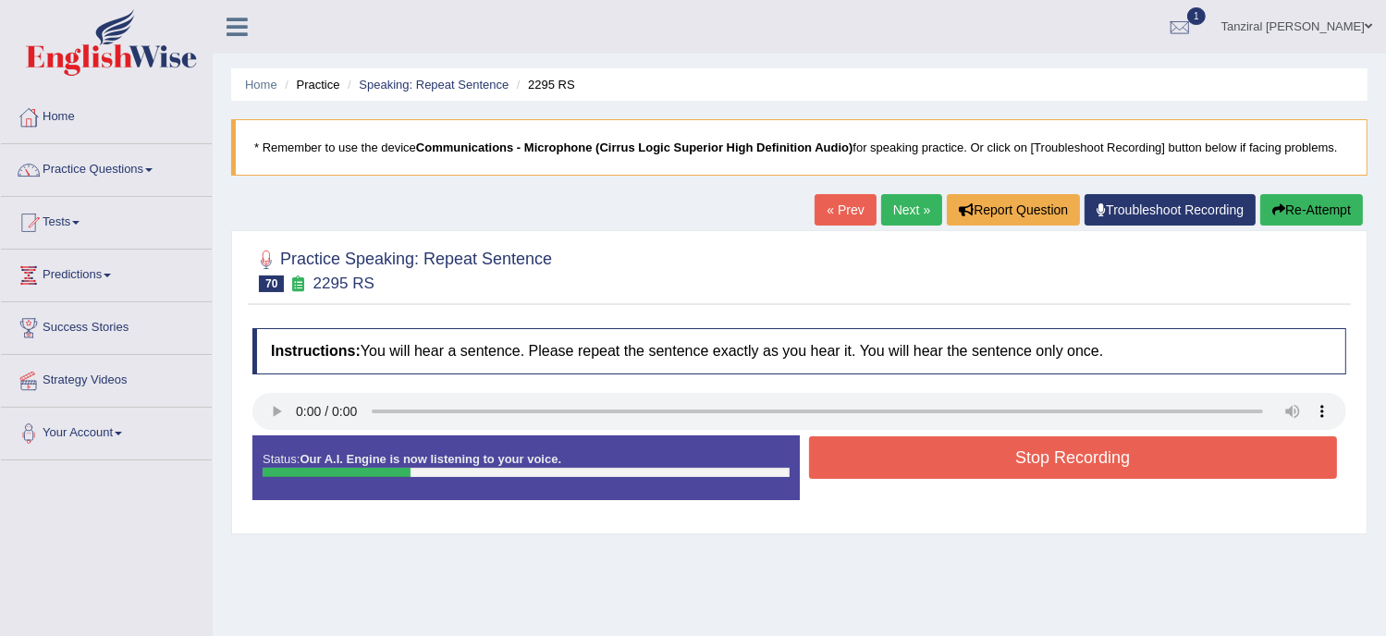
click at [985, 450] on button "Stop Recording" at bounding box center [1073, 458] width 529 height 43
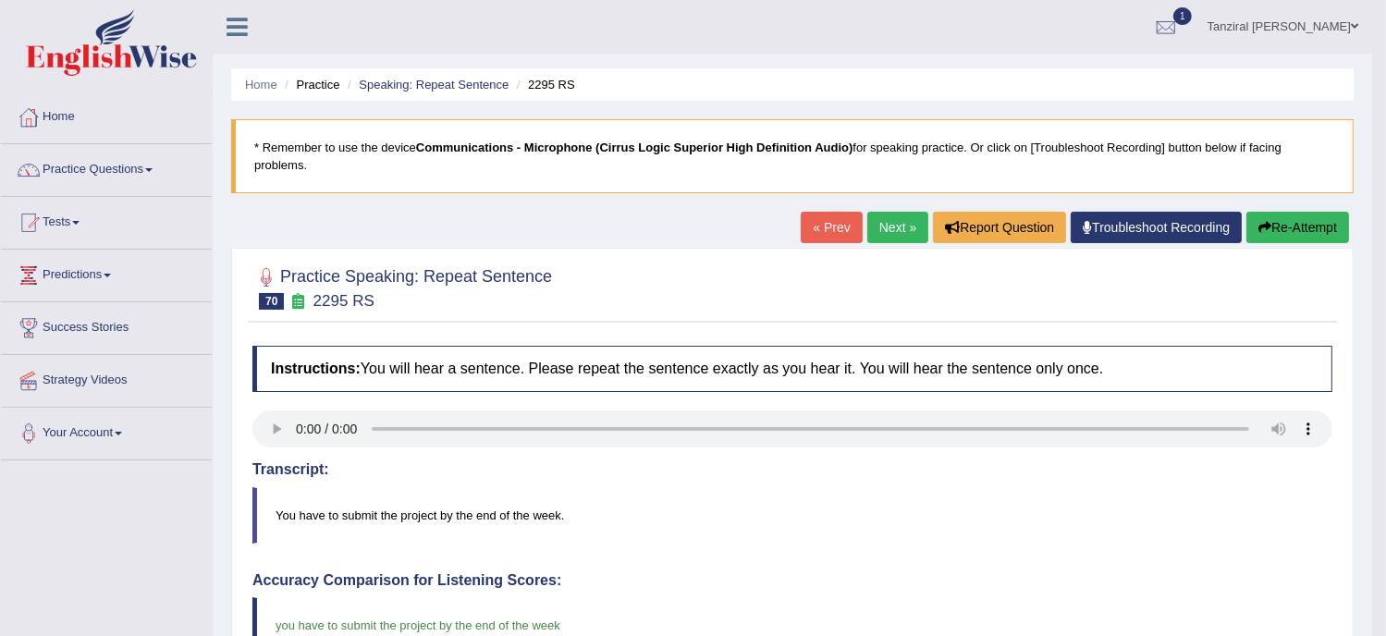
click at [899, 226] on link "Next »" at bounding box center [898, 227] width 61 height 31
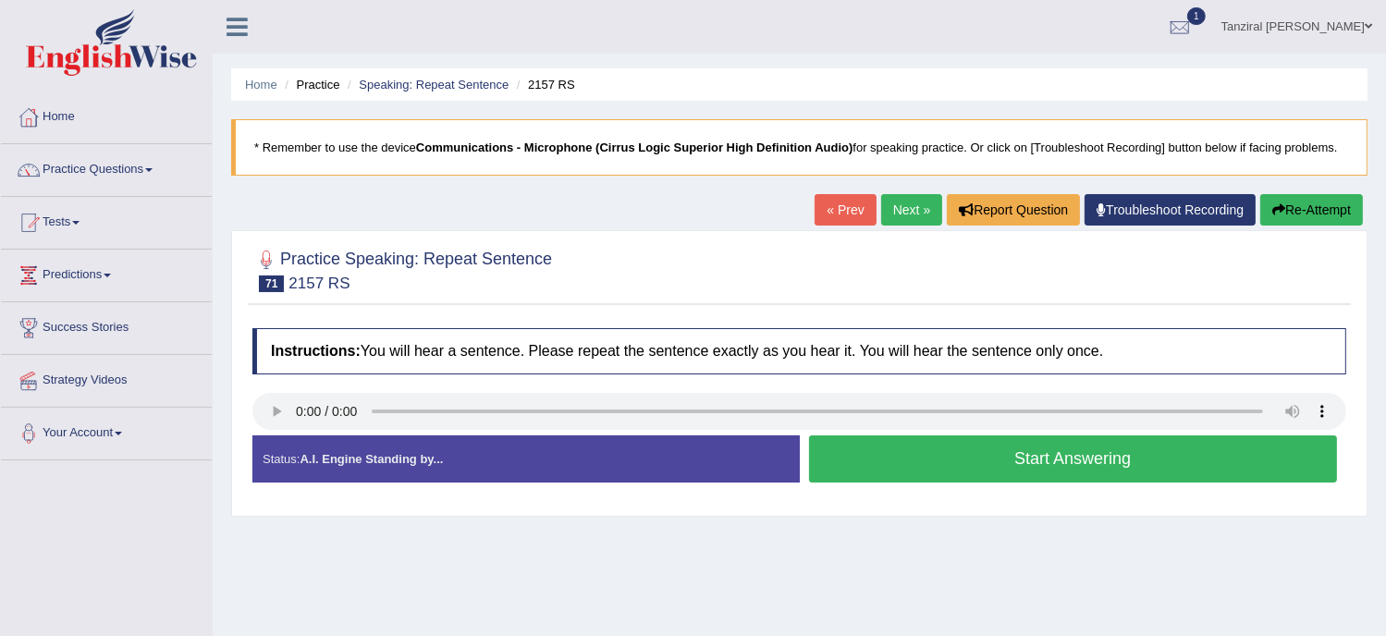
click at [869, 449] on button "Start Answering" at bounding box center [1073, 459] width 529 height 47
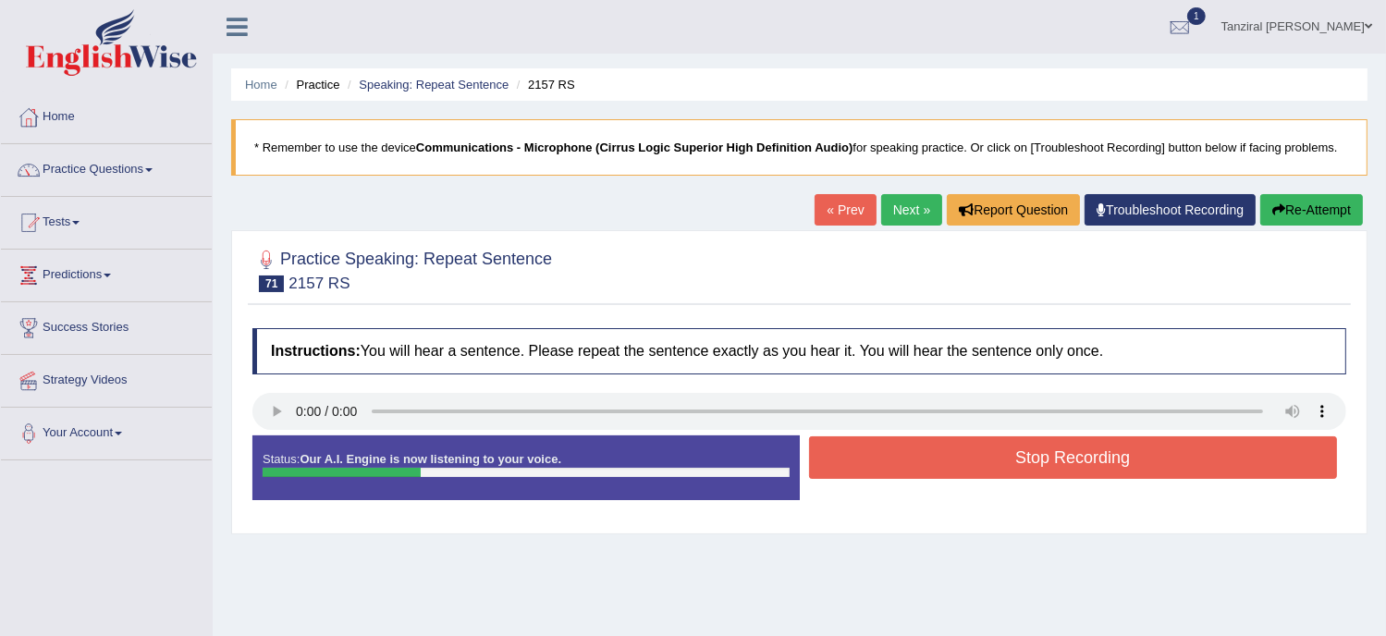
click at [869, 449] on button "Stop Recording" at bounding box center [1073, 458] width 529 height 43
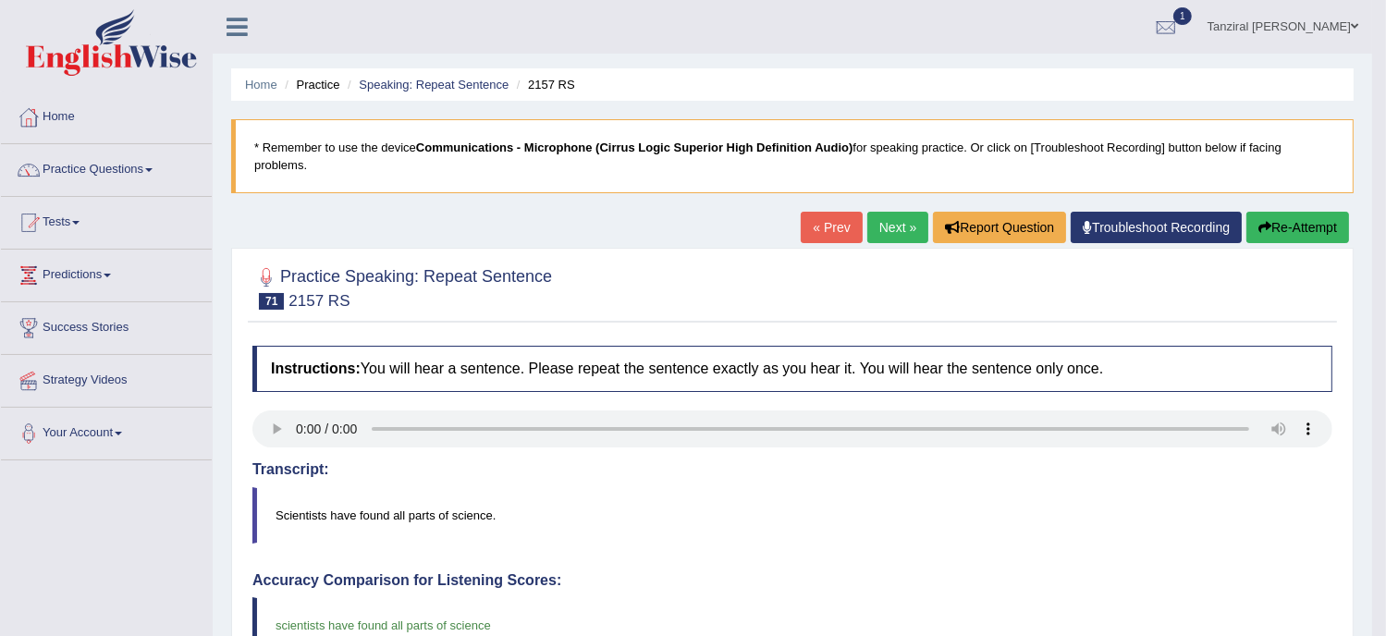
click at [896, 221] on link "Next »" at bounding box center [898, 227] width 61 height 31
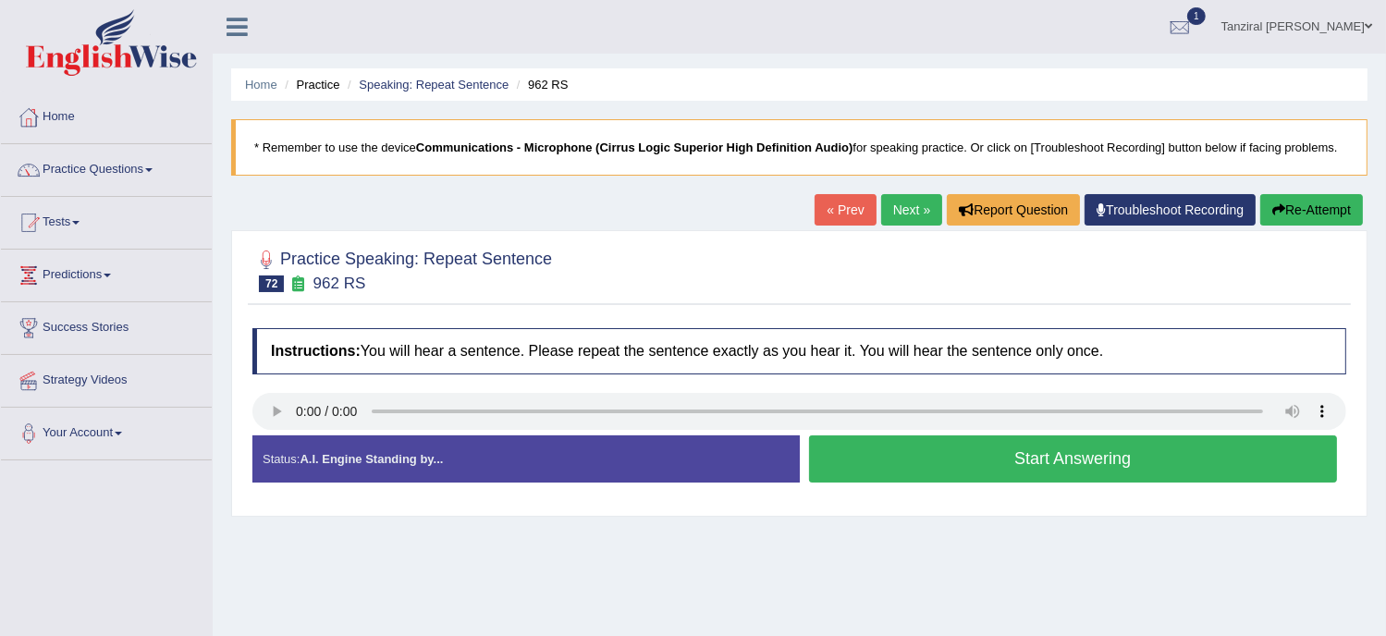
click at [928, 464] on button "Start Answering" at bounding box center [1073, 459] width 529 height 47
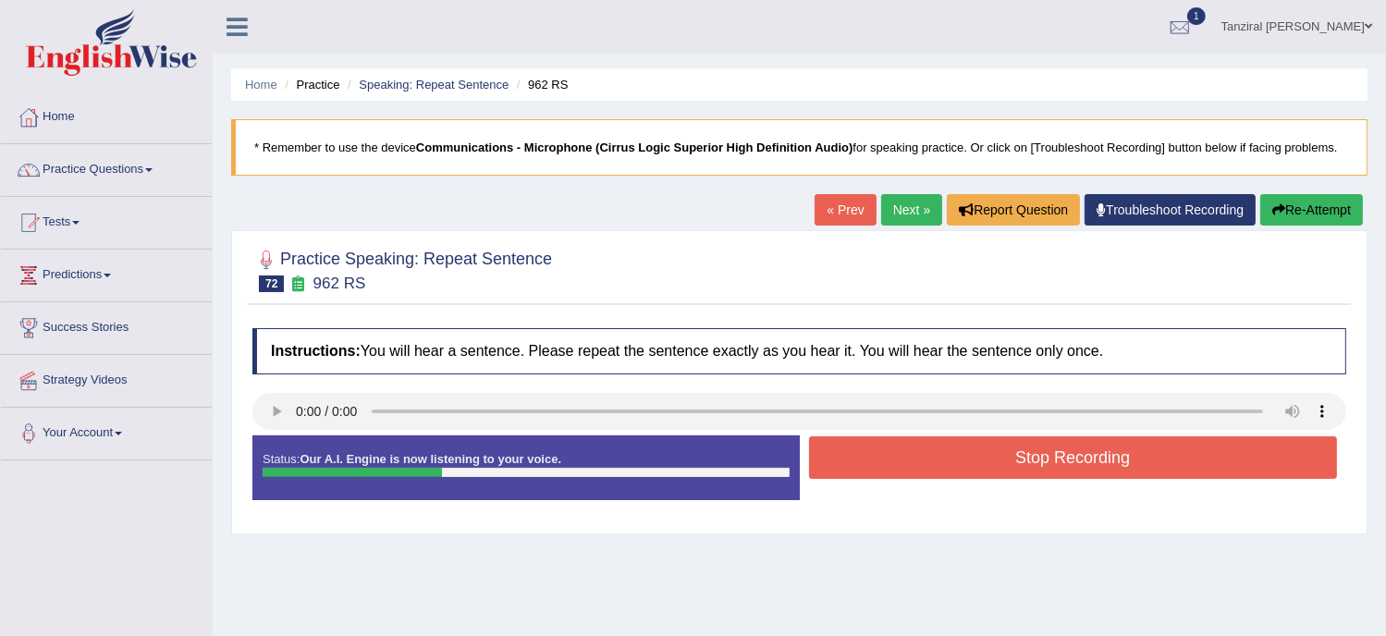
click at [928, 464] on button "Stop Recording" at bounding box center [1073, 458] width 529 height 43
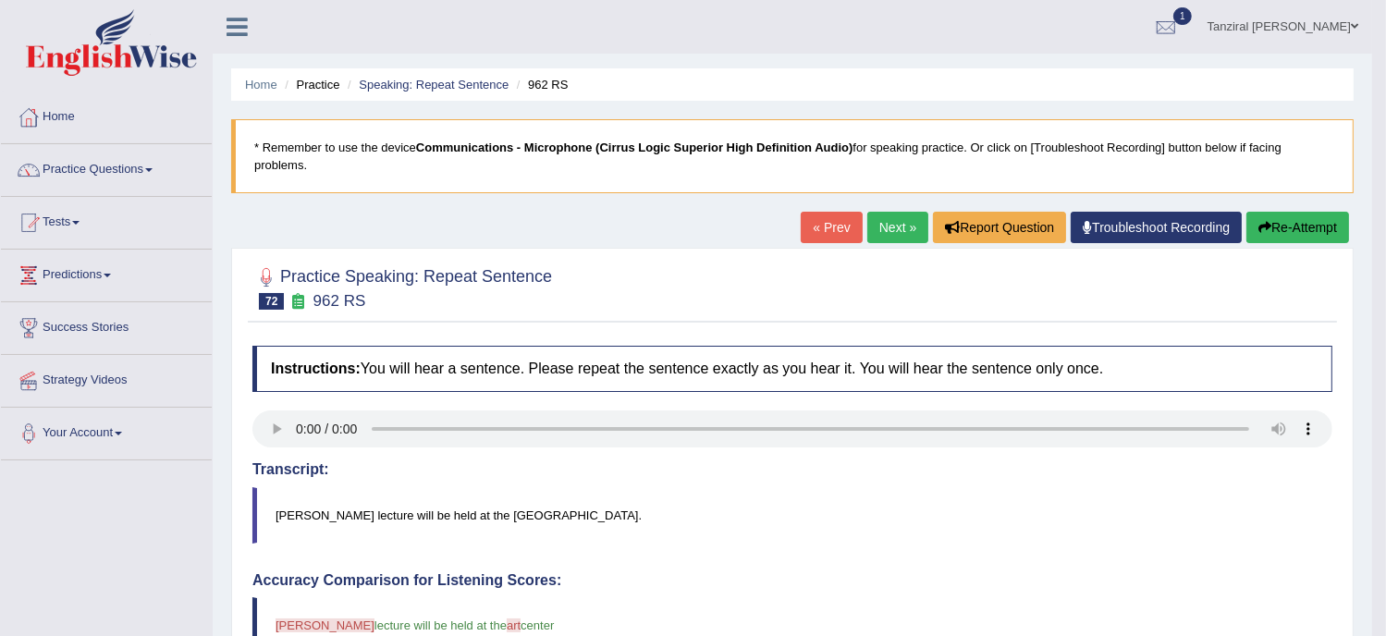
click at [903, 221] on link "Next »" at bounding box center [898, 227] width 61 height 31
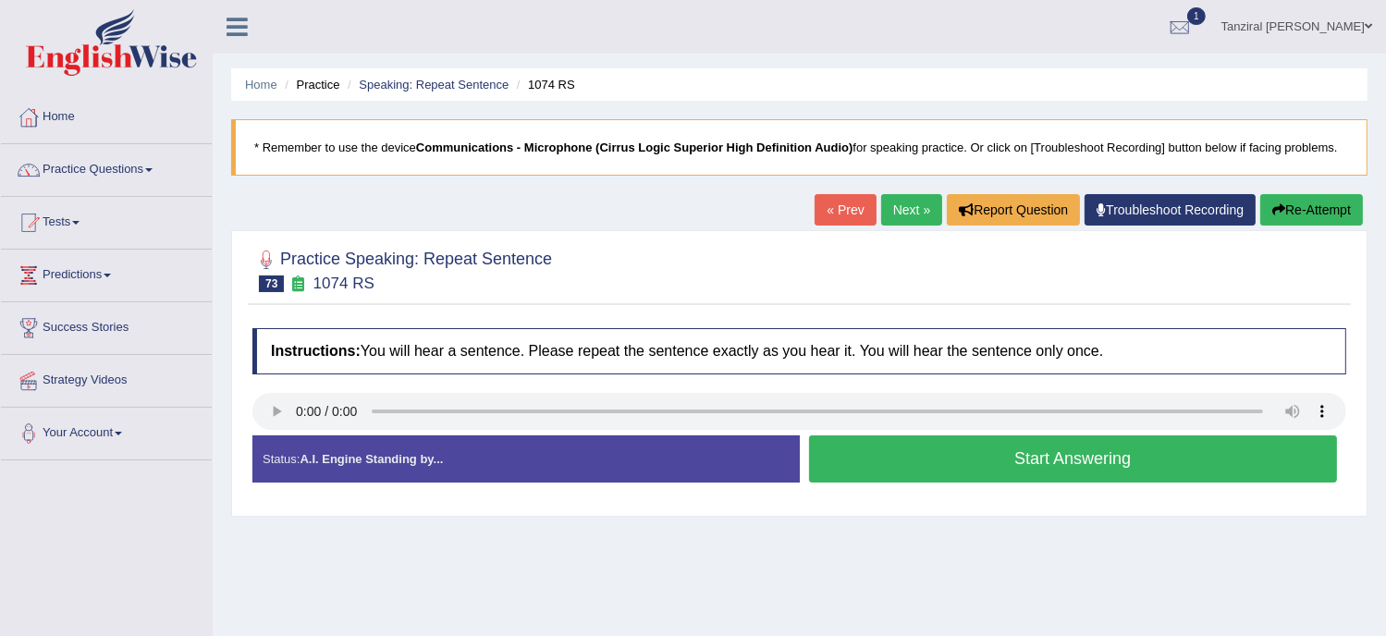
click at [888, 452] on button "Start Answering" at bounding box center [1073, 459] width 529 height 47
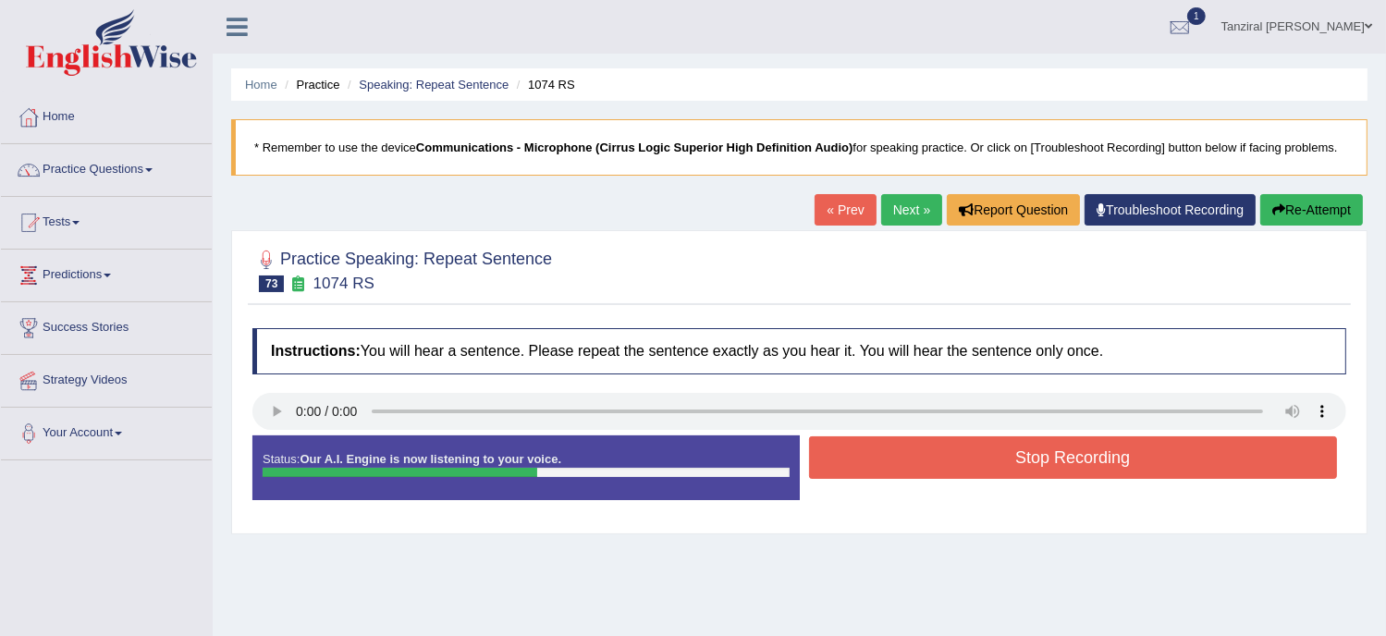
click at [888, 452] on button "Stop Recording" at bounding box center [1073, 458] width 529 height 43
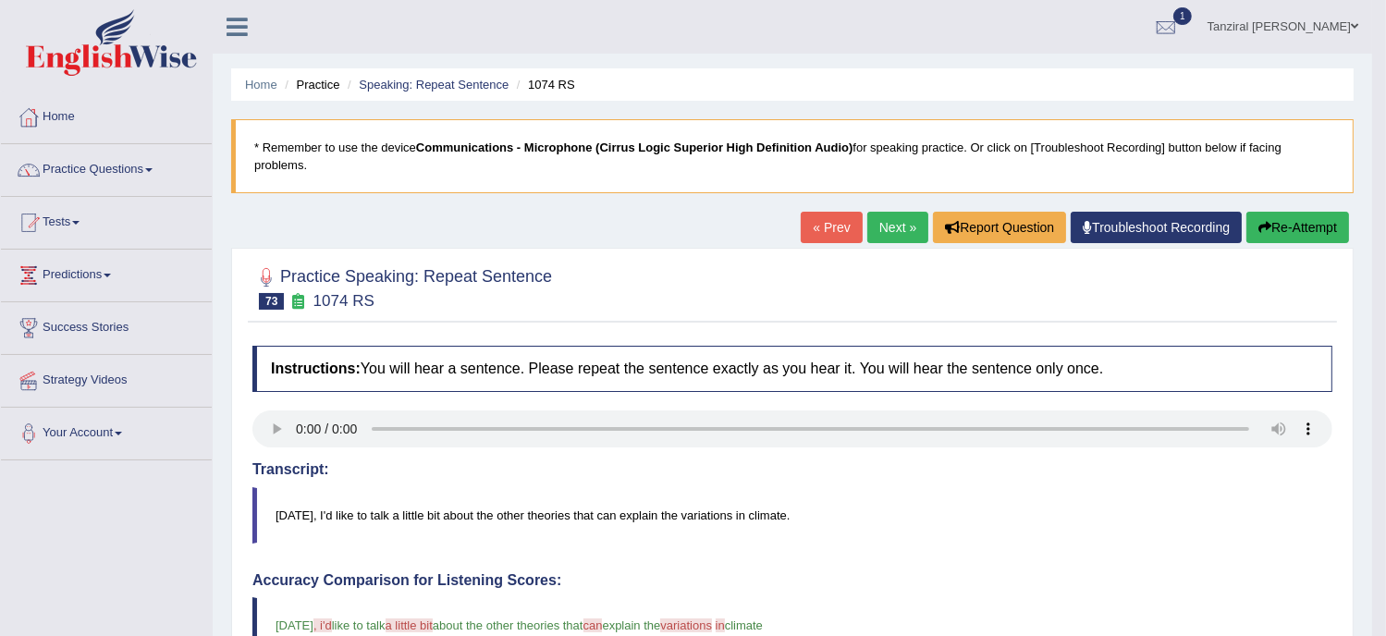
click at [894, 228] on link "Next »" at bounding box center [898, 227] width 61 height 31
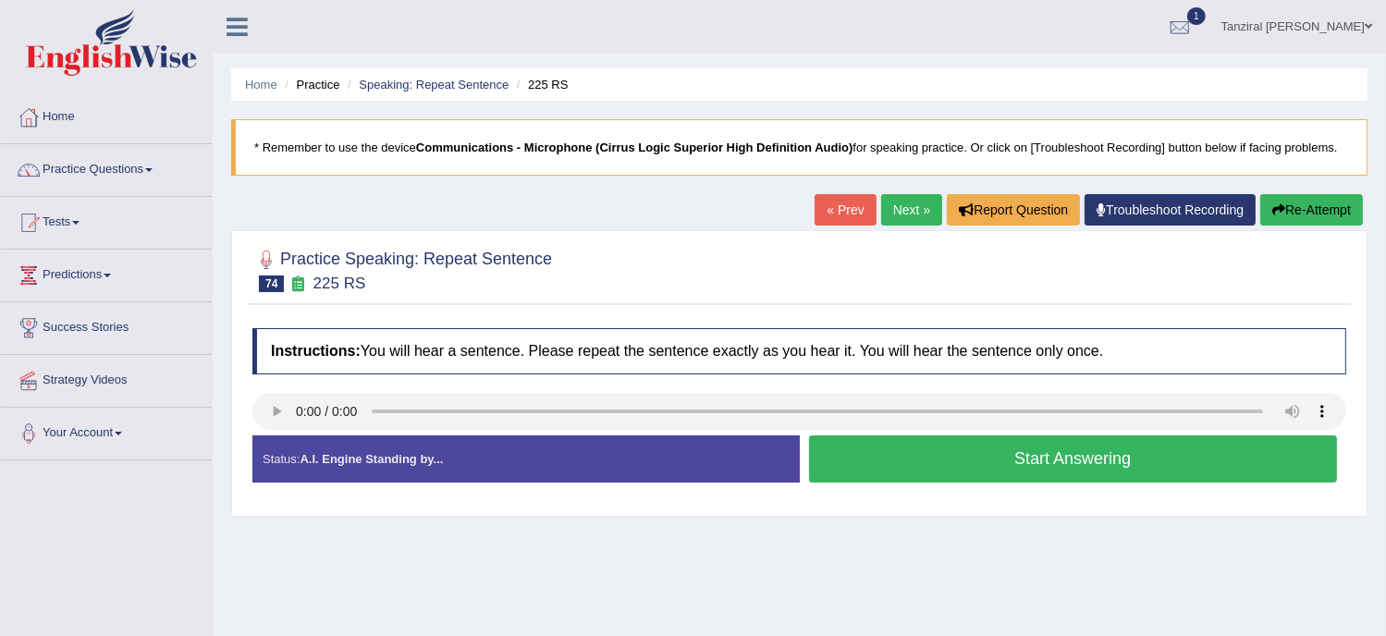
click at [1010, 457] on button "Start Answering" at bounding box center [1073, 459] width 529 height 47
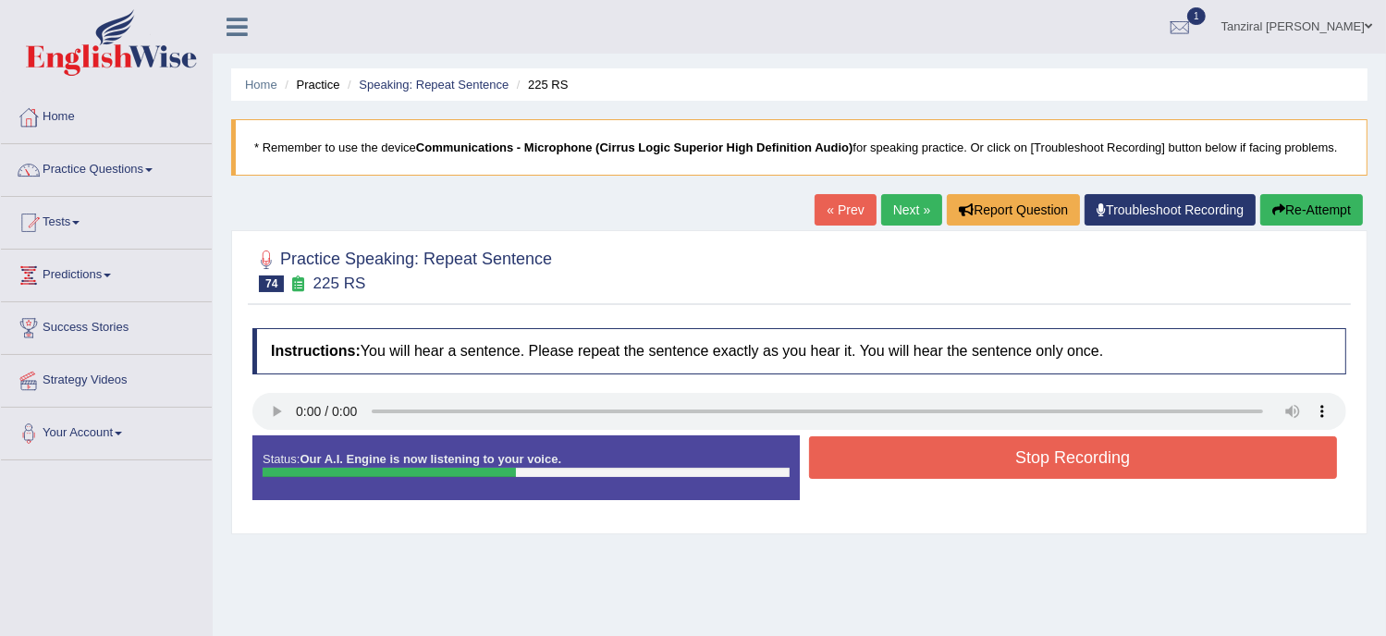
click at [1010, 457] on button "Stop Recording" at bounding box center [1073, 458] width 529 height 43
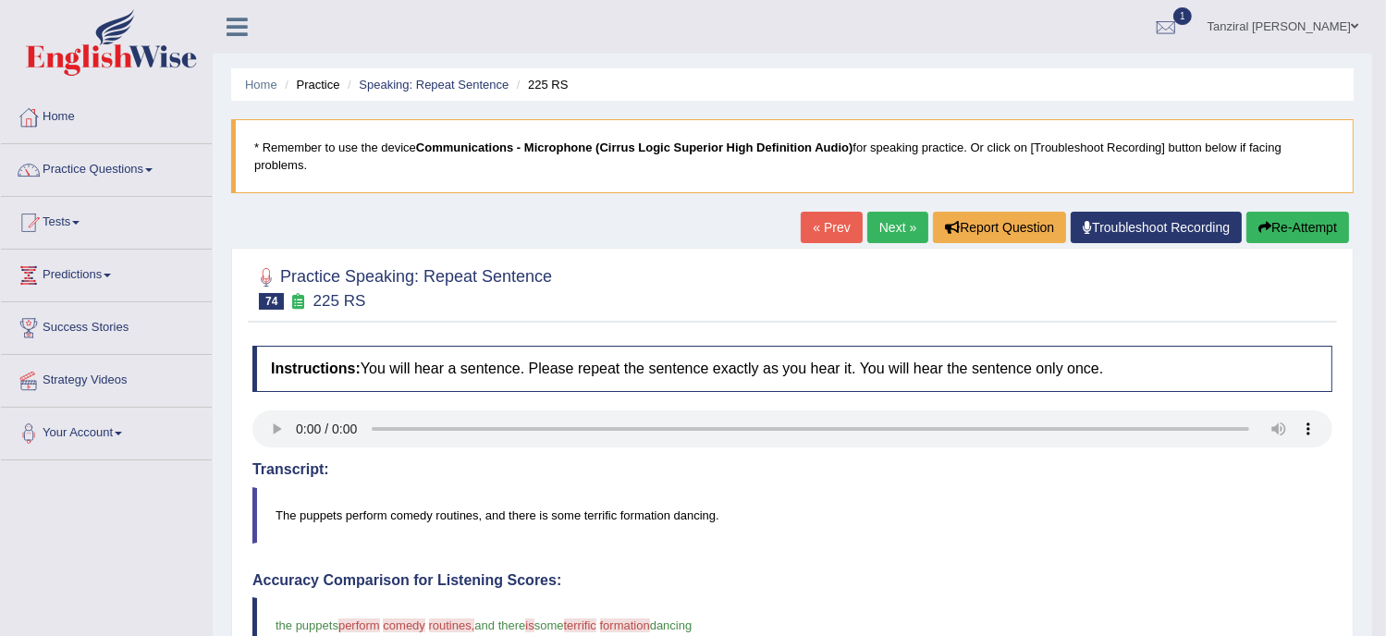
click at [899, 220] on link "Next »" at bounding box center [898, 227] width 61 height 31
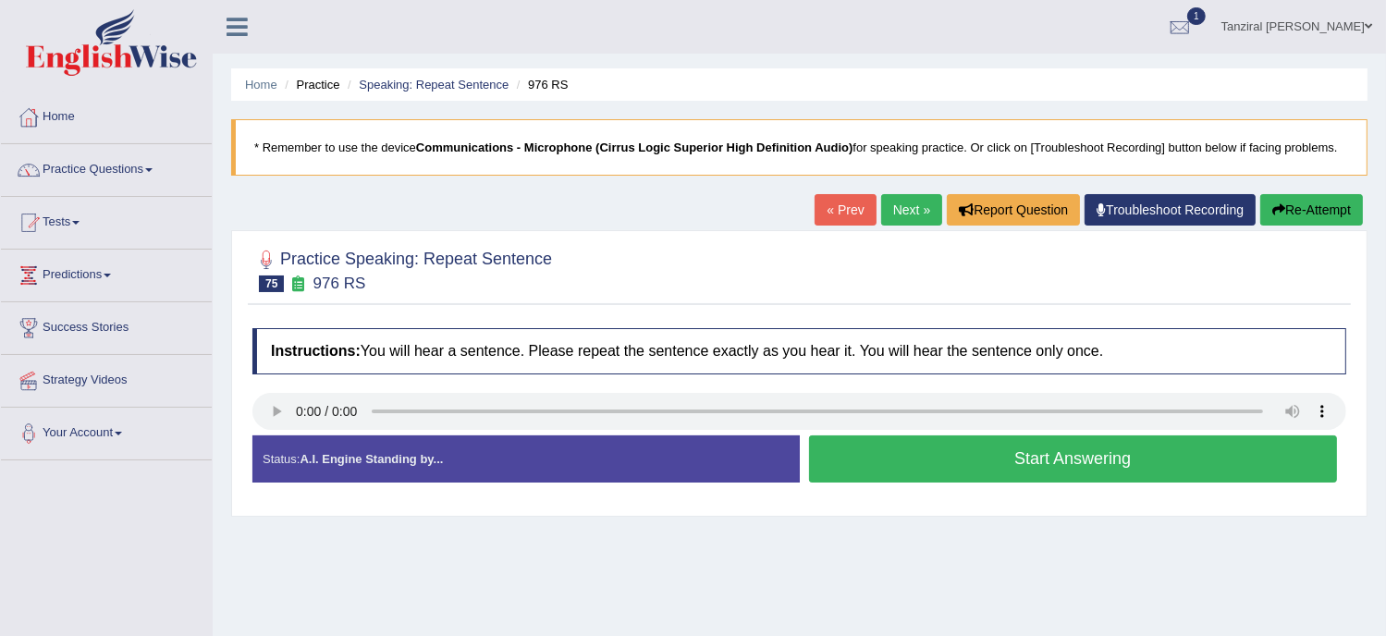
click at [881, 470] on button "Start Answering" at bounding box center [1073, 459] width 529 height 47
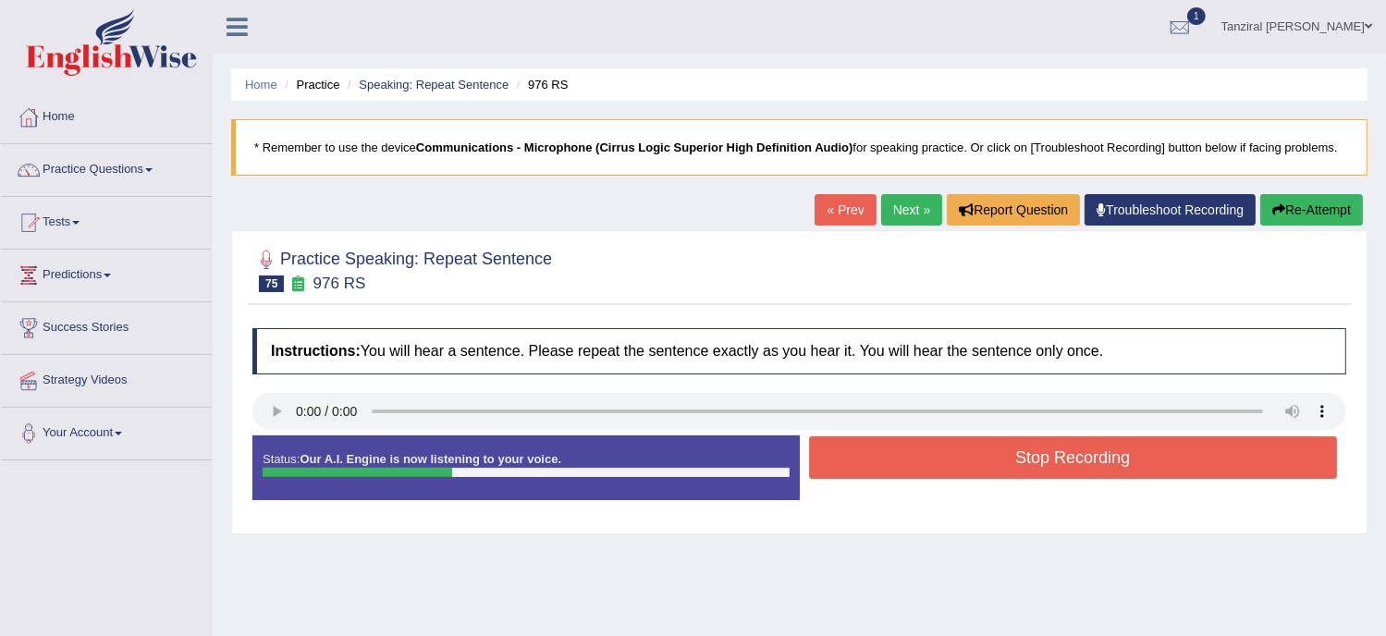
click at [881, 470] on button "Stop Recording" at bounding box center [1073, 458] width 529 height 43
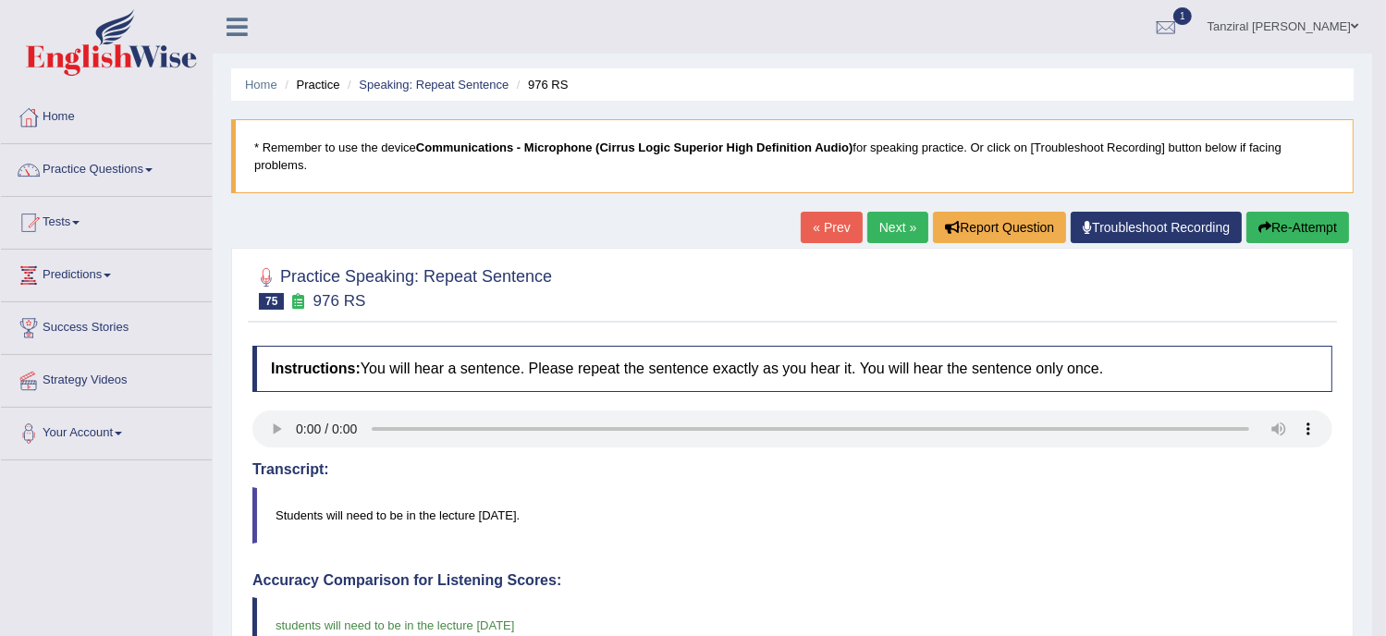
click at [892, 228] on link "Next »" at bounding box center [898, 227] width 61 height 31
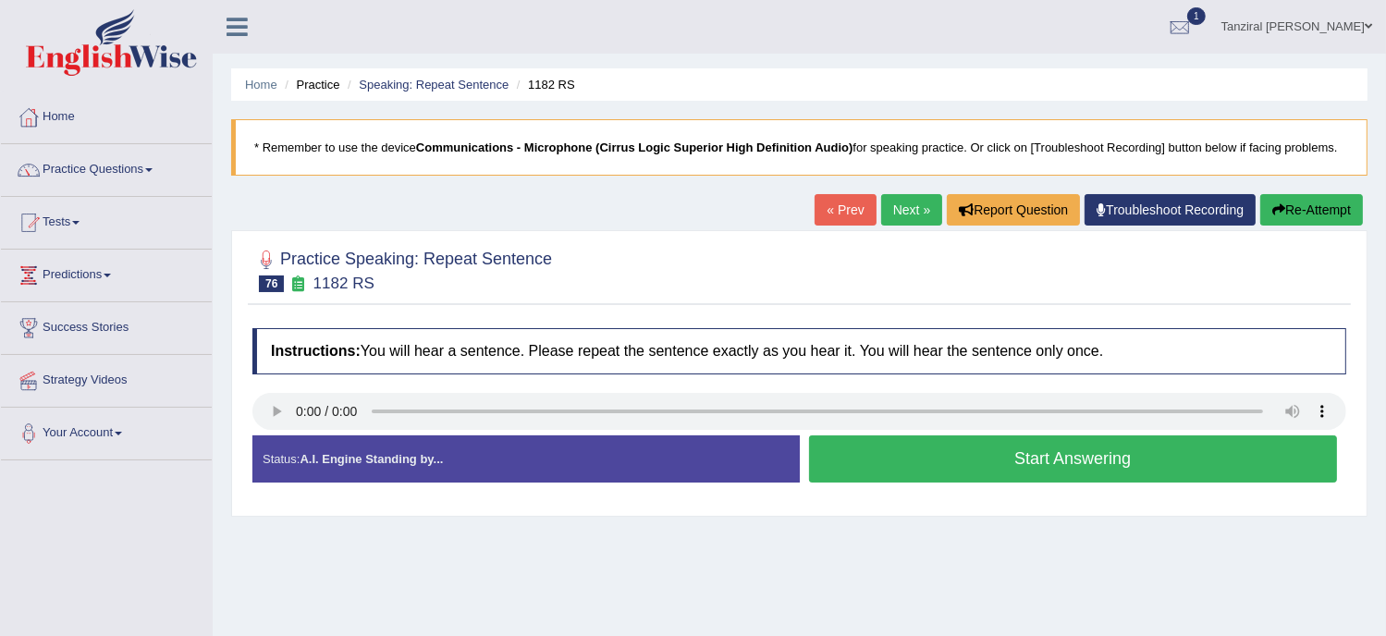
click at [941, 457] on button "Start Answering" at bounding box center [1073, 459] width 529 height 47
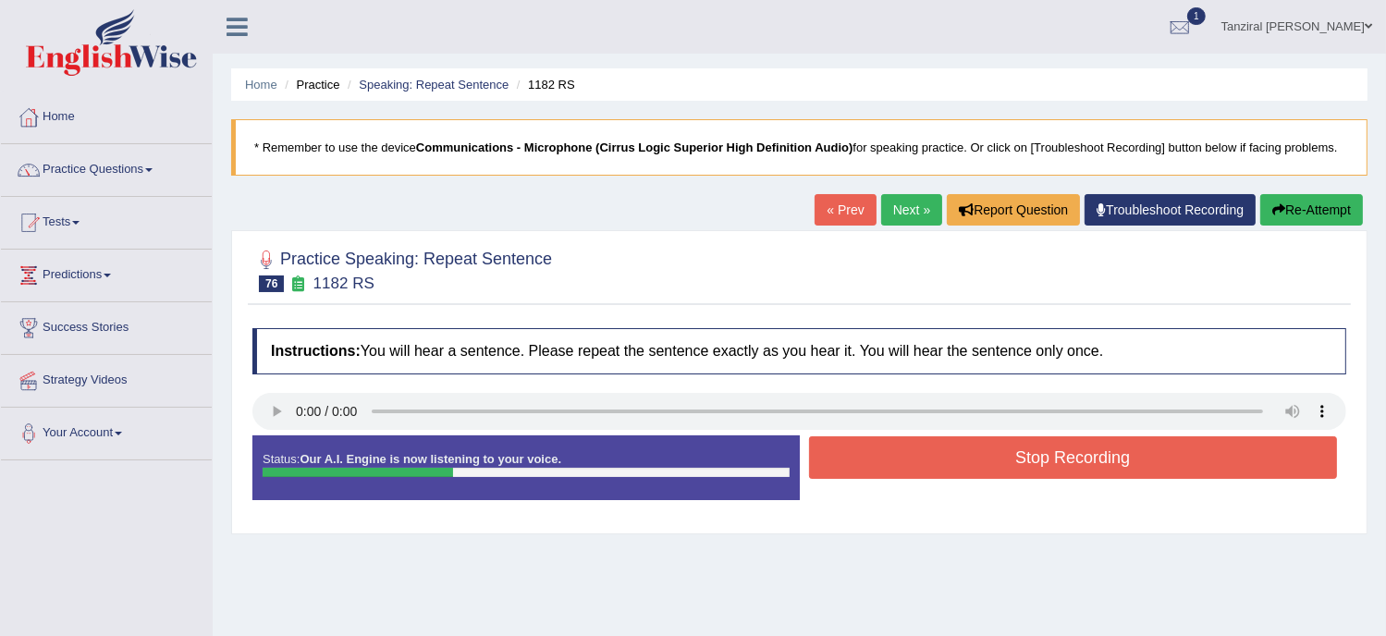
click at [941, 457] on button "Stop Recording" at bounding box center [1073, 458] width 529 height 43
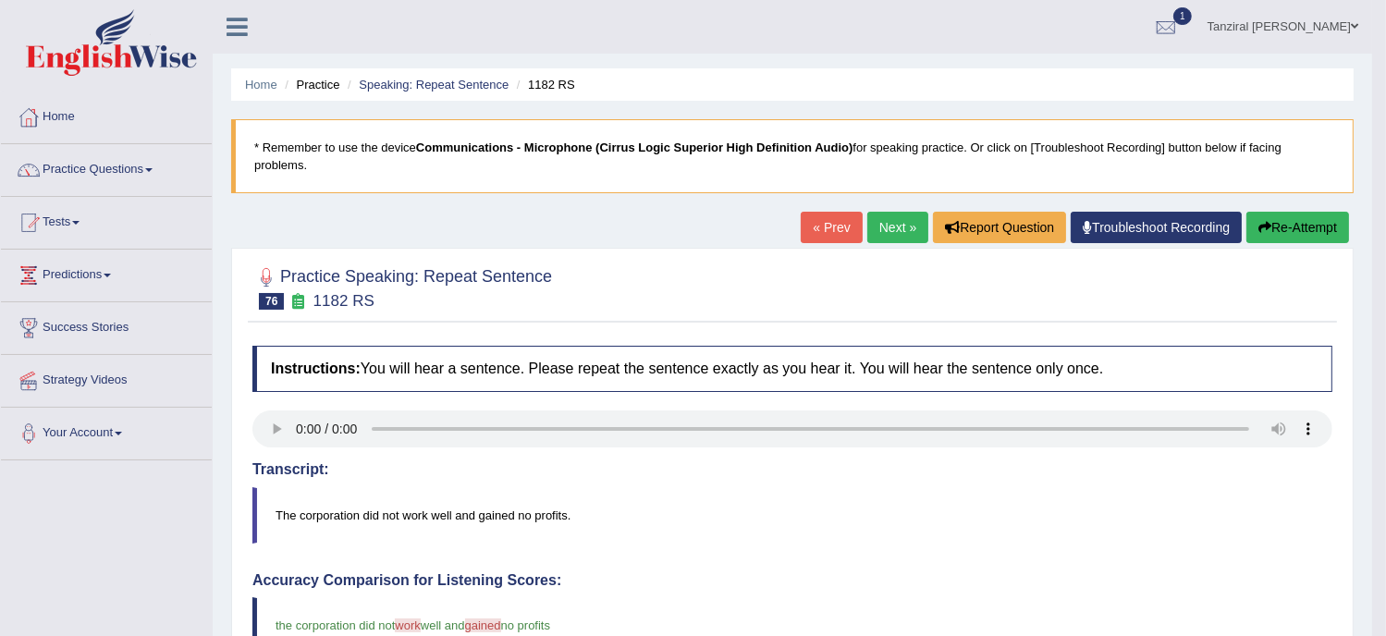
click at [902, 216] on link "Next »" at bounding box center [898, 227] width 61 height 31
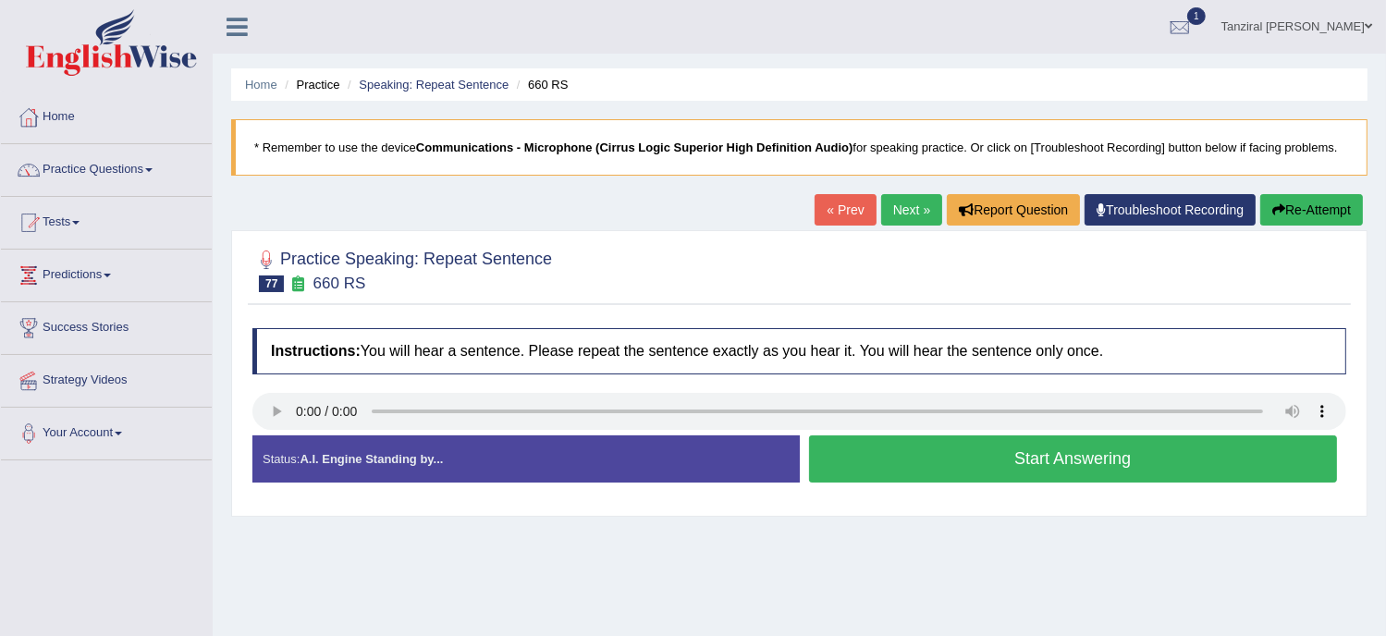
click at [945, 458] on button "Start Answering" at bounding box center [1073, 459] width 529 height 47
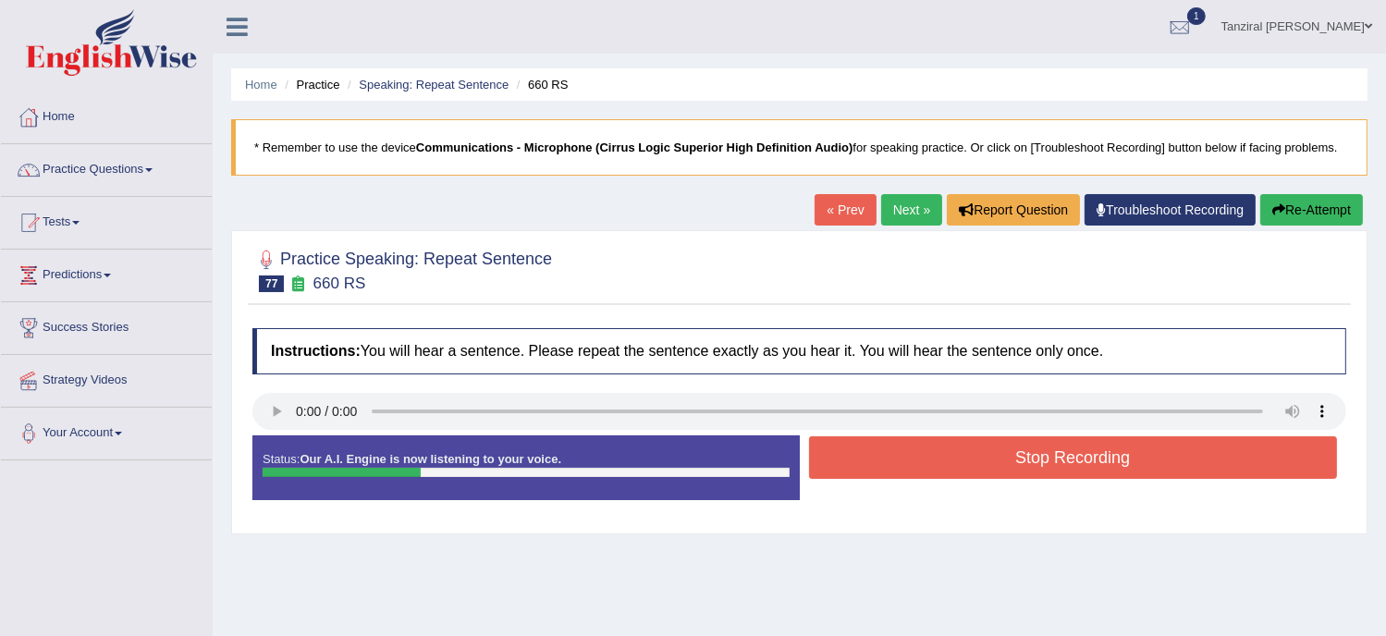
click at [945, 458] on button "Stop Recording" at bounding box center [1073, 458] width 529 height 43
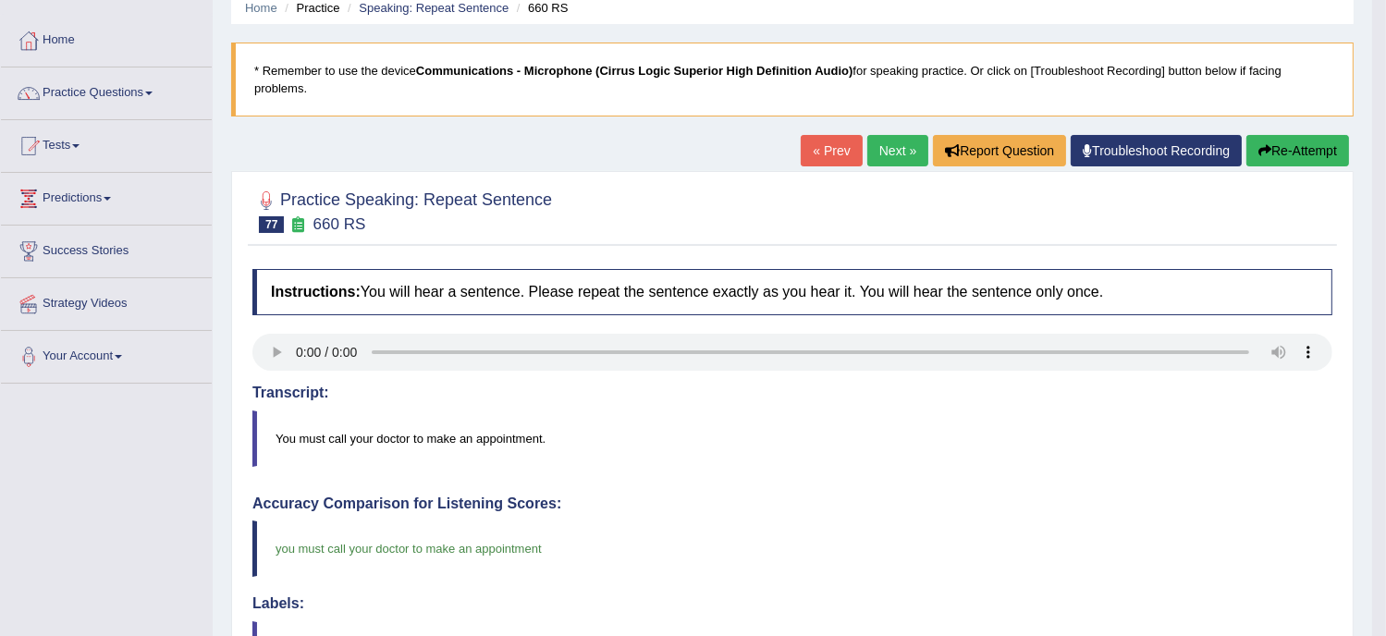
scroll to position [69, 0]
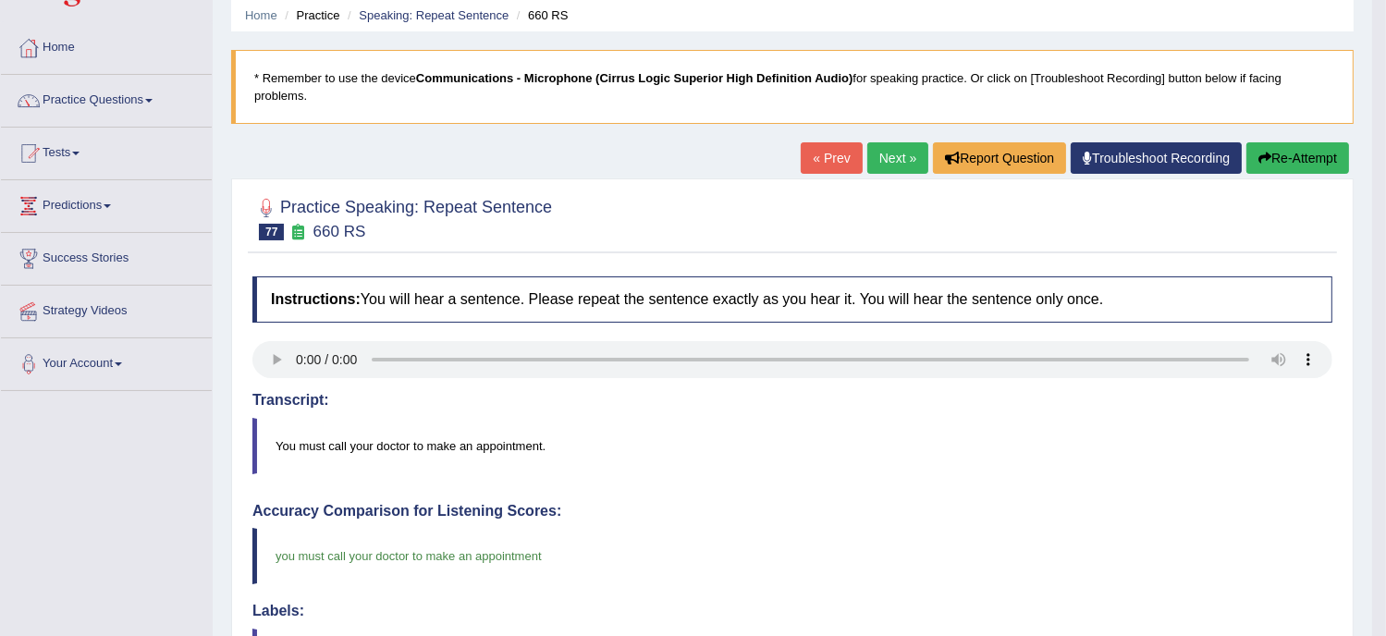
click at [832, 149] on link "« Prev" at bounding box center [831, 157] width 61 height 31
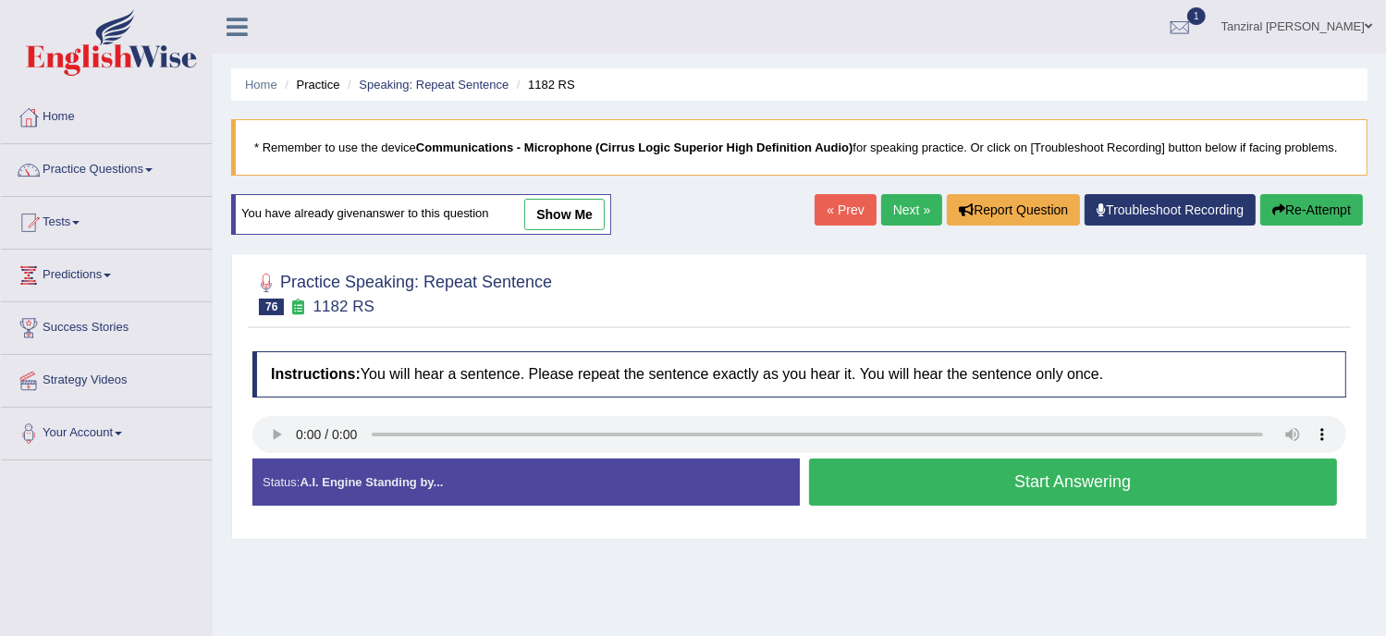
click at [940, 474] on button "Start Answering" at bounding box center [1073, 482] width 529 height 47
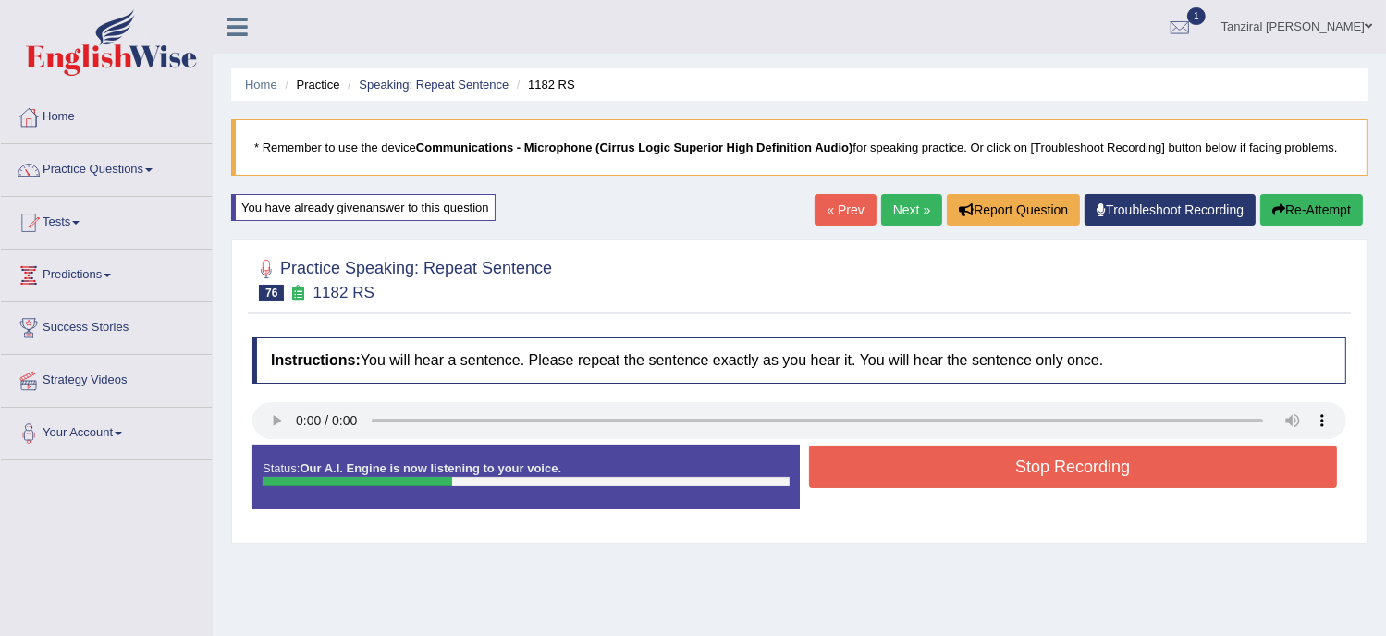
click at [940, 474] on button "Stop Recording" at bounding box center [1073, 467] width 529 height 43
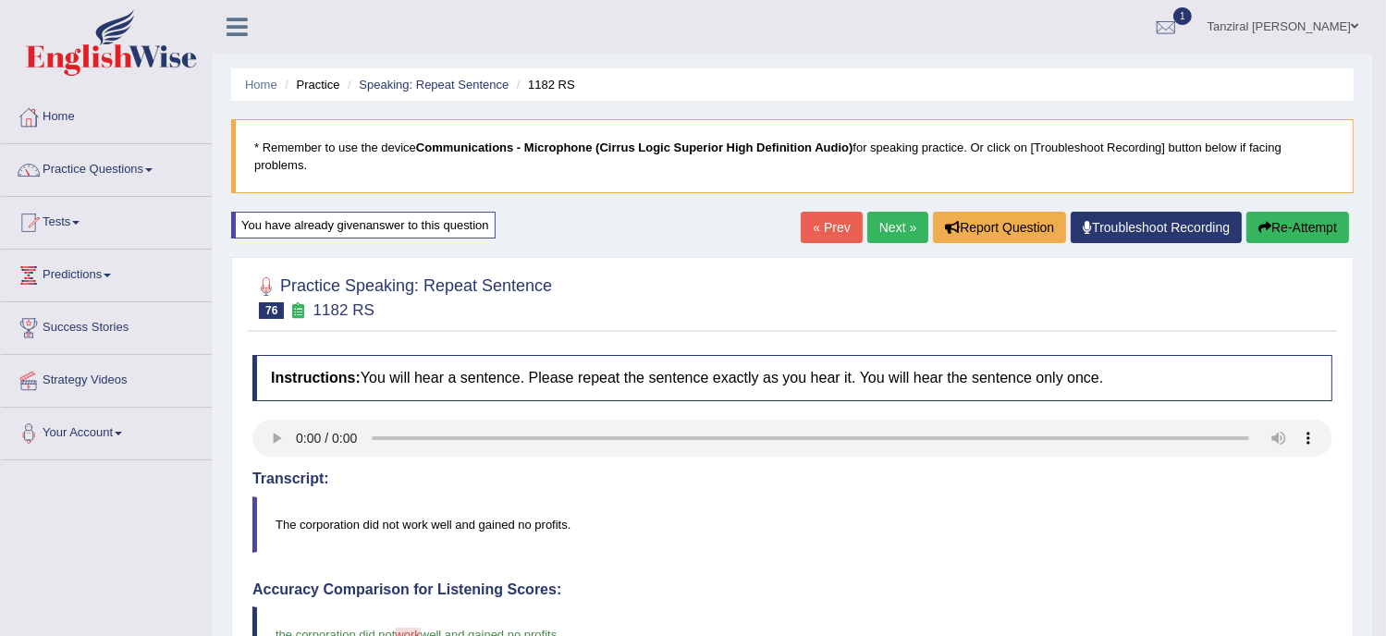
click at [899, 237] on link "Next »" at bounding box center [898, 227] width 61 height 31
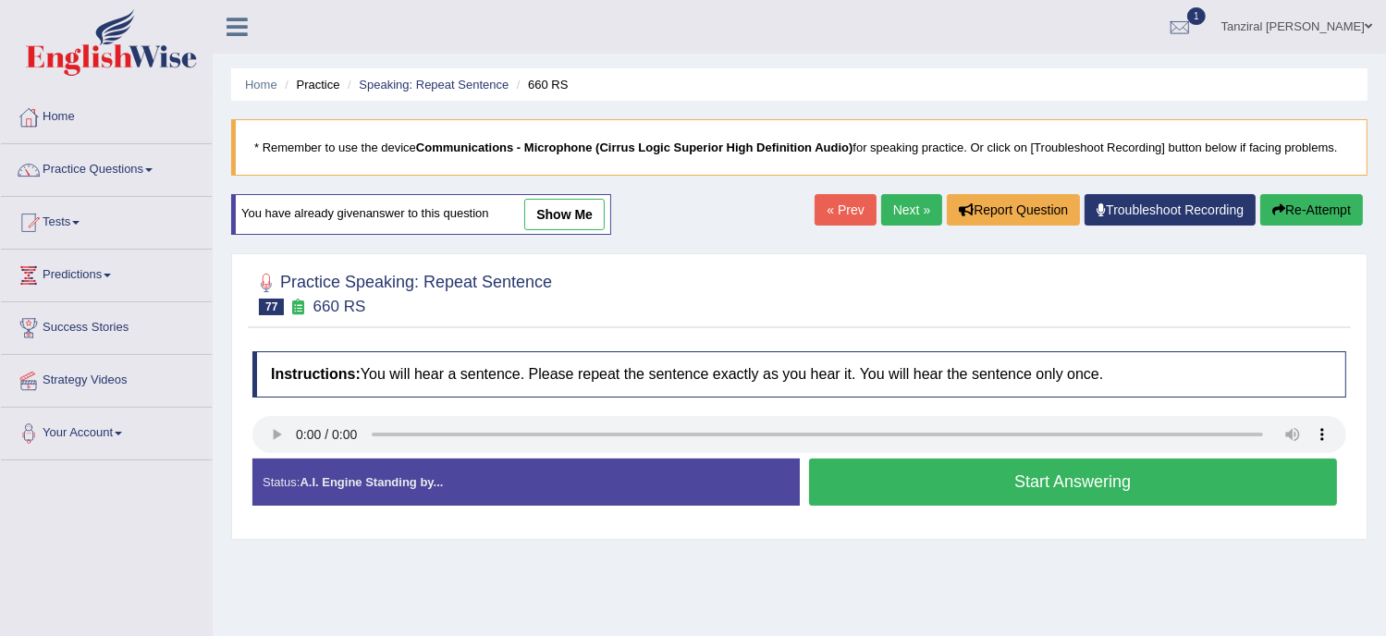
click at [893, 216] on link "Next »" at bounding box center [911, 209] width 61 height 31
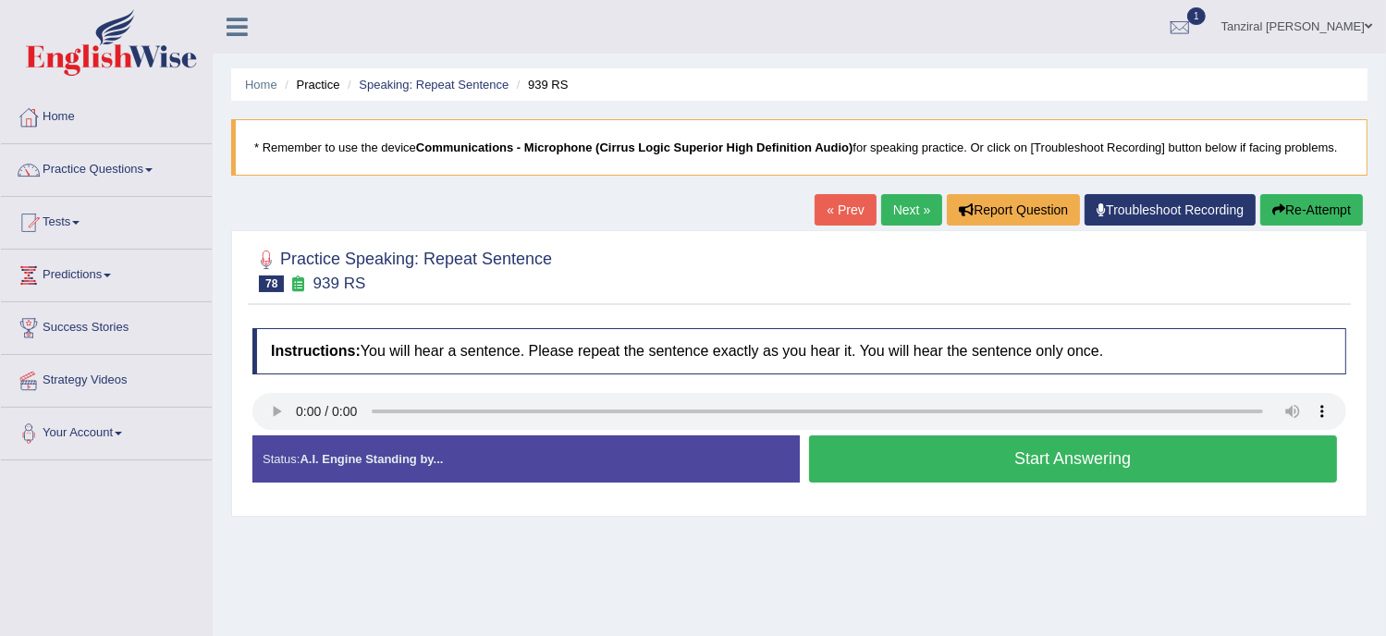
click at [929, 461] on button "Start Answering" at bounding box center [1073, 459] width 529 height 47
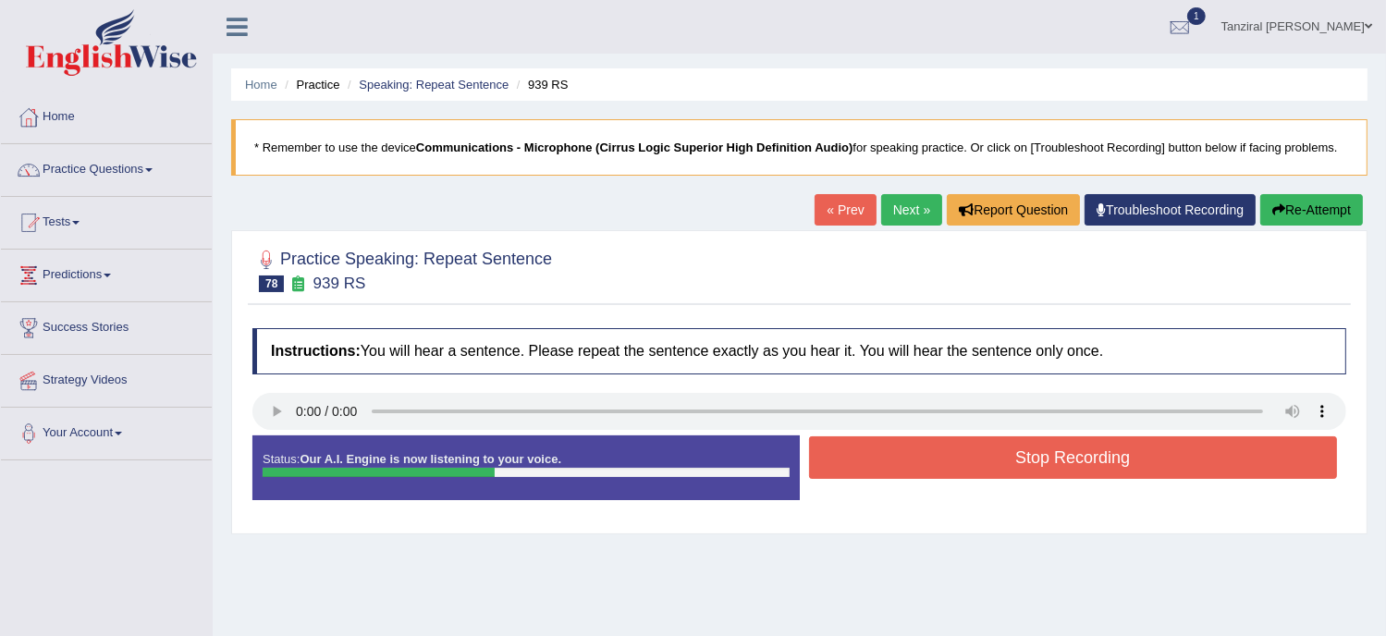
click at [955, 456] on button "Stop Recording" at bounding box center [1073, 458] width 529 height 43
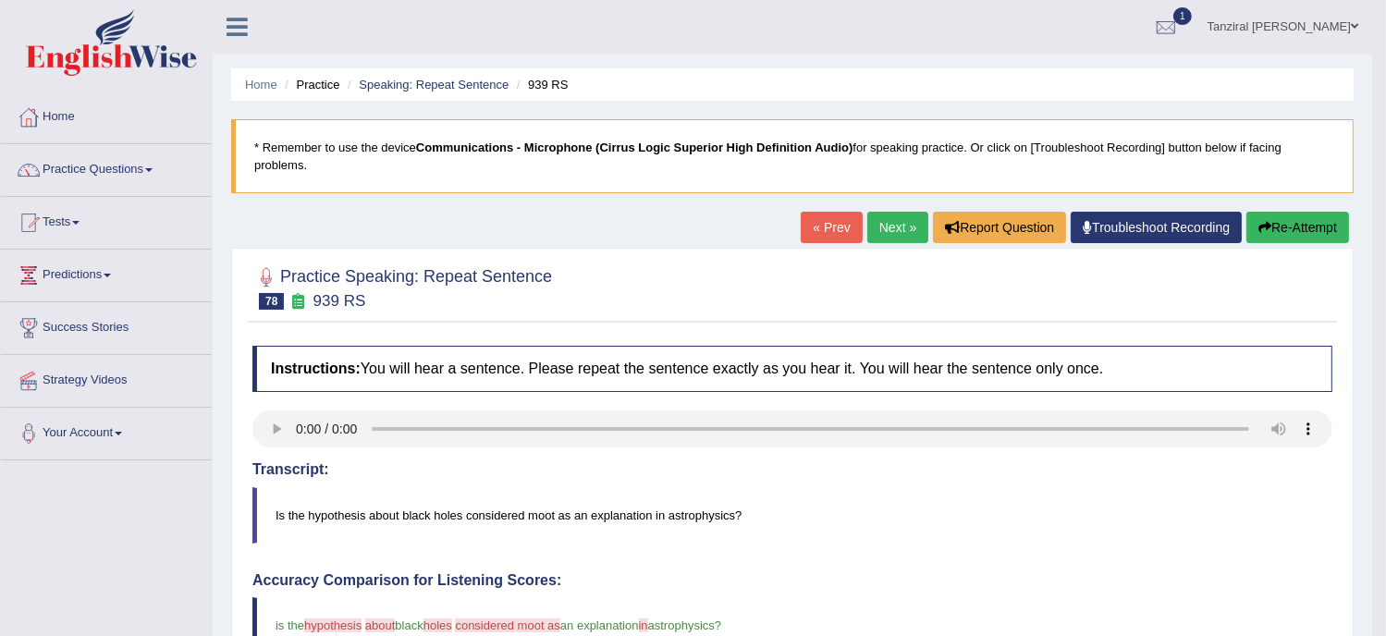
click at [905, 218] on link "Next »" at bounding box center [898, 227] width 61 height 31
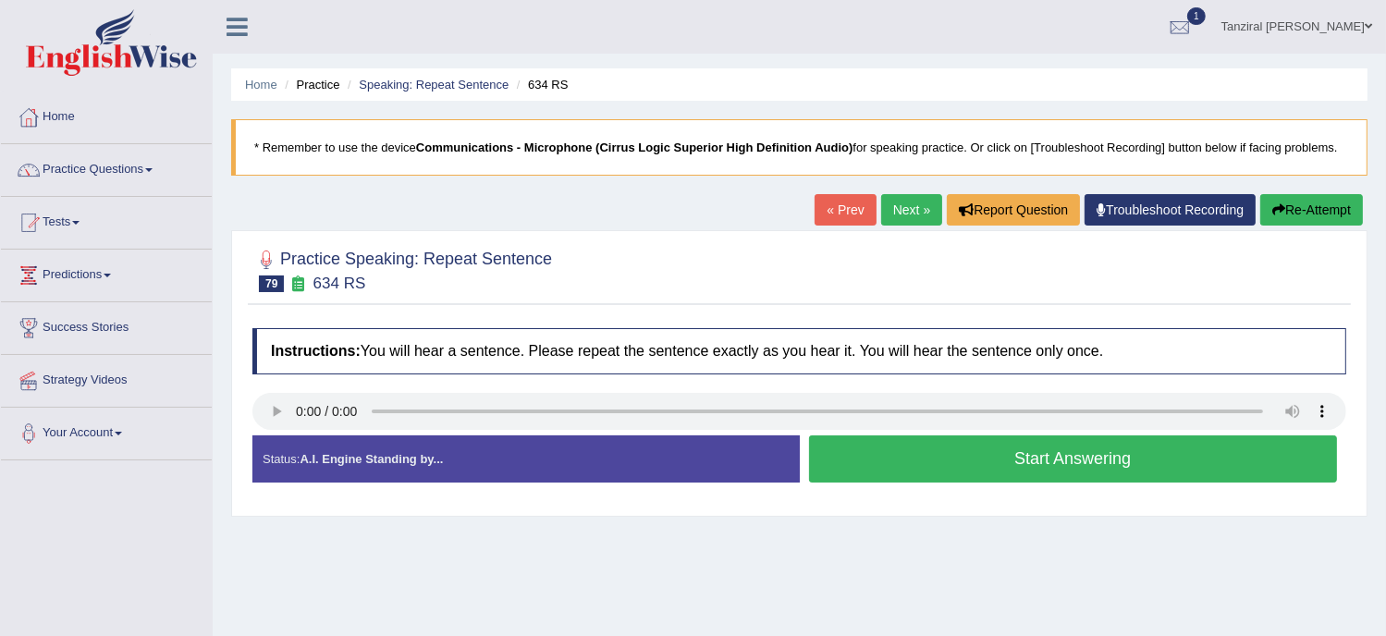
click at [1006, 462] on button "Start Answering" at bounding box center [1073, 459] width 529 height 47
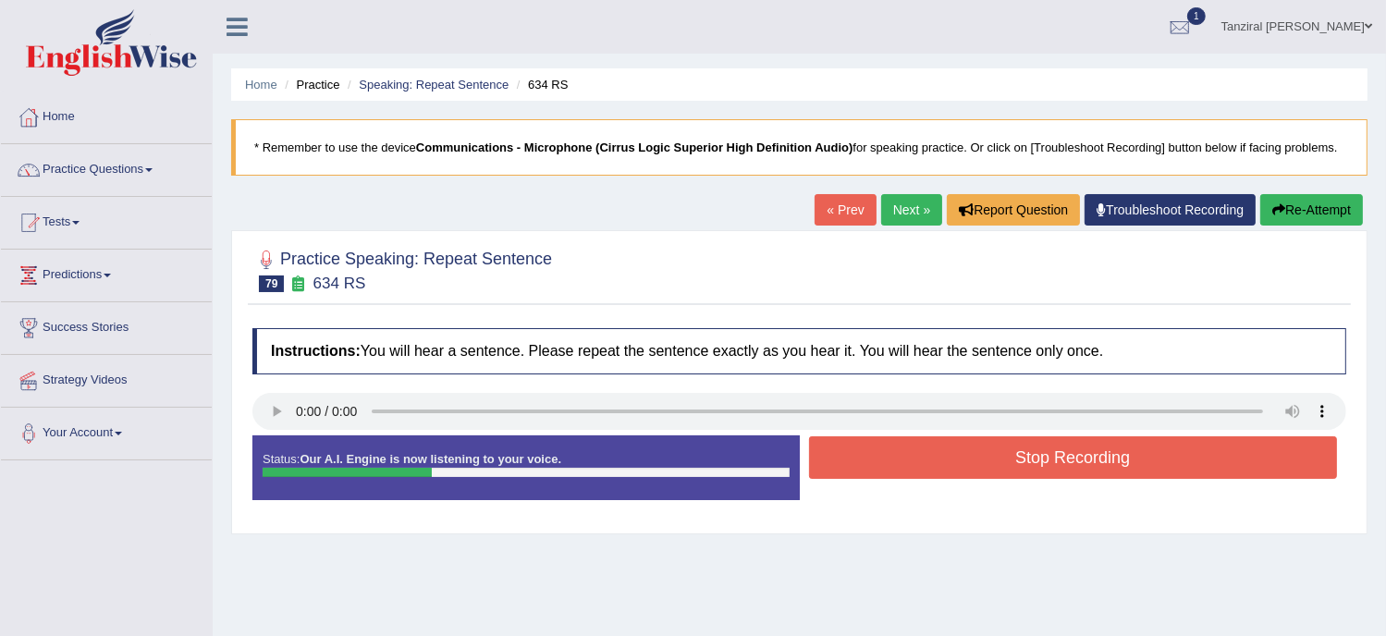
click at [1006, 462] on button "Stop Recording" at bounding box center [1073, 458] width 529 height 43
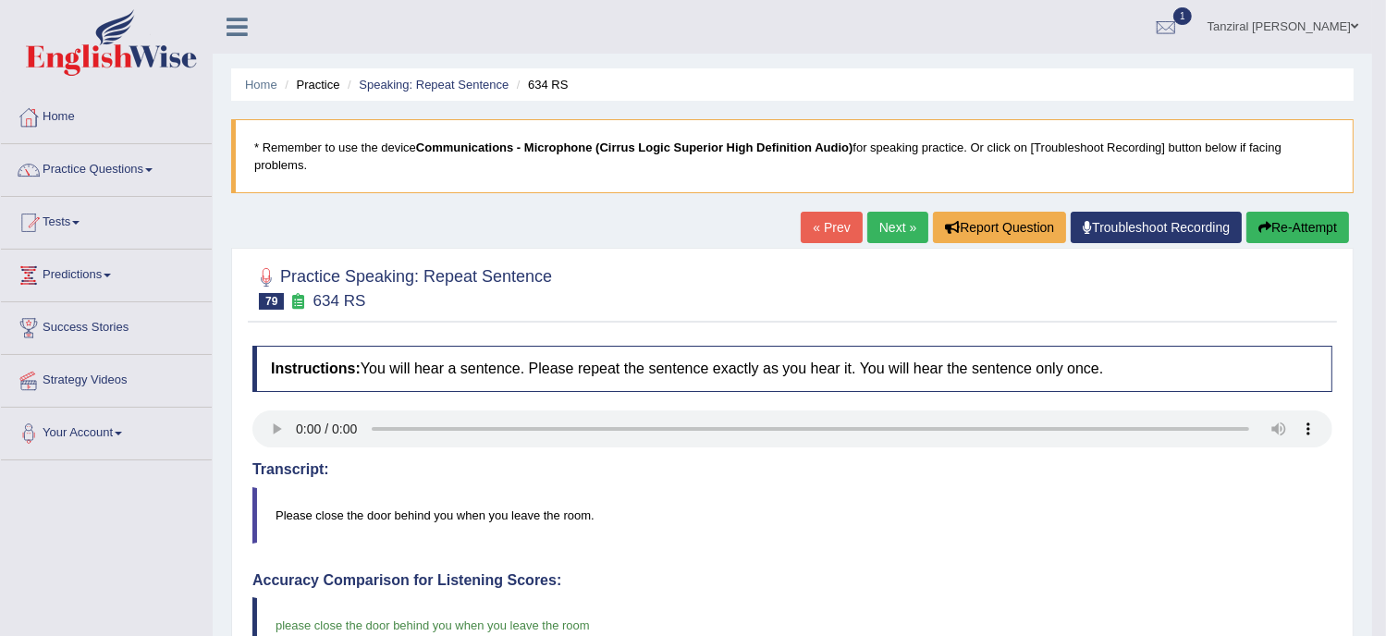
click at [903, 216] on link "Next »" at bounding box center [898, 227] width 61 height 31
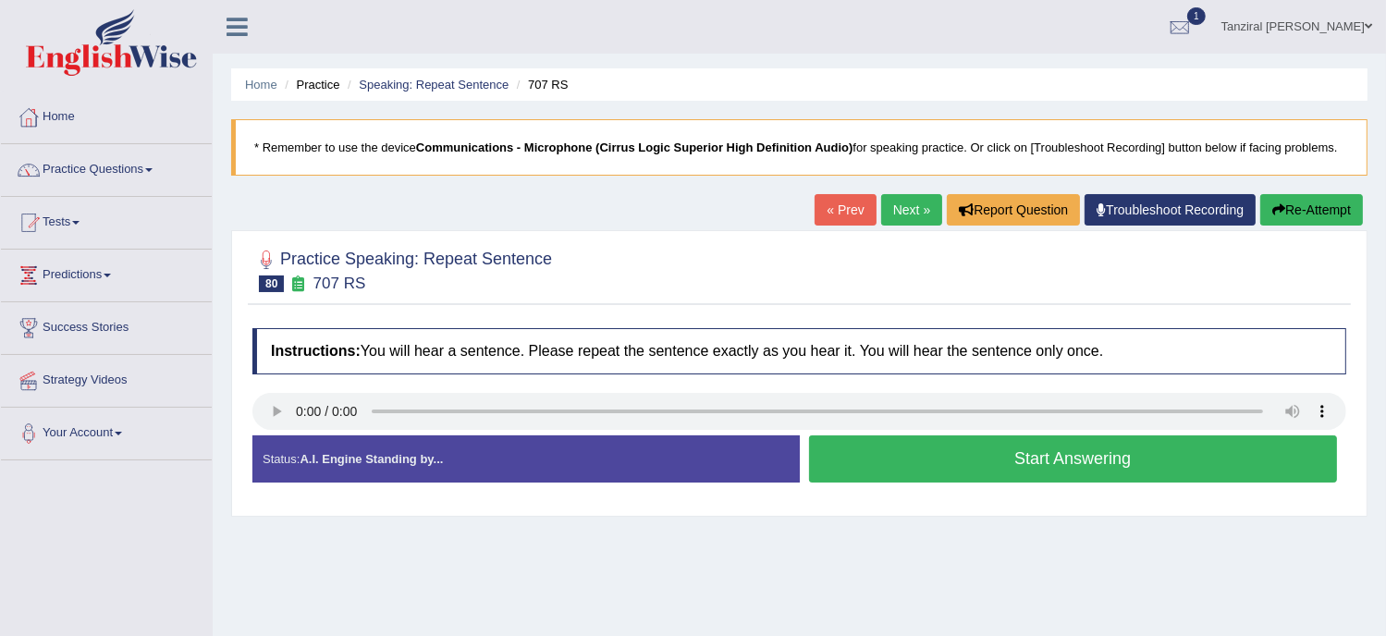
click at [857, 446] on button "Start Answering" at bounding box center [1073, 459] width 529 height 47
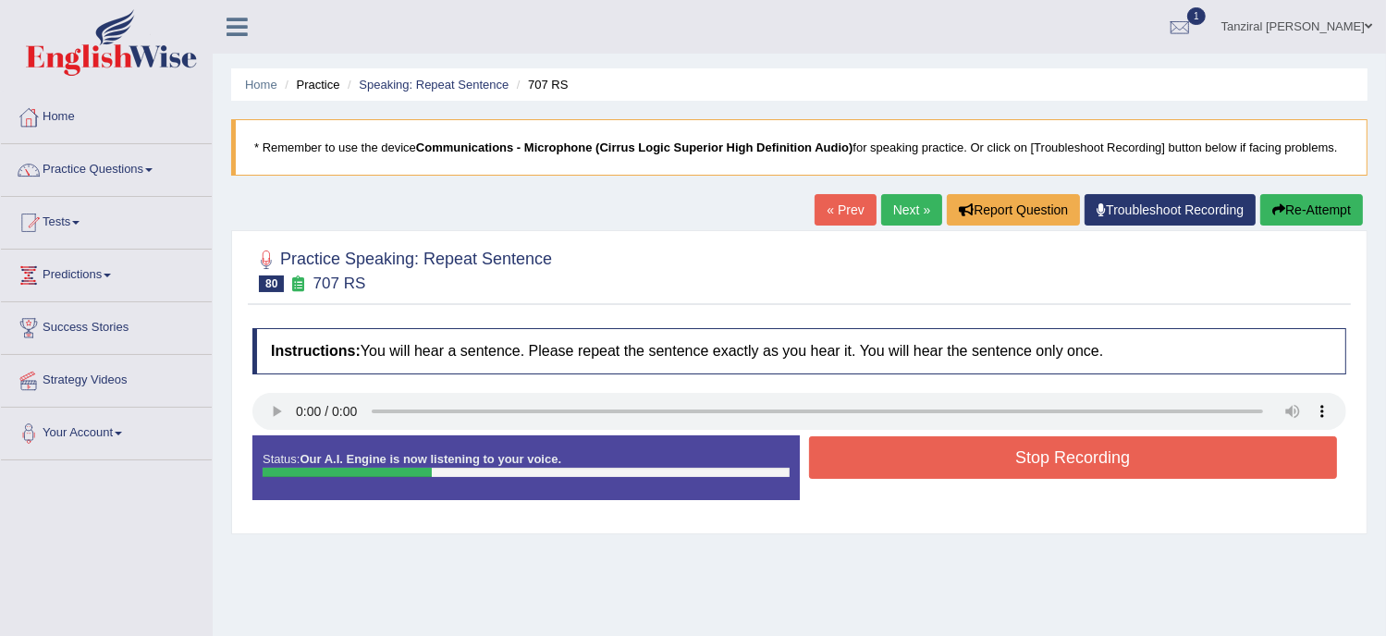
click at [857, 446] on button "Stop Recording" at bounding box center [1073, 458] width 529 height 43
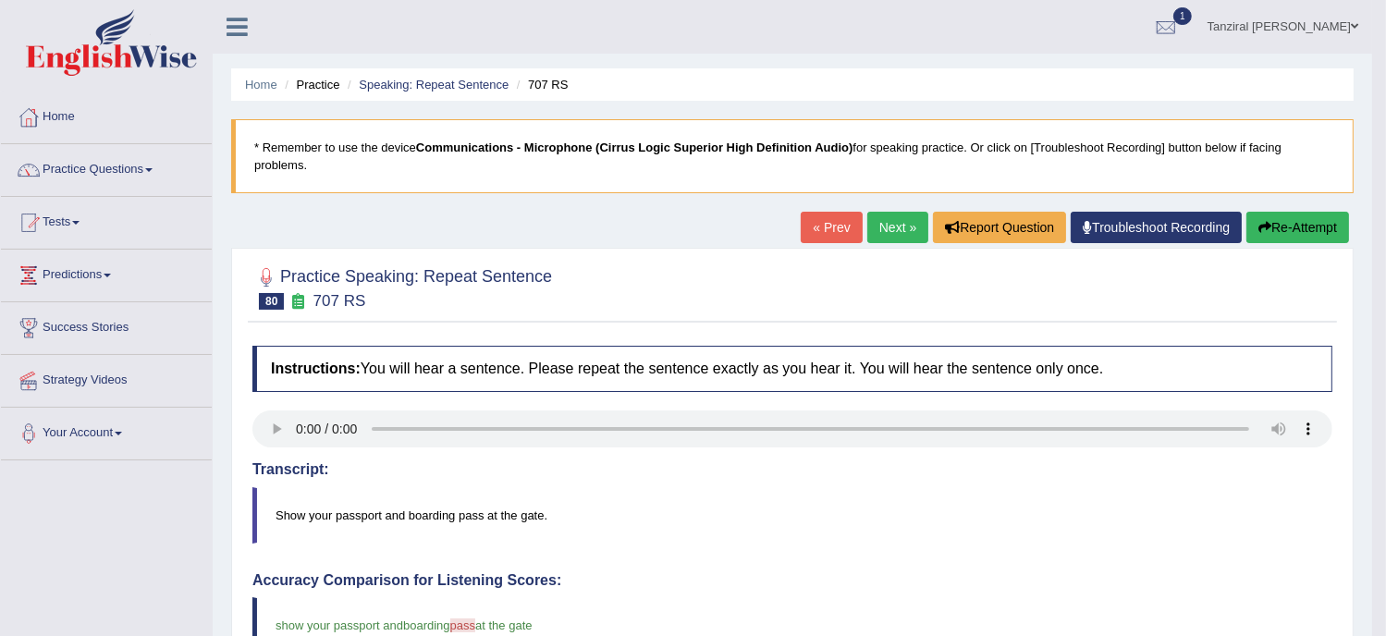
click at [900, 228] on link "Next »" at bounding box center [898, 227] width 61 height 31
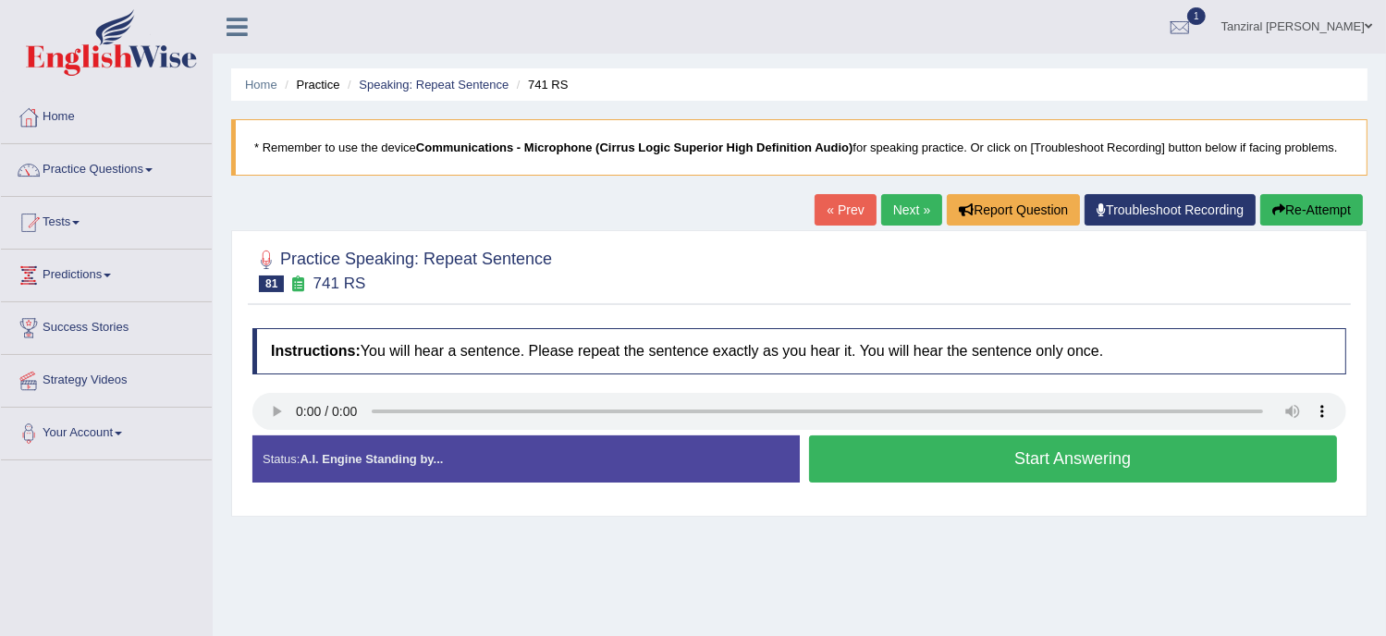
click at [1013, 465] on button "Start Answering" at bounding box center [1073, 459] width 529 height 47
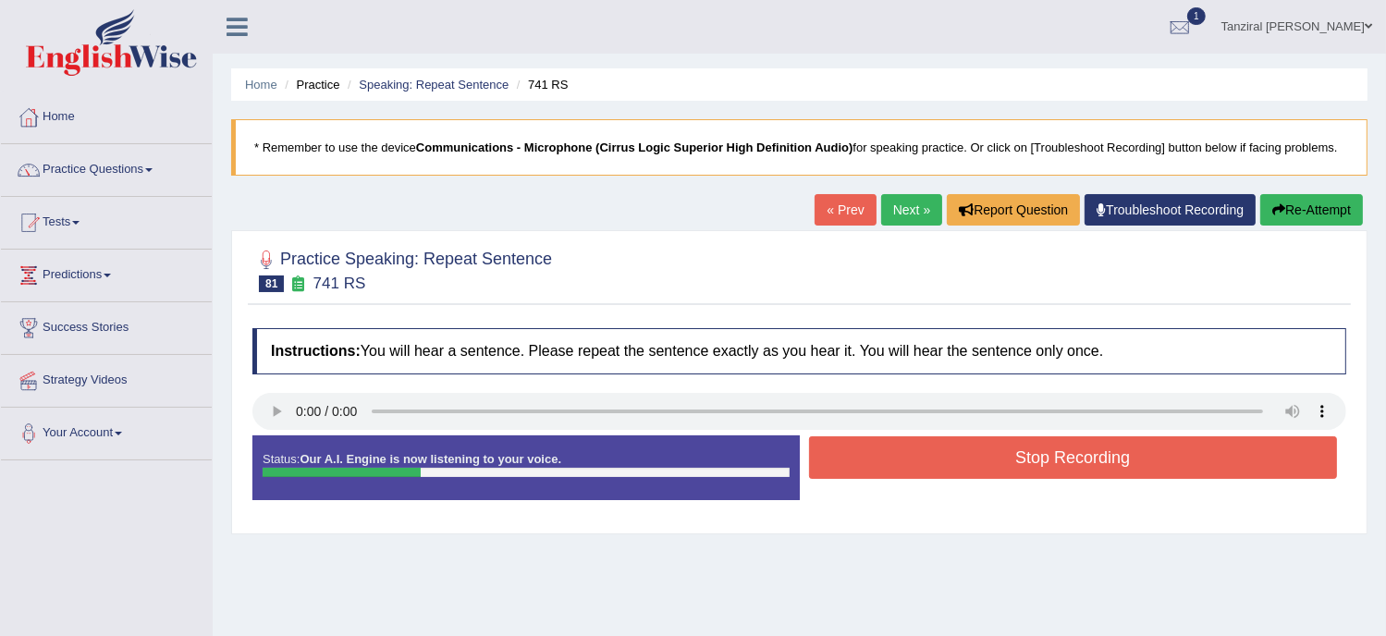
click at [1013, 465] on button "Stop Recording" at bounding box center [1073, 458] width 529 height 43
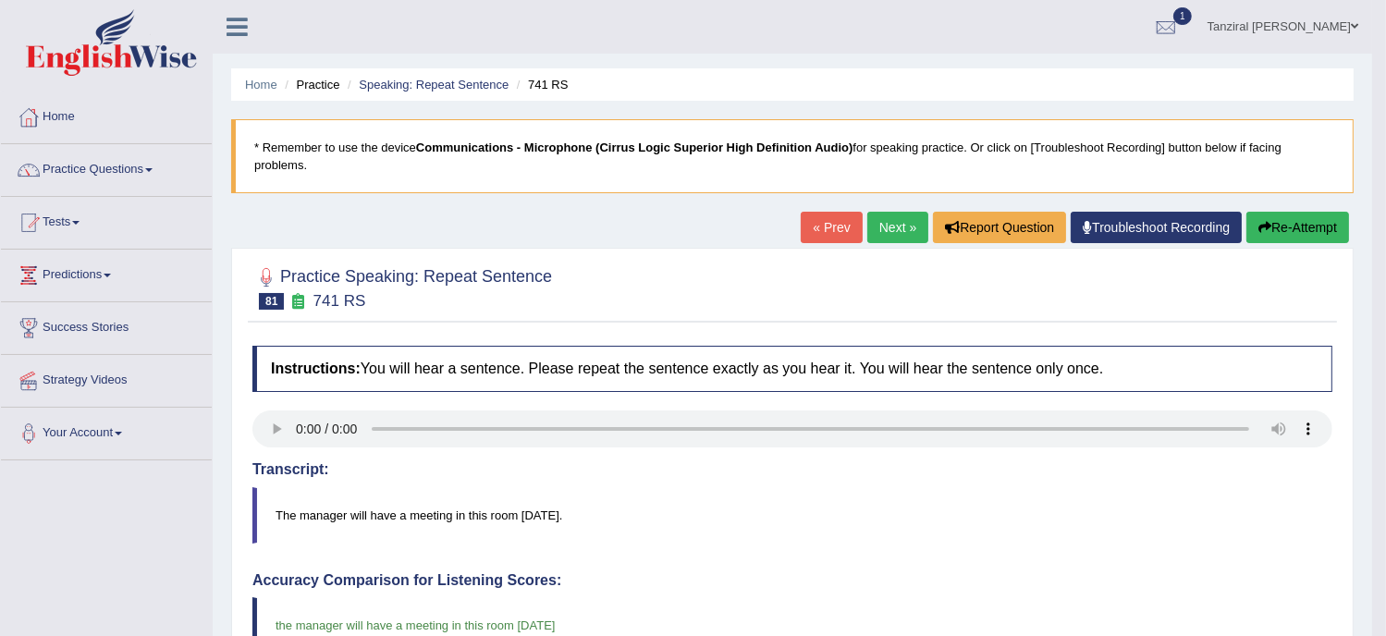
click at [905, 232] on link "Next »" at bounding box center [898, 227] width 61 height 31
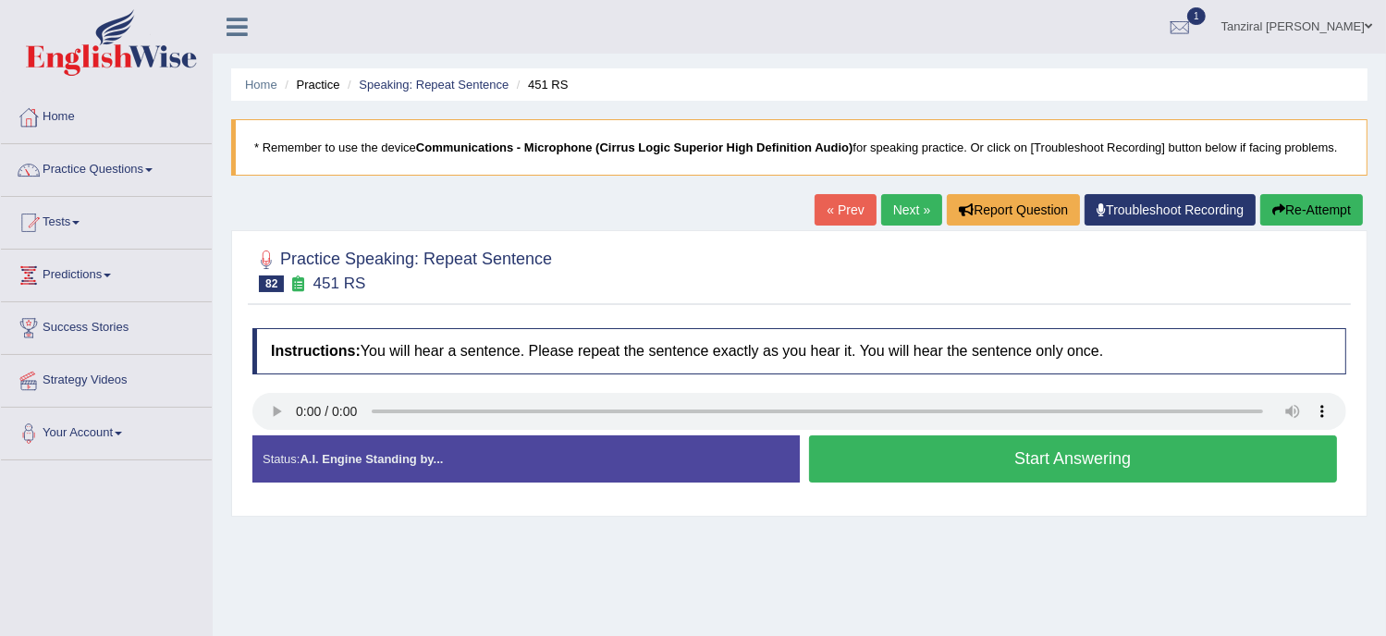
click at [931, 466] on button "Start Answering" at bounding box center [1073, 459] width 529 height 47
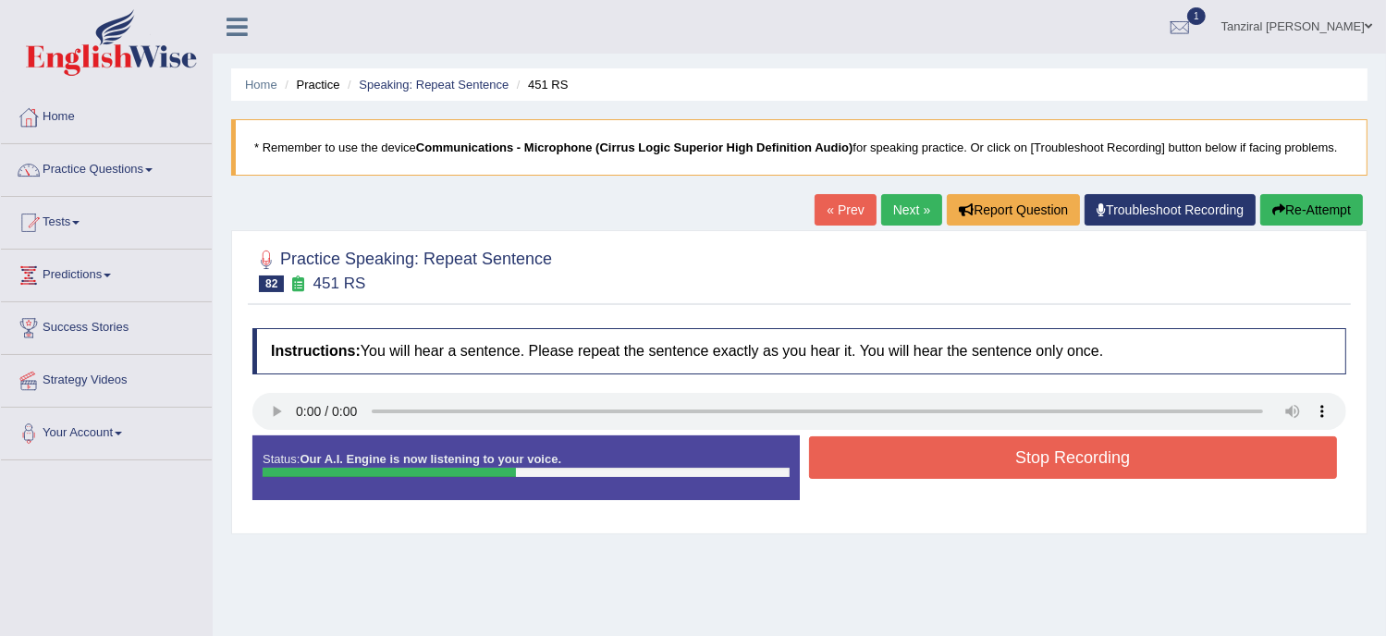
click at [931, 466] on button "Stop Recording" at bounding box center [1073, 458] width 529 height 43
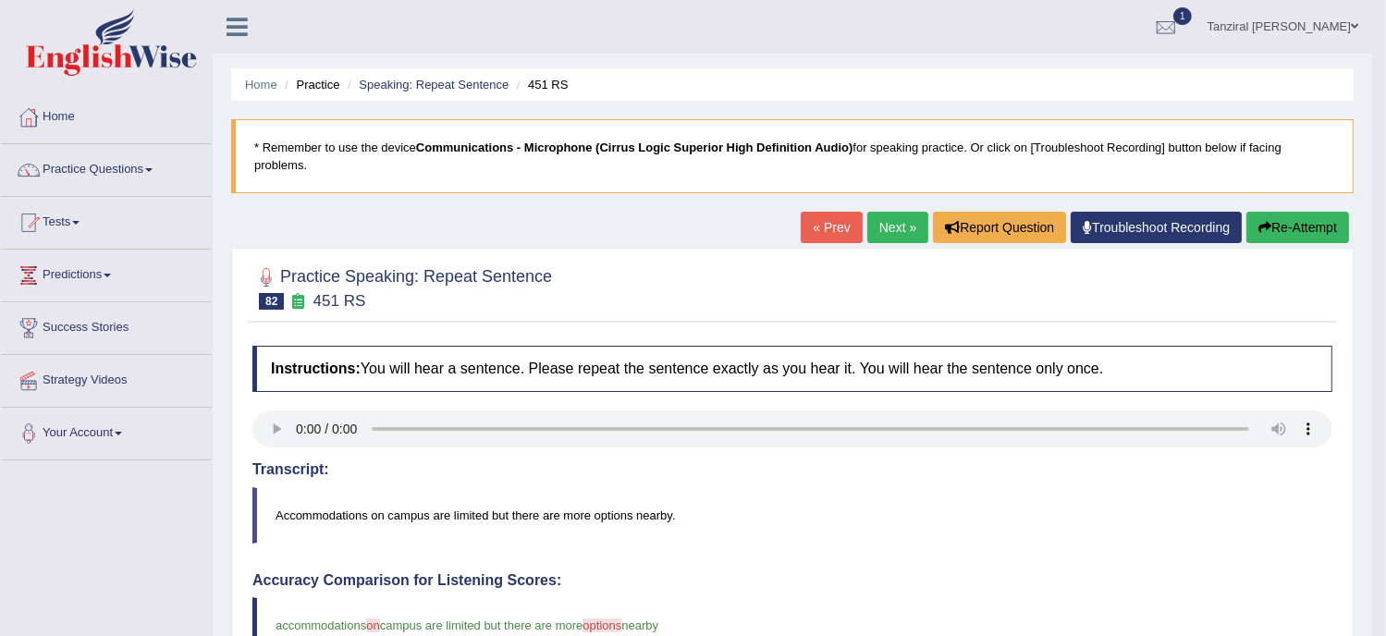
click at [916, 237] on link "Next »" at bounding box center [898, 227] width 61 height 31
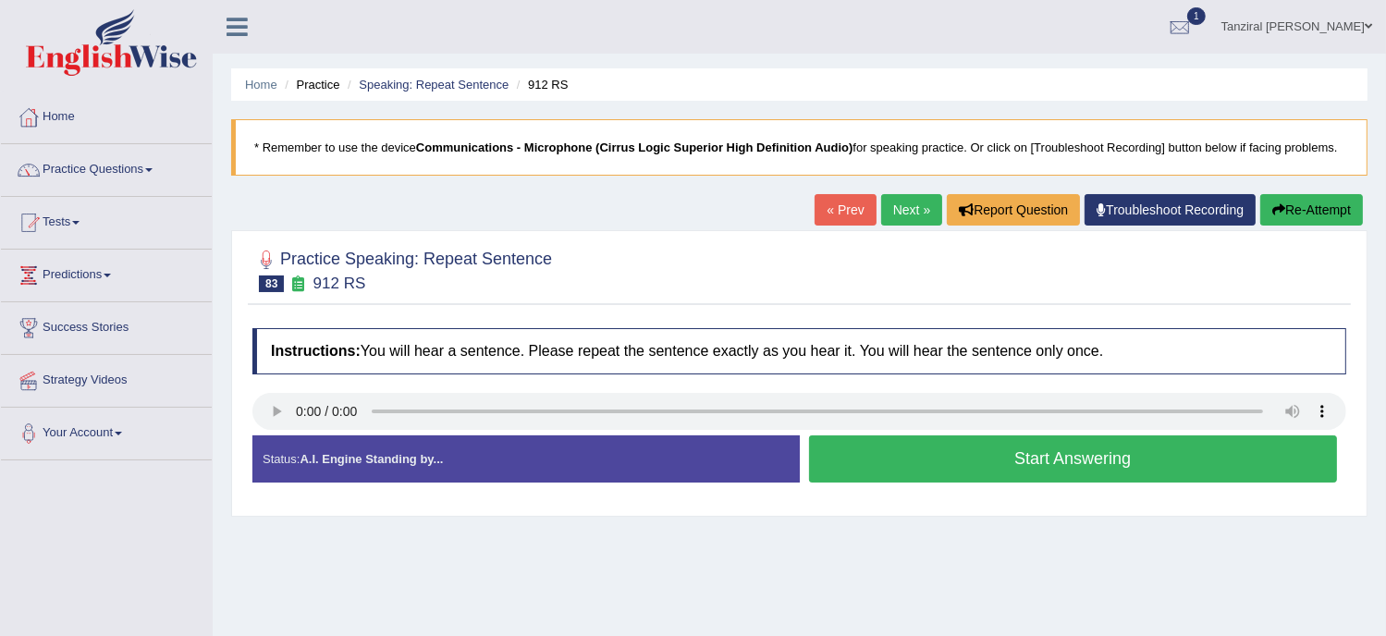
click at [930, 468] on button "Start Answering" at bounding box center [1073, 459] width 529 height 47
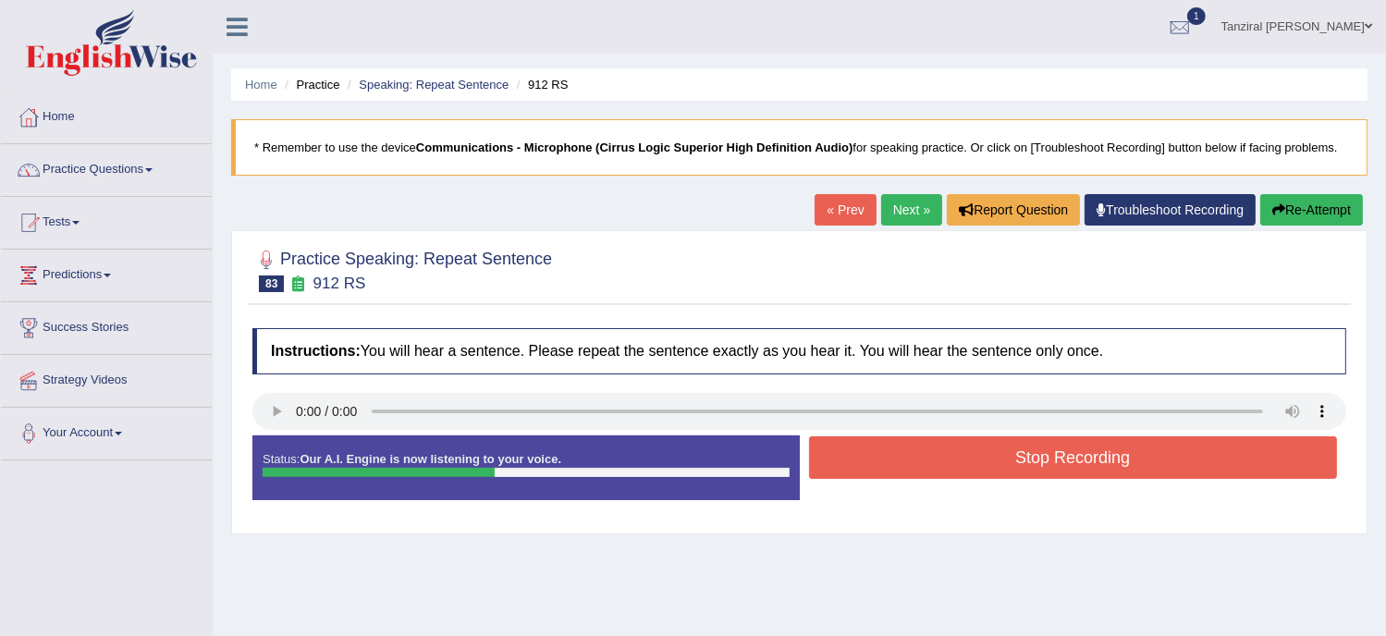
click at [930, 468] on button "Stop Recording" at bounding box center [1073, 458] width 529 height 43
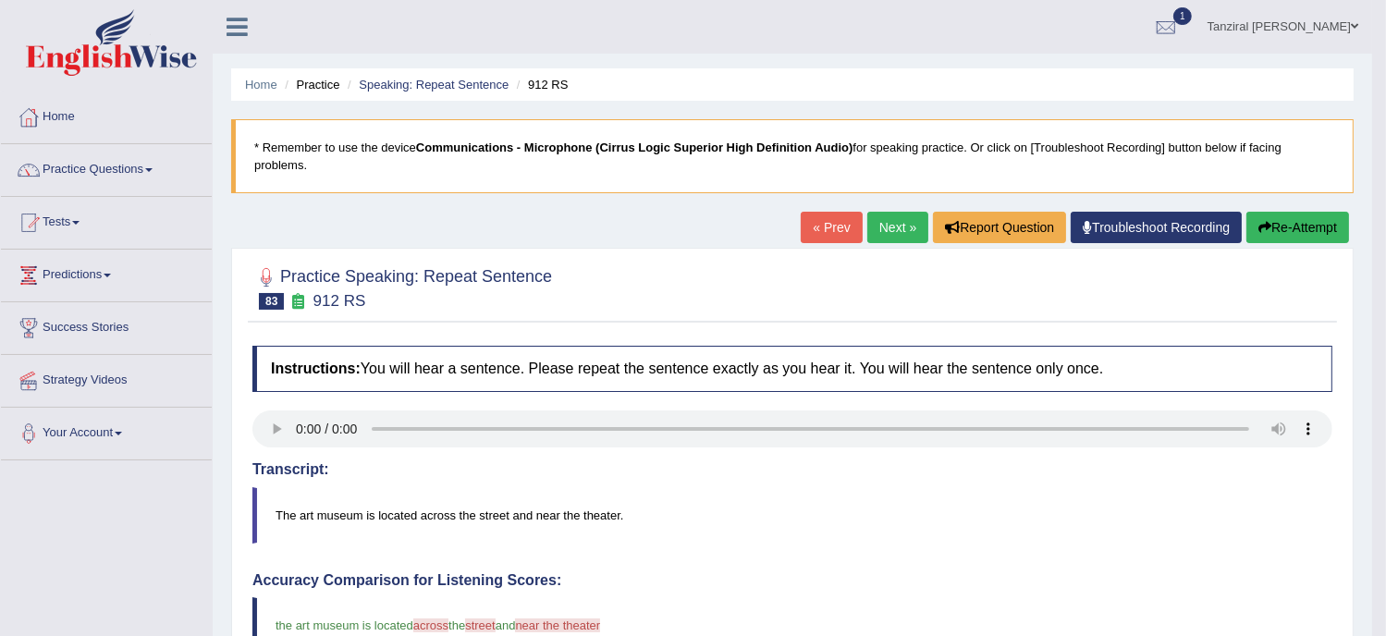
click at [1310, 224] on button "Re-Attempt" at bounding box center [1298, 227] width 103 height 31
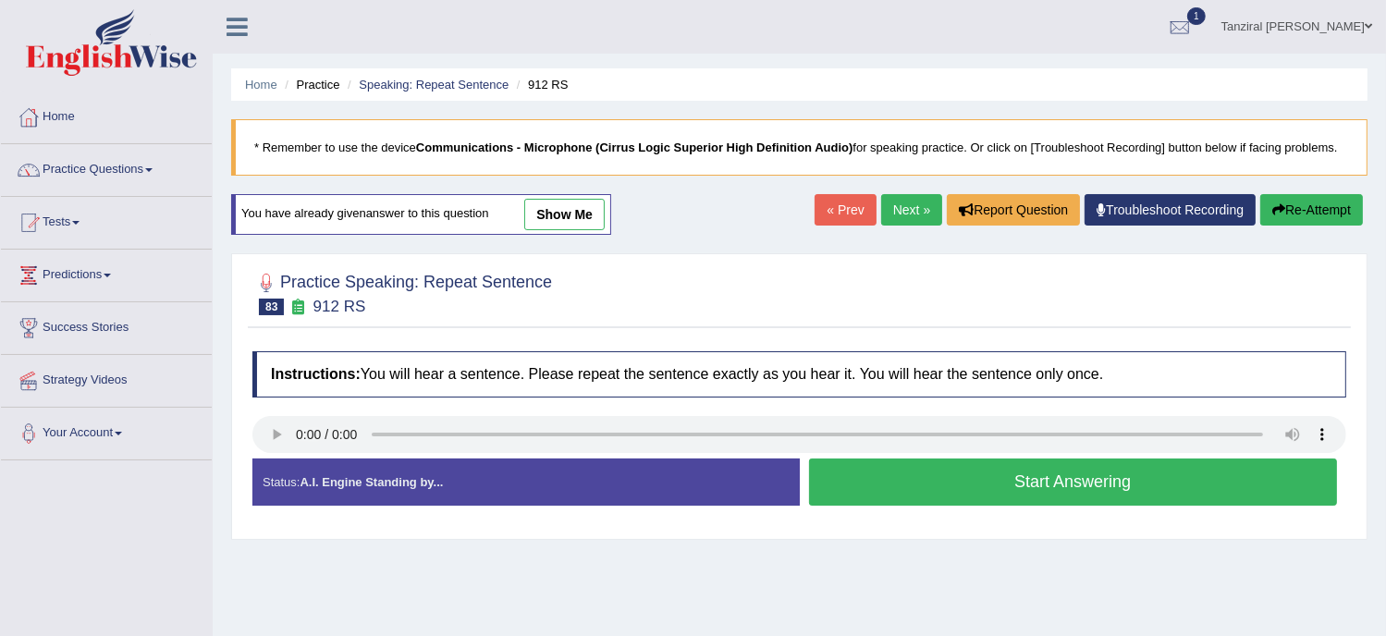
click at [965, 484] on button "Start Answering" at bounding box center [1073, 482] width 529 height 47
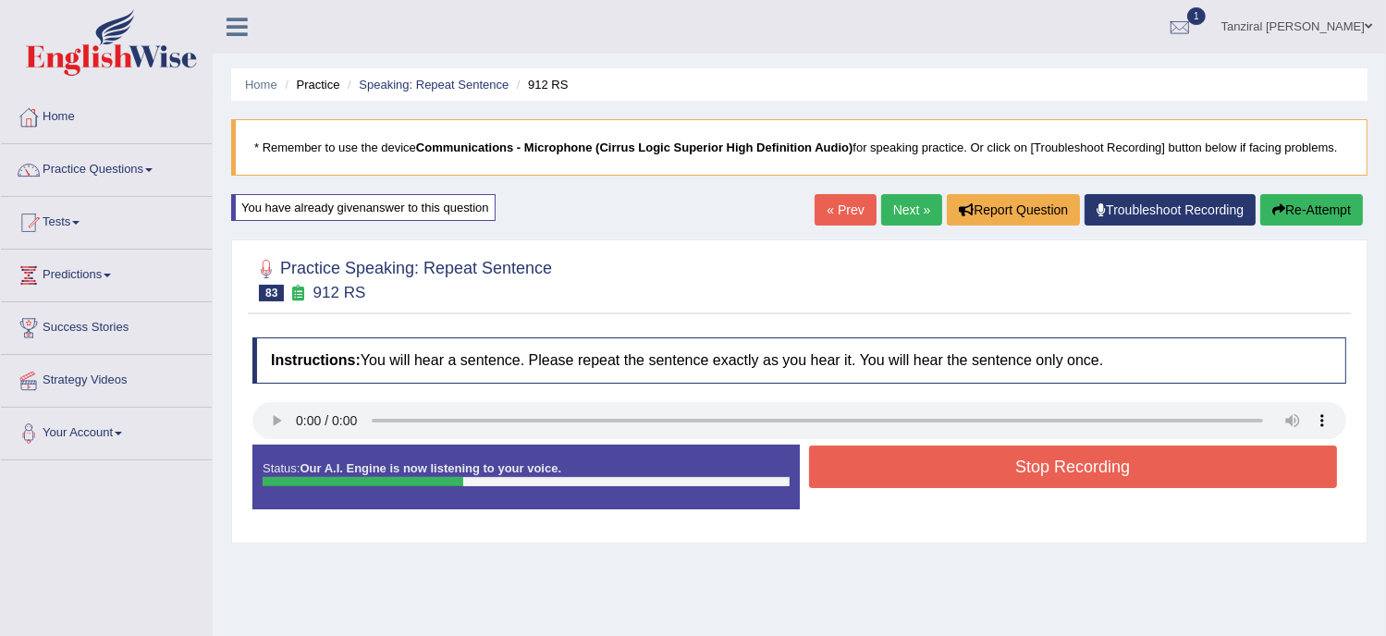
click at [995, 470] on button "Stop Recording" at bounding box center [1073, 467] width 529 height 43
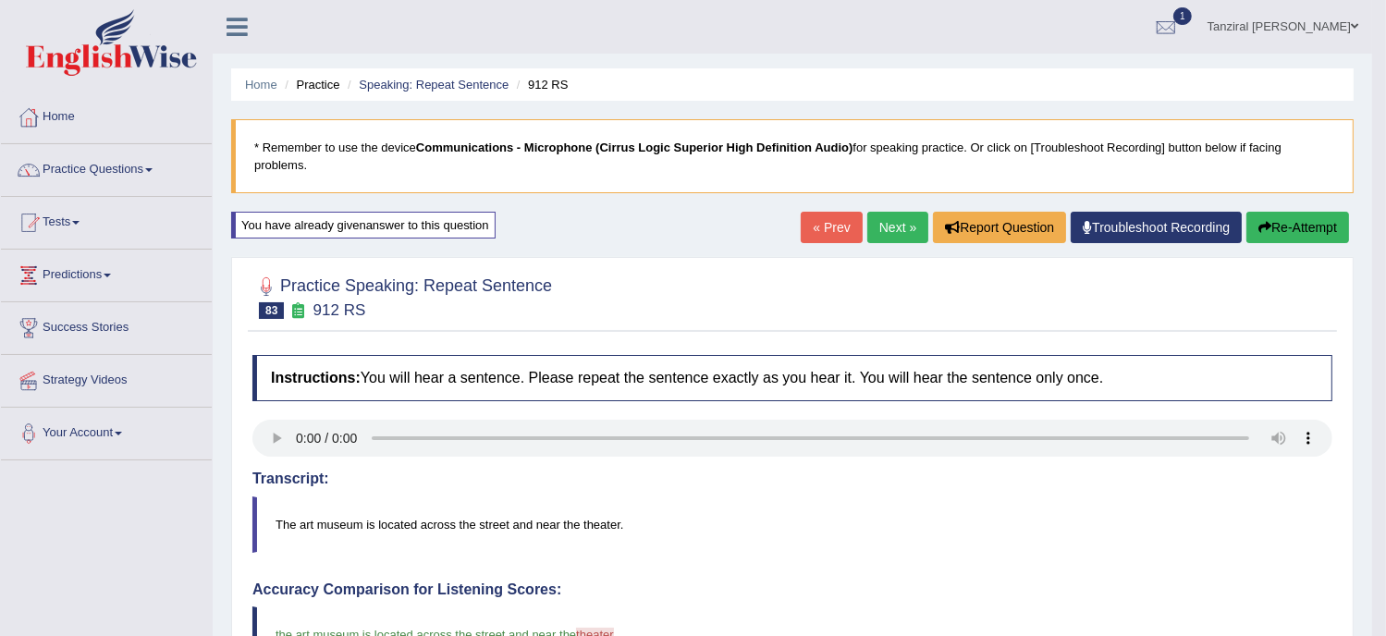
click at [902, 229] on link "Next »" at bounding box center [898, 227] width 61 height 31
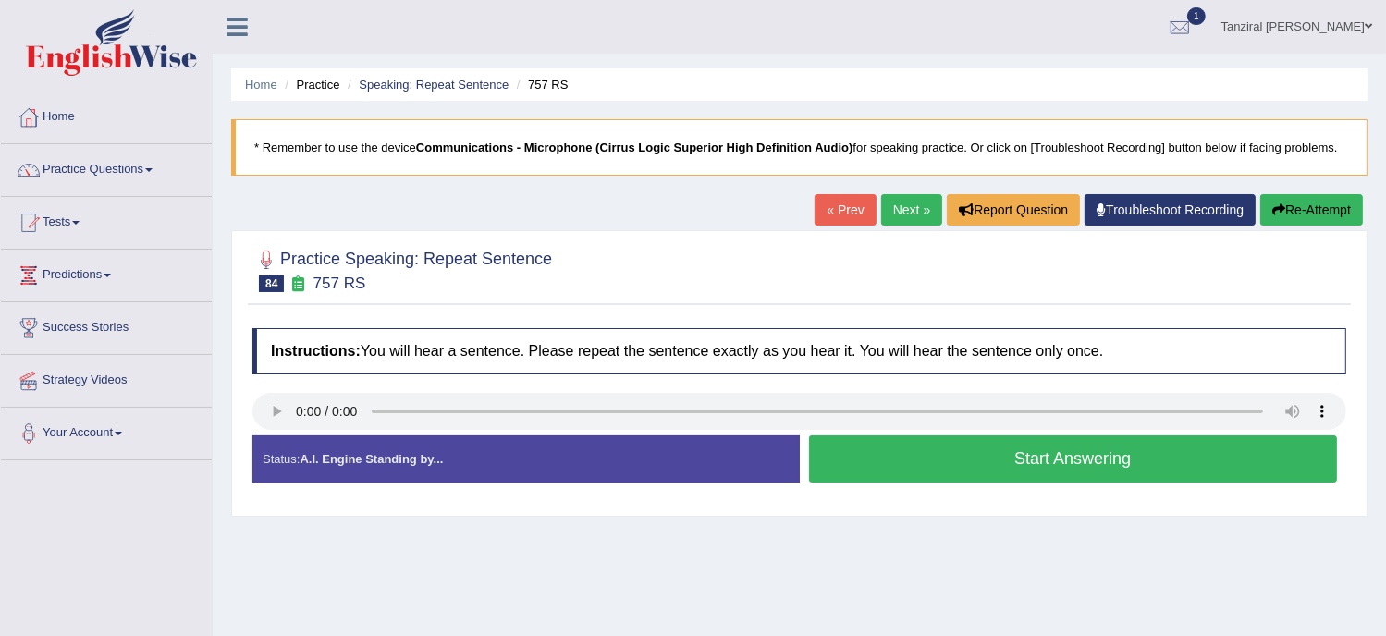
click at [953, 463] on button "Start Answering" at bounding box center [1073, 459] width 529 height 47
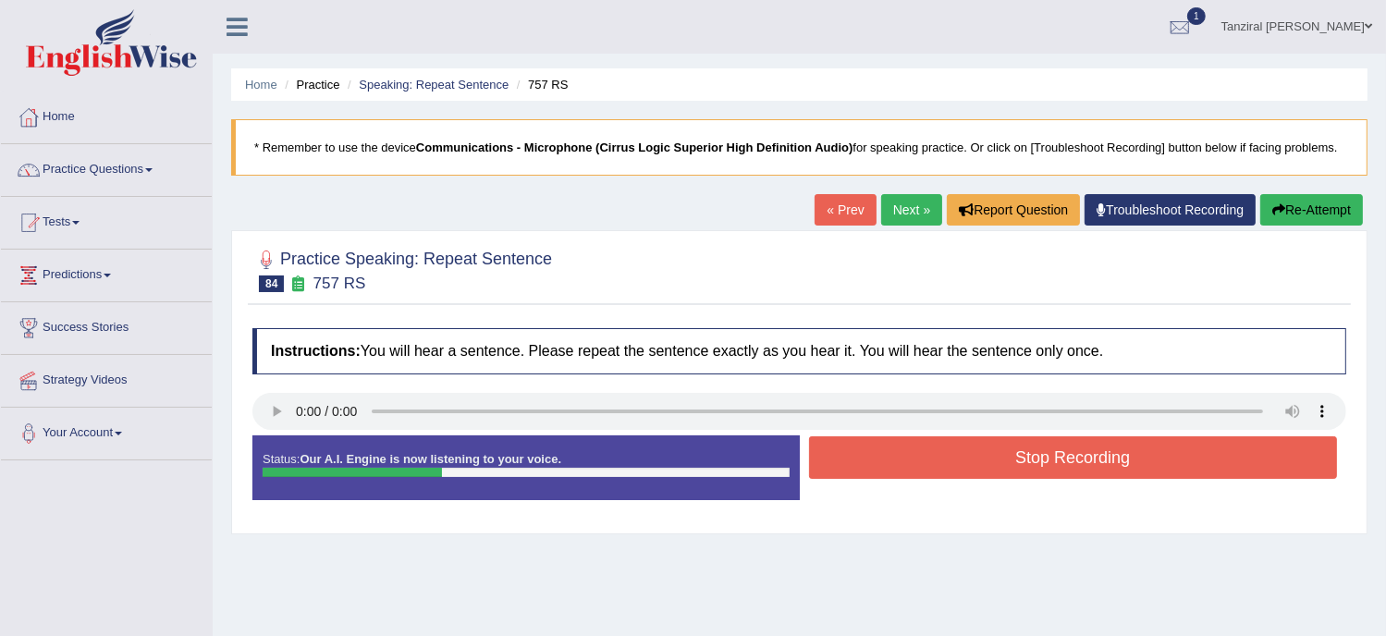
click at [968, 458] on button "Stop Recording" at bounding box center [1073, 458] width 529 height 43
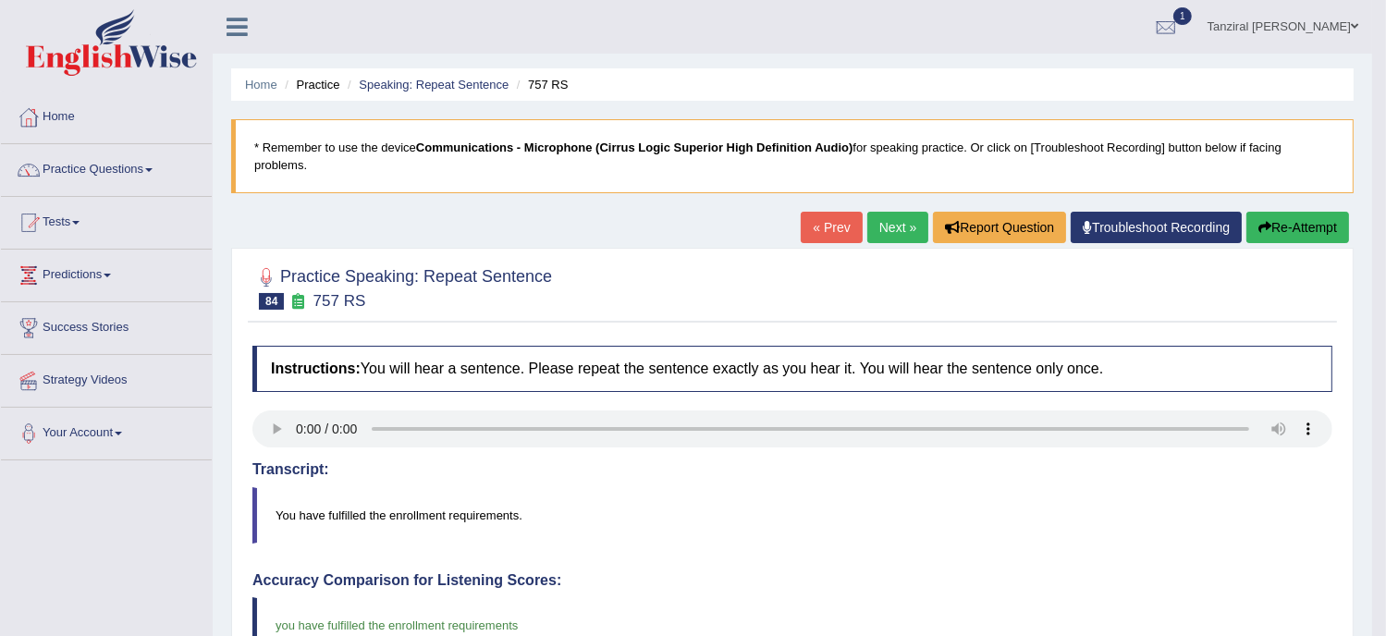
click at [896, 231] on link "Next »" at bounding box center [898, 227] width 61 height 31
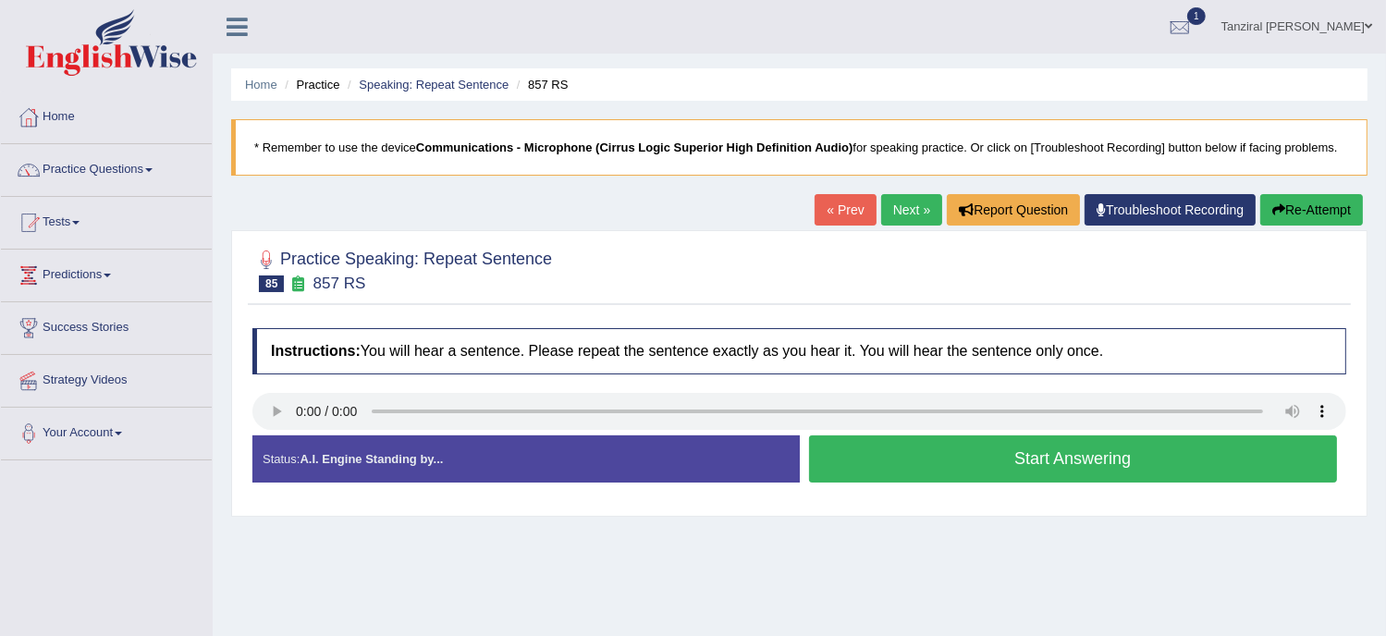
click at [965, 458] on button "Start Answering" at bounding box center [1073, 459] width 529 height 47
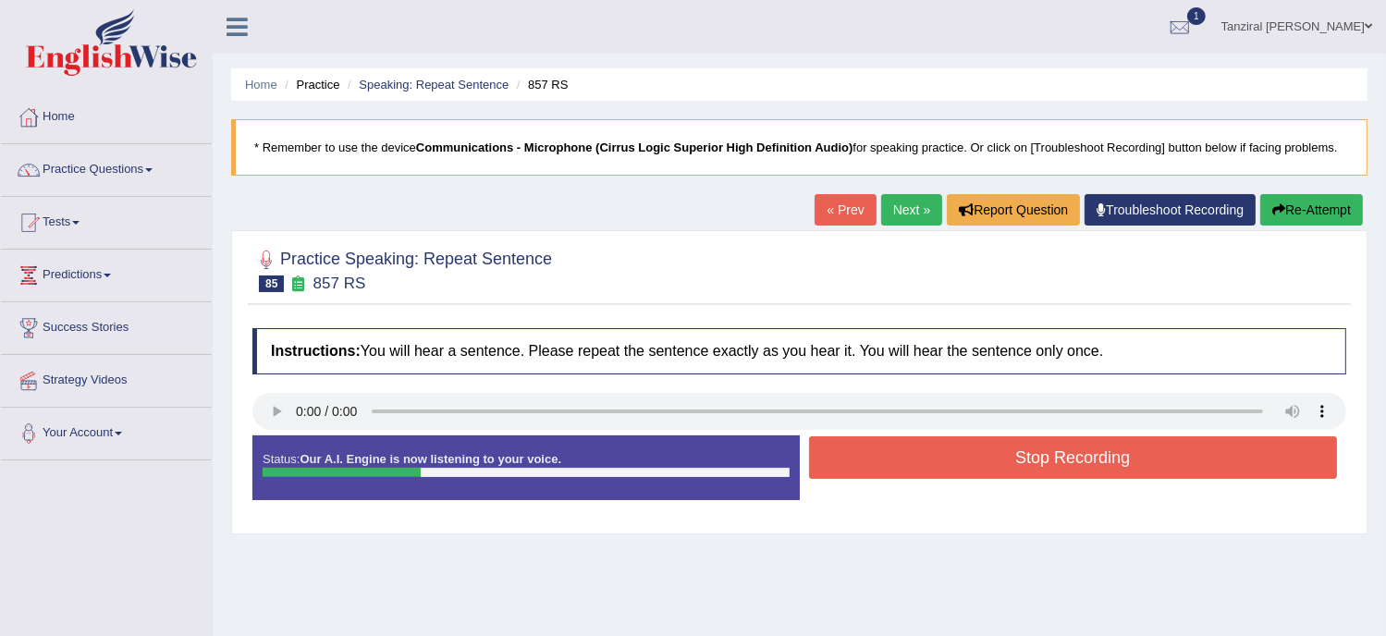
click at [966, 459] on button "Stop Recording" at bounding box center [1073, 458] width 529 height 43
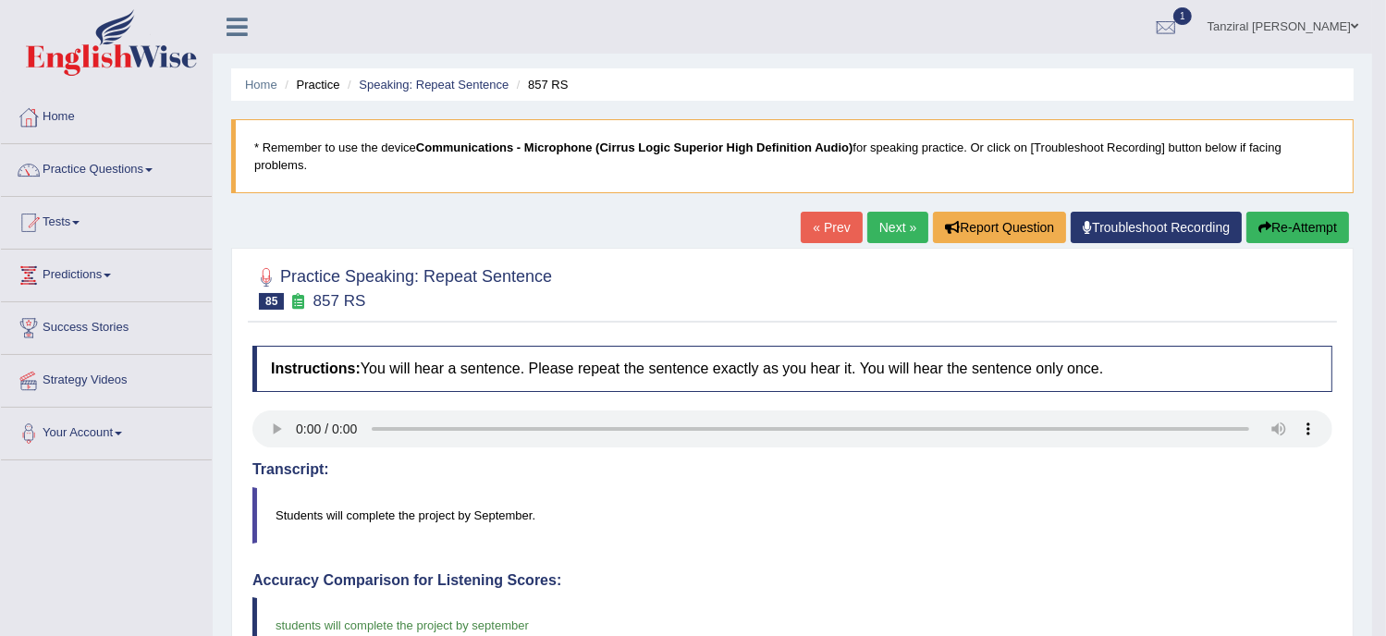
click at [896, 222] on link "Next »" at bounding box center [898, 227] width 61 height 31
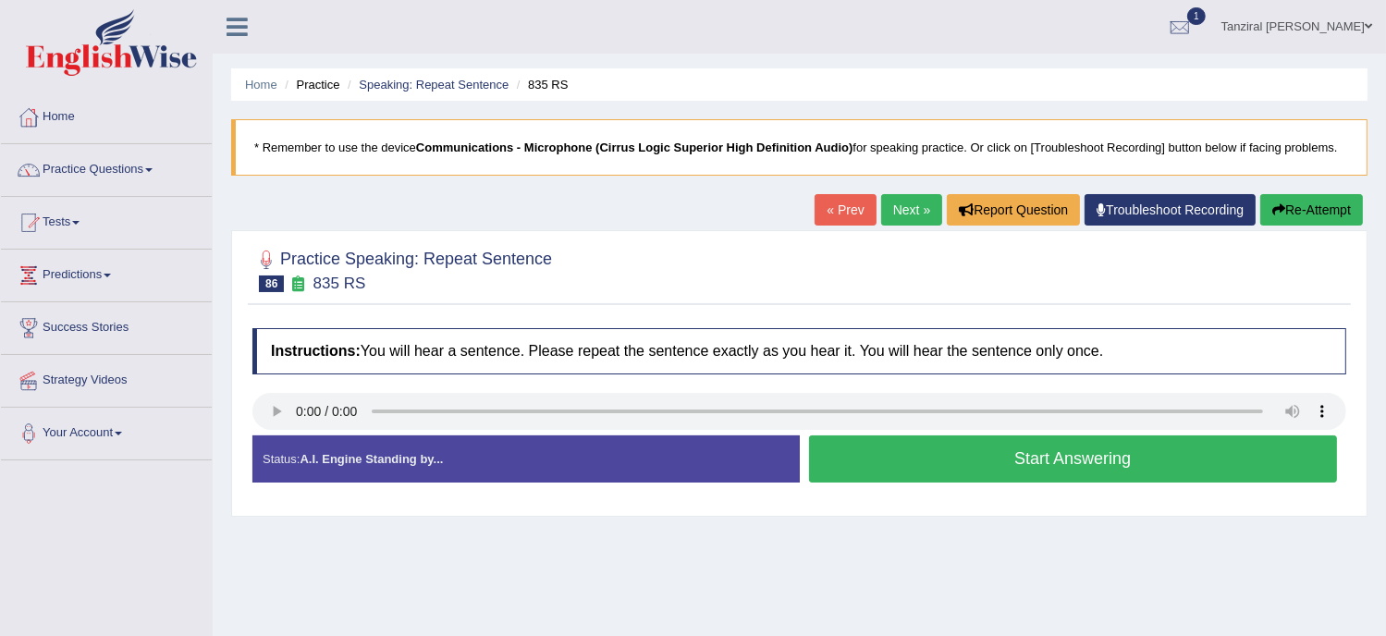
click at [955, 460] on button "Start Answering" at bounding box center [1073, 459] width 529 height 47
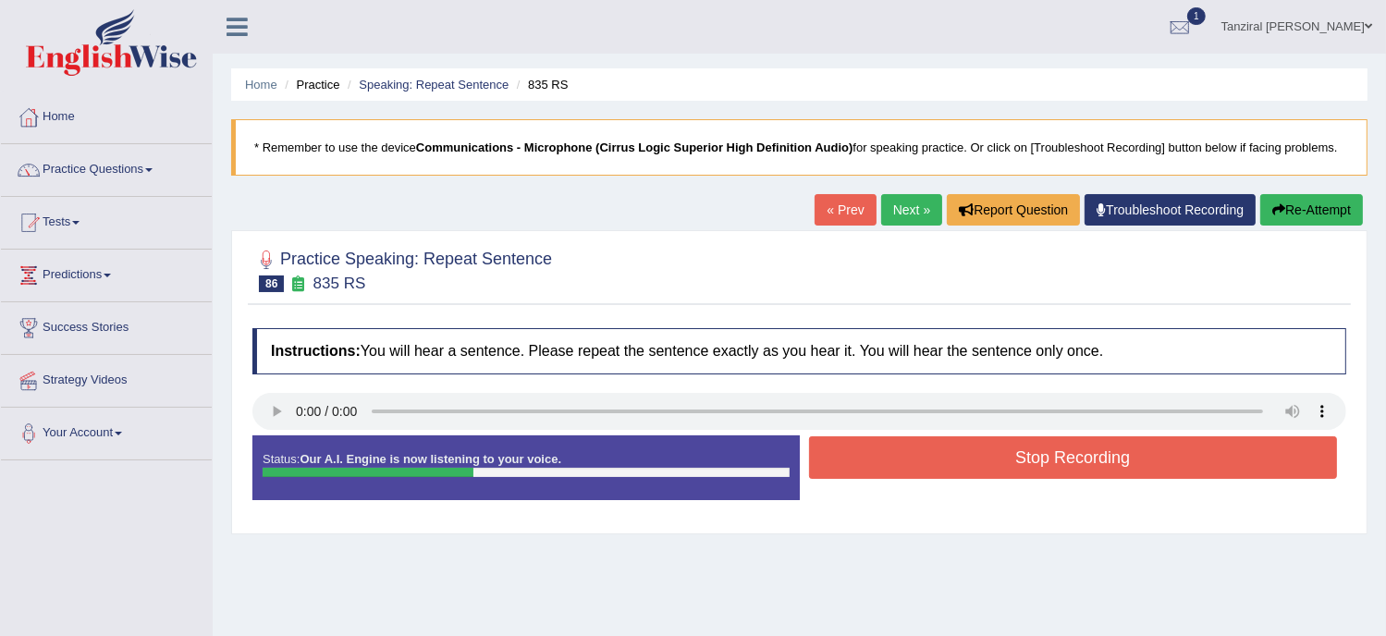
click at [955, 460] on button "Stop Recording" at bounding box center [1073, 458] width 529 height 43
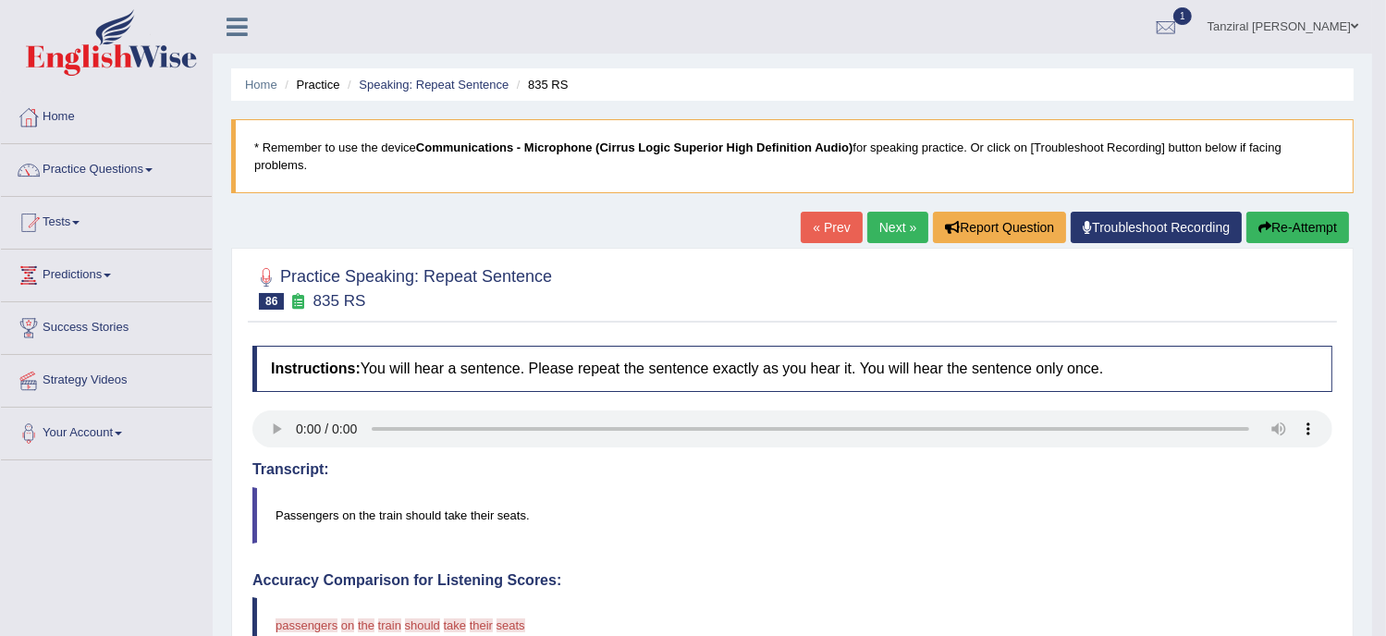
click at [429, 206] on div "Home Practice Speaking: Repeat Sentence 835 RS * Remember to use the device Com…" at bounding box center [793, 611] width 1160 height 1222
